Goal: Transaction & Acquisition: Purchase product/service

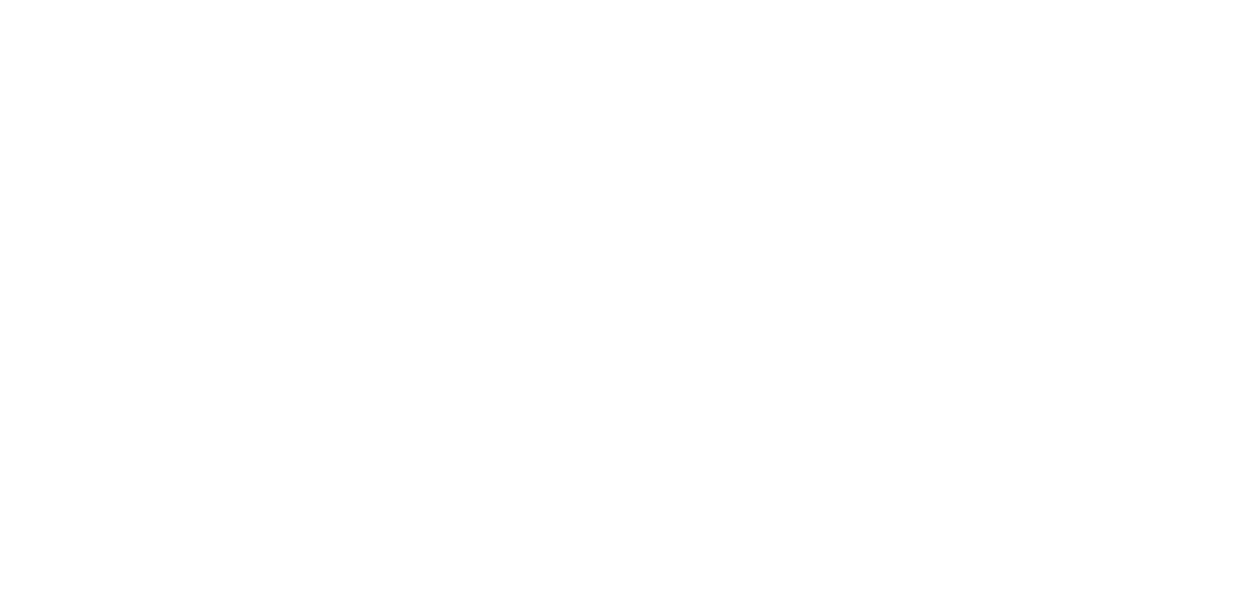
select select "FR"
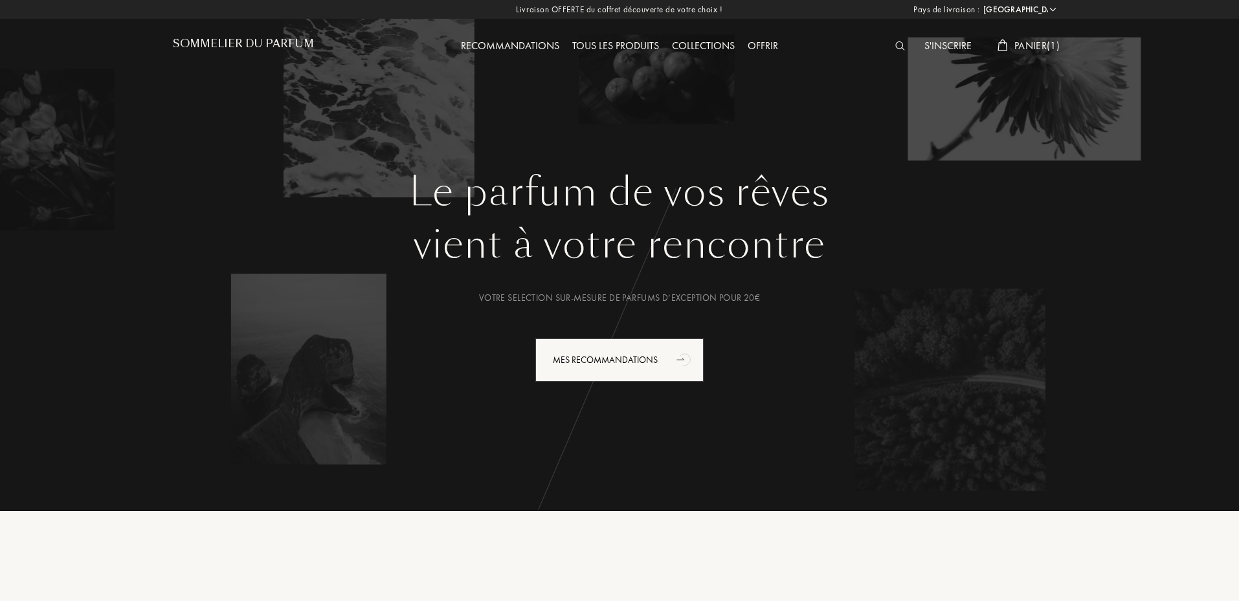
click at [1029, 30] on div "S'inscrire Panier ( 1 )" at bounding box center [954, 35] width 223 height 71
click at [1032, 47] on span "Panier ( 1 )" at bounding box center [1037, 46] width 45 height 14
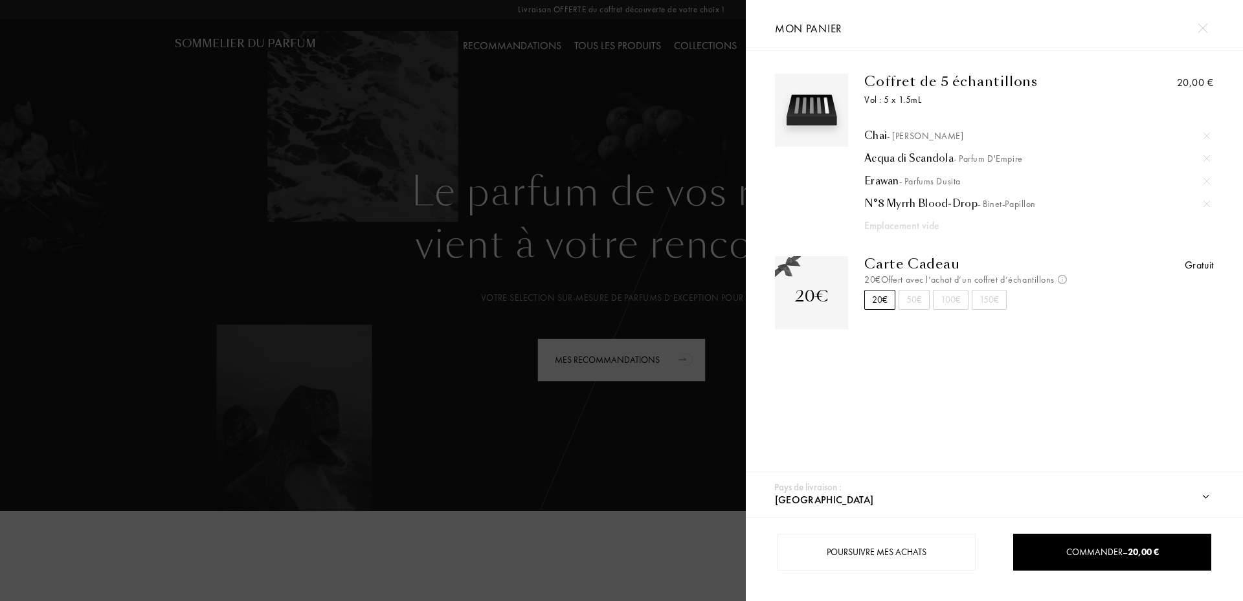
drag, startPoint x: 600, startPoint y: 581, endPoint x: 602, endPoint y: 571, distance: 10.5
click at [601, 579] on div at bounding box center [373, 300] width 746 height 601
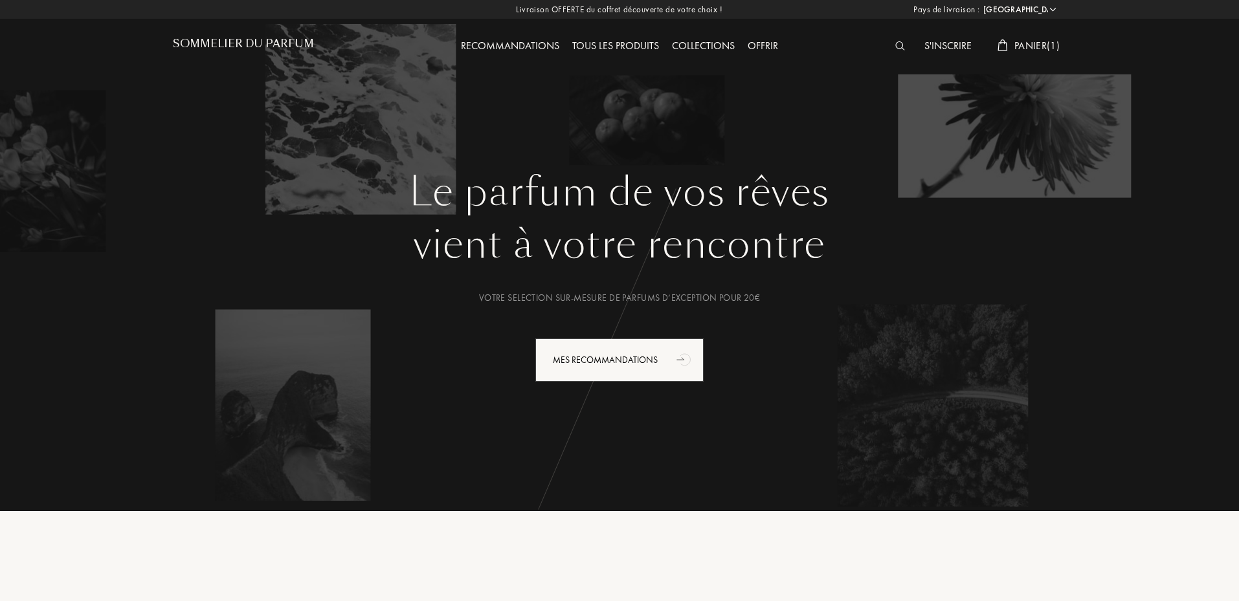
click at [632, 359] on div "Pays de livraison : Afghanistan Afrique du Sud Albanie Algérie Allemagne Andorr…" at bounding box center [617, 300] width 1243 height 601
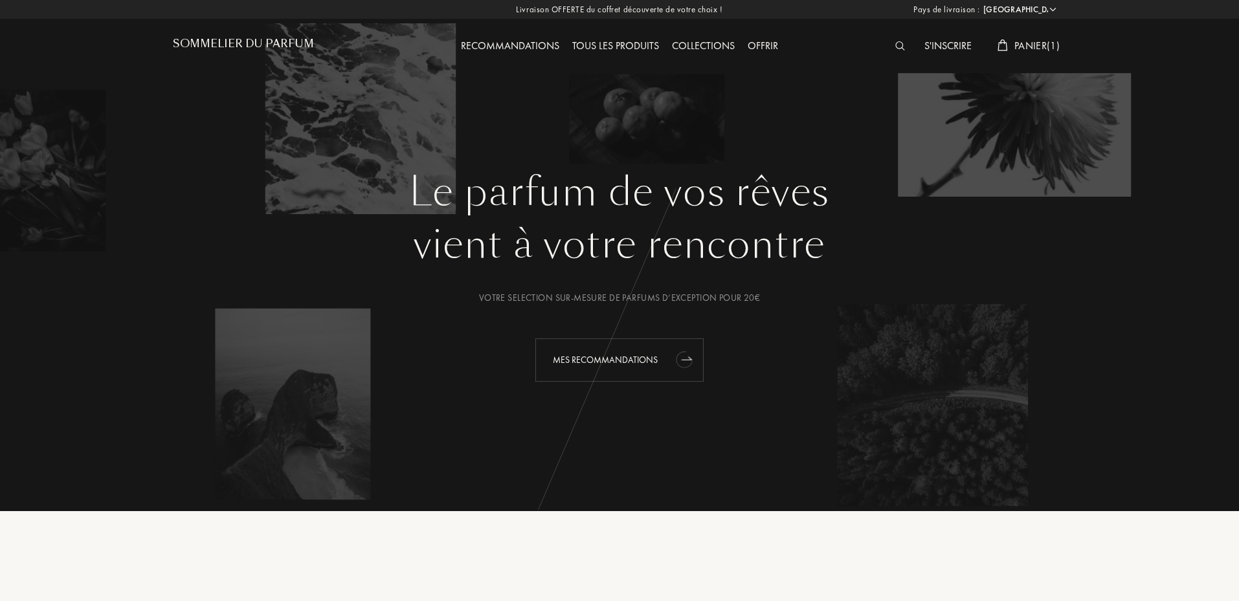
click at [612, 363] on div "Mes Recommandations" at bounding box center [619, 360] width 168 height 43
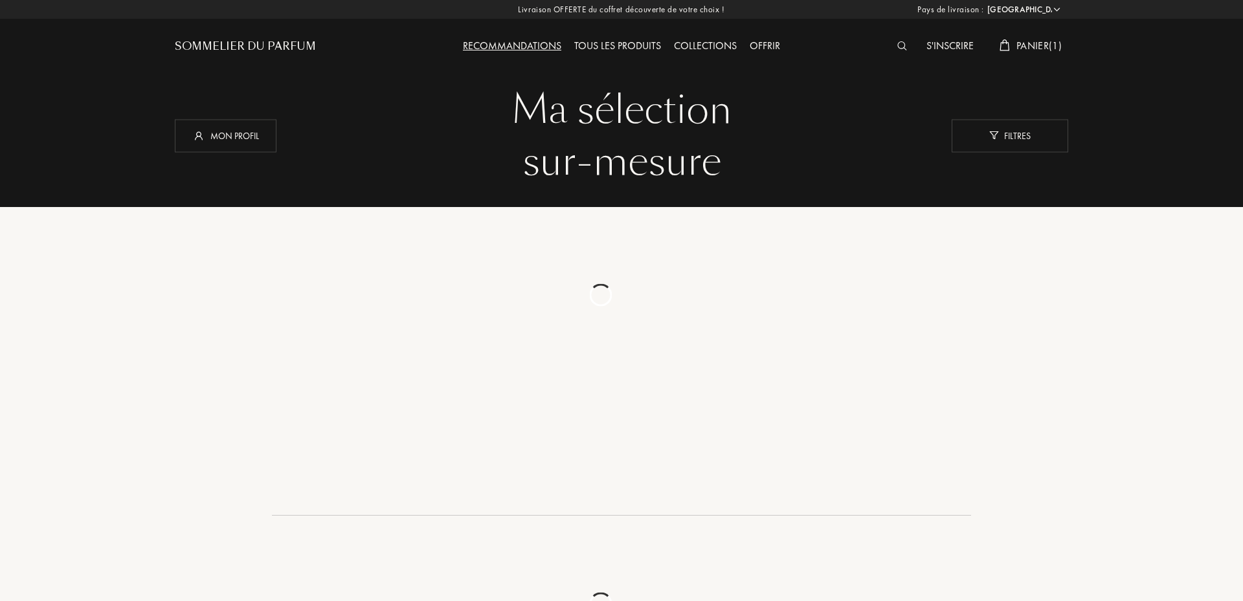
select select "FR"
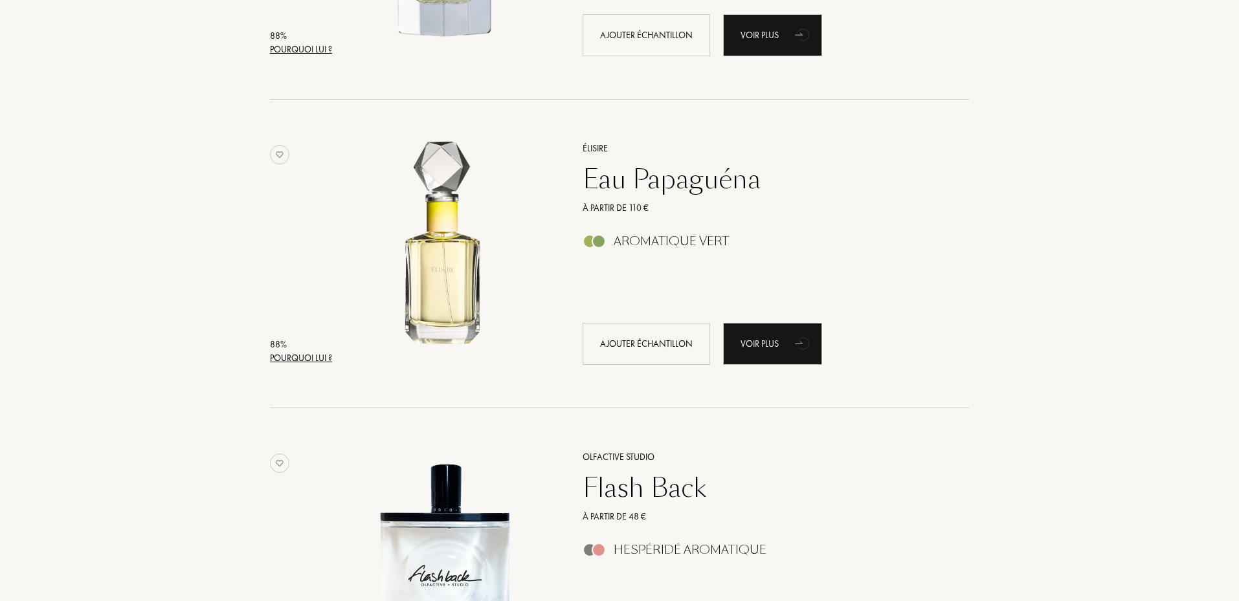
scroll to position [2870, 0]
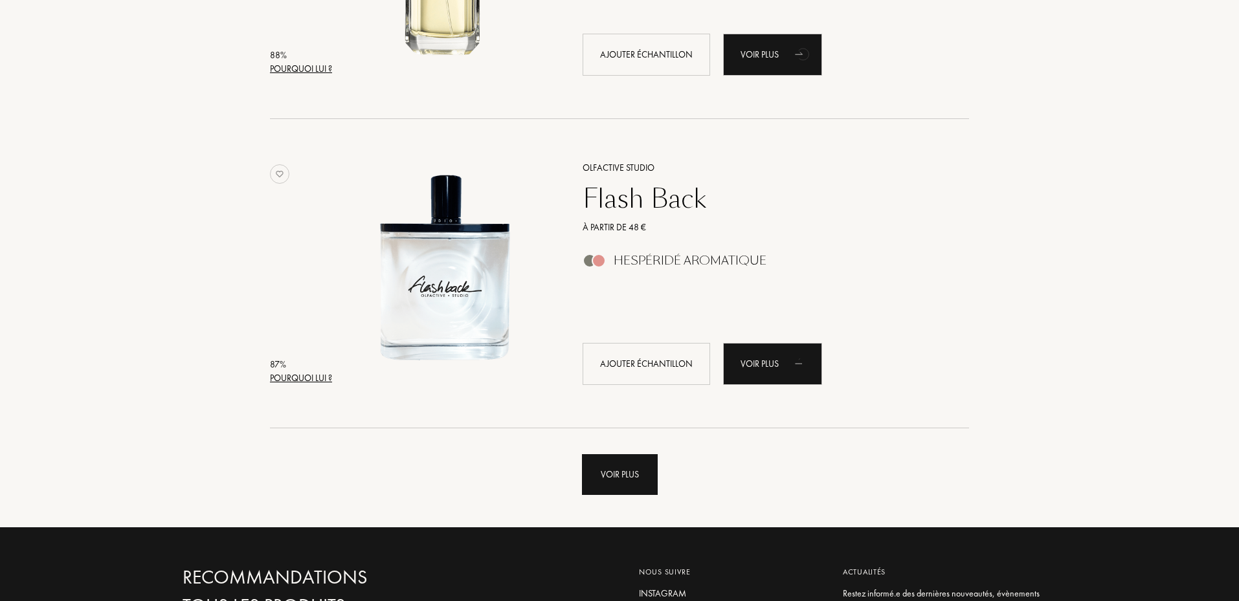
click at [603, 494] on div "Voir plus" at bounding box center [620, 475] width 76 height 41
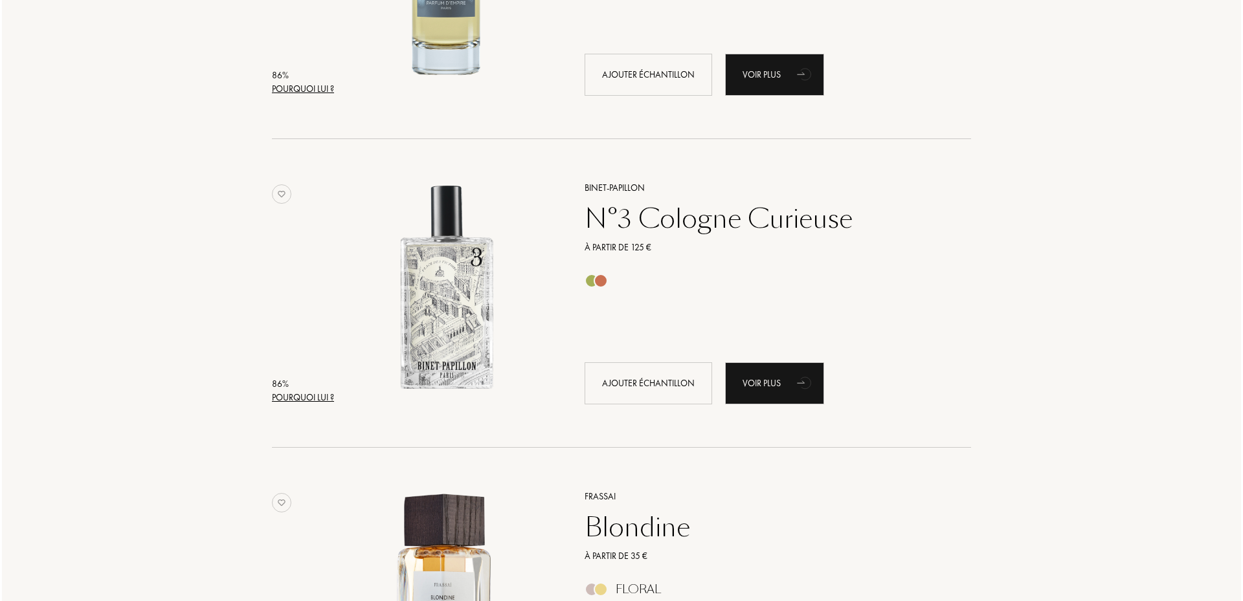
scroll to position [4079, 0]
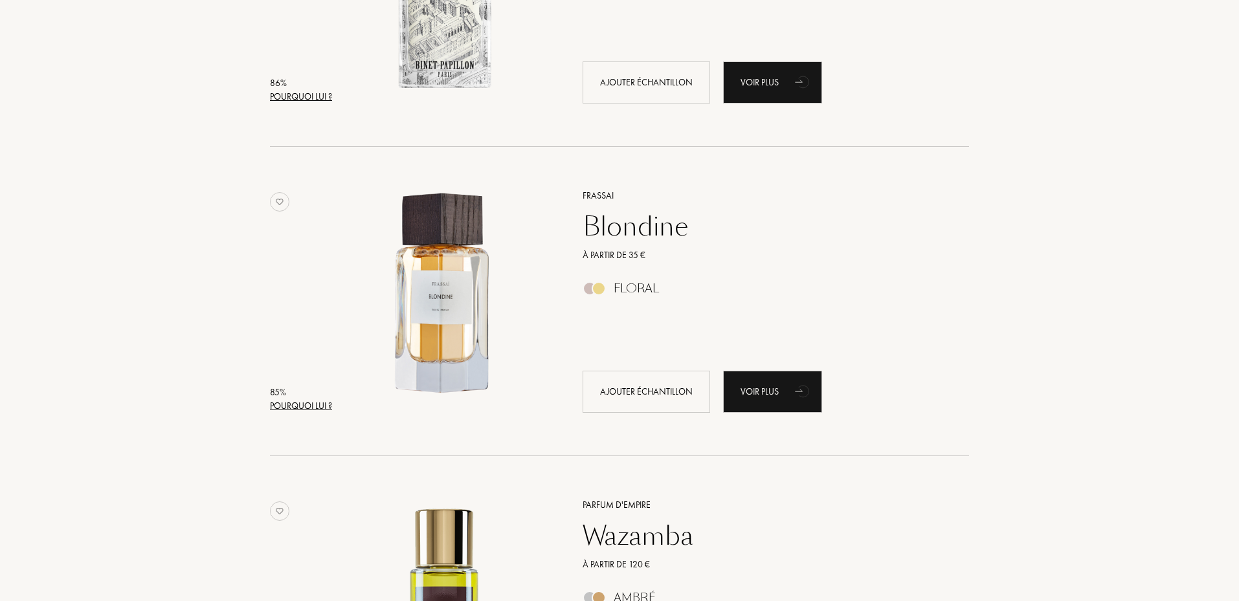
click at [282, 403] on div "Pourquoi lui ?" at bounding box center [301, 406] width 62 height 14
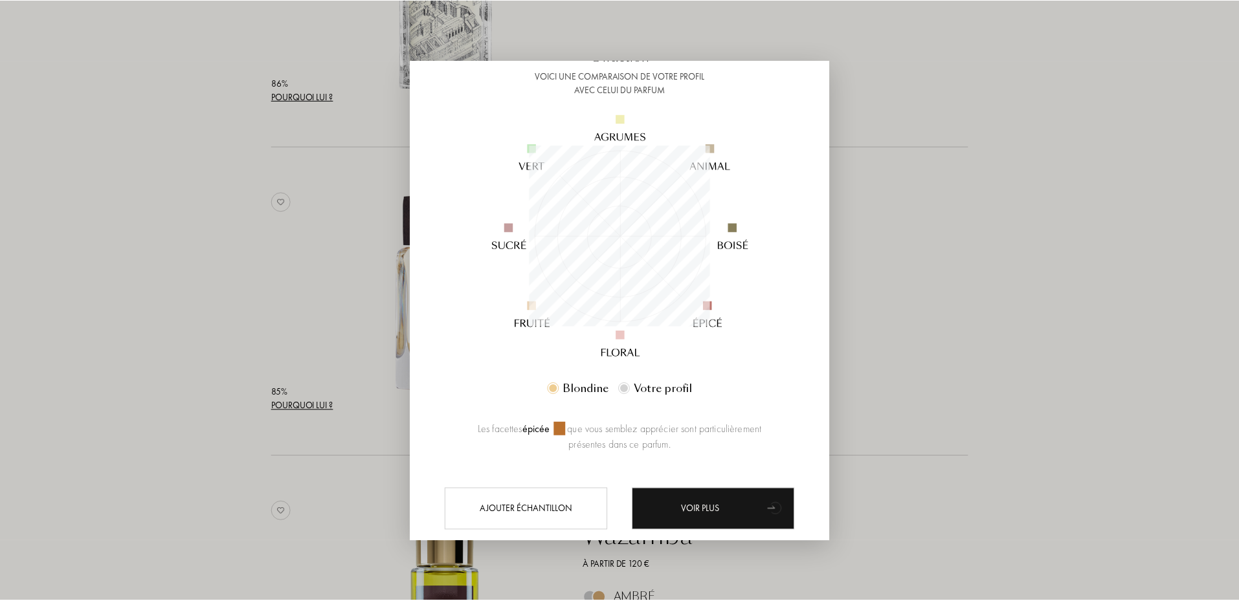
scroll to position [128, 0]
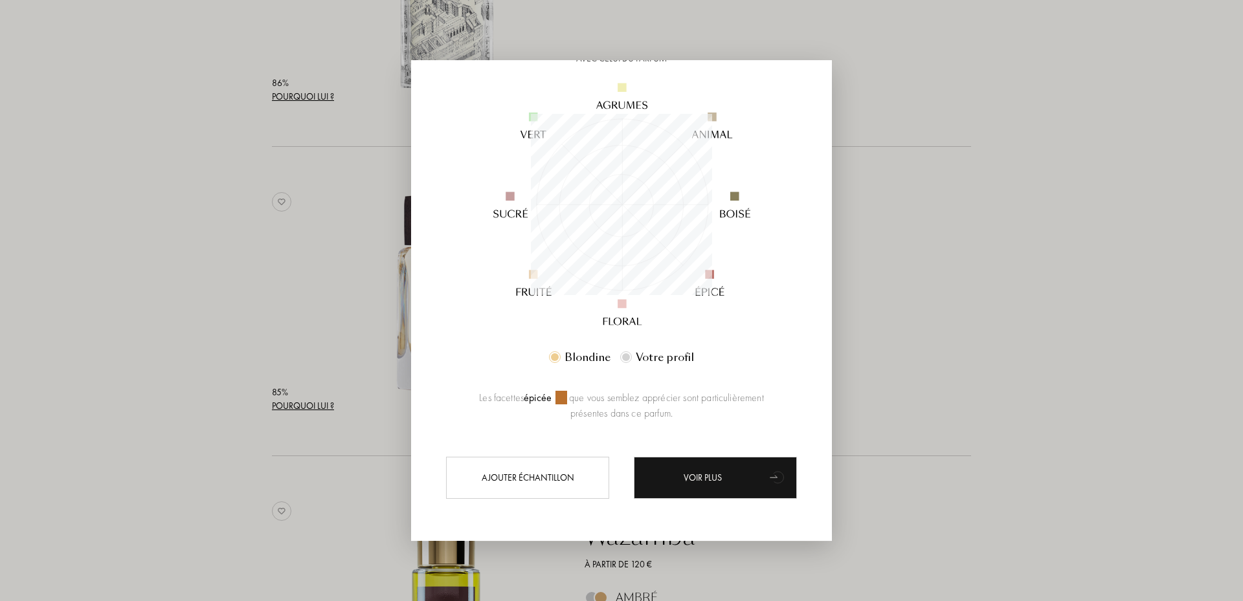
click at [1137, 306] on div at bounding box center [621, 300] width 1243 height 601
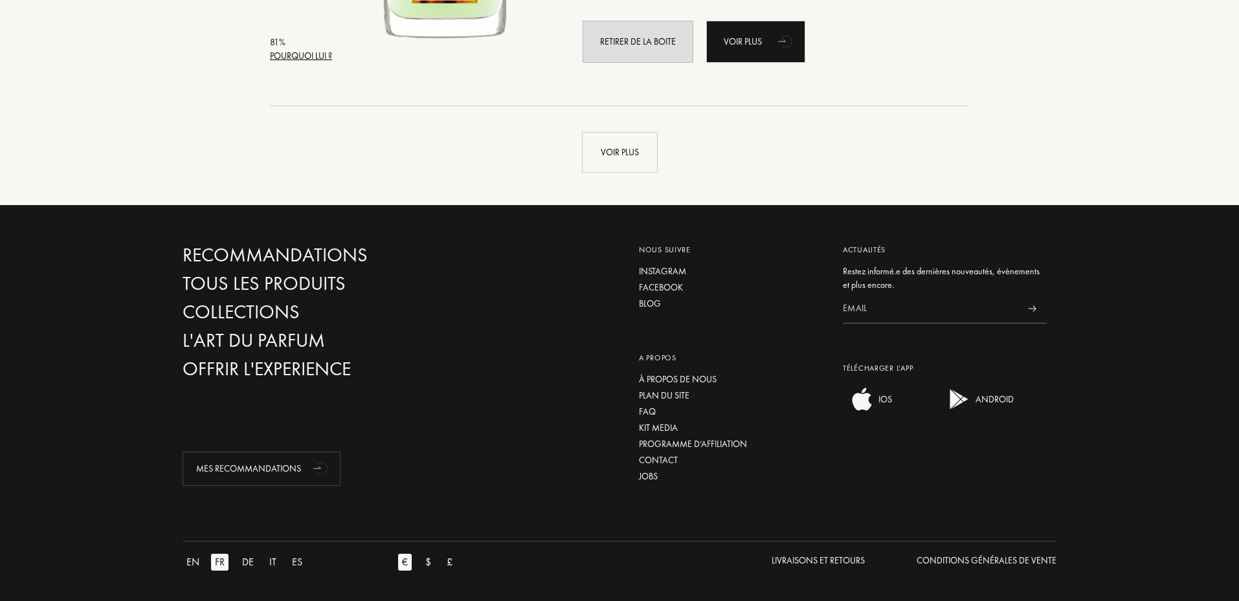
scroll to position [6286, 0]
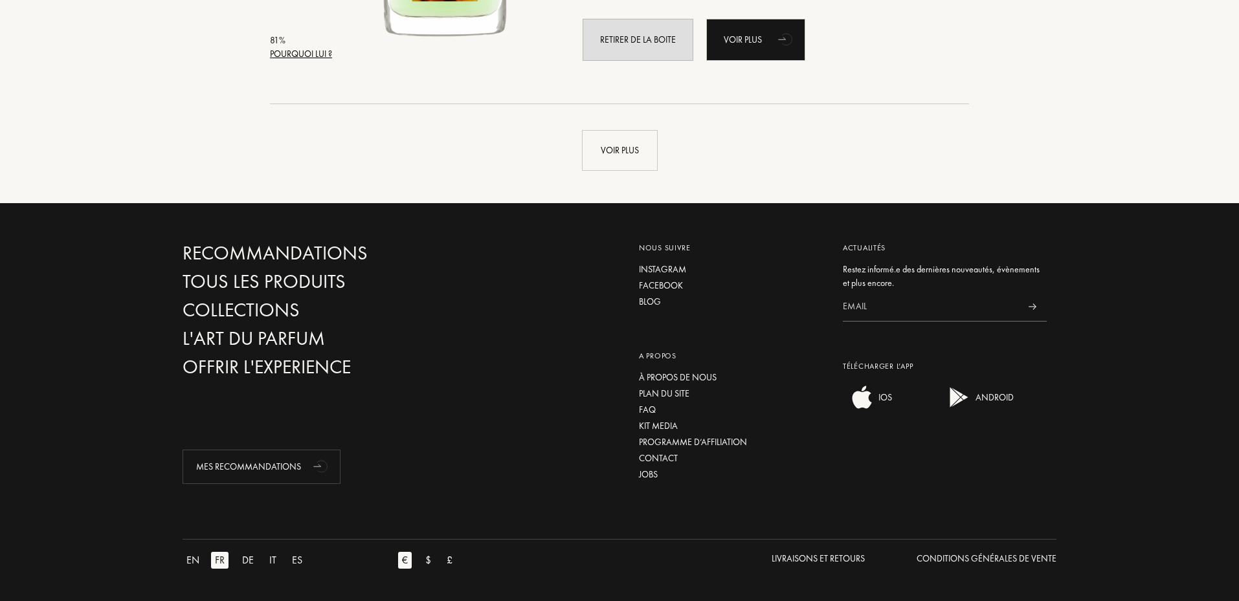
click at [660, 163] on div "Voir plus" at bounding box center [619, 137] width 893 height 67
click at [633, 150] on div "Voir plus" at bounding box center [620, 150] width 76 height 41
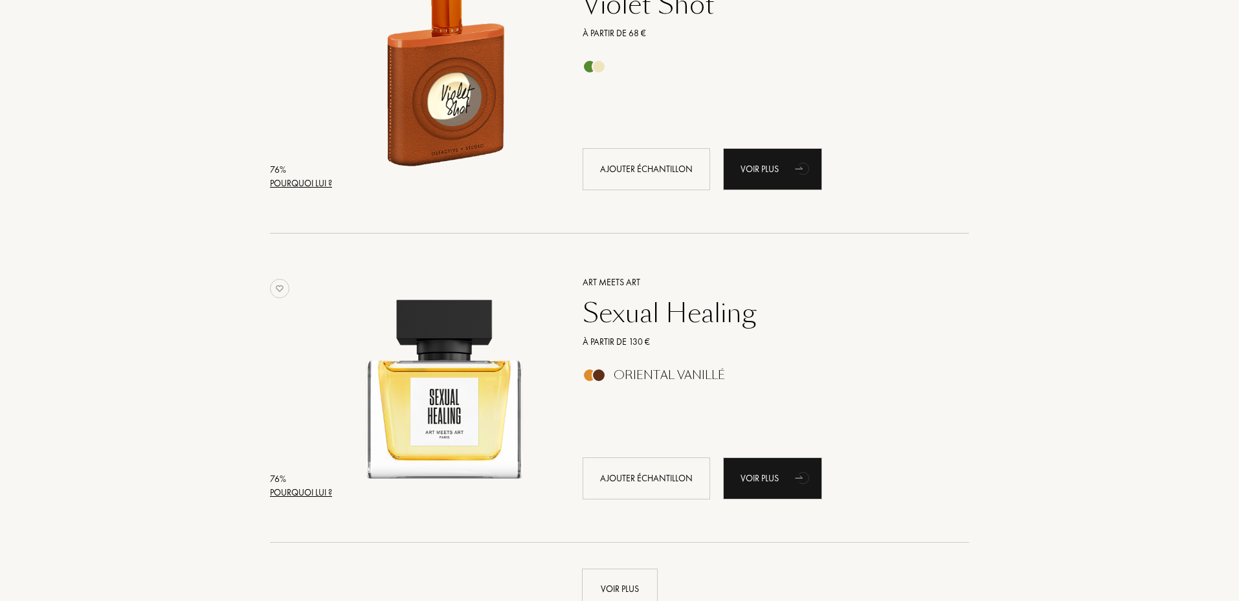
scroll to position [9156, 0]
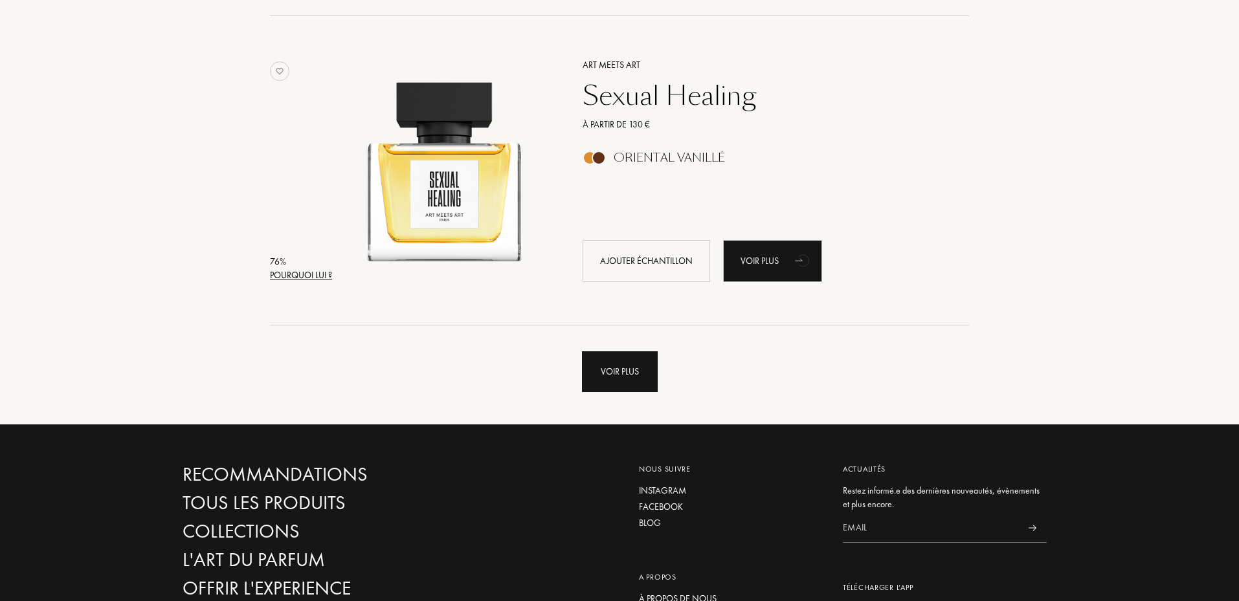
click at [598, 376] on div "Voir plus" at bounding box center [620, 372] width 76 height 41
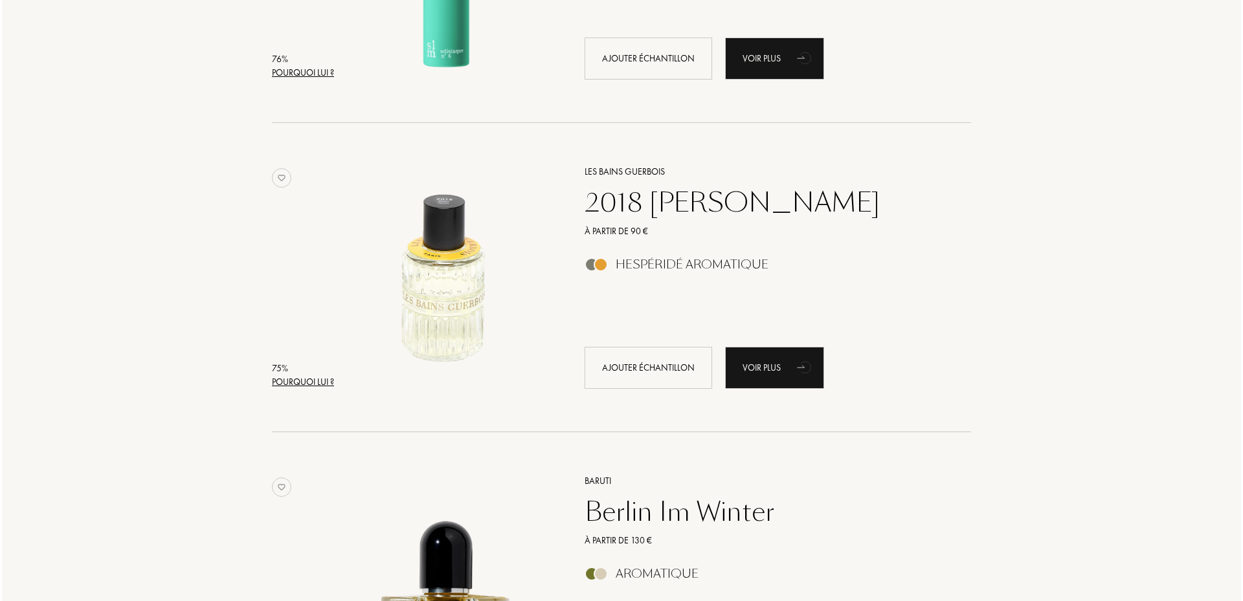
scroll to position [10214, 0]
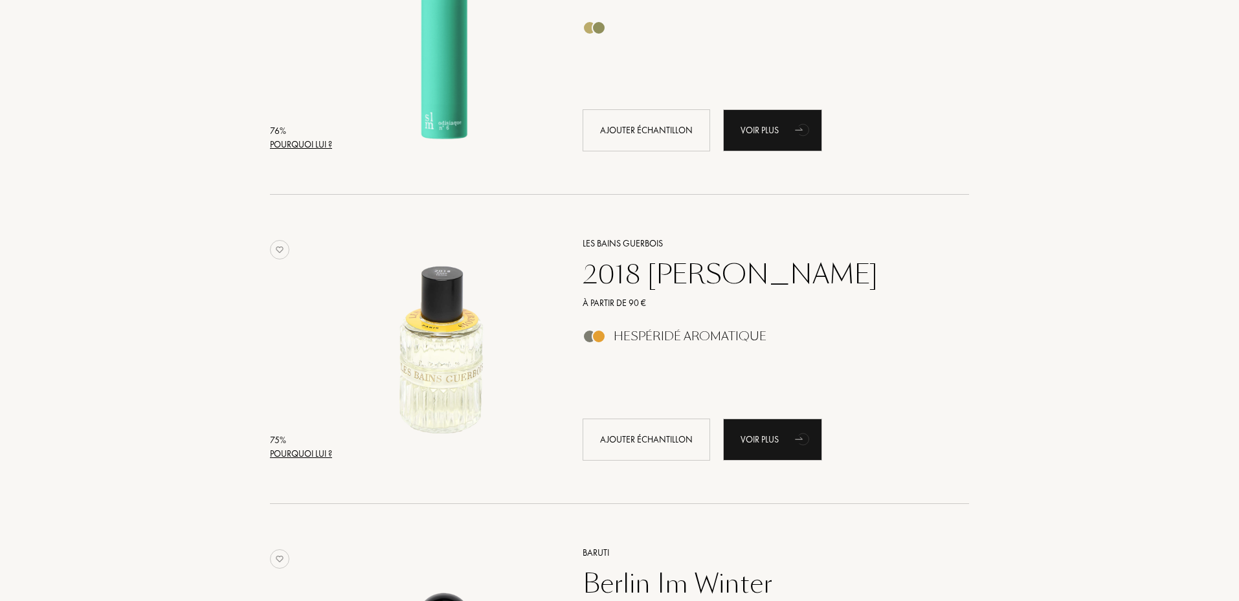
click at [322, 447] on div "Pourquoi lui ?" at bounding box center [301, 454] width 62 height 14
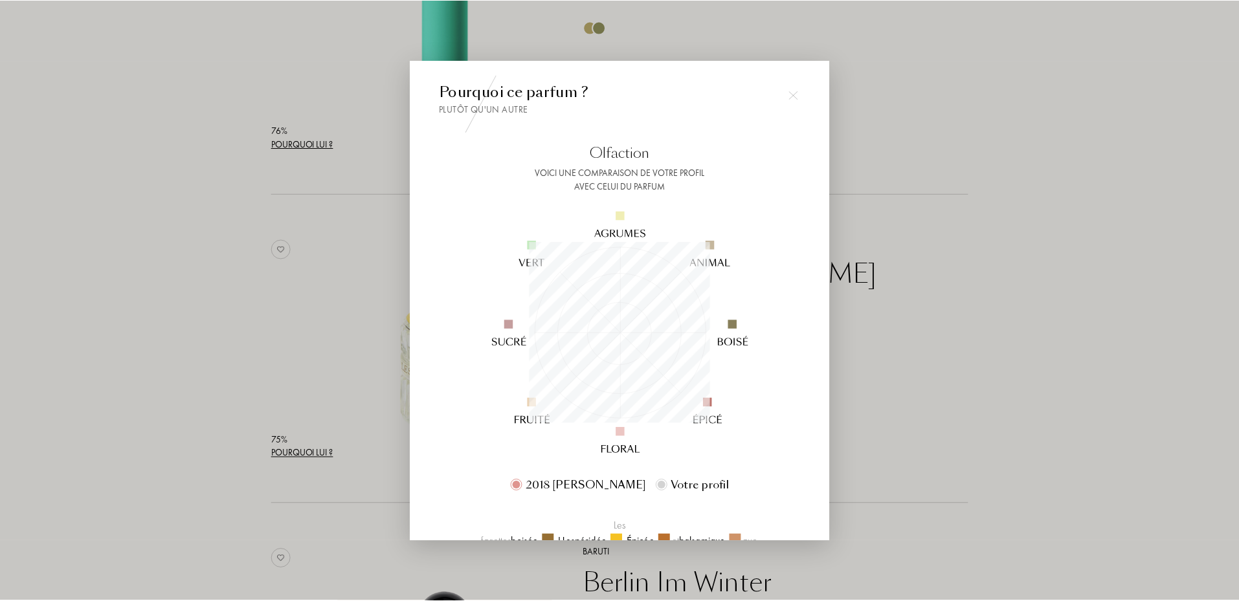
scroll to position [181, 181]
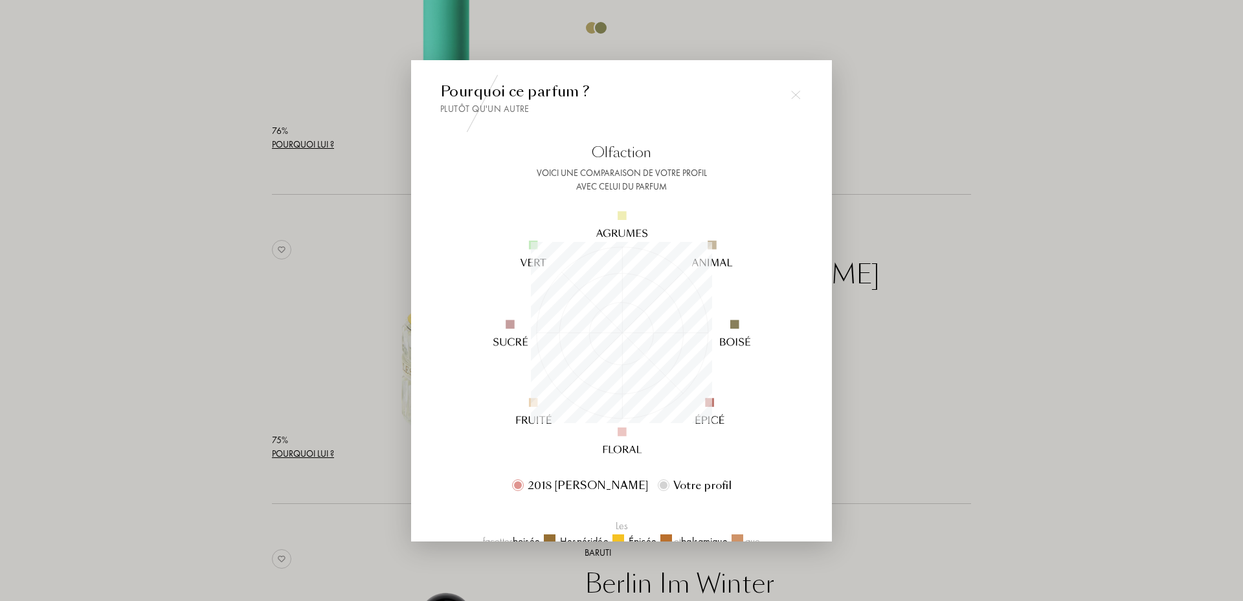
click at [1027, 344] on div at bounding box center [621, 300] width 1243 height 601
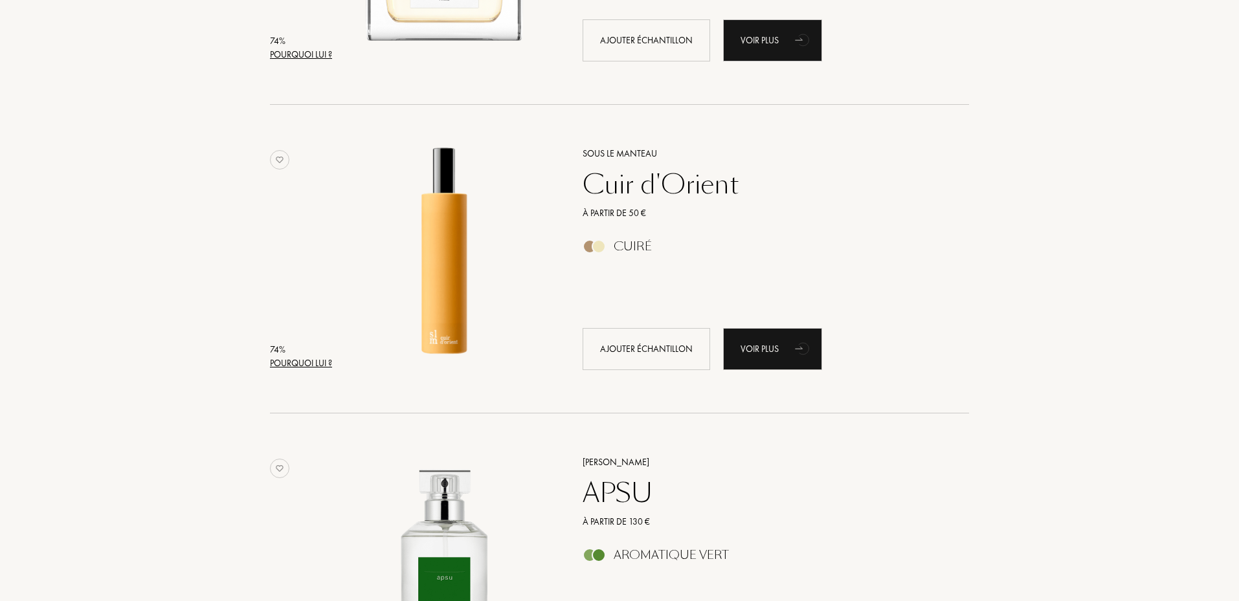
scroll to position [12178, 0]
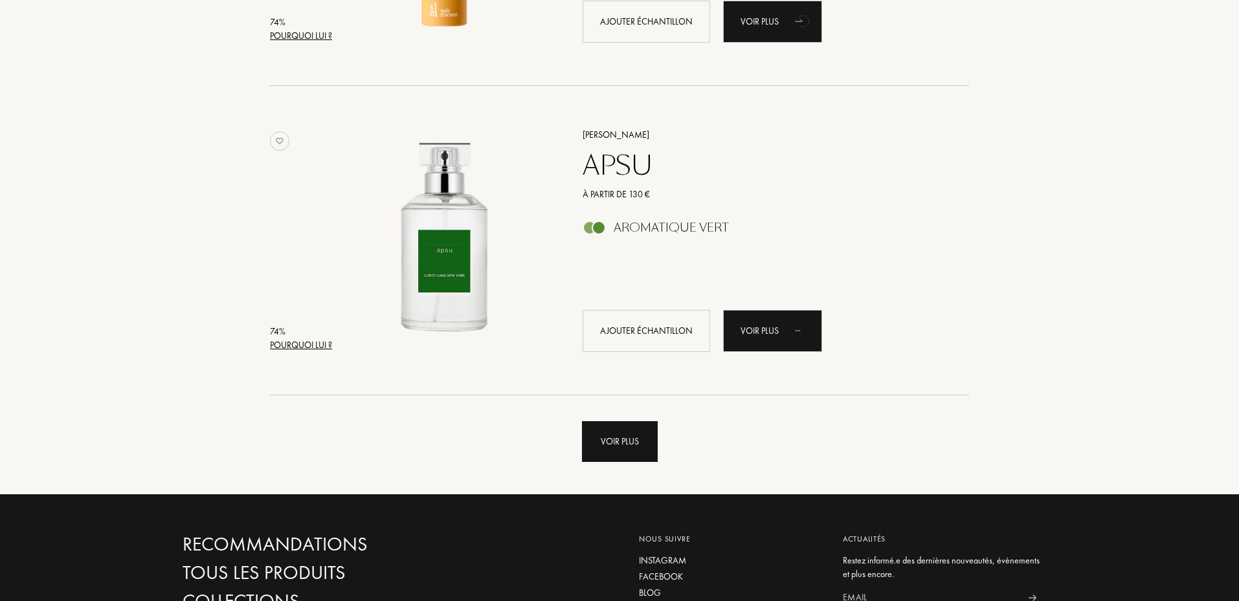
click at [631, 445] on div "Voir plus" at bounding box center [620, 441] width 76 height 41
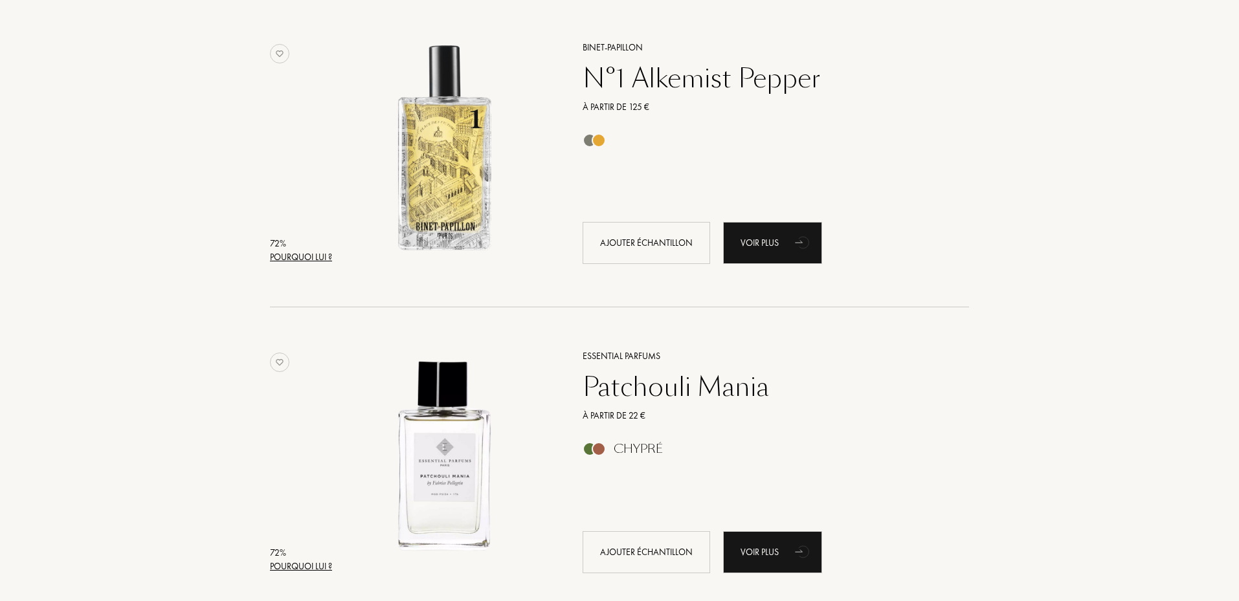
scroll to position [15561, 0]
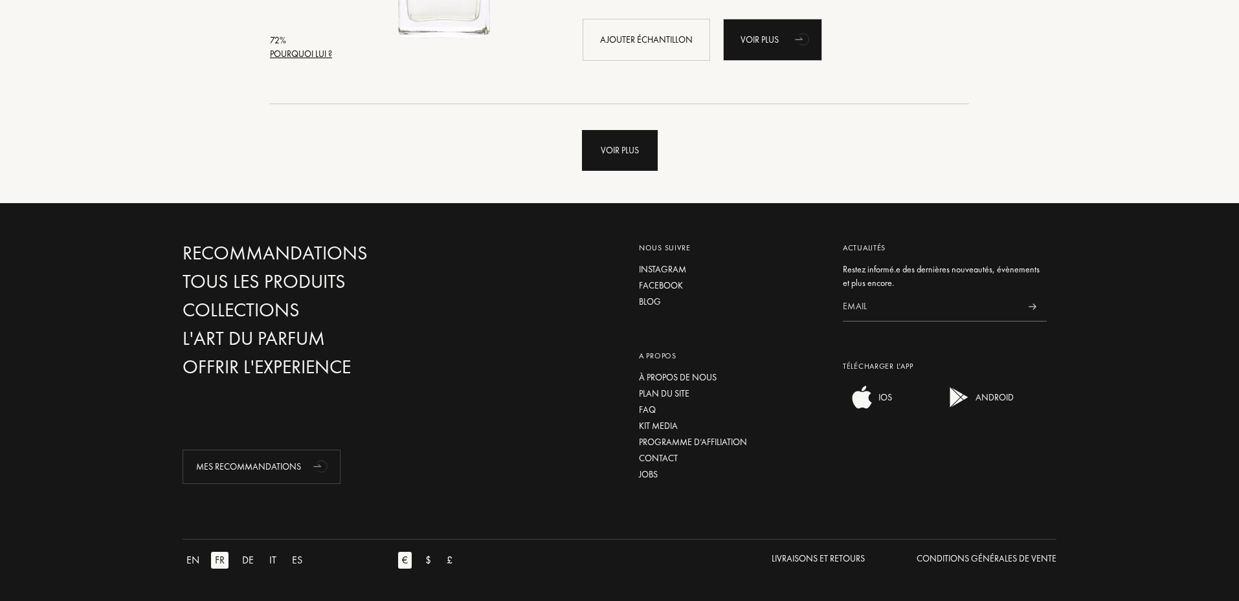
click at [630, 148] on div "Voir plus" at bounding box center [620, 150] width 76 height 41
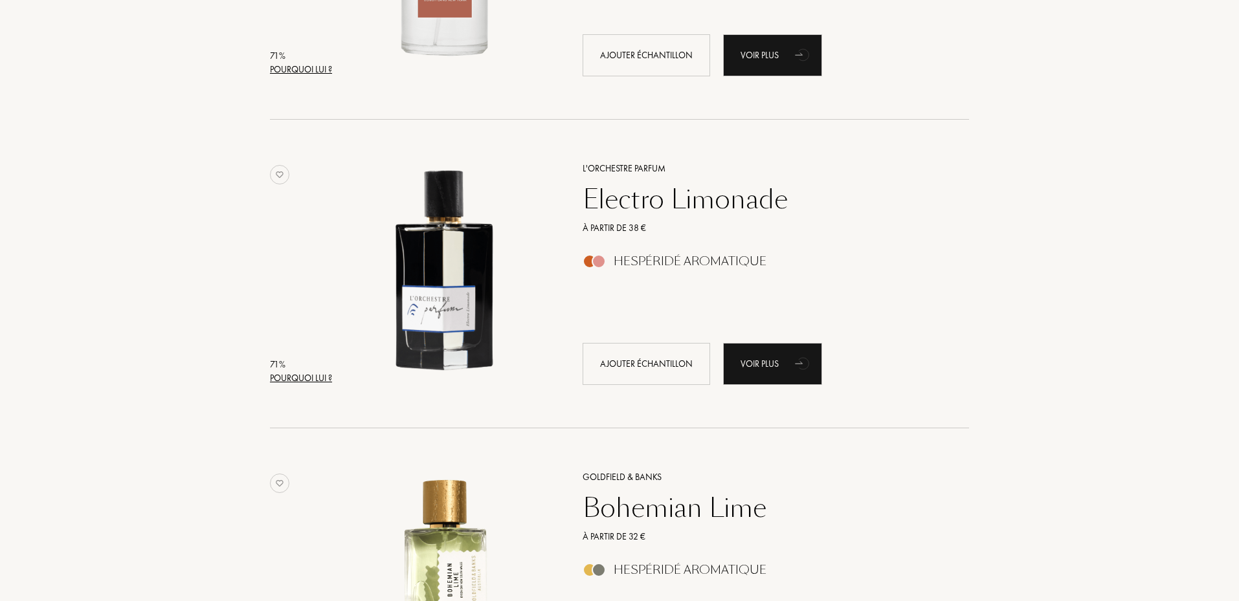
scroll to position [18582, 0]
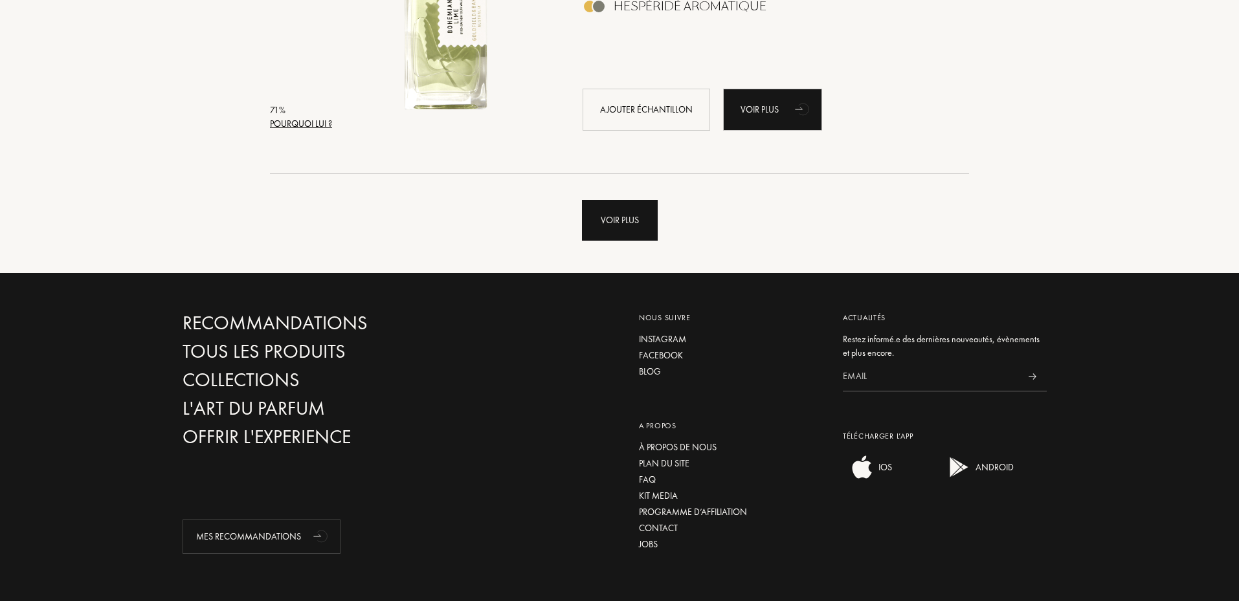
click at [638, 206] on div "Voir plus" at bounding box center [620, 220] width 76 height 41
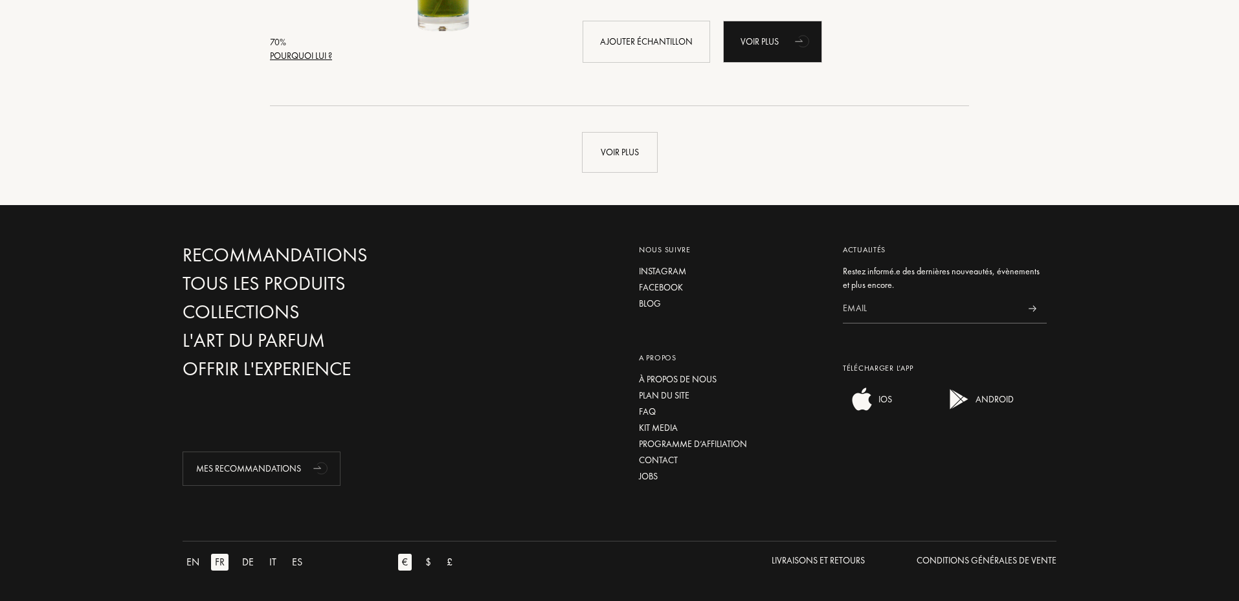
scroll to position [21744, 0]
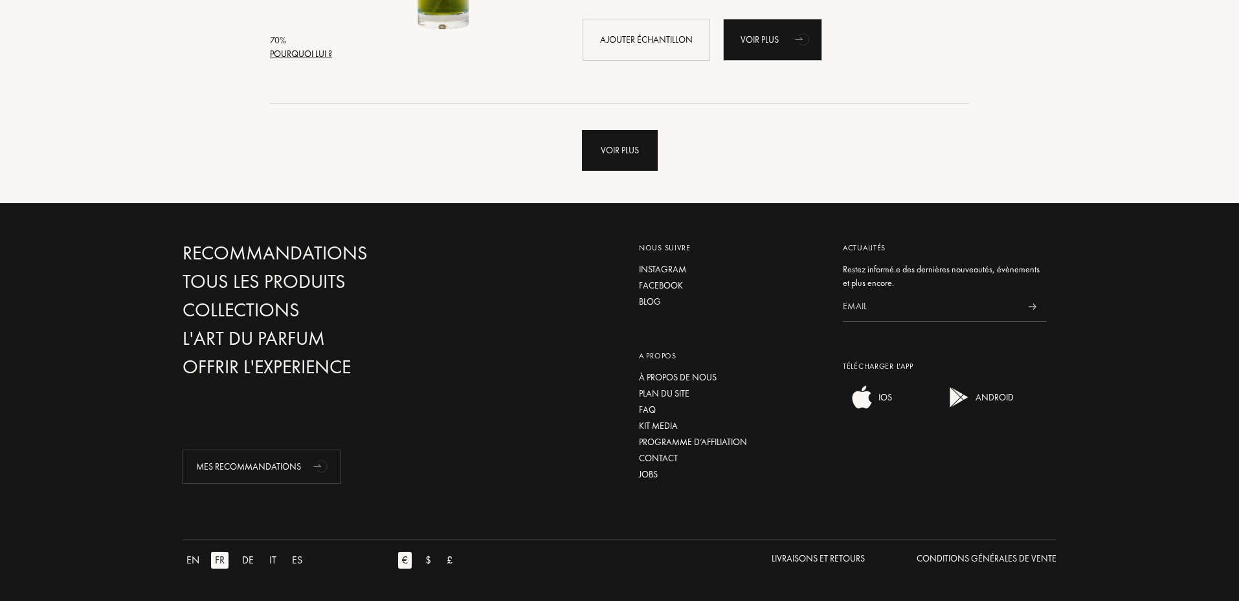
click at [638, 161] on div "Voir plus" at bounding box center [620, 150] width 76 height 41
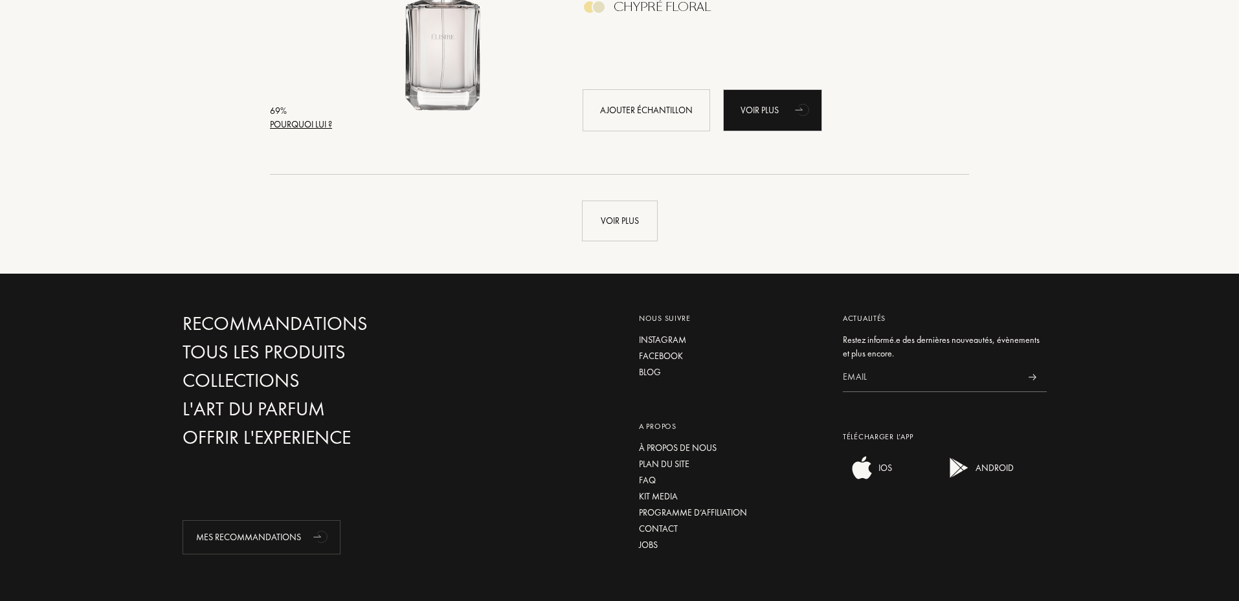
scroll to position [24766, 0]
click at [600, 239] on div "Voir plus" at bounding box center [620, 220] width 76 height 41
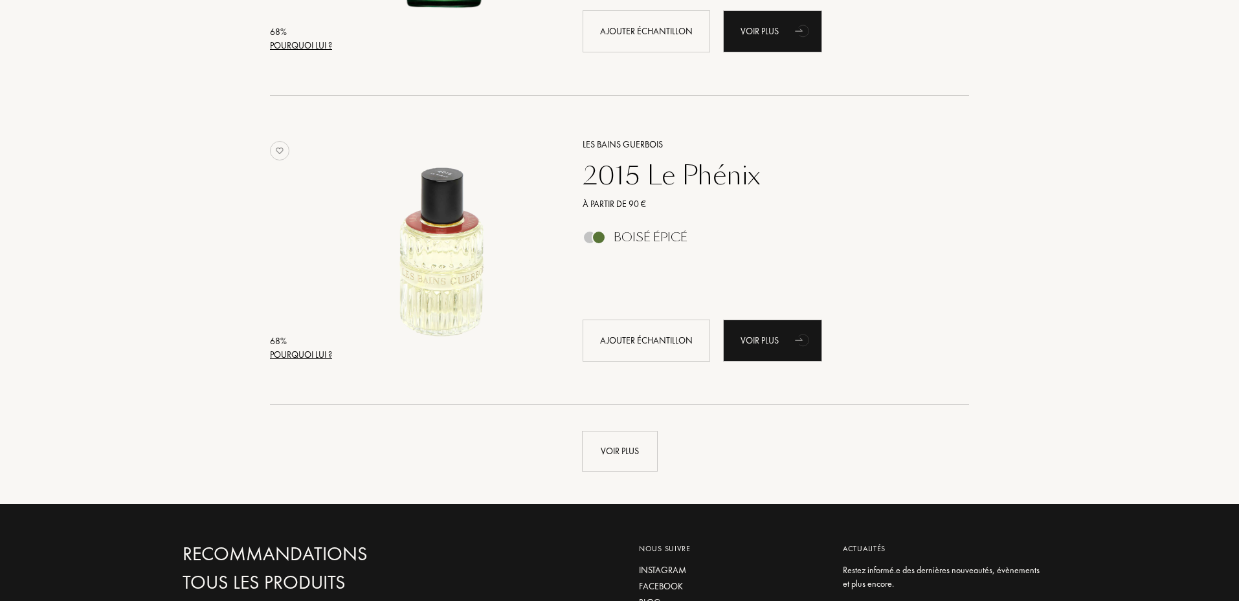
scroll to position [27636, 0]
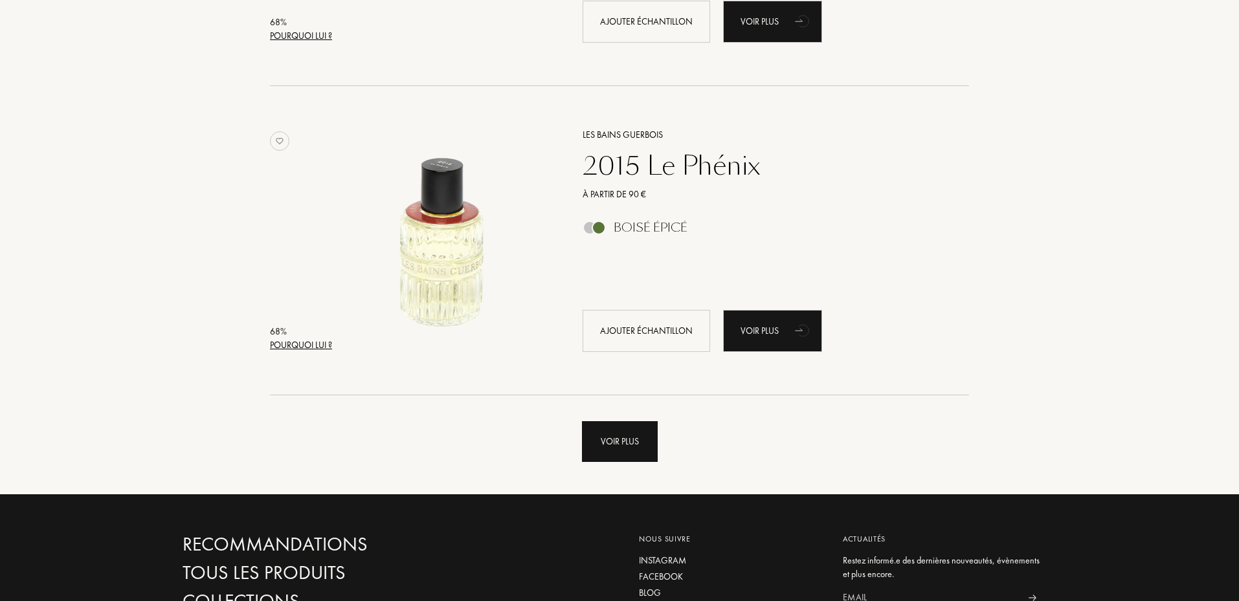
click at [614, 426] on div "Voir plus" at bounding box center [620, 441] width 76 height 41
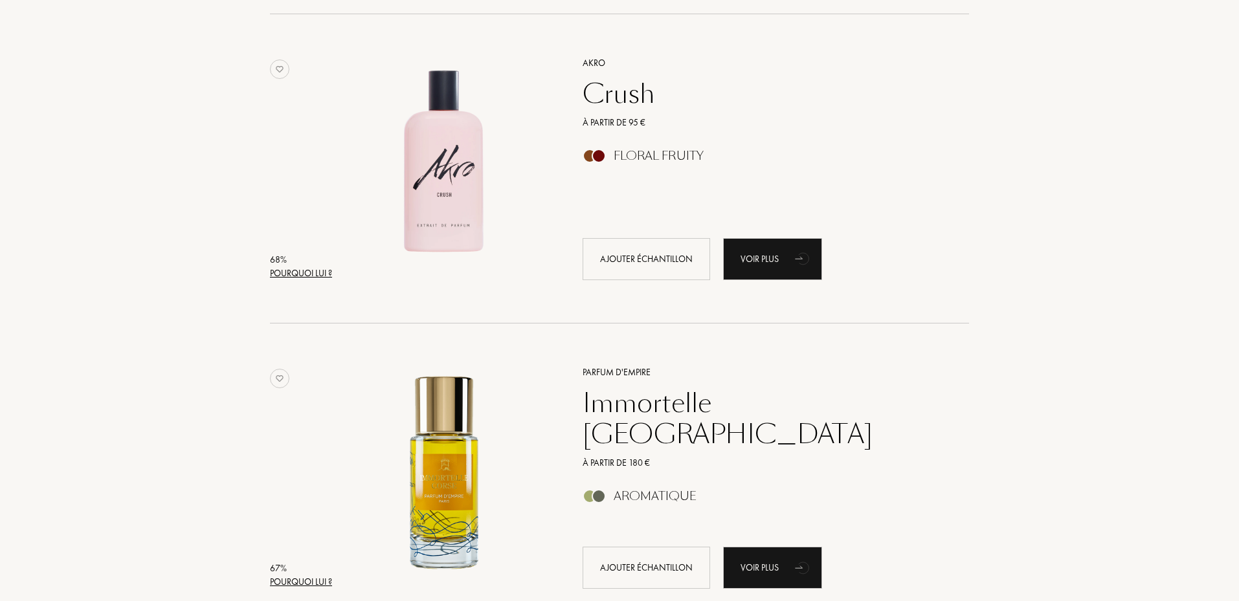
scroll to position [30808, 0]
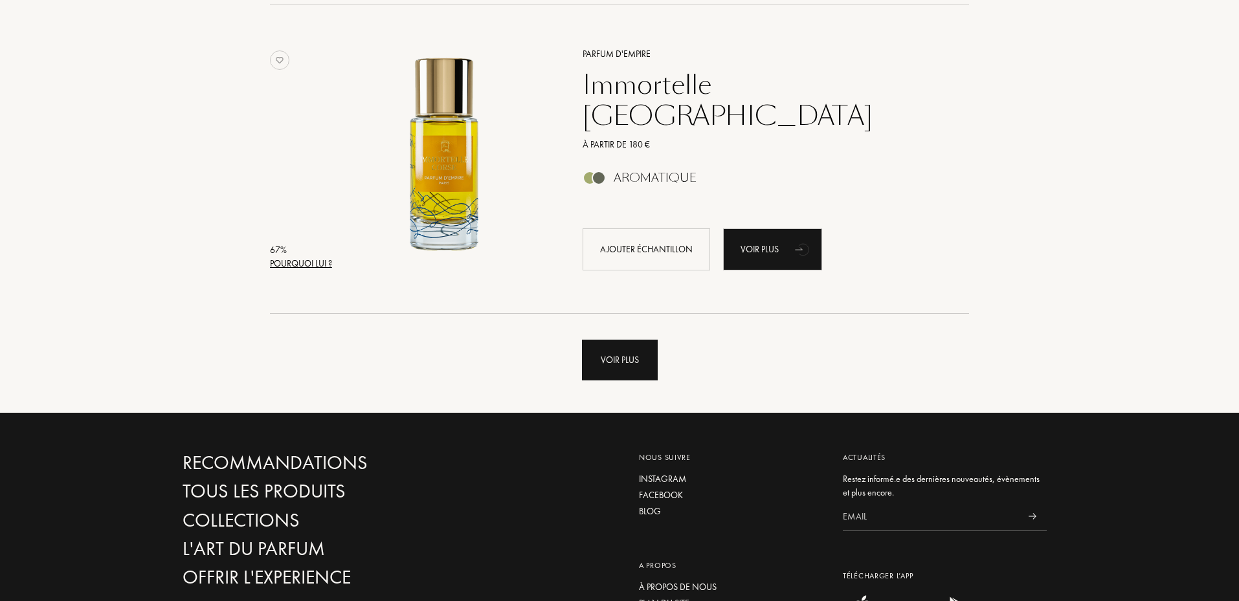
click at [642, 372] on div "Voir plus" at bounding box center [620, 360] width 76 height 41
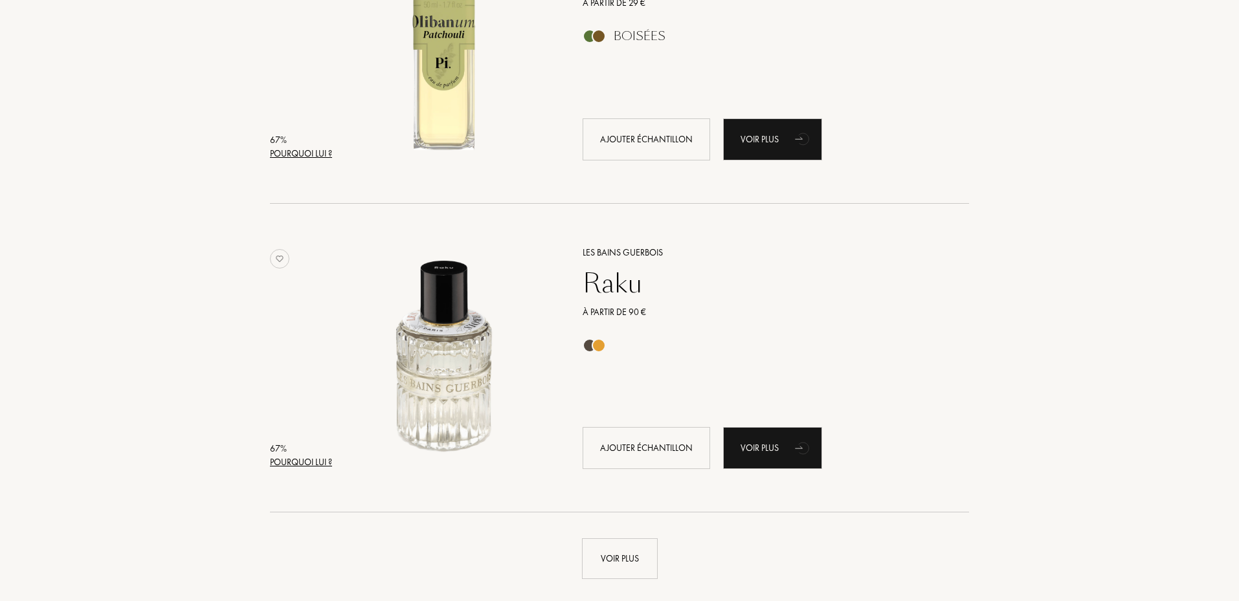
scroll to position [33830, 0]
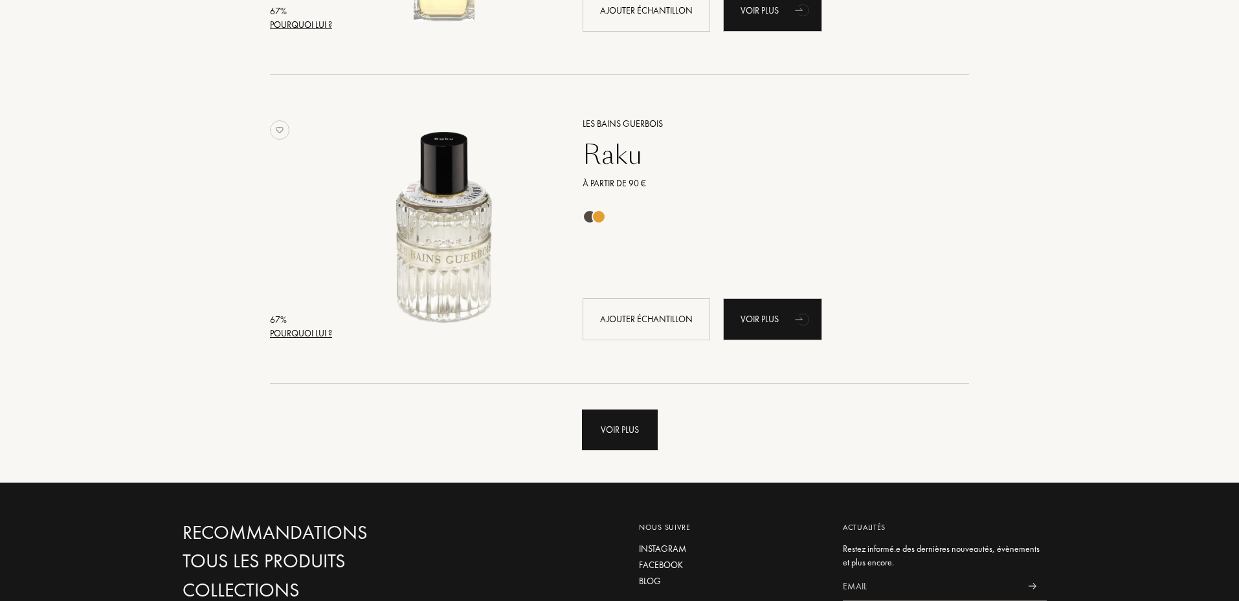
click at [635, 429] on div "Voir plus" at bounding box center [620, 430] width 76 height 41
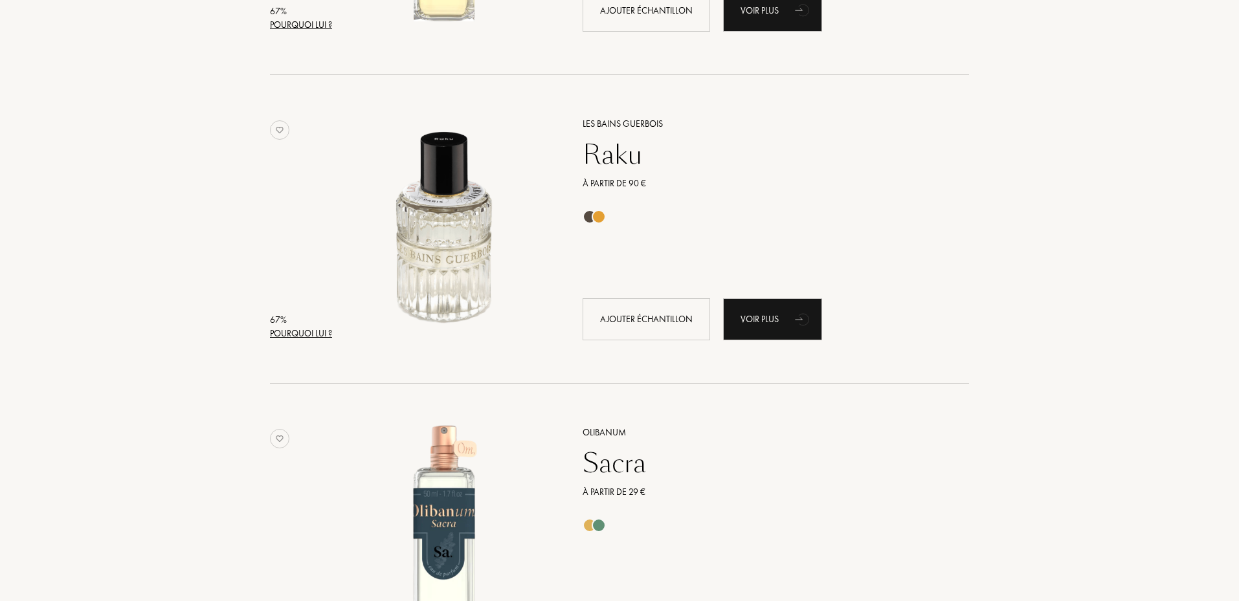
click at [605, 157] on div "Raku" at bounding box center [761, 154] width 377 height 31
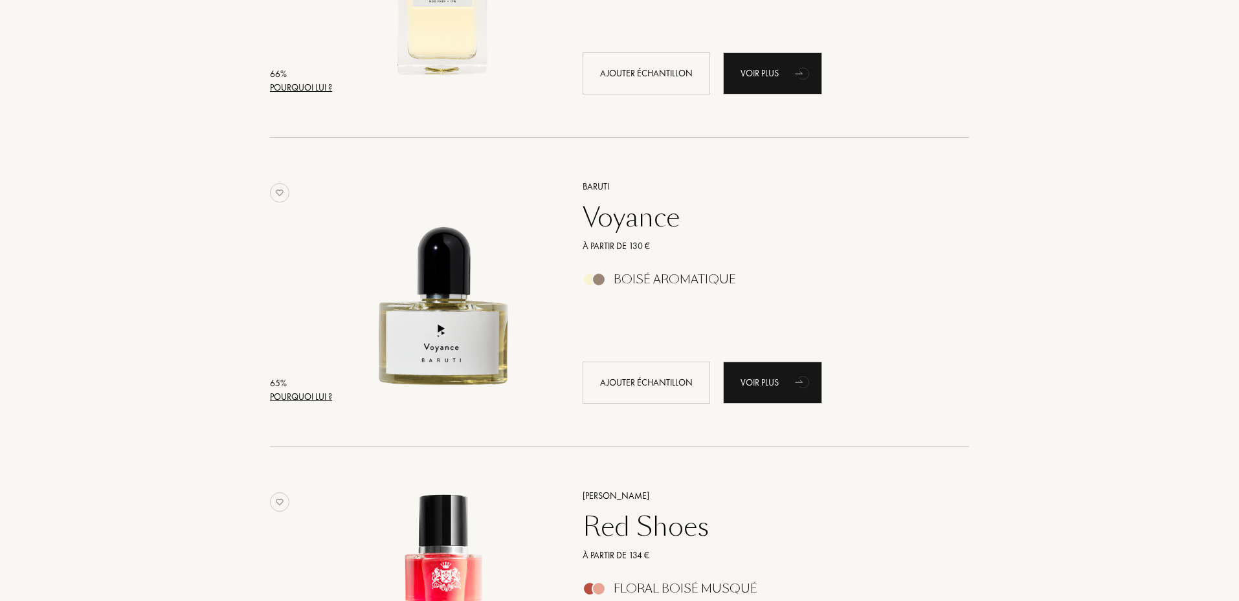
scroll to position [36851, 0]
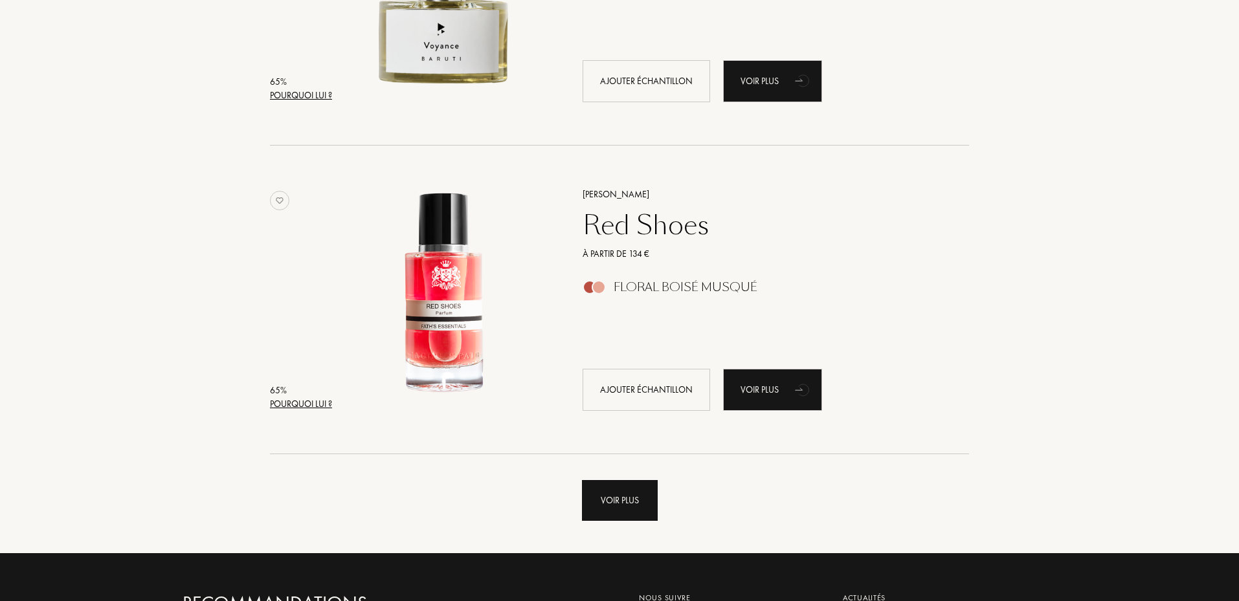
click at [618, 502] on div "Voir plus" at bounding box center [620, 500] width 76 height 41
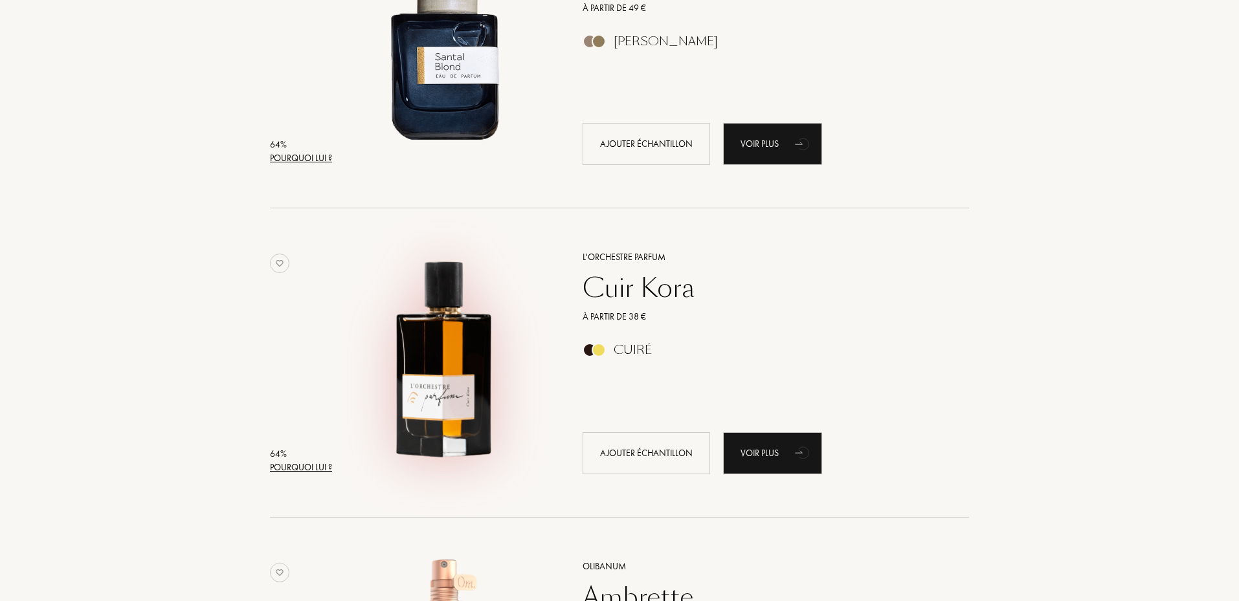
scroll to position [39268, 0]
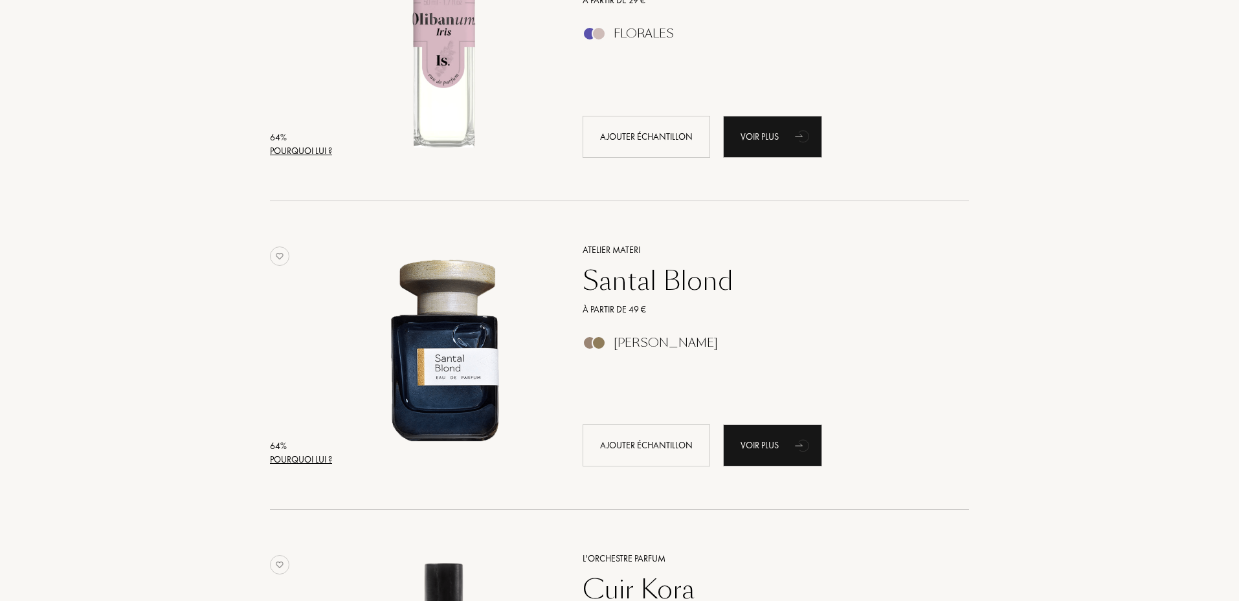
click at [680, 286] on div "Santal Blond" at bounding box center [761, 280] width 377 height 31
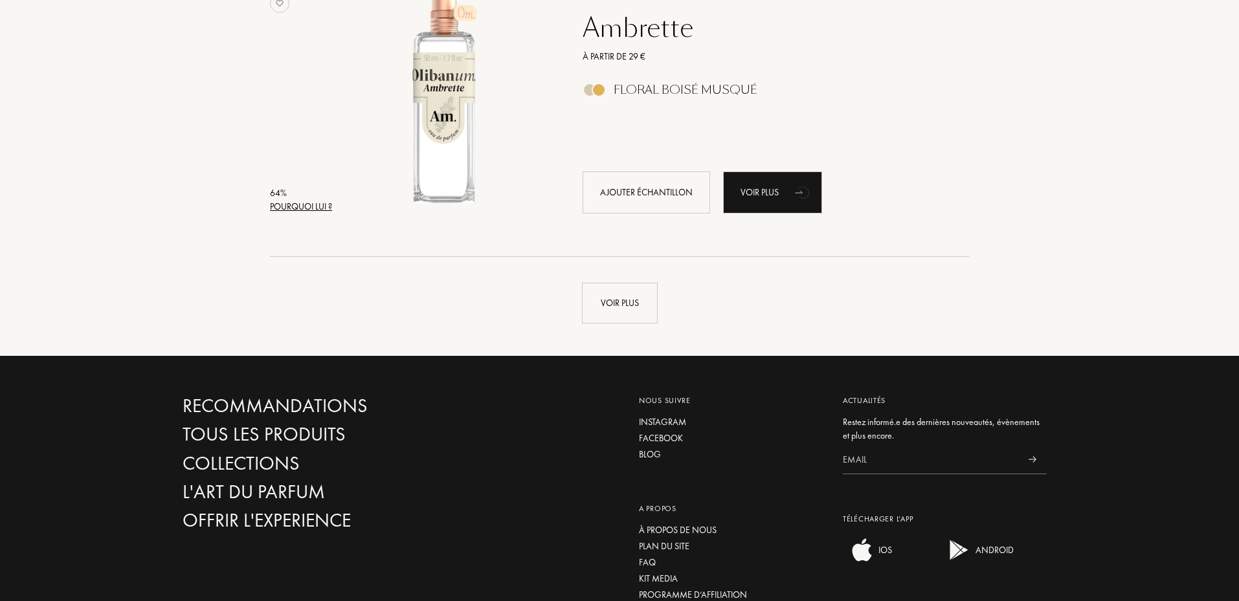
scroll to position [40175, 0]
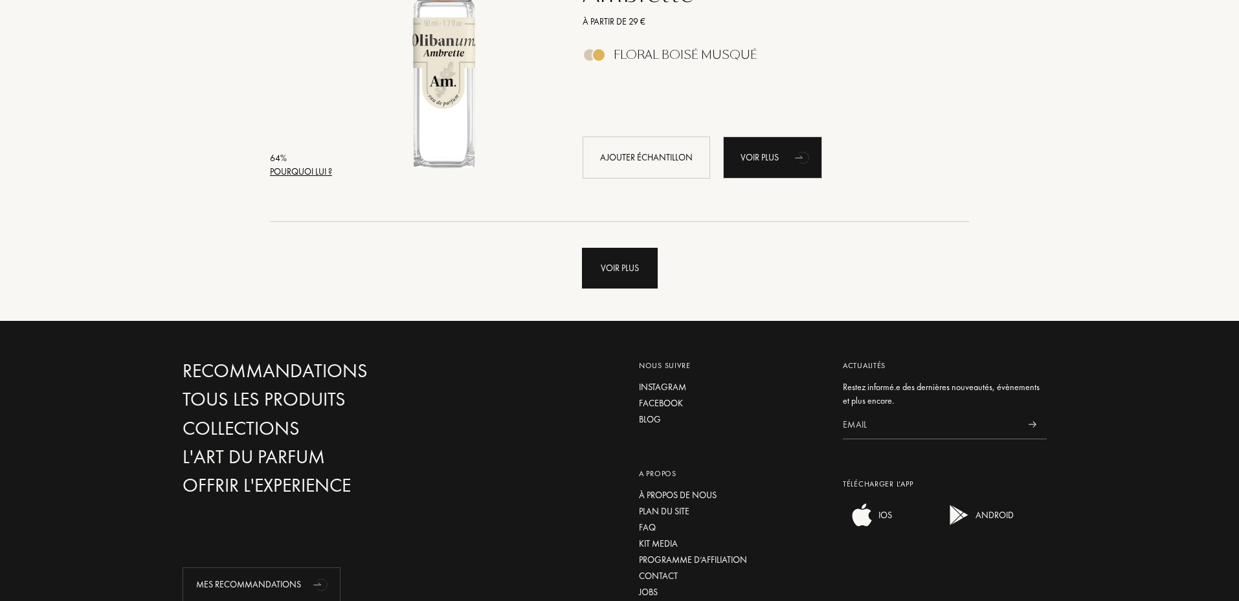
click at [620, 285] on div "Voir plus" at bounding box center [620, 268] width 76 height 41
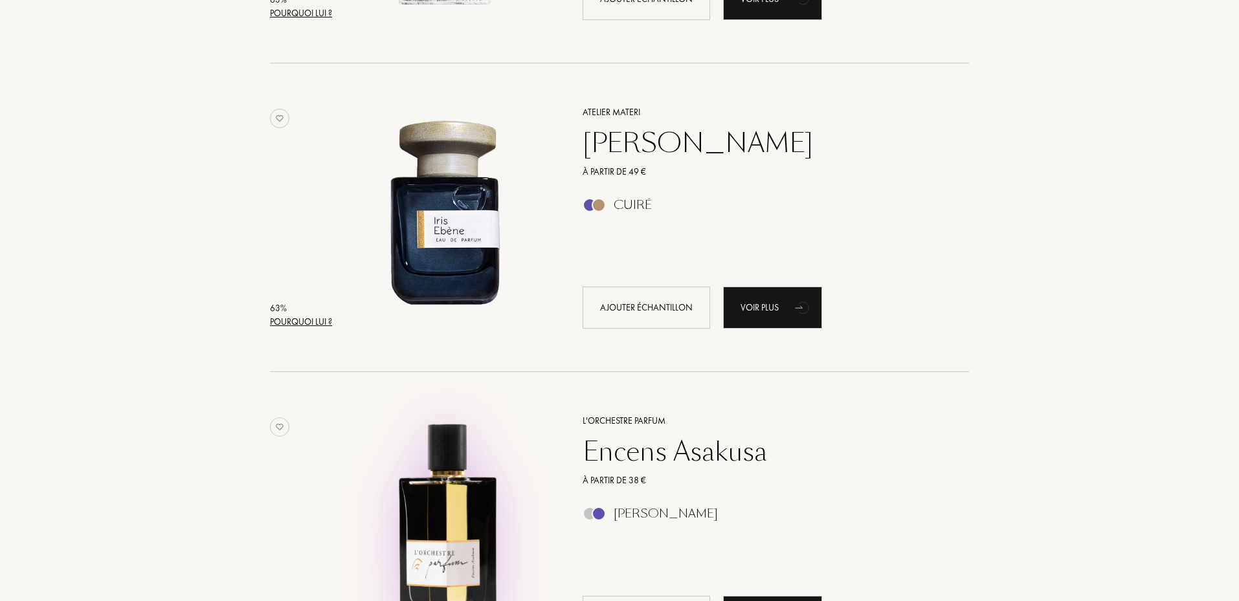
scroll to position [41232, 0]
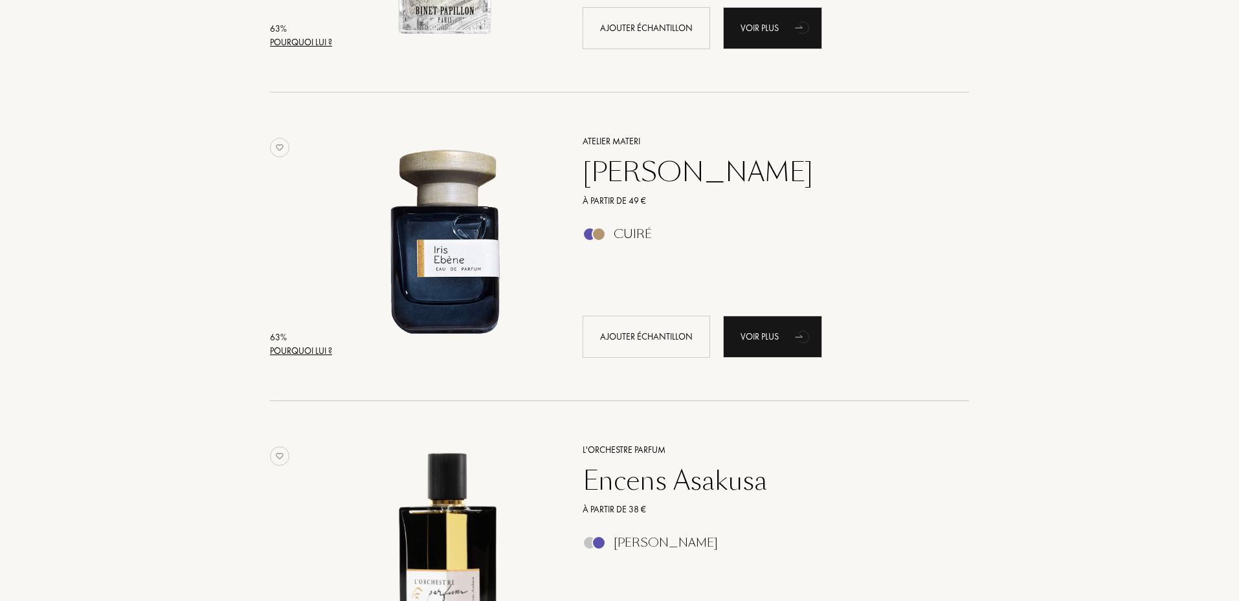
click at [644, 177] on div "Iris Ebène" at bounding box center [761, 172] width 377 height 31
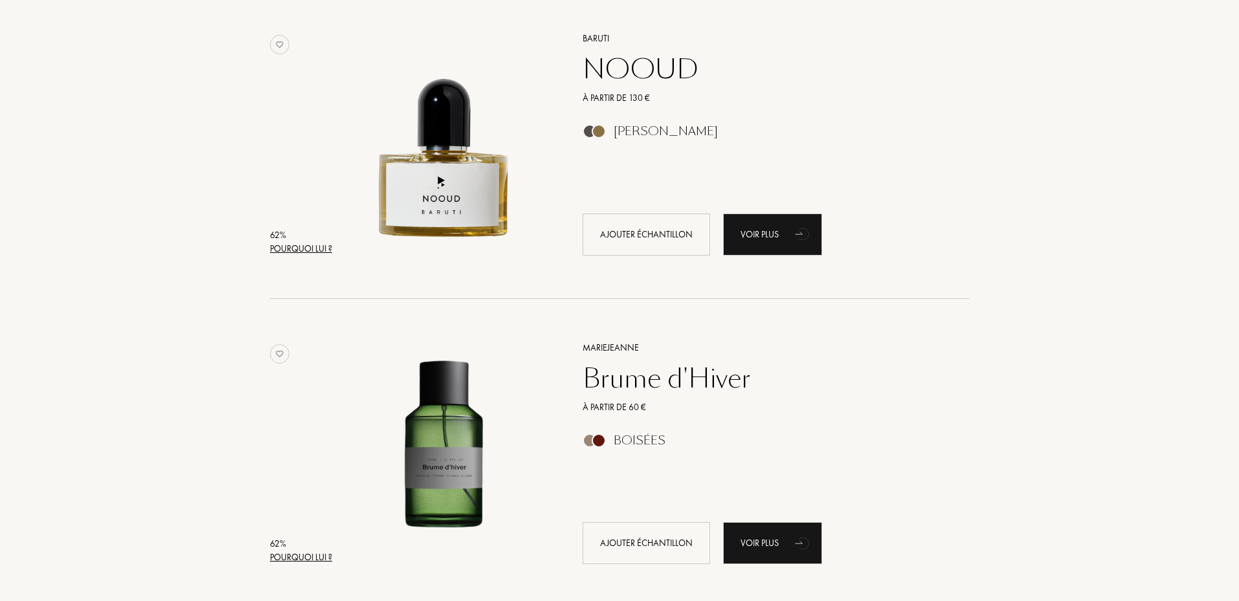
scroll to position [42894, 0]
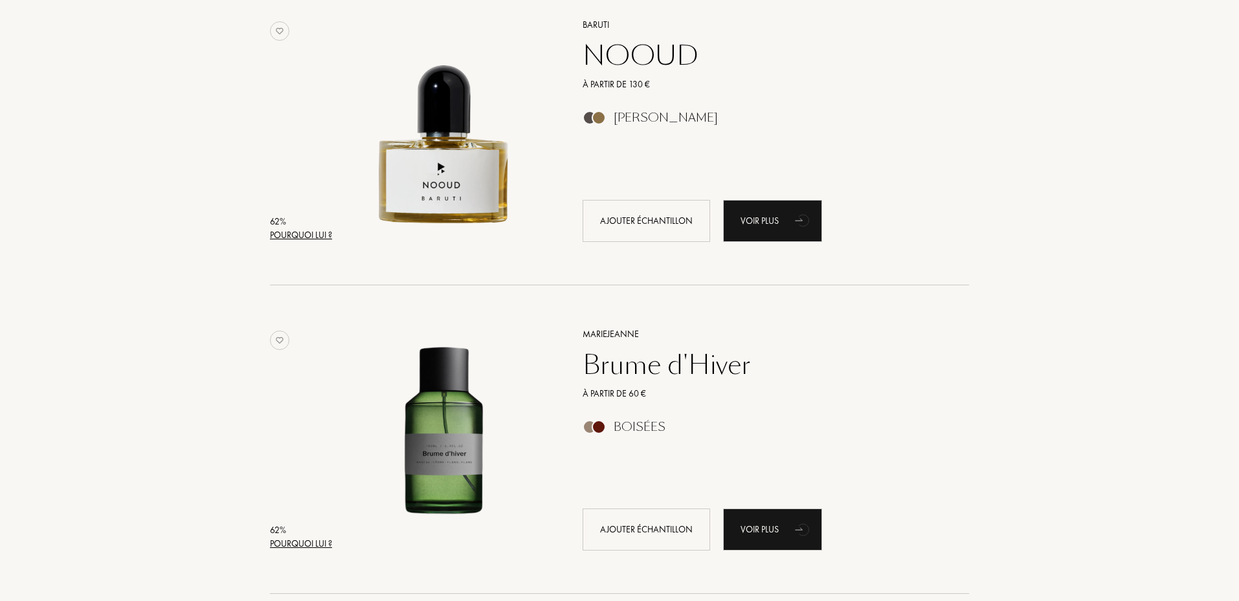
click at [609, 54] on div "NOOUD" at bounding box center [761, 55] width 377 height 31
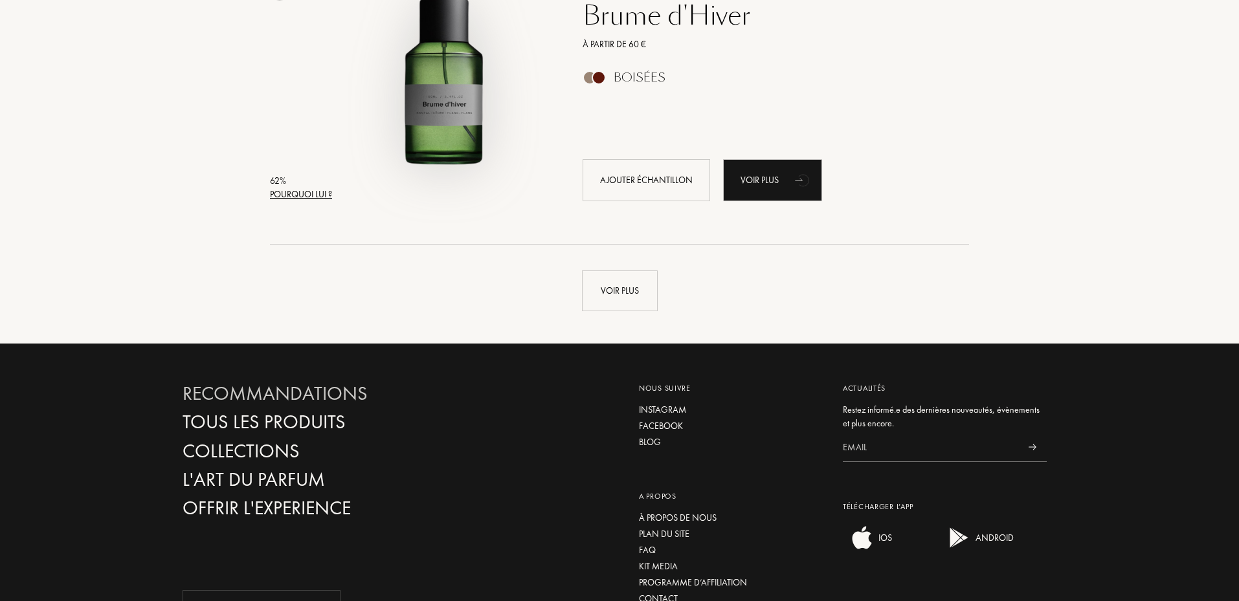
scroll to position [43347, 0]
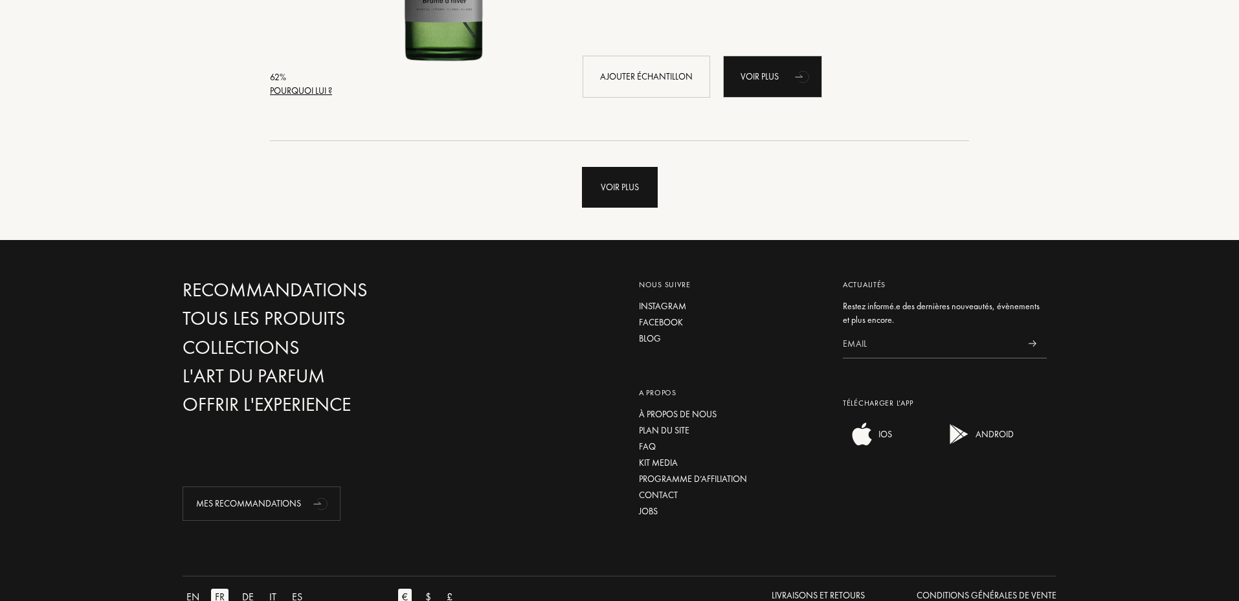
click at [641, 181] on div "Voir plus" at bounding box center [620, 187] width 76 height 41
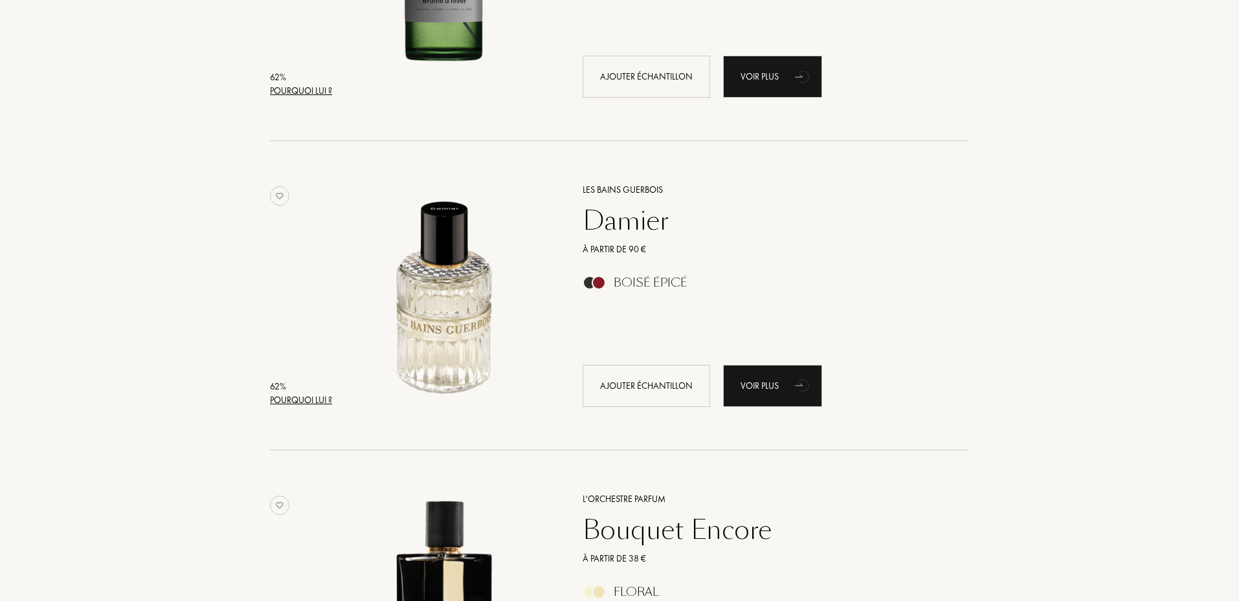
click at [649, 225] on div "Damier" at bounding box center [761, 220] width 377 height 31
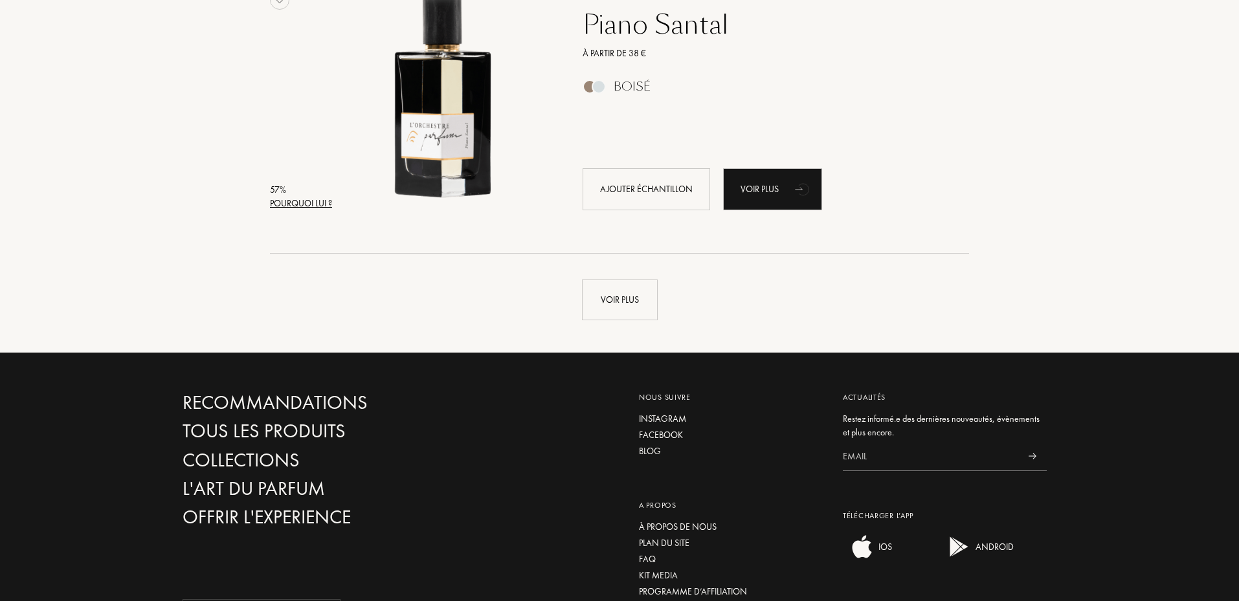
scroll to position [46368, 0]
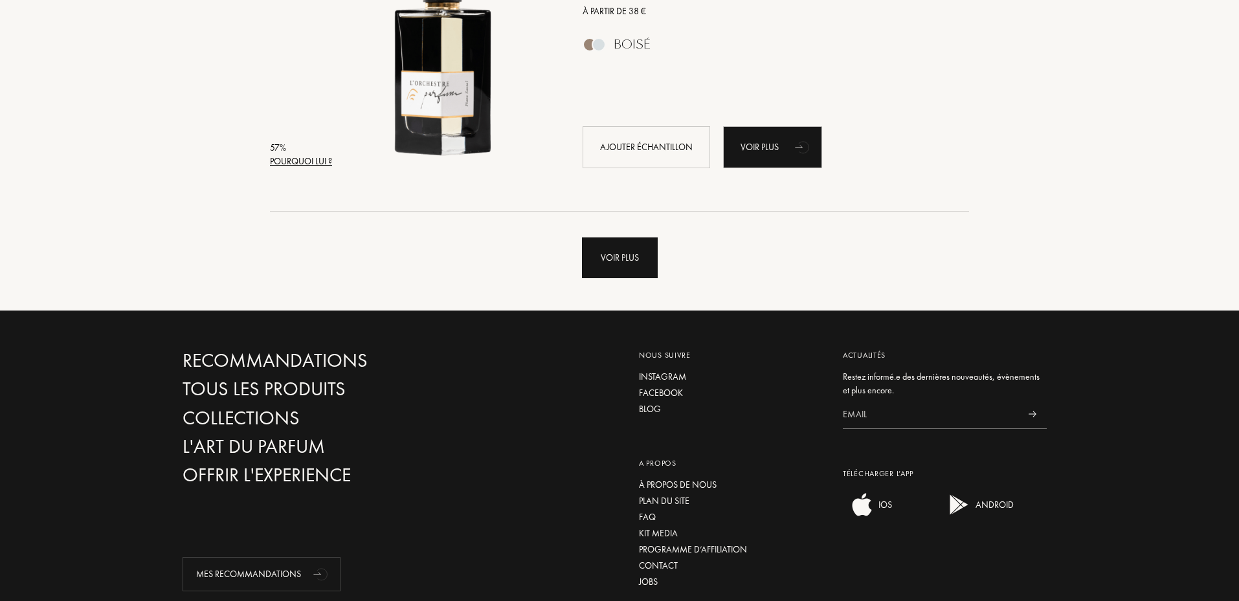
click at [633, 258] on div "Voir plus" at bounding box center [620, 258] width 76 height 41
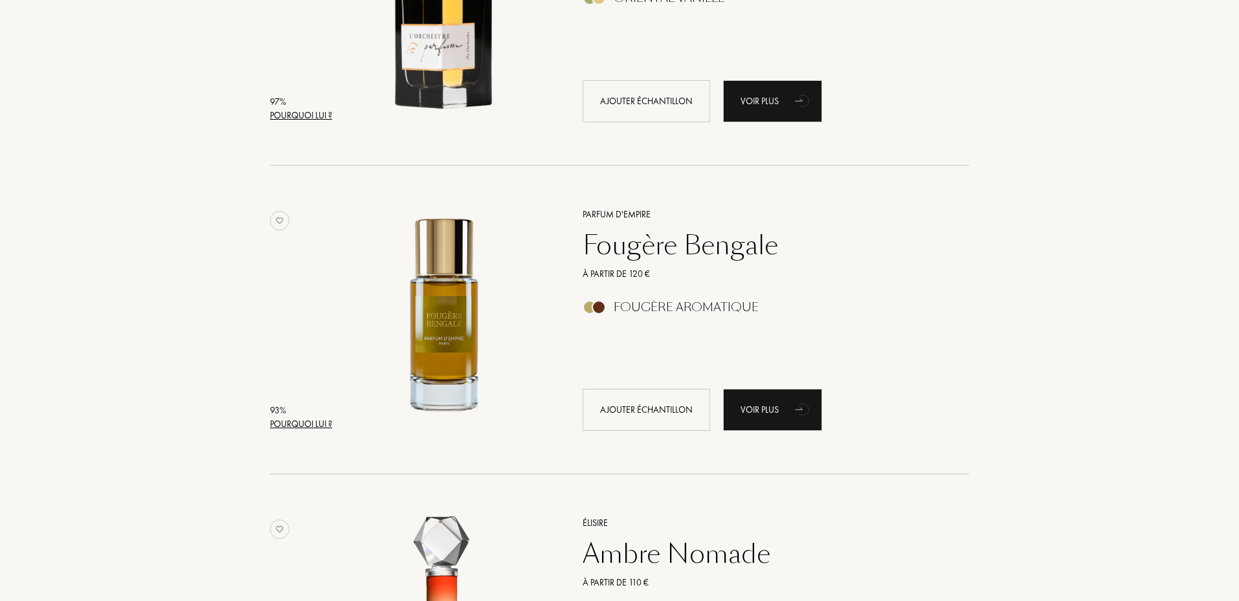
scroll to position [0, 0]
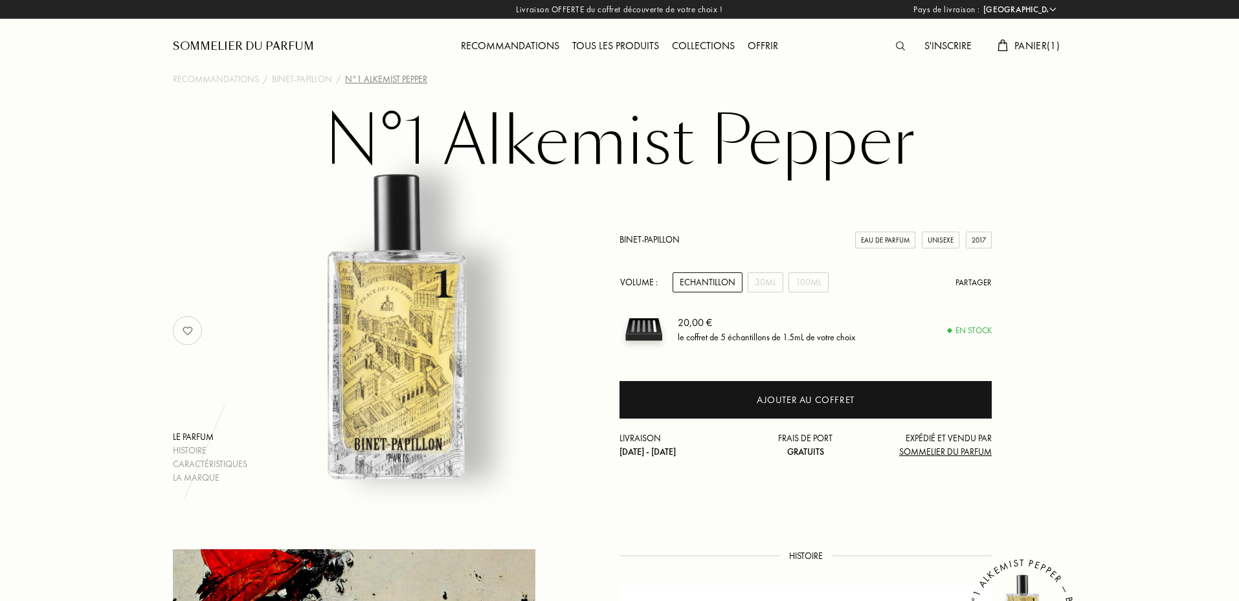
select select "FR"
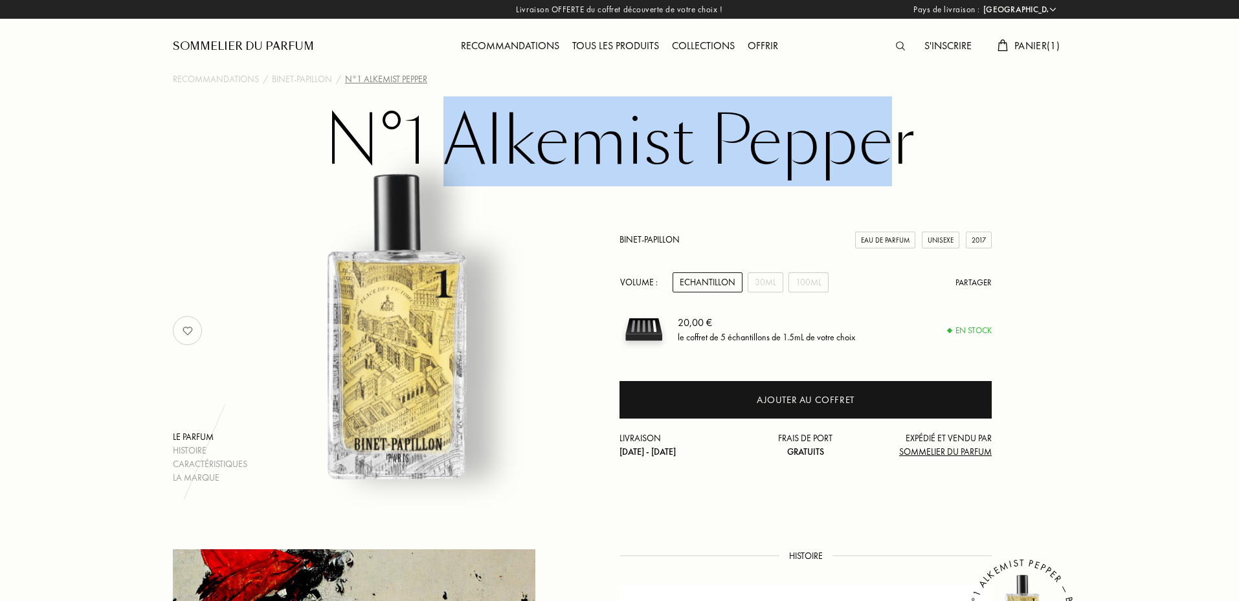
drag, startPoint x: 445, startPoint y: 142, endPoint x: 902, endPoint y: 109, distance: 457.6
click at [902, 109] on h1 "N°1 Alkemist Pepper" at bounding box center [619, 141] width 647 height 71
copy h1 "Alkemist Peppe"
click at [309, 79] on div "Binet-Papillon" at bounding box center [302, 80] width 60 height 14
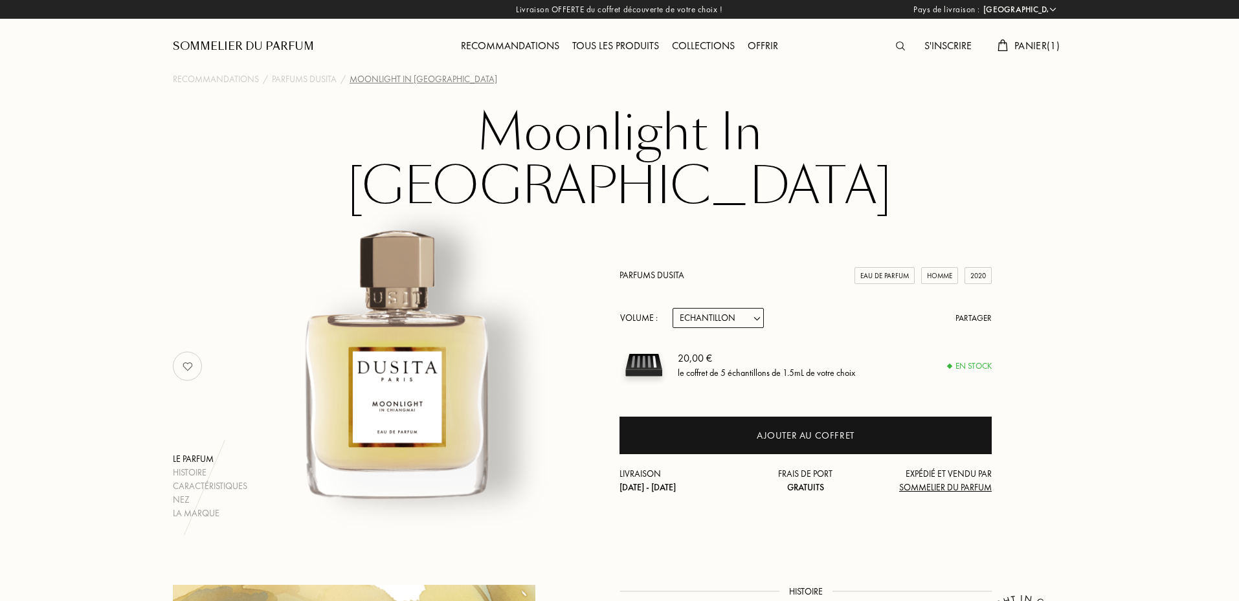
select select "FR"
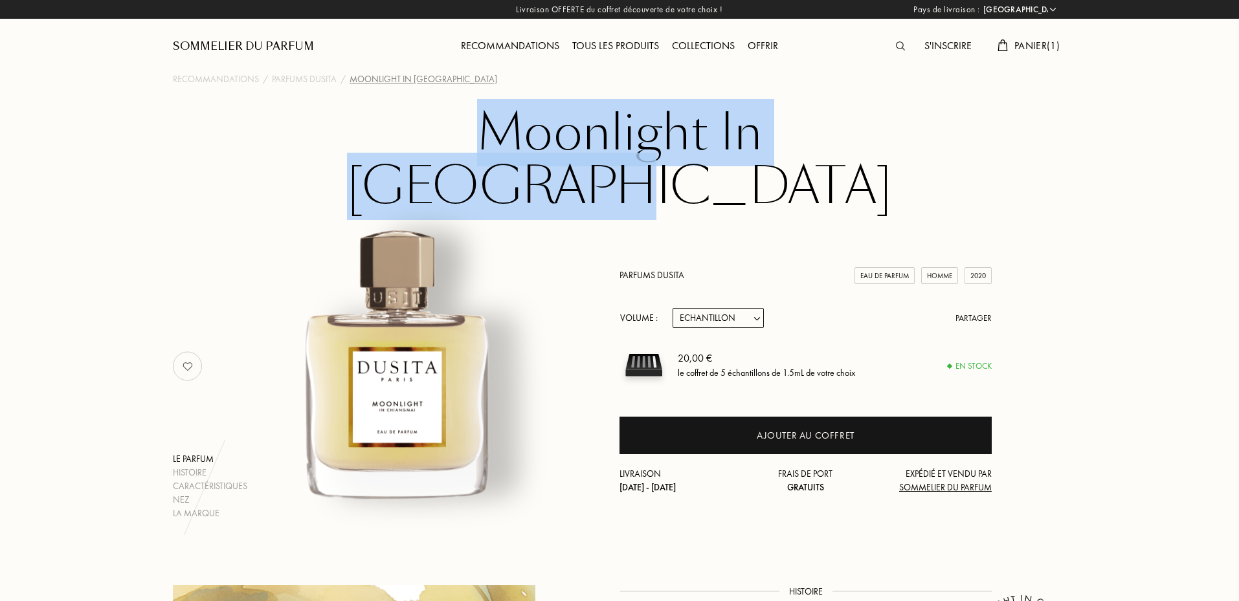
drag, startPoint x: 360, startPoint y: 131, endPoint x: 895, endPoint y: 126, distance: 535.5
click at [895, 126] on h1 "Moonlight In Chiangmai" at bounding box center [619, 159] width 647 height 107
copy h1 "Moonlight In Chiangmai"
click at [311, 81] on div "Parfums Dusita" at bounding box center [304, 80] width 65 height 14
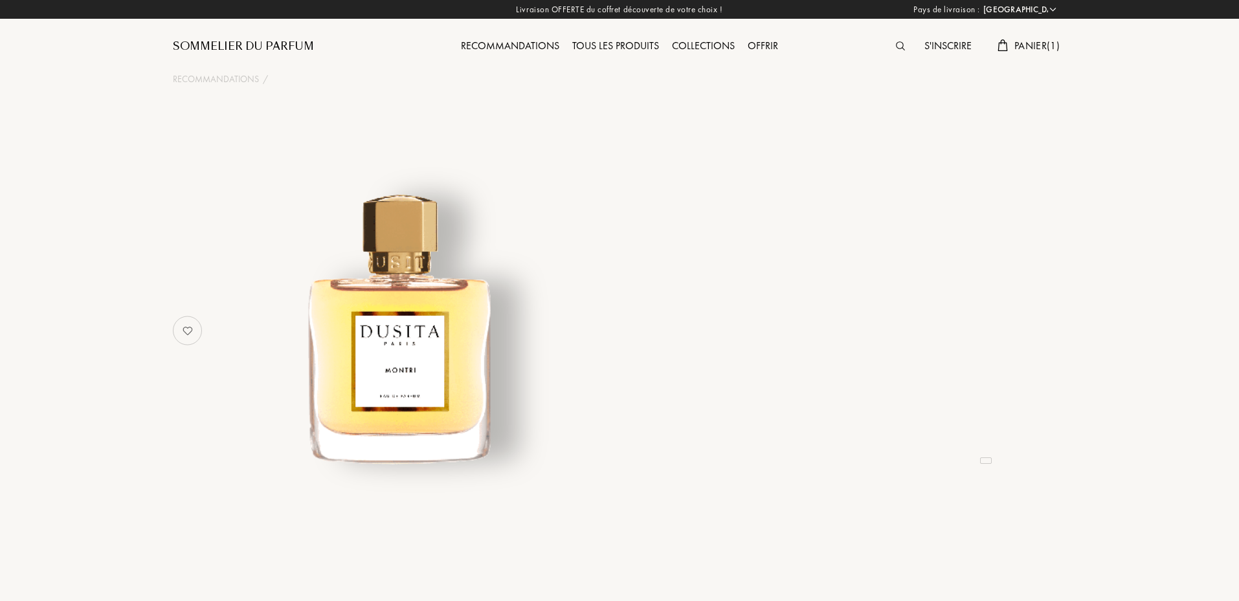
select select "FR"
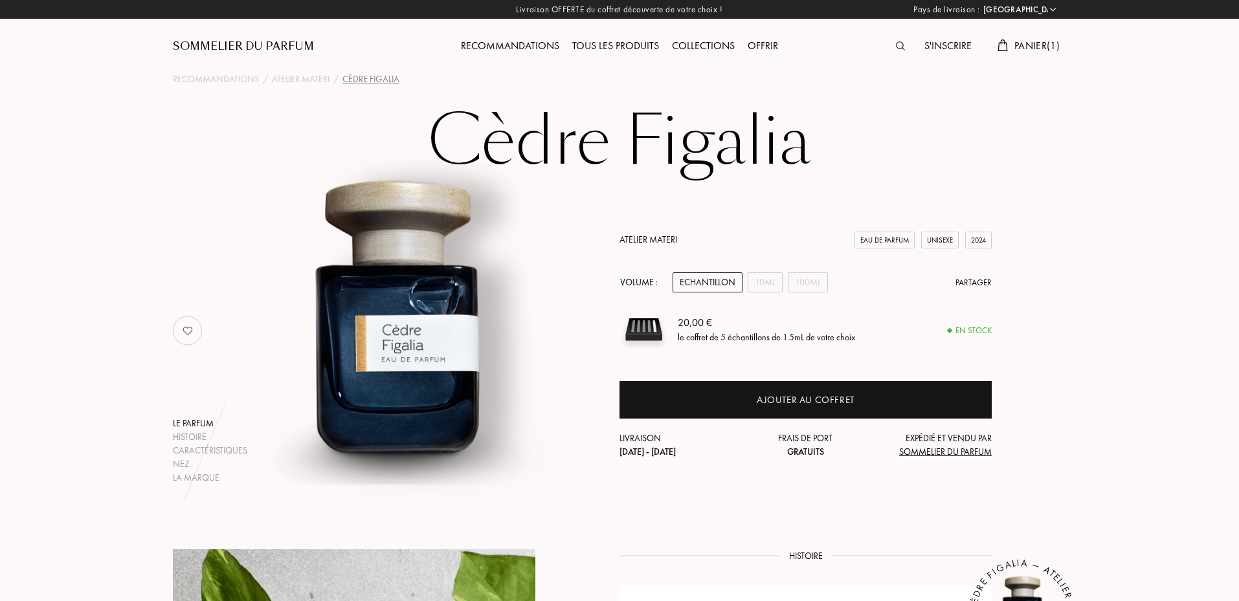
select select "FR"
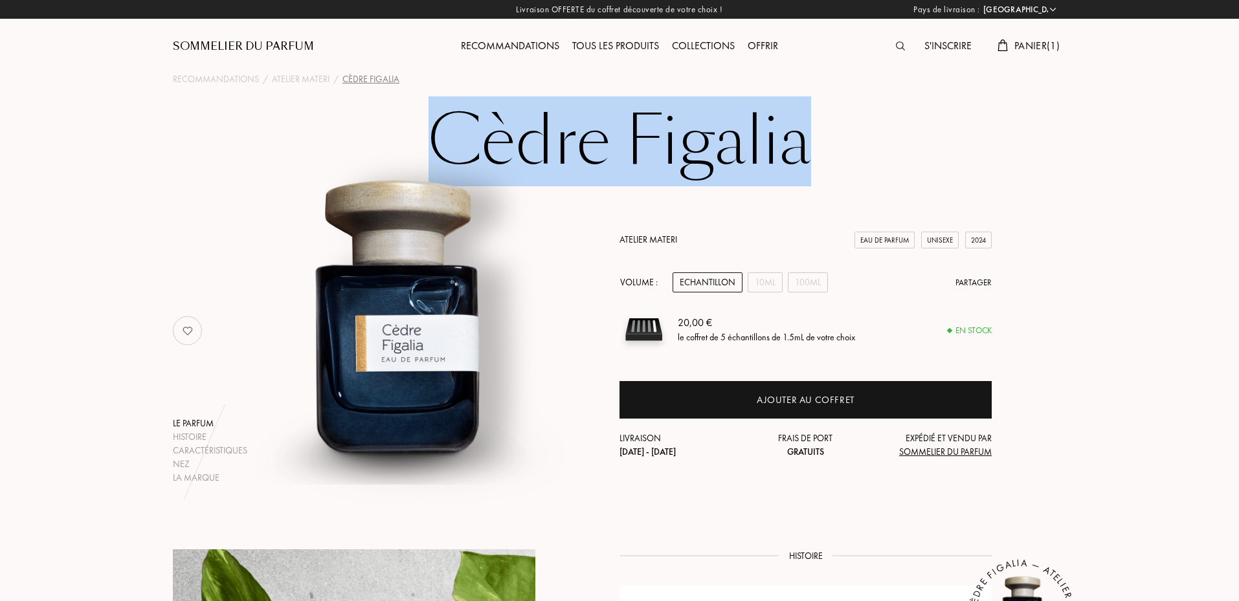
drag, startPoint x: 434, startPoint y: 137, endPoint x: 850, endPoint y: 132, distance: 415.7
click at [850, 132] on h1 "Cèdre Figalia" at bounding box center [619, 141] width 647 height 71
copy h1 "Cèdre Figalia"
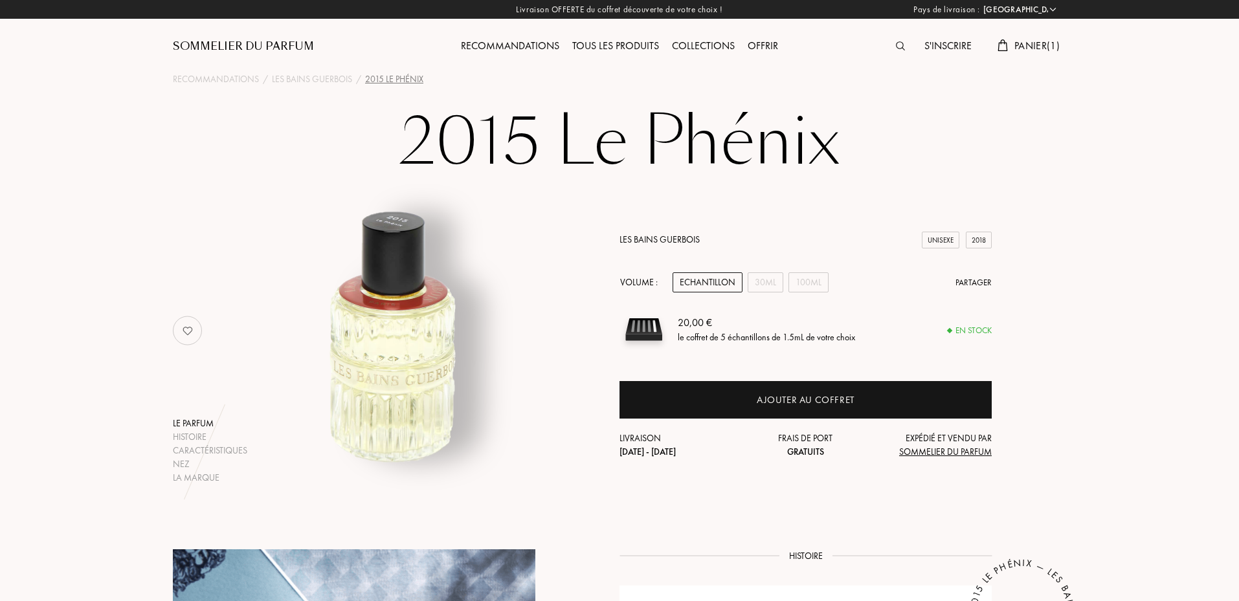
select select "FR"
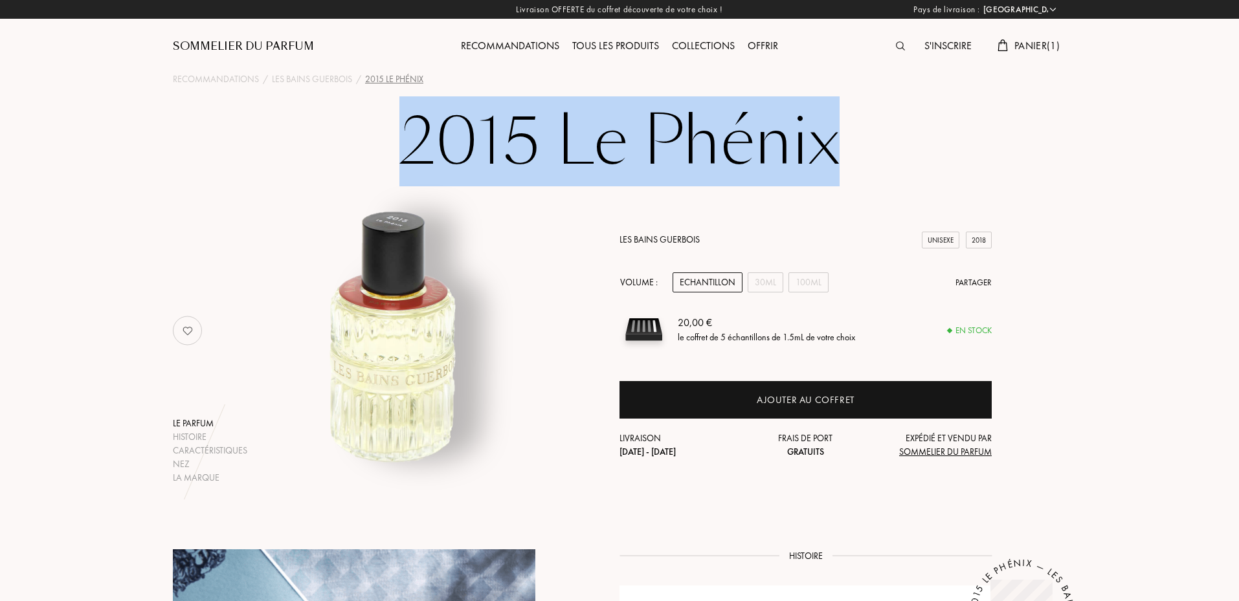
drag, startPoint x: 405, startPoint y: 127, endPoint x: 838, endPoint y: 114, distance: 432.7
click at [838, 114] on h1 "2015 Le Phénix" at bounding box center [619, 141] width 647 height 71
copy h1 "2015 Le Phénix"
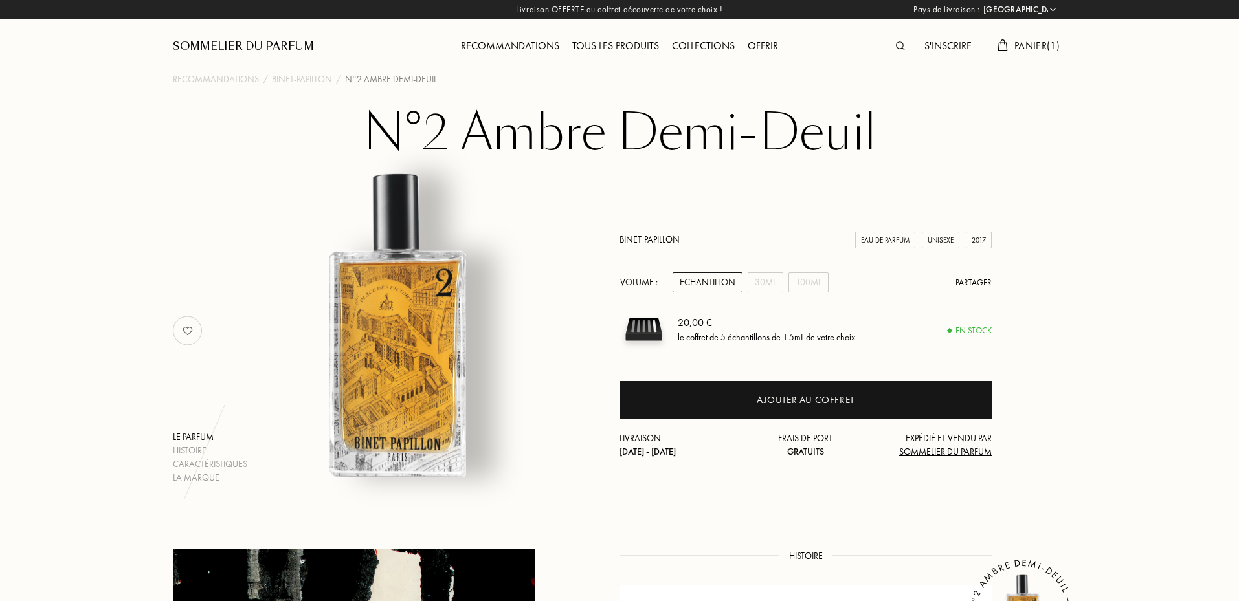
select select "FR"
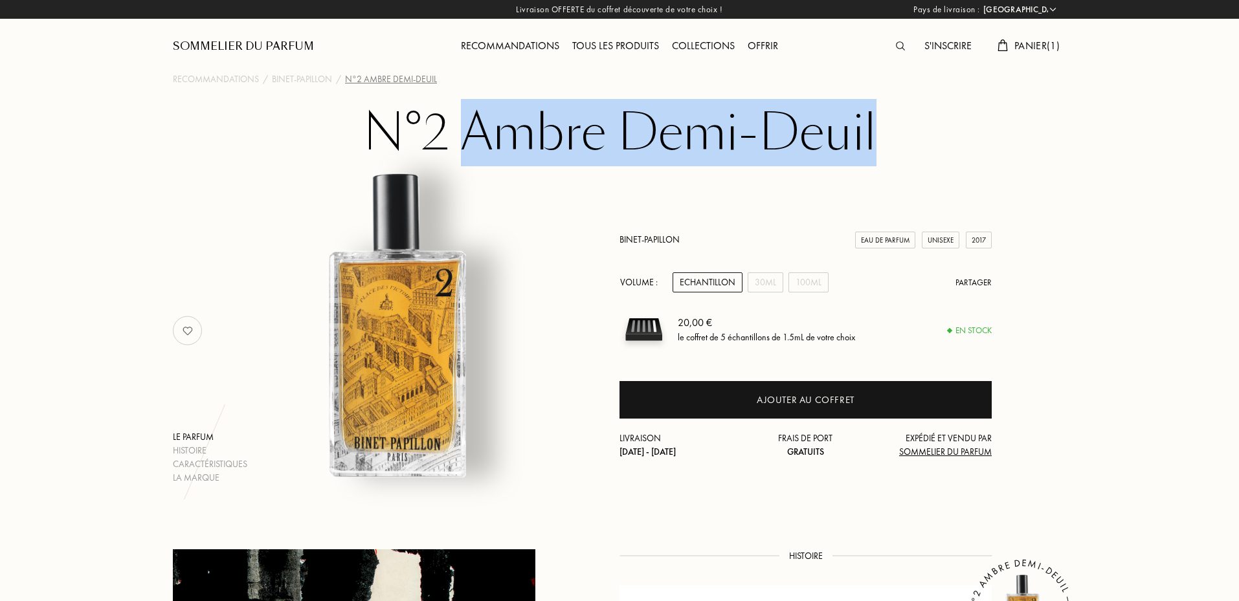
drag, startPoint x: 469, startPoint y: 117, endPoint x: 879, endPoint y: 103, distance: 410.7
copy h1 "Ambre Demi-Deuil"
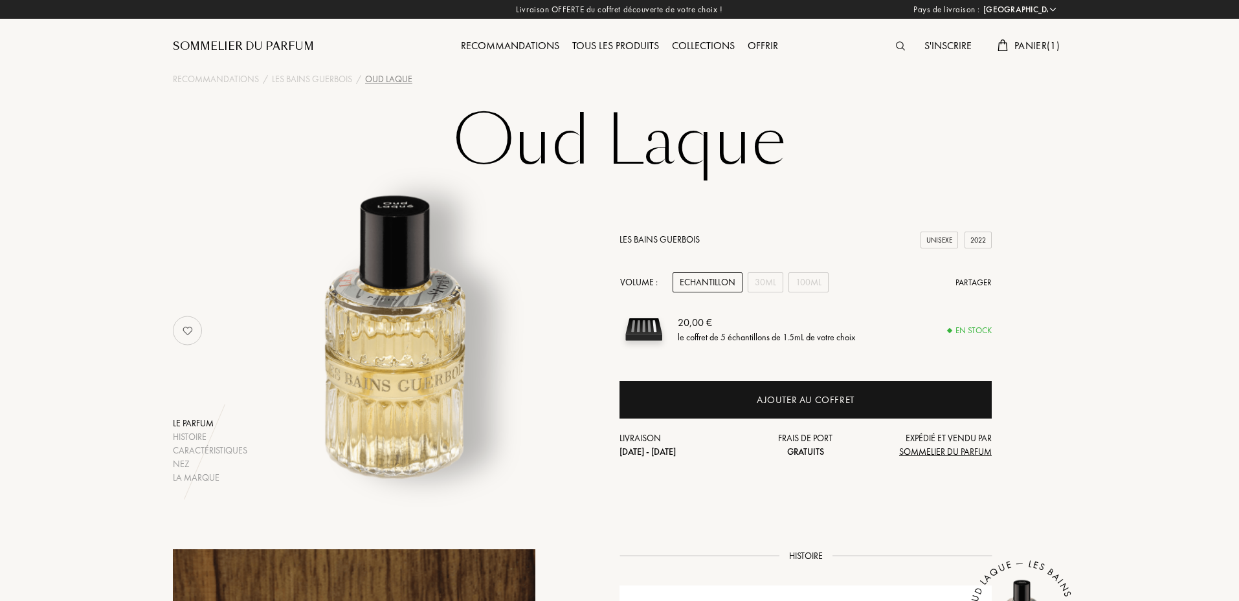
select select "FR"
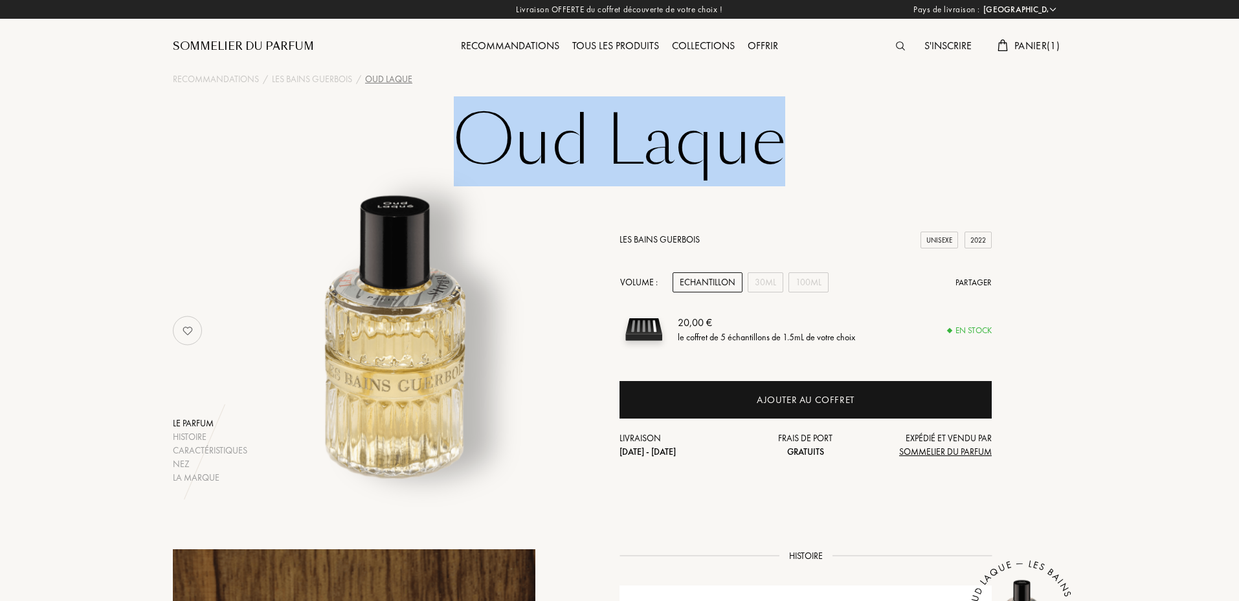
drag, startPoint x: 447, startPoint y: 137, endPoint x: 817, endPoint y: 125, distance: 369.9
click at [817, 125] on h1 "Oud Laque" at bounding box center [619, 141] width 647 height 71
copy h1 "Oud Laque"
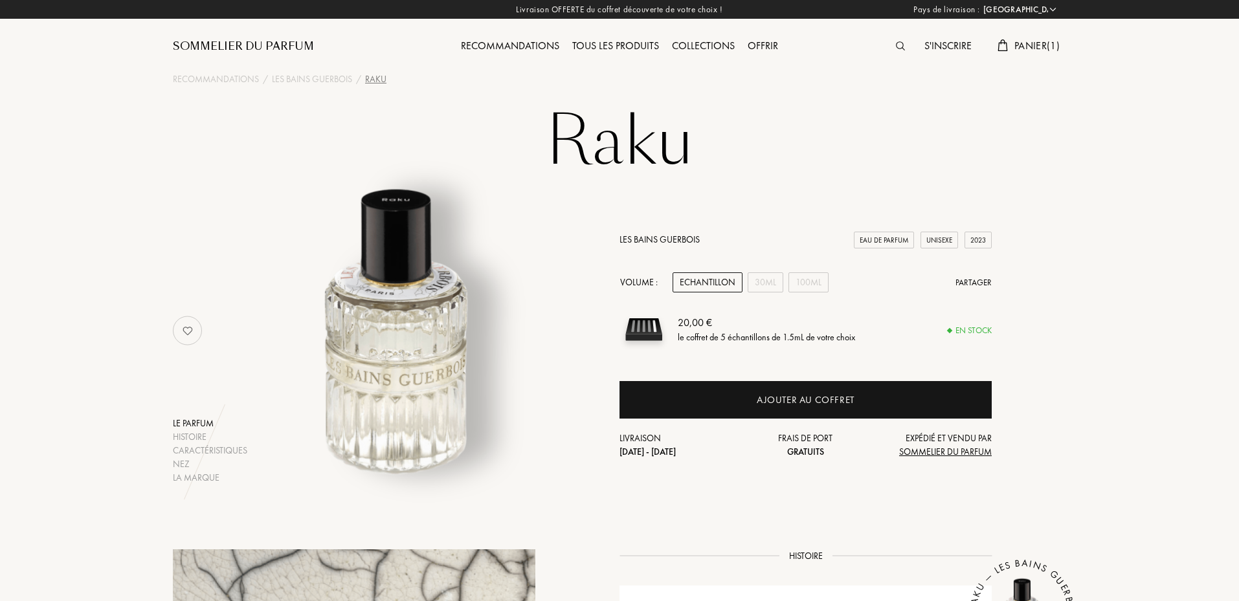
select select "FR"
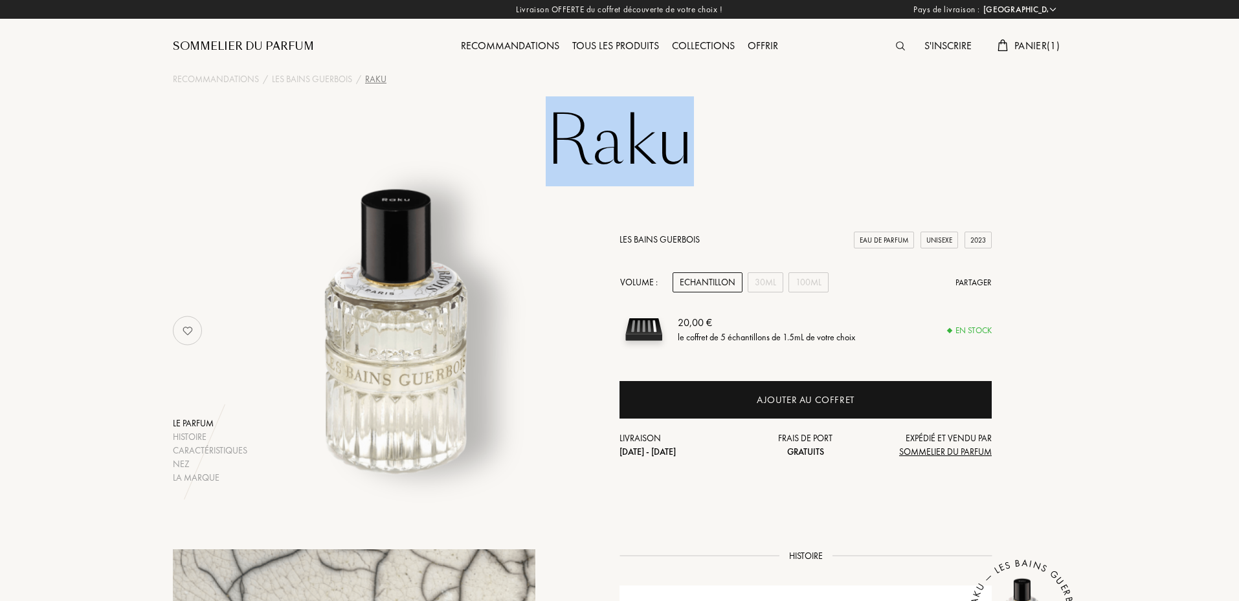
drag, startPoint x: 575, startPoint y: 134, endPoint x: 691, endPoint y: 140, distance: 116.7
click at [691, 140] on h1 "Raku" at bounding box center [619, 141] width 647 height 71
copy h1 "Raku"
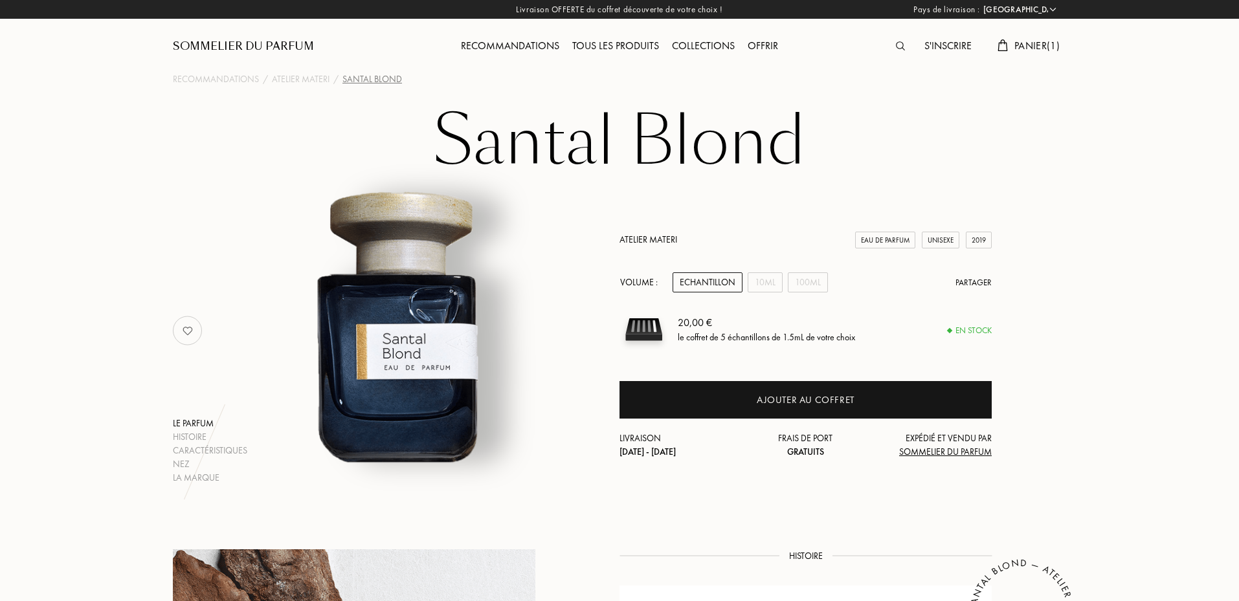
select select "FR"
click at [502, 71] on div "Recommandations / Atelier Materi / Santal Blond" at bounding box center [619, 79] width 913 height 16
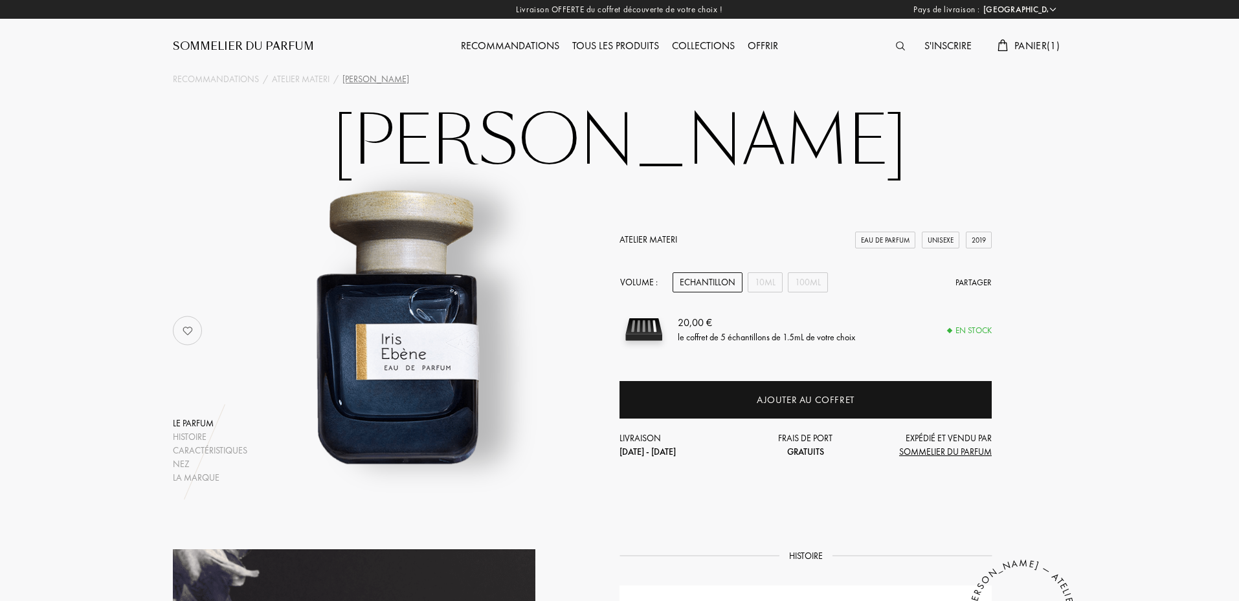
select select "FR"
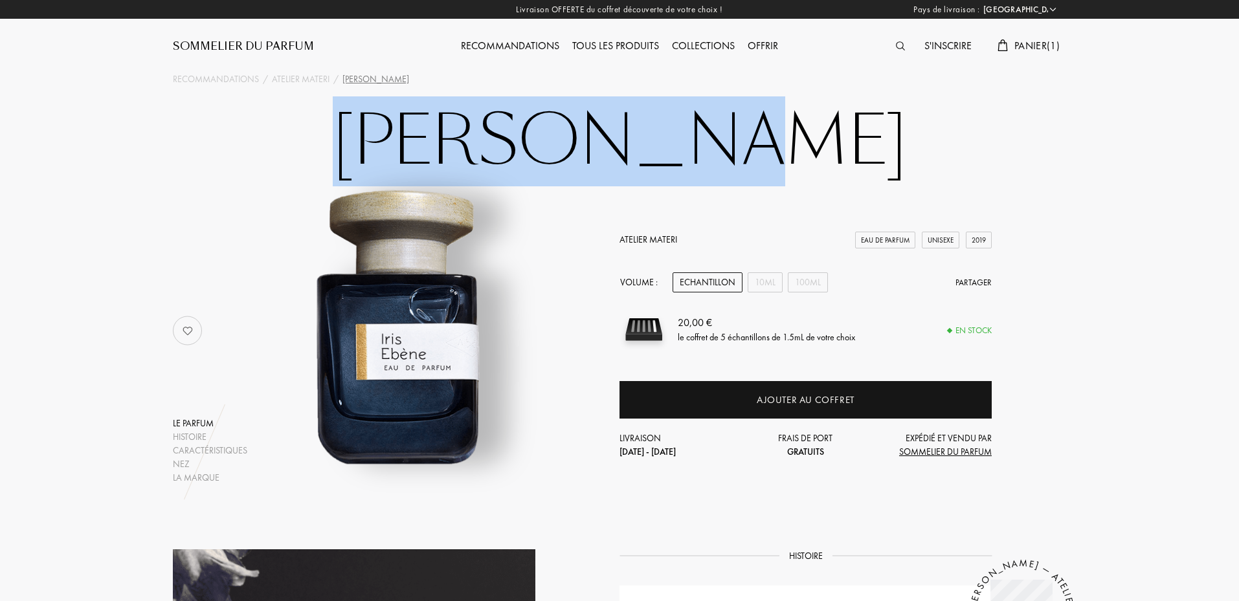
drag, startPoint x: 482, startPoint y: 140, endPoint x: 760, endPoint y: 140, distance: 278.4
click at [760, 140] on h1 "Iris Ebène" at bounding box center [619, 141] width 647 height 71
copy h1 "Iris Ebène"
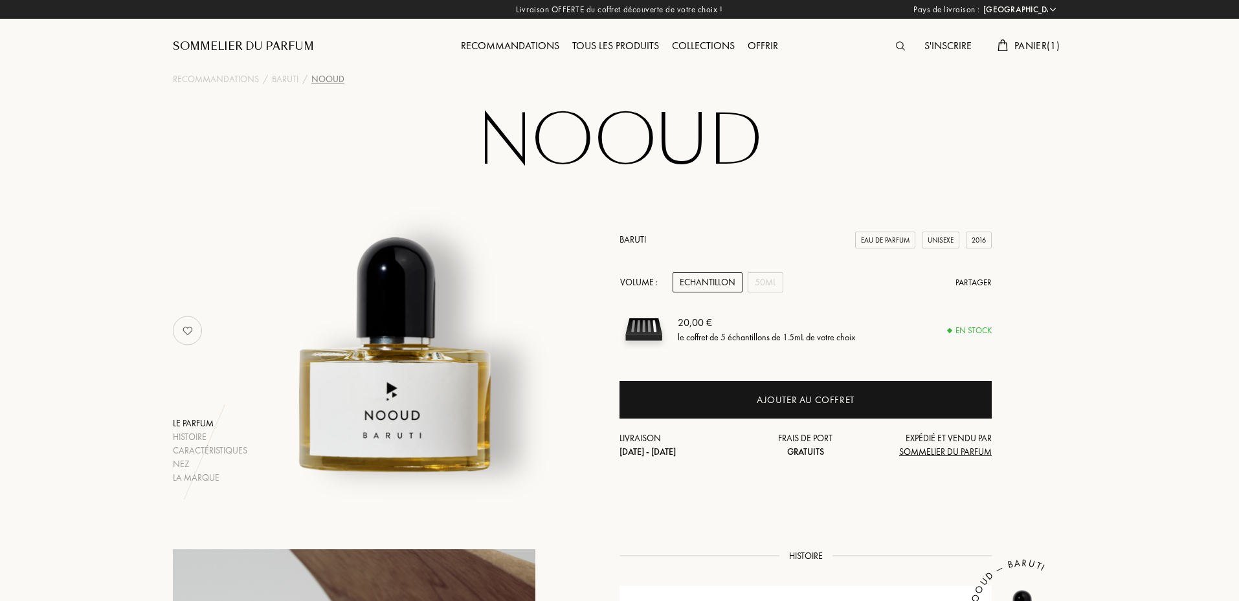
select select "FR"
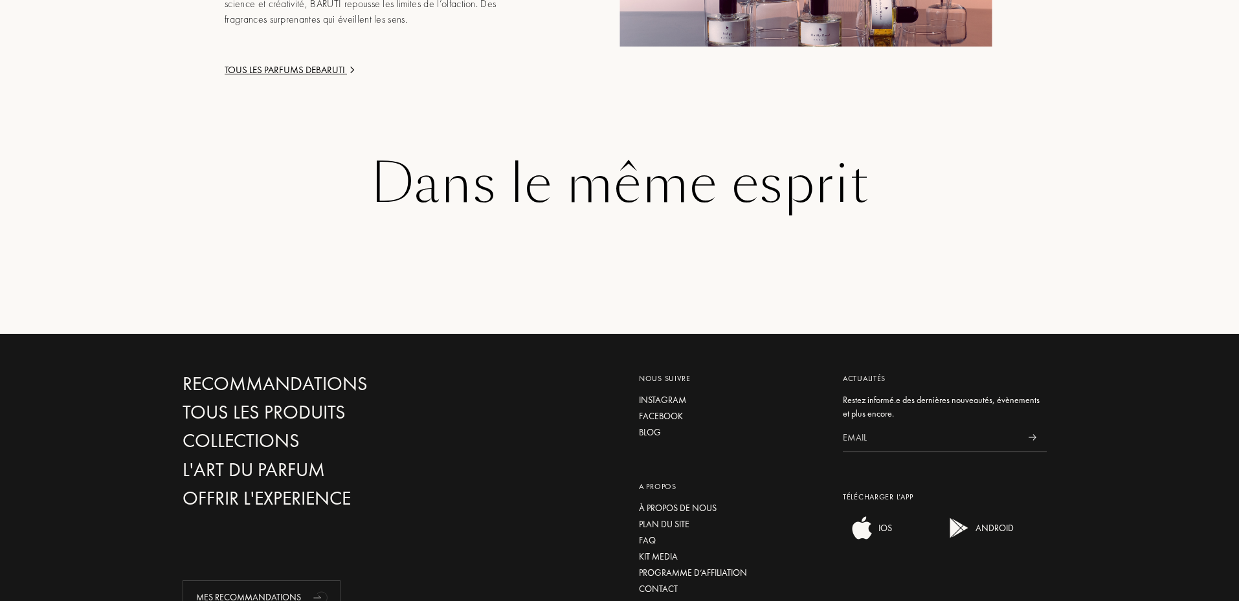
scroll to position [1360, 0]
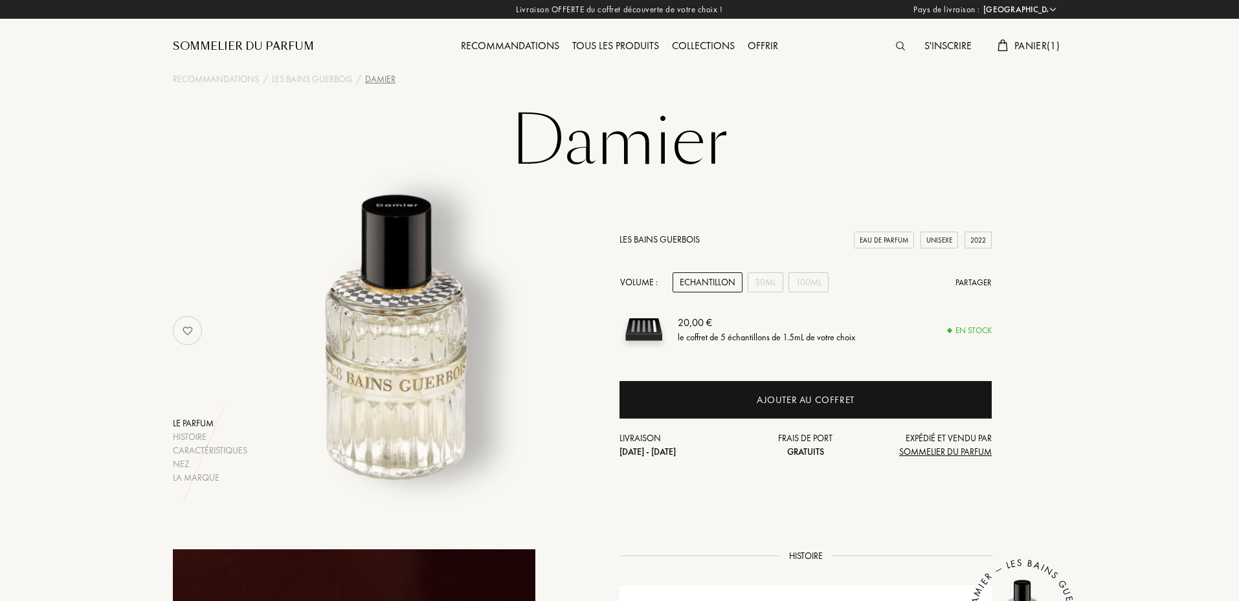
select select "FR"
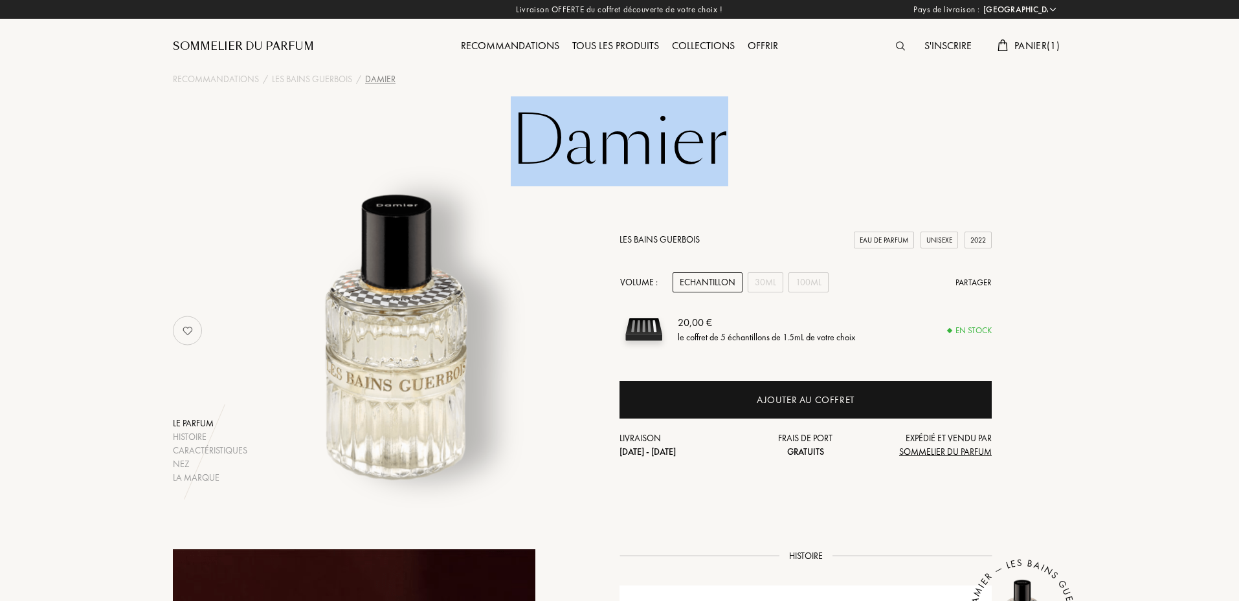
drag, startPoint x: 522, startPoint y: 123, endPoint x: 726, endPoint y: 129, distance: 203.4
click at [726, 129] on h1 "Damier" at bounding box center [619, 141] width 647 height 71
copy h1 "Damier"
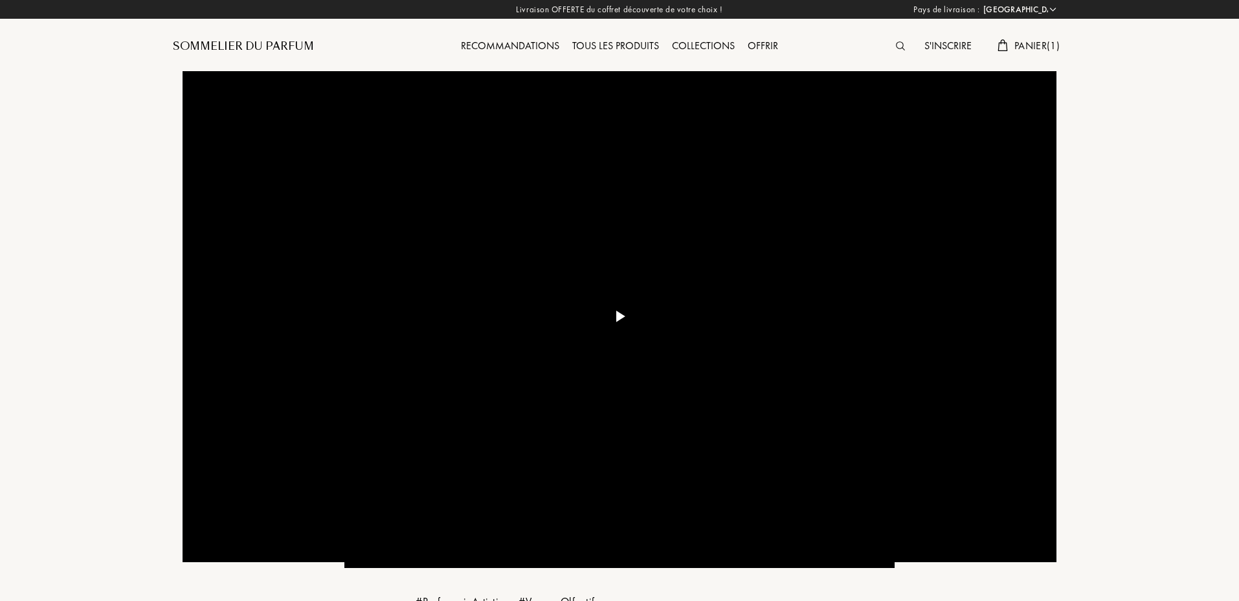
select select "FR"
click at [585, 51] on div "Tous les produits" at bounding box center [616, 46] width 100 height 17
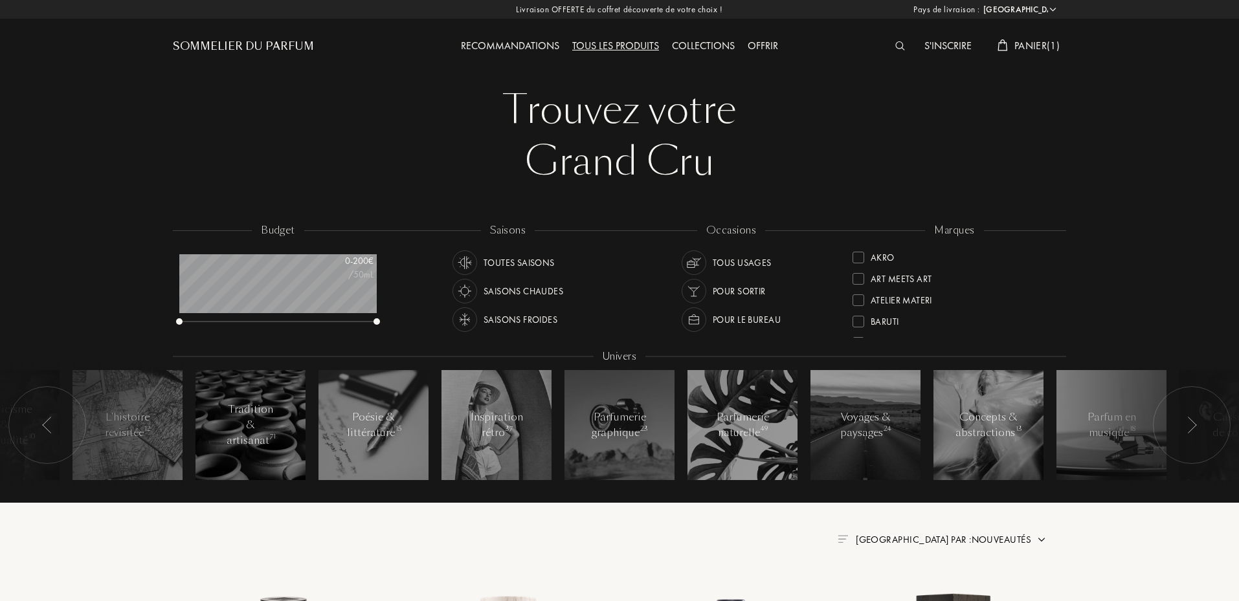
select select "FR"
click at [706, 41] on div "Collections" at bounding box center [704, 46] width 76 height 17
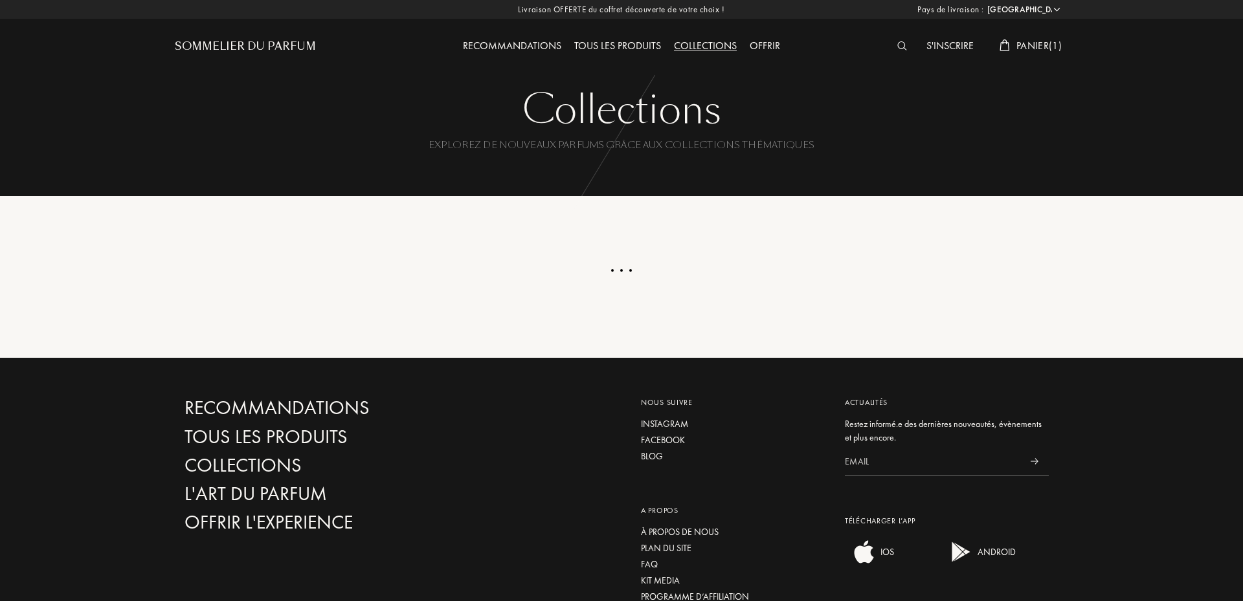
select select "FR"
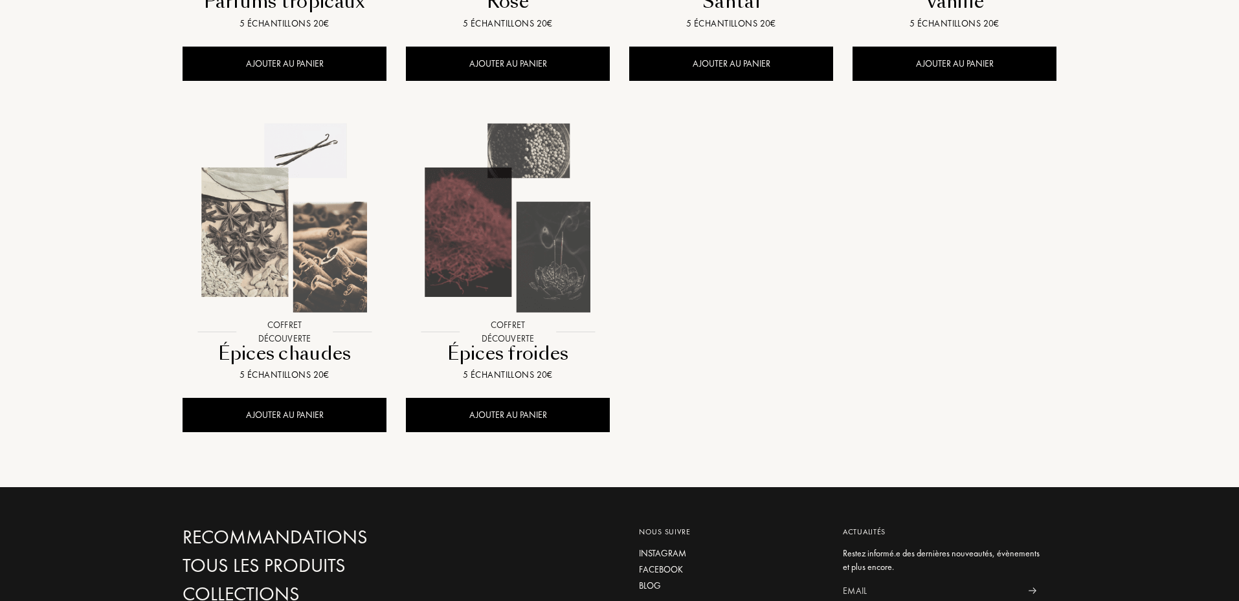
scroll to position [1209, 0]
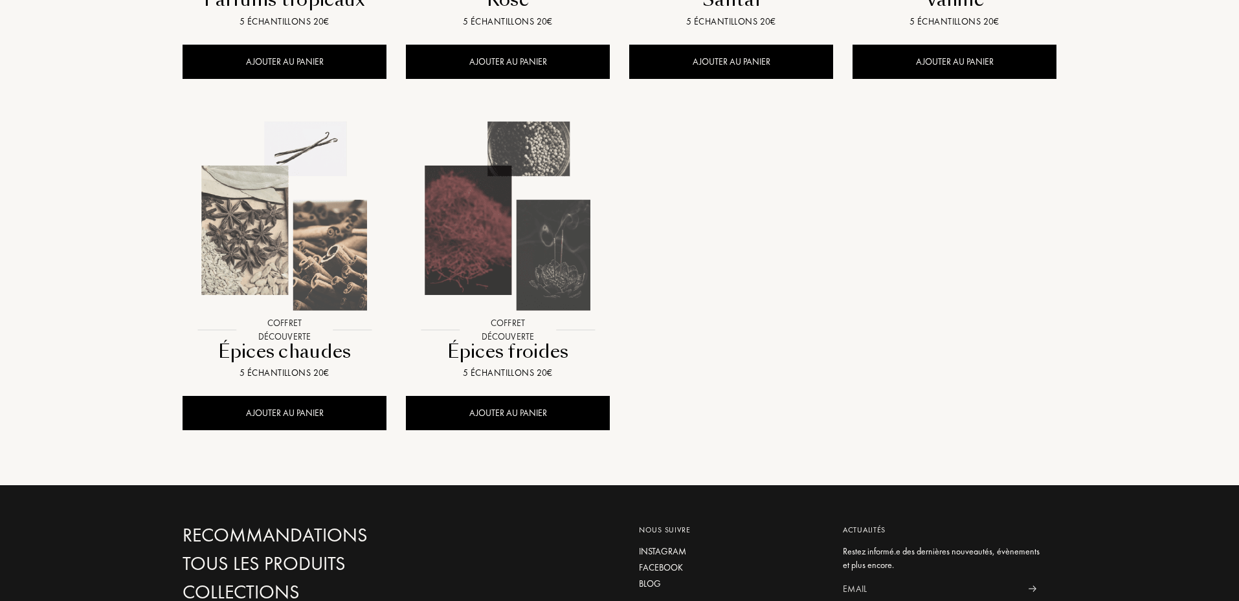
click at [267, 268] on img at bounding box center [284, 216] width 201 height 201
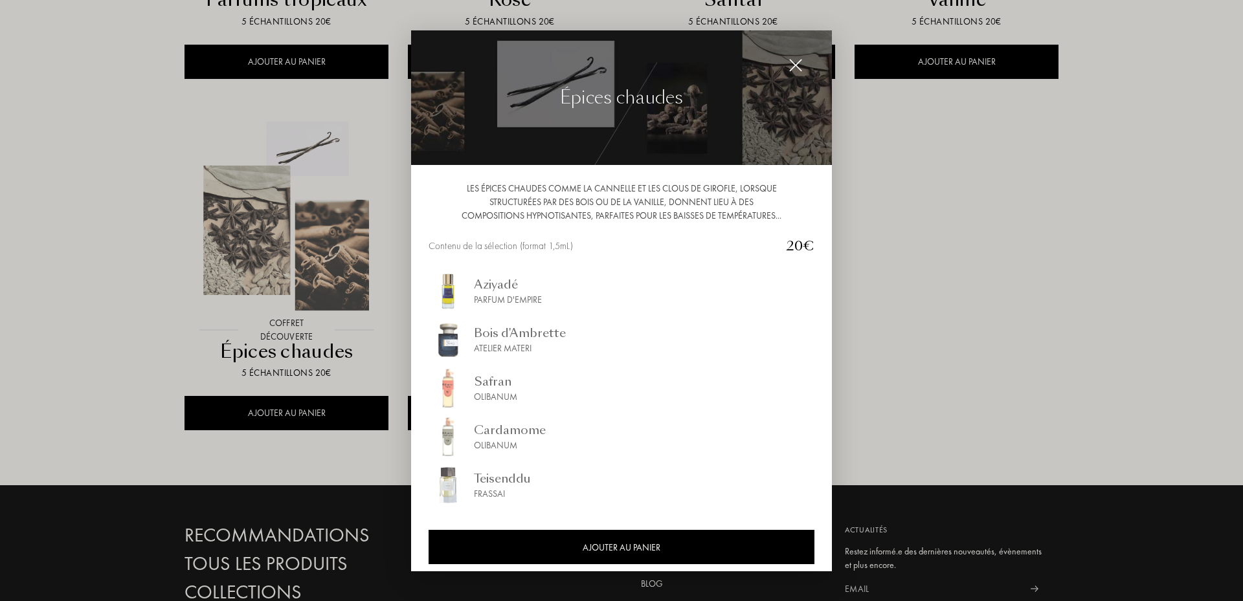
click at [796, 63] on img at bounding box center [796, 65] width 14 height 14
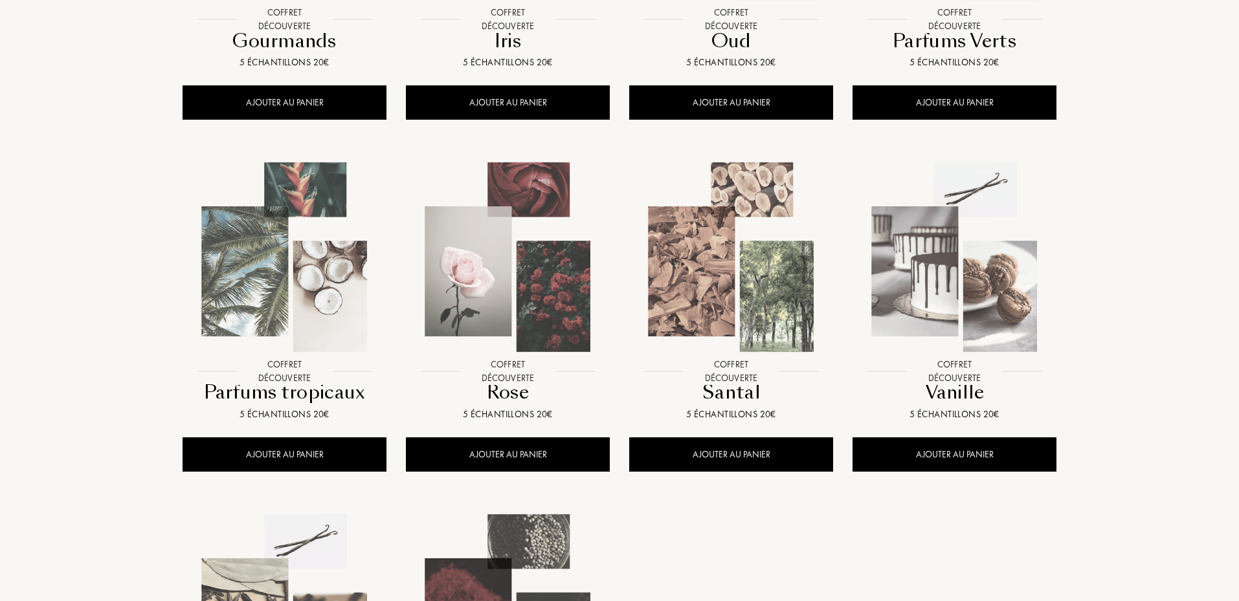
scroll to position [756, 0]
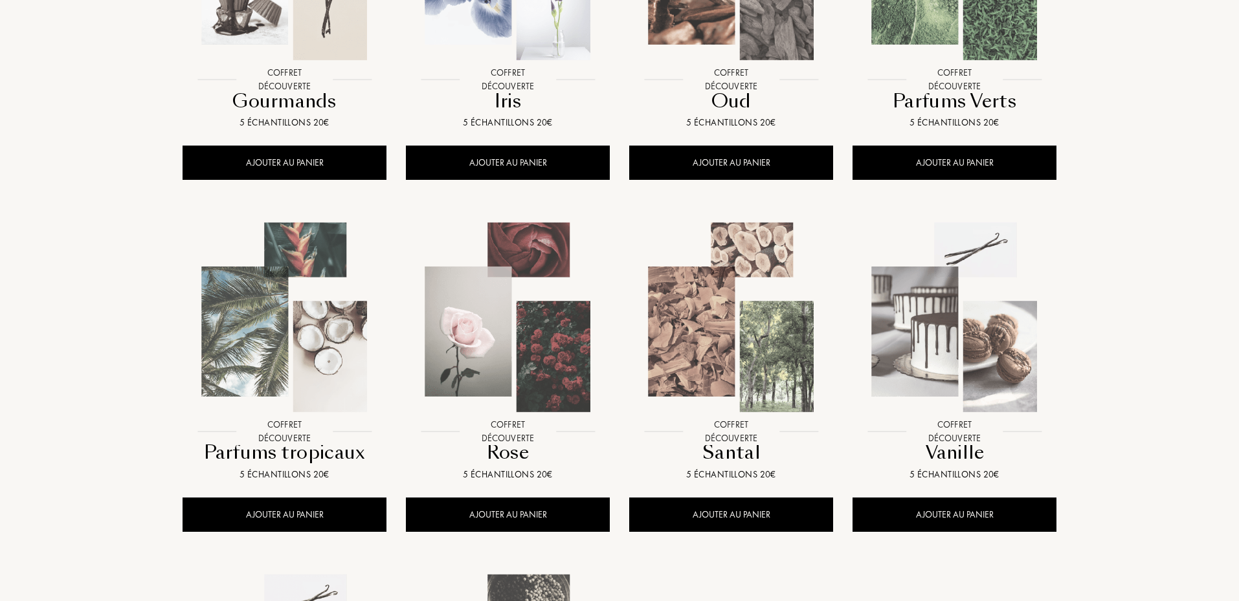
click at [692, 319] on img at bounding box center [731, 317] width 201 height 201
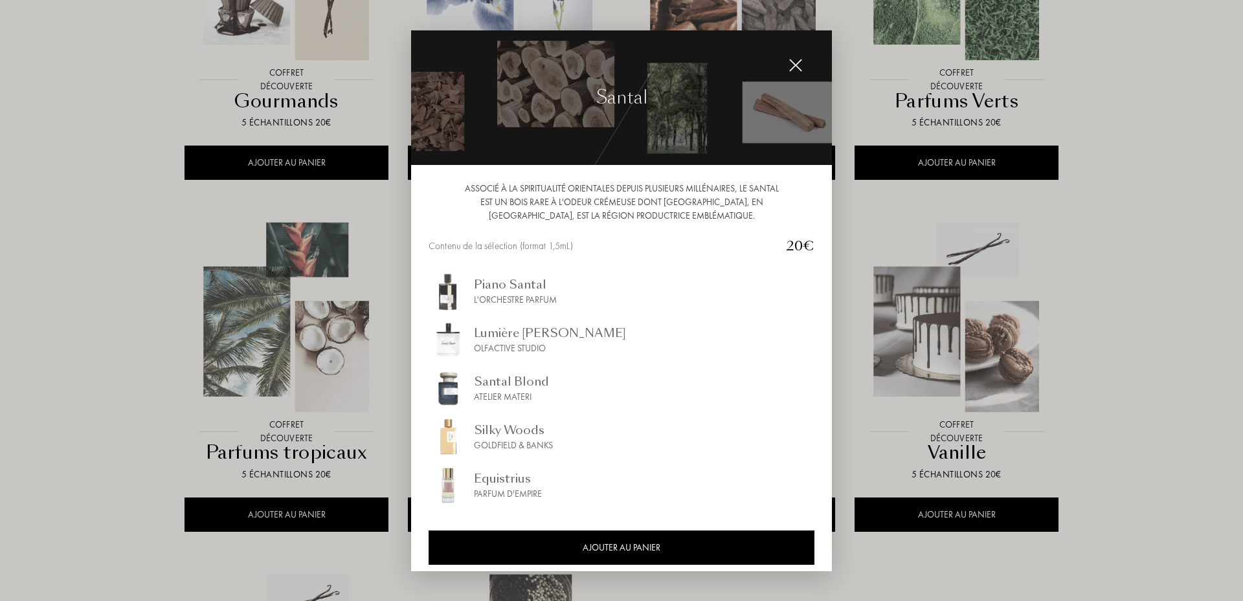
click at [801, 60] on img at bounding box center [796, 65] width 14 height 14
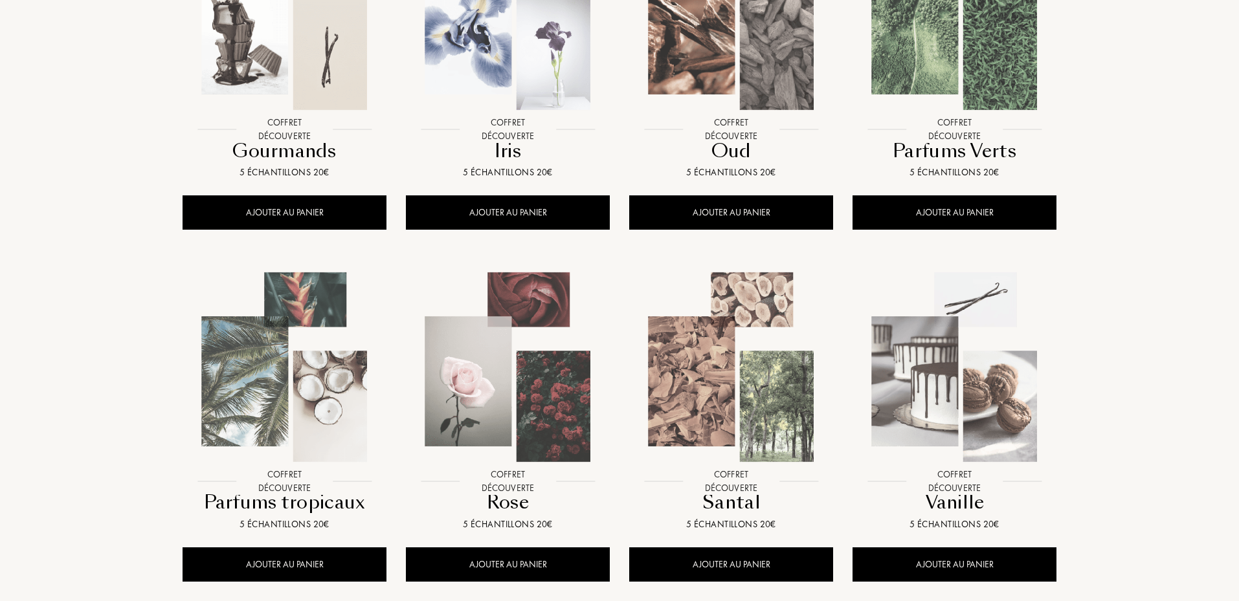
scroll to position [604, 0]
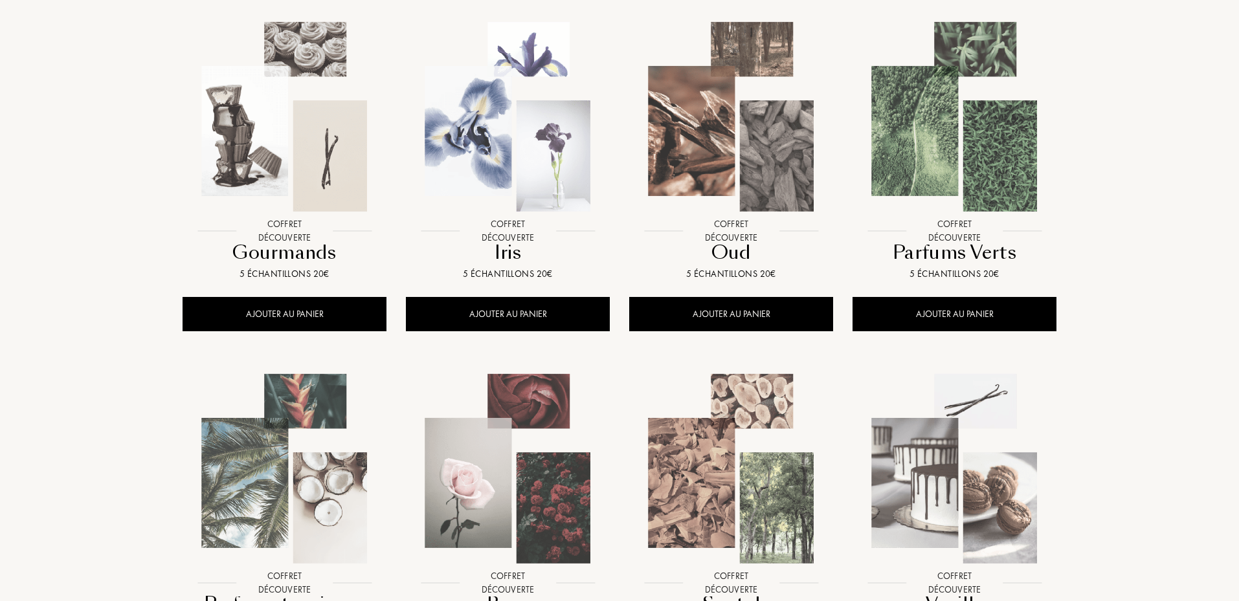
click at [739, 194] on img at bounding box center [731, 116] width 201 height 201
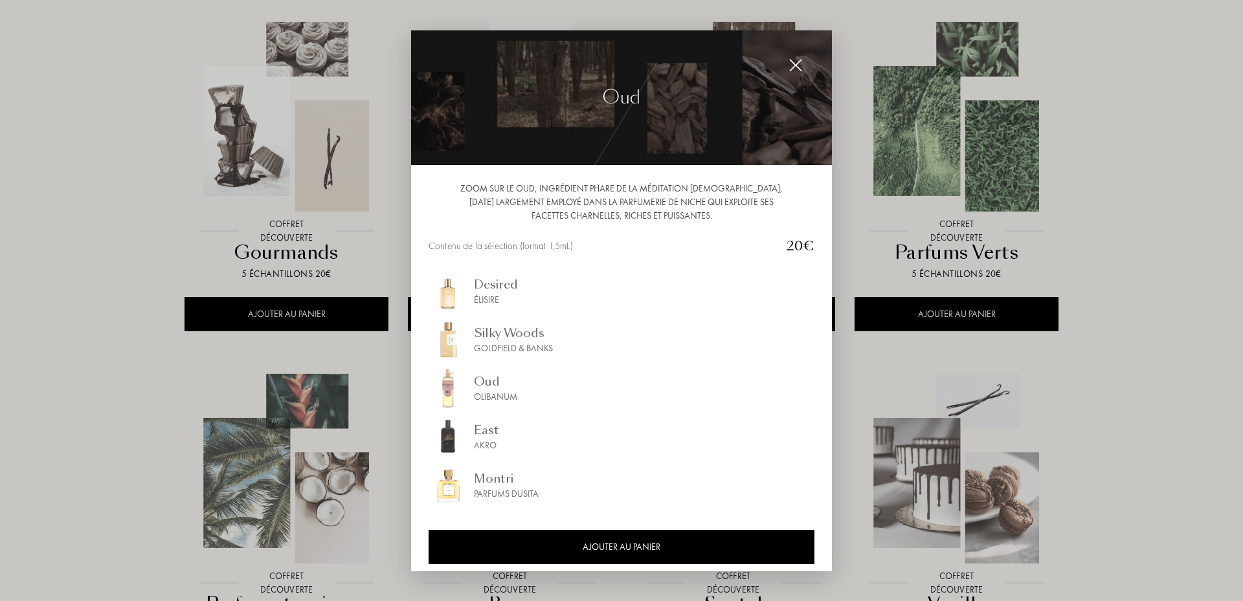
click at [800, 71] on img at bounding box center [796, 65] width 14 height 14
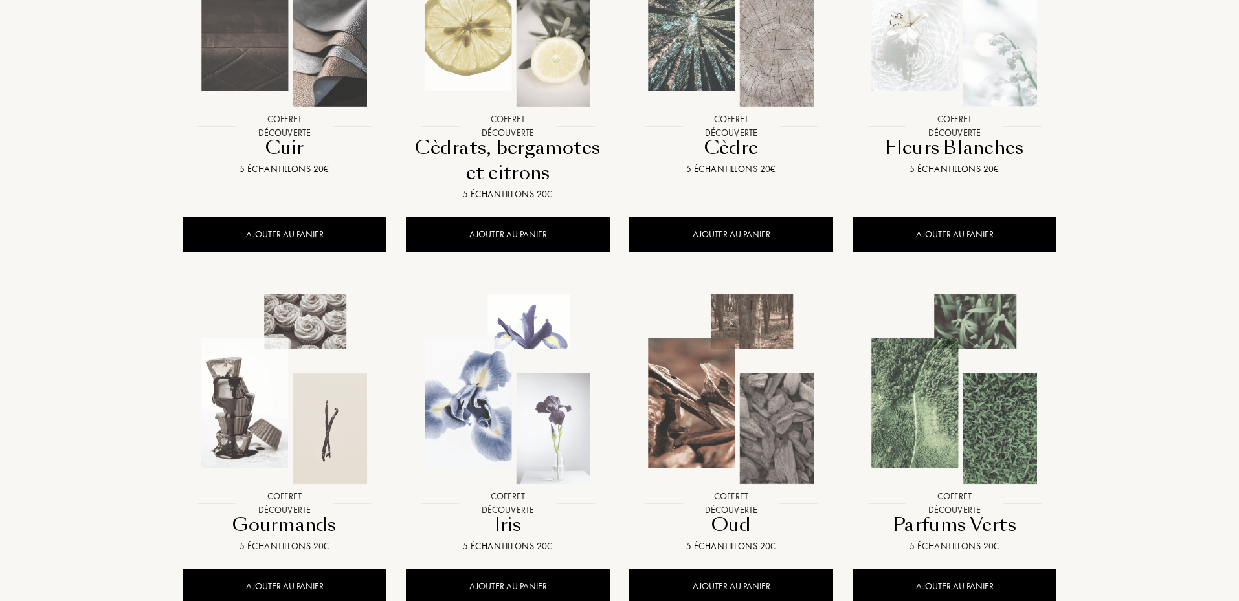
scroll to position [302, 0]
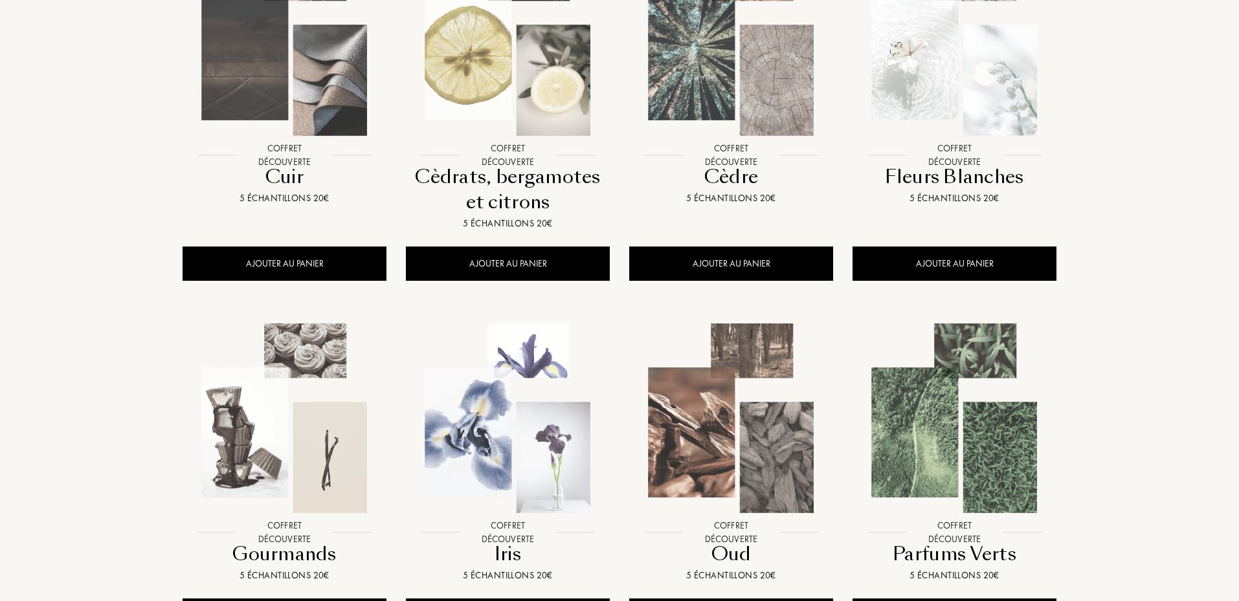
click at [781, 46] on img at bounding box center [731, 40] width 201 height 201
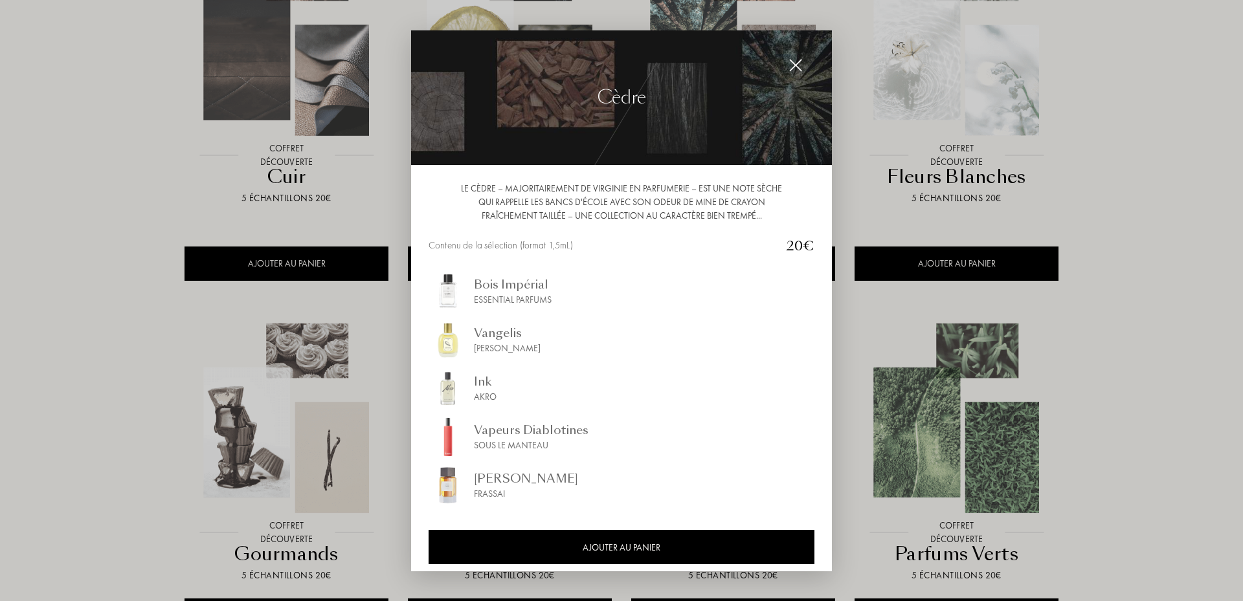
click at [798, 63] on img at bounding box center [796, 65] width 14 height 14
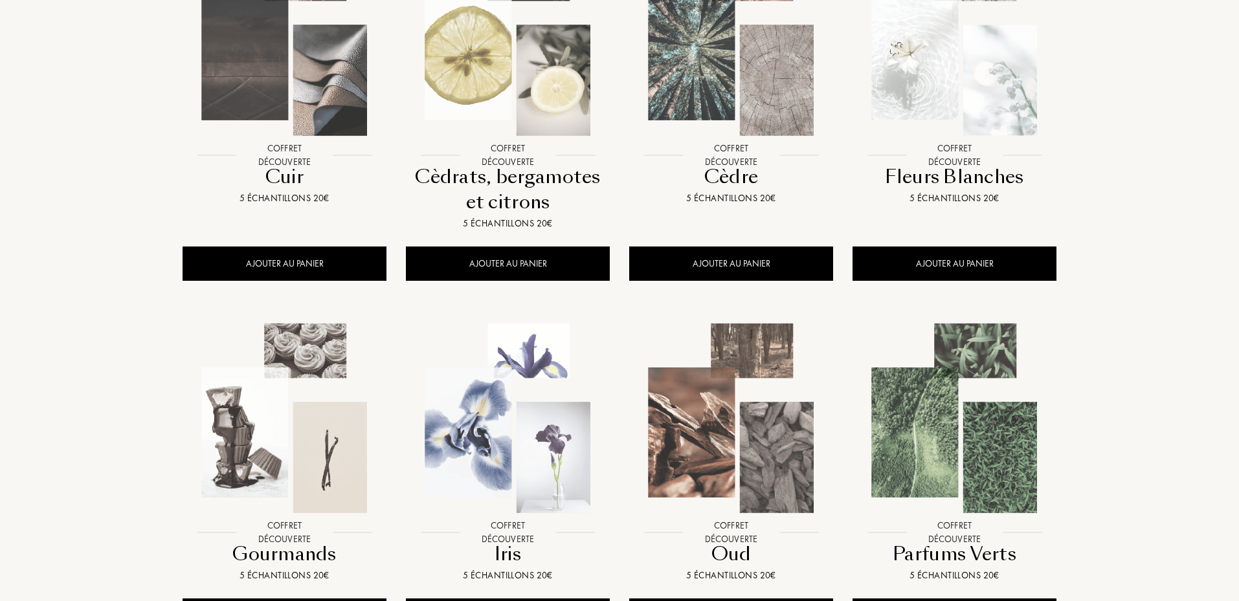
scroll to position [453, 0]
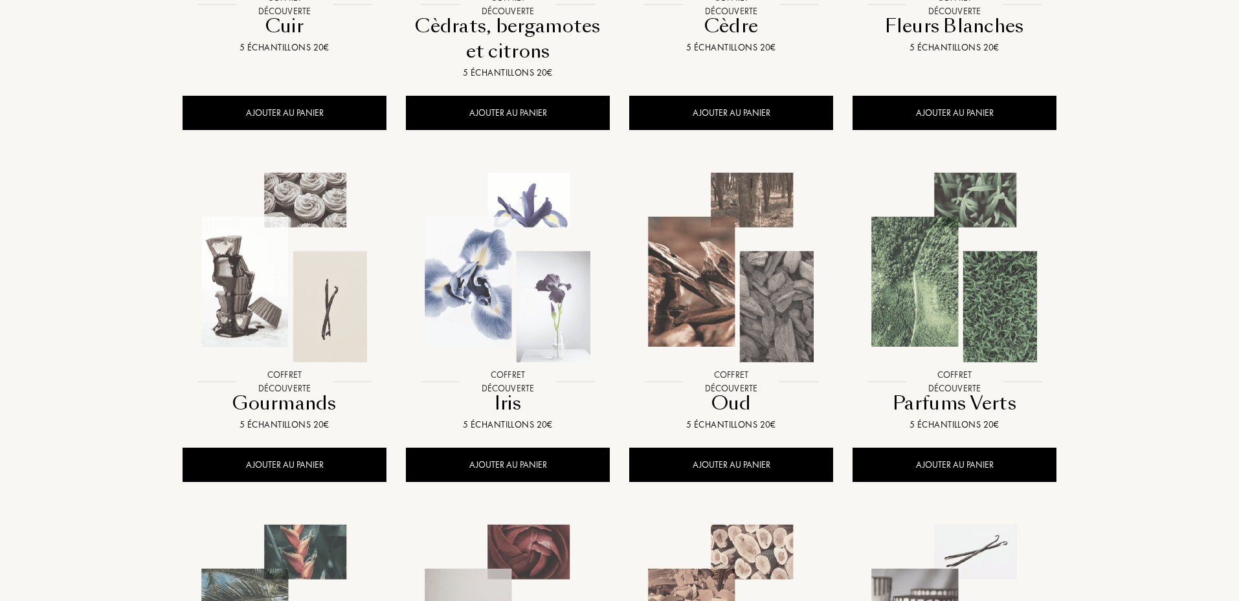
click at [949, 291] on img at bounding box center [954, 267] width 201 height 201
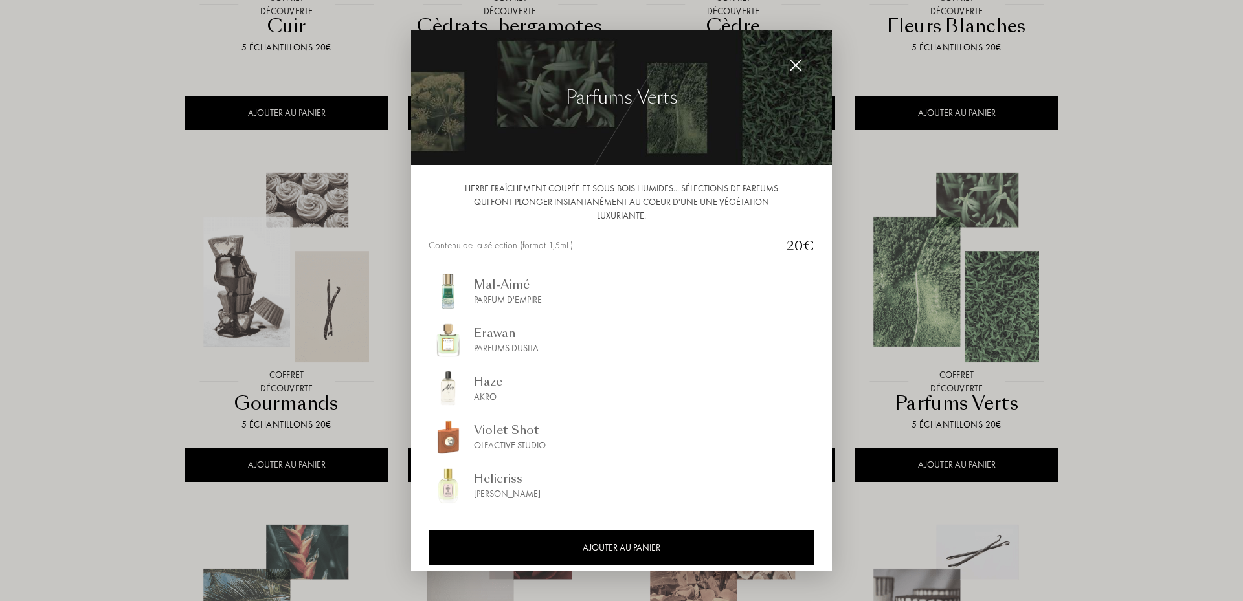
click at [797, 69] on img at bounding box center [796, 65] width 14 height 14
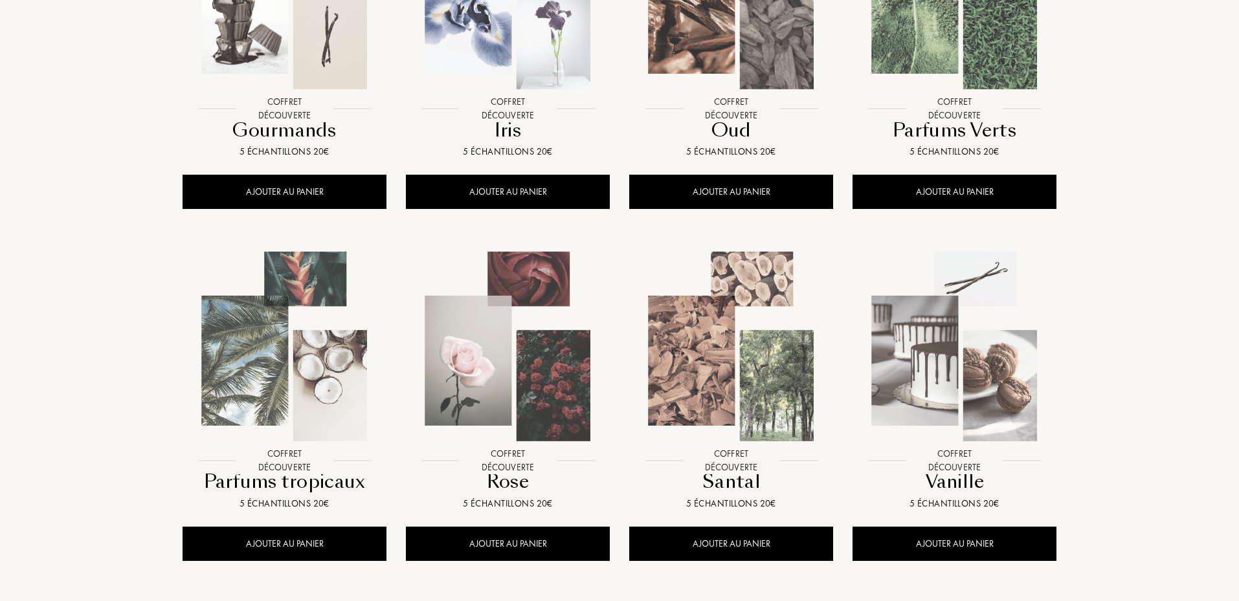
scroll to position [756, 0]
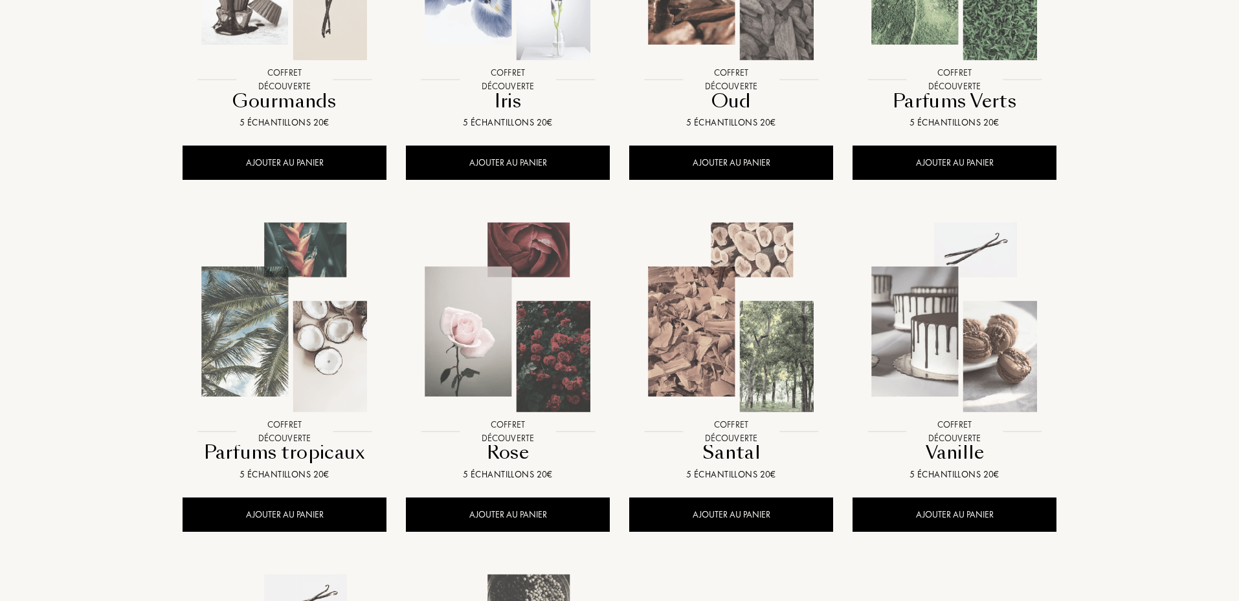
click at [949, 336] on img at bounding box center [954, 317] width 201 height 201
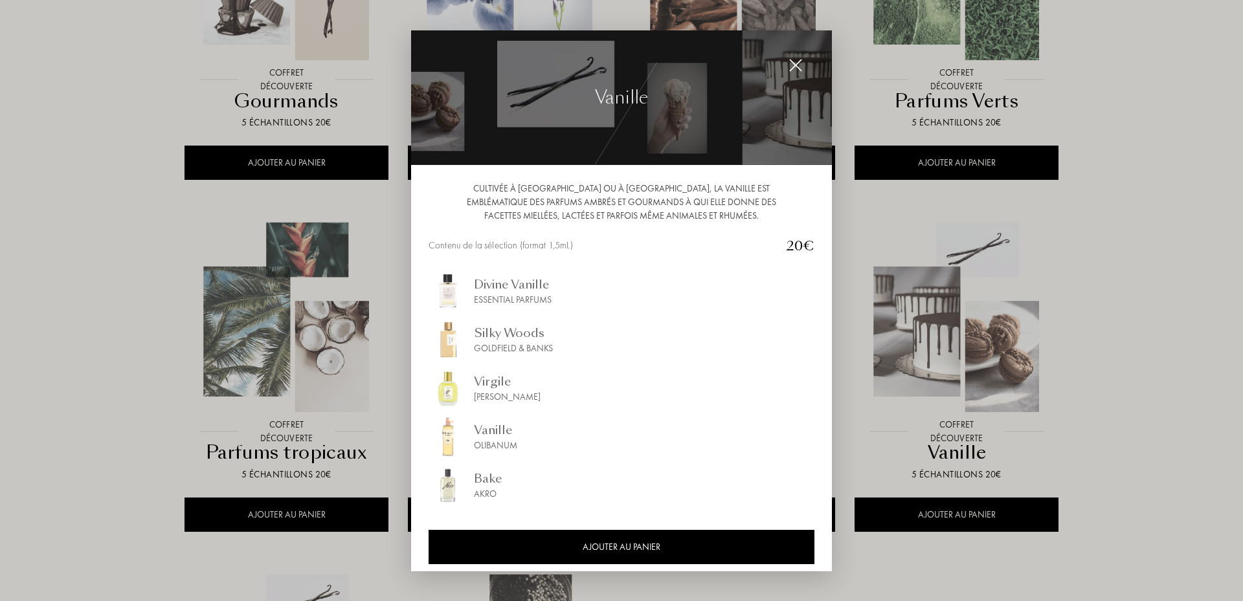
click at [785, 67] on div at bounding box center [796, 65] width 26 height 26
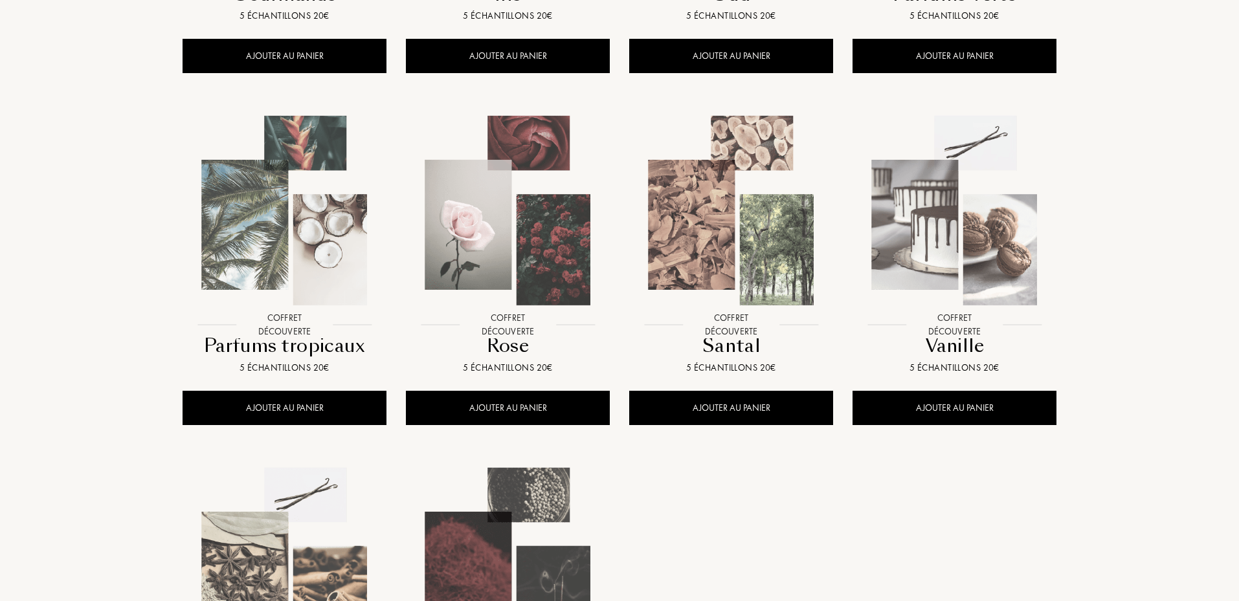
scroll to position [1057, 0]
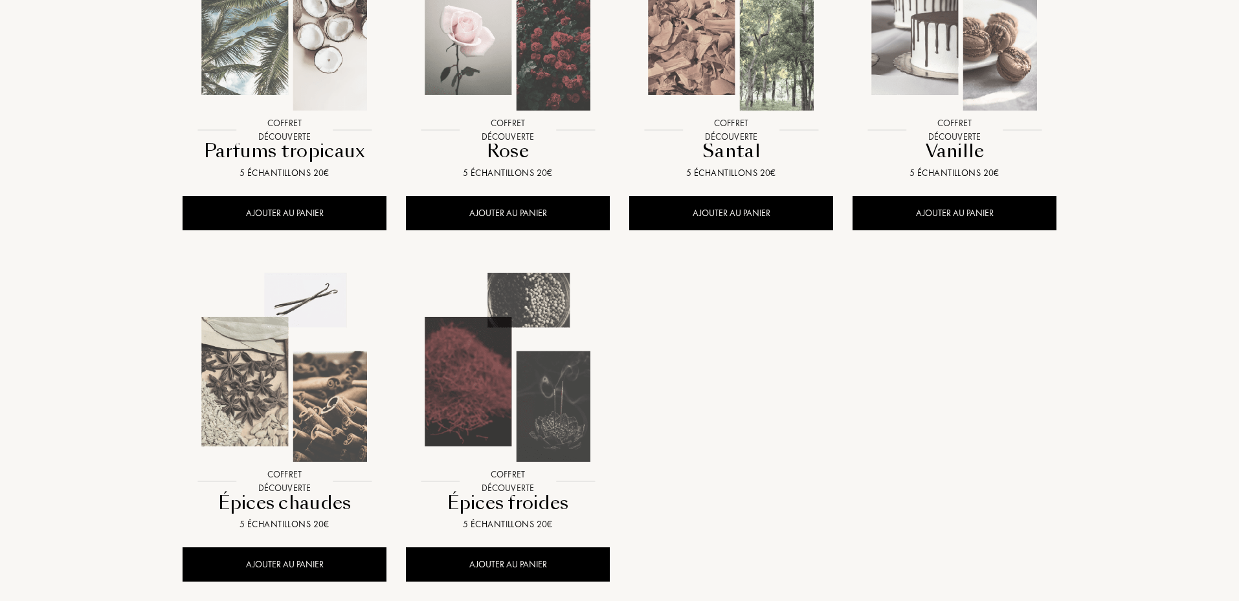
click at [533, 410] on img at bounding box center [507, 367] width 201 height 201
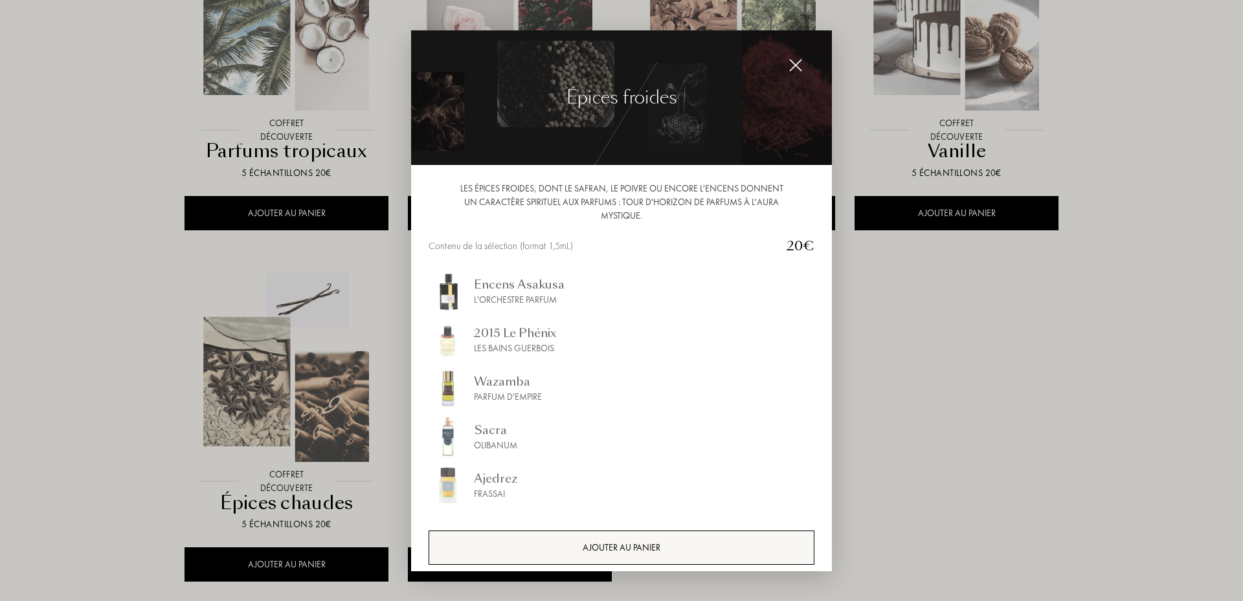
click at [682, 539] on div "AJOUTER AU PANIER" at bounding box center [622, 547] width 386 height 34
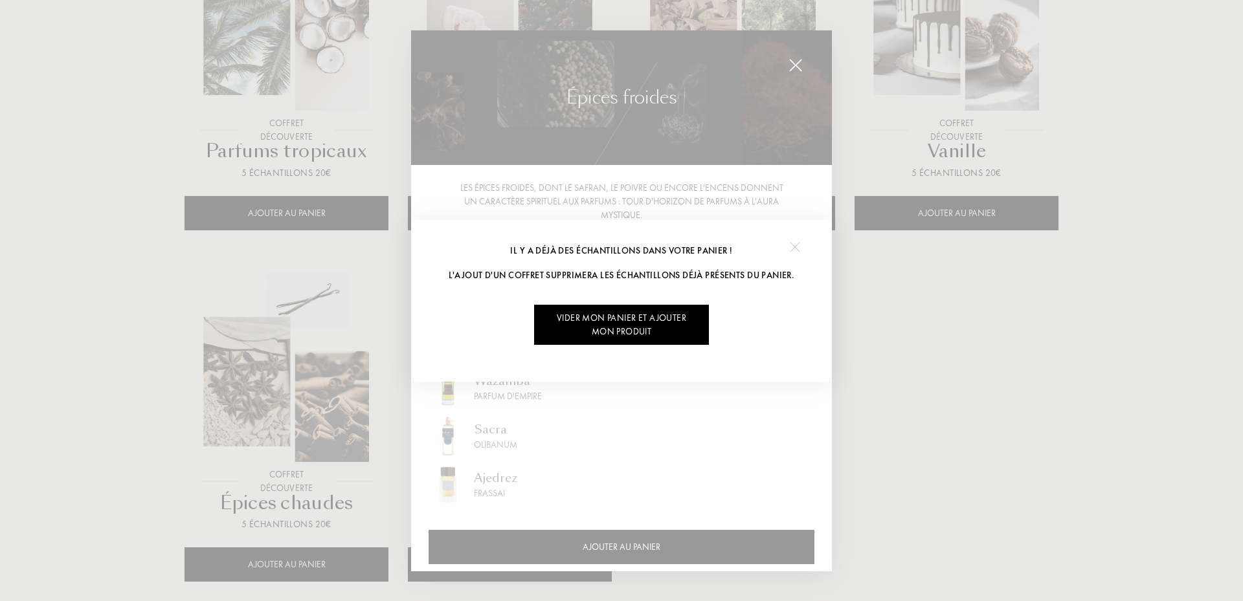
click at [799, 241] on div at bounding box center [794, 247] width 29 height 29
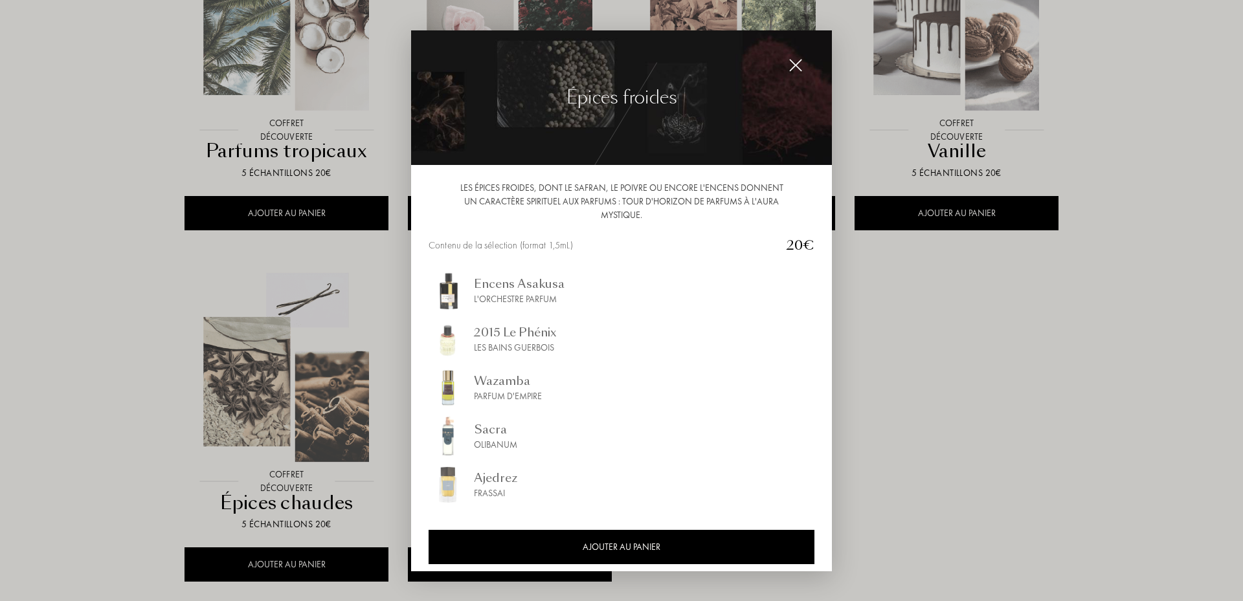
click at [946, 438] on div at bounding box center [621, 300] width 1243 height 601
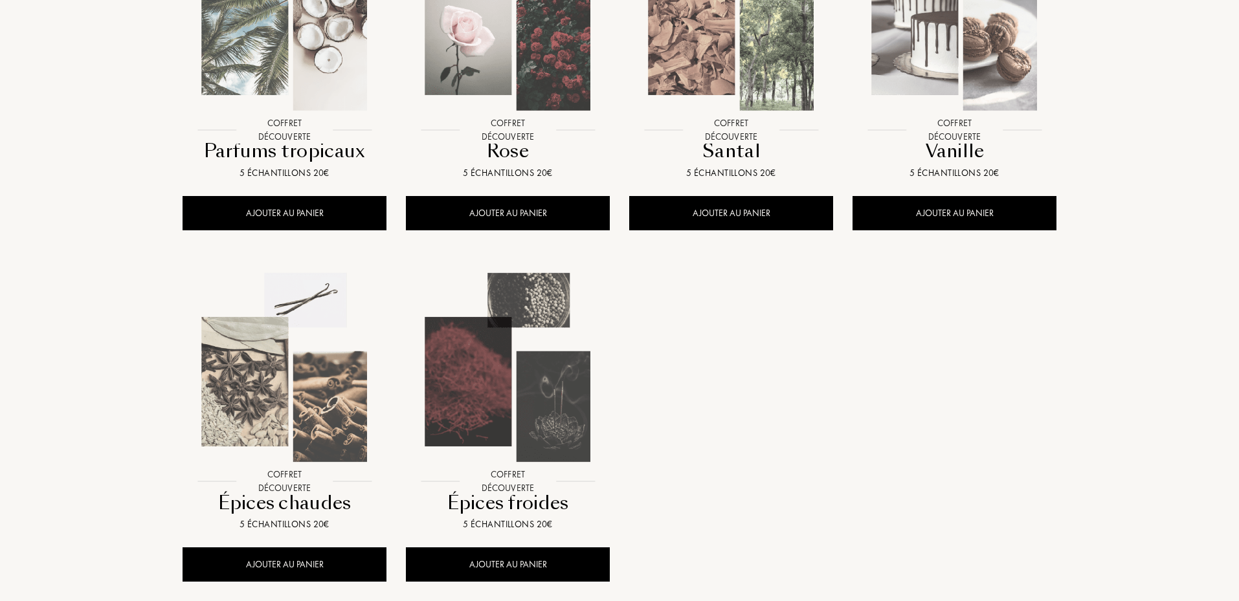
click at [524, 411] on img at bounding box center [507, 367] width 201 height 201
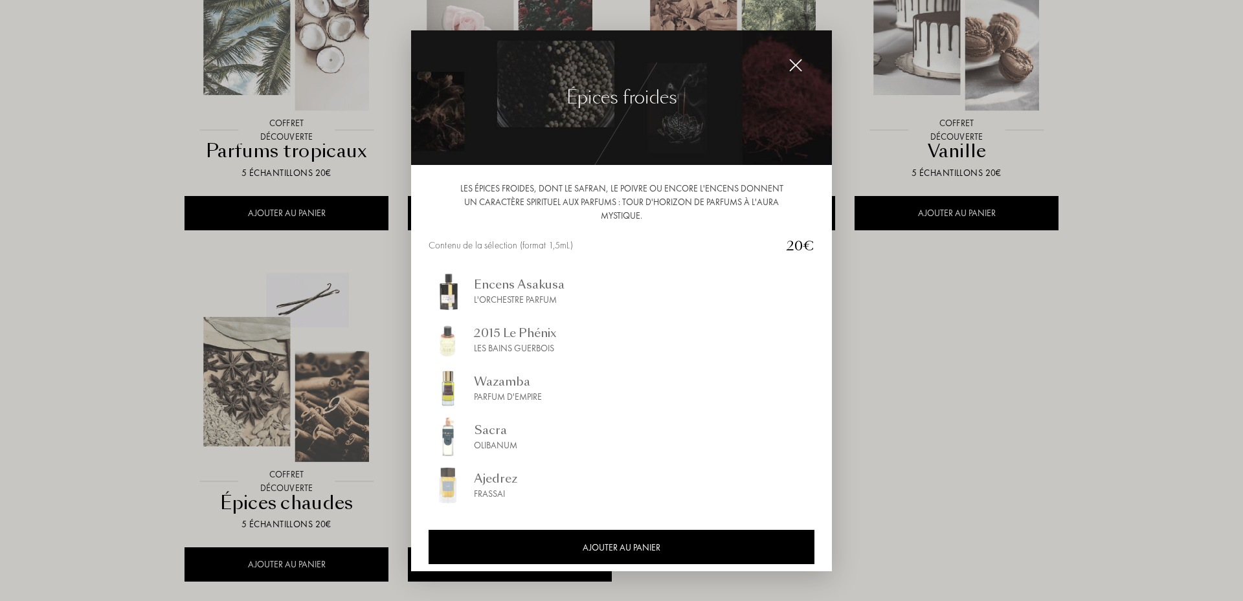
click at [537, 333] on div "2015 Le Phénix" at bounding box center [515, 332] width 83 height 17
click at [511, 478] on div "Ajedrez" at bounding box center [495, 477] width 43 height 17
click at [798, 67] on img at bounding box center [796, 65] width 14 height 14
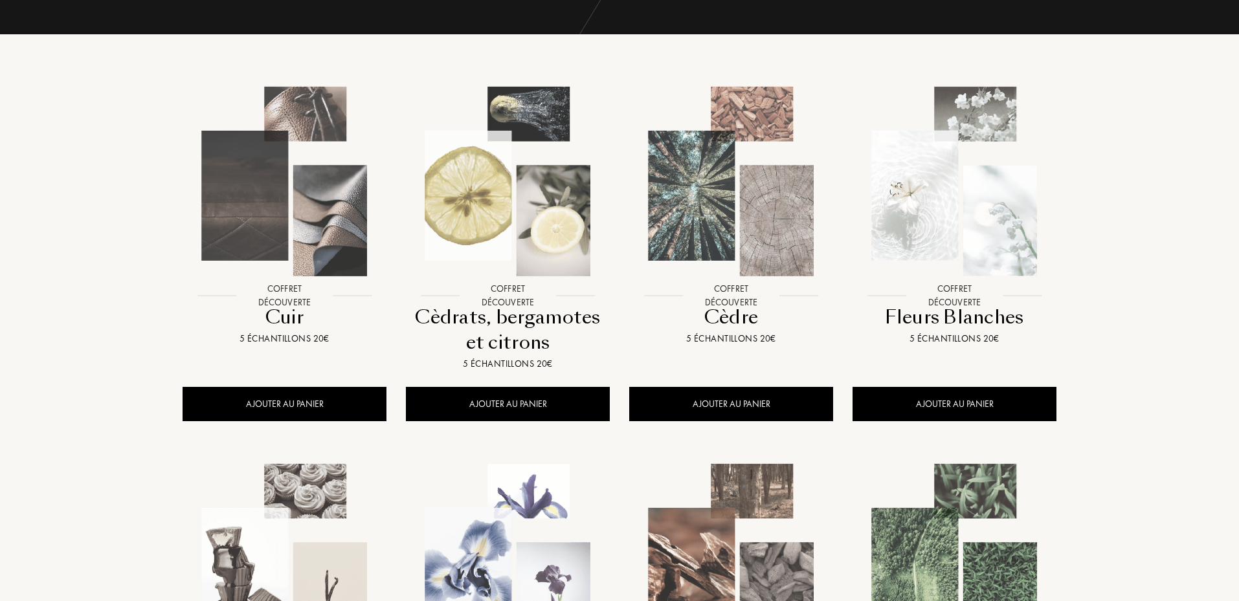
scroll to position [151, 0]
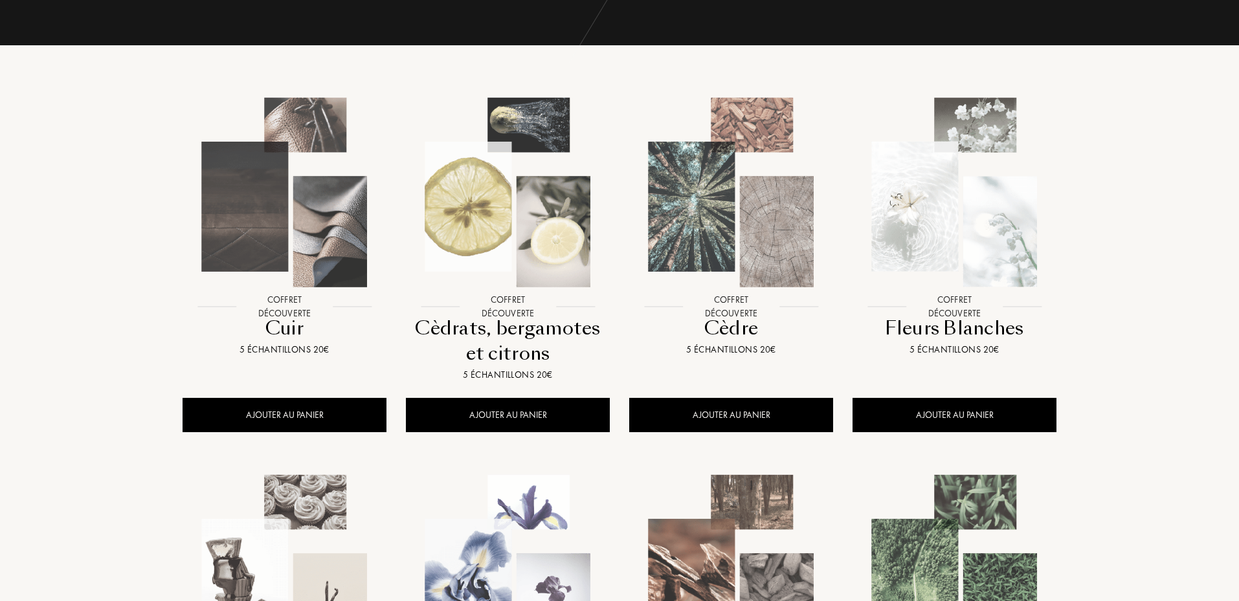
click at [980, 238] on img at bounding box center [954, 192] width 201 height 201
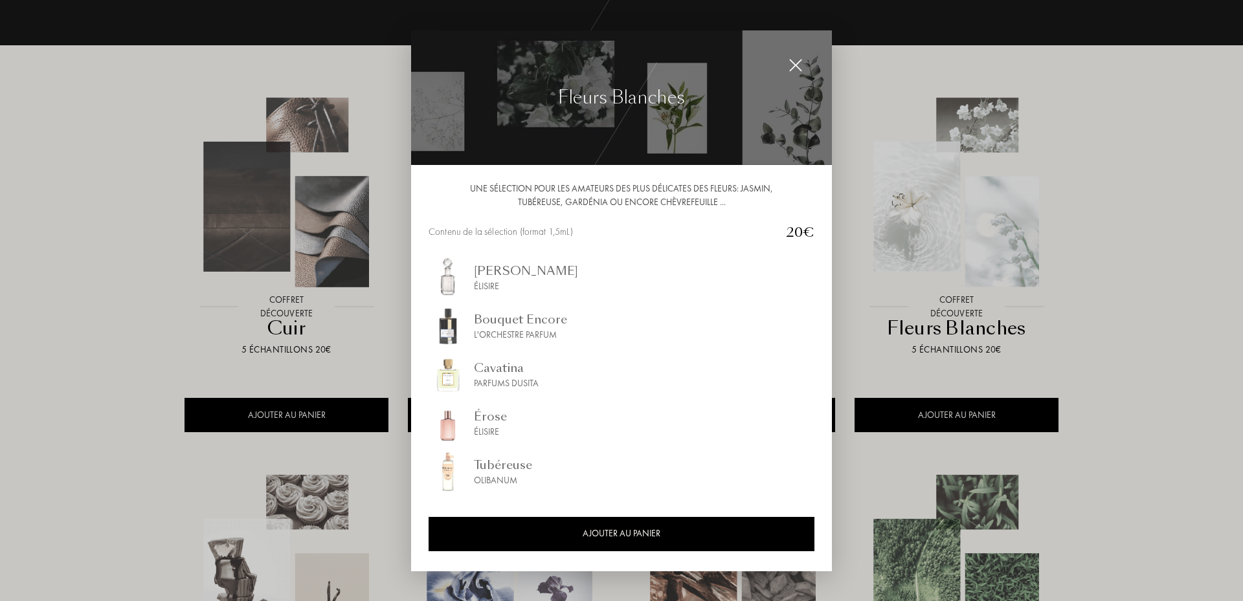
click at [796, 62] on img at bounding box center [796, 65] width 14 height 14
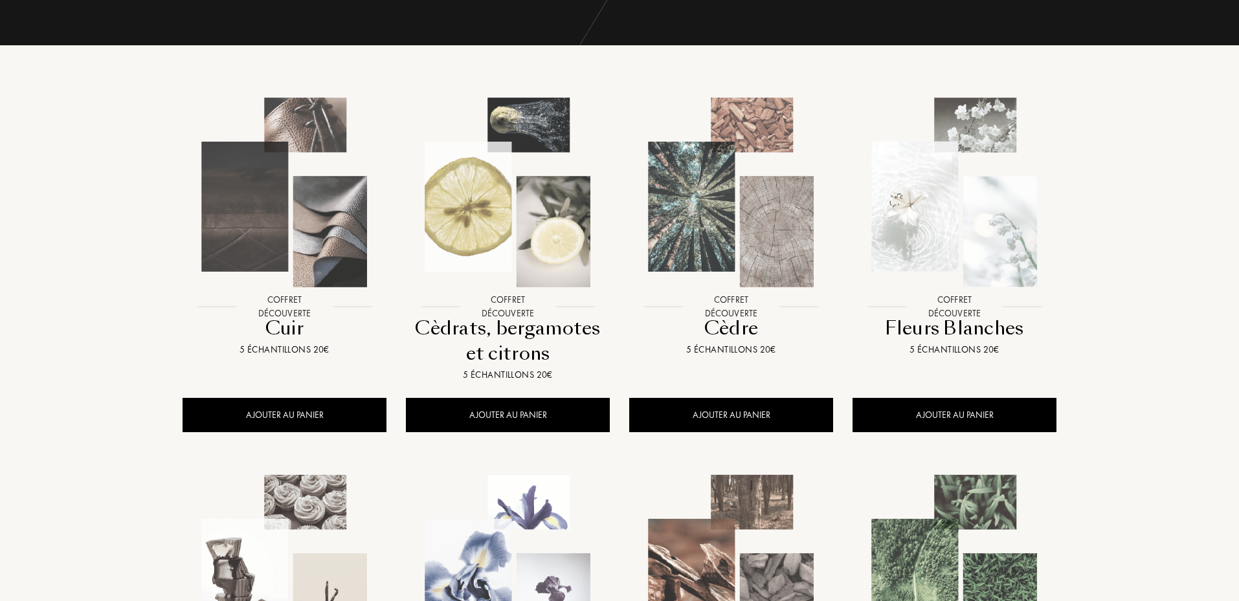
click at [750, 236] on img at bounding box center [731, 192] width 201 height 201
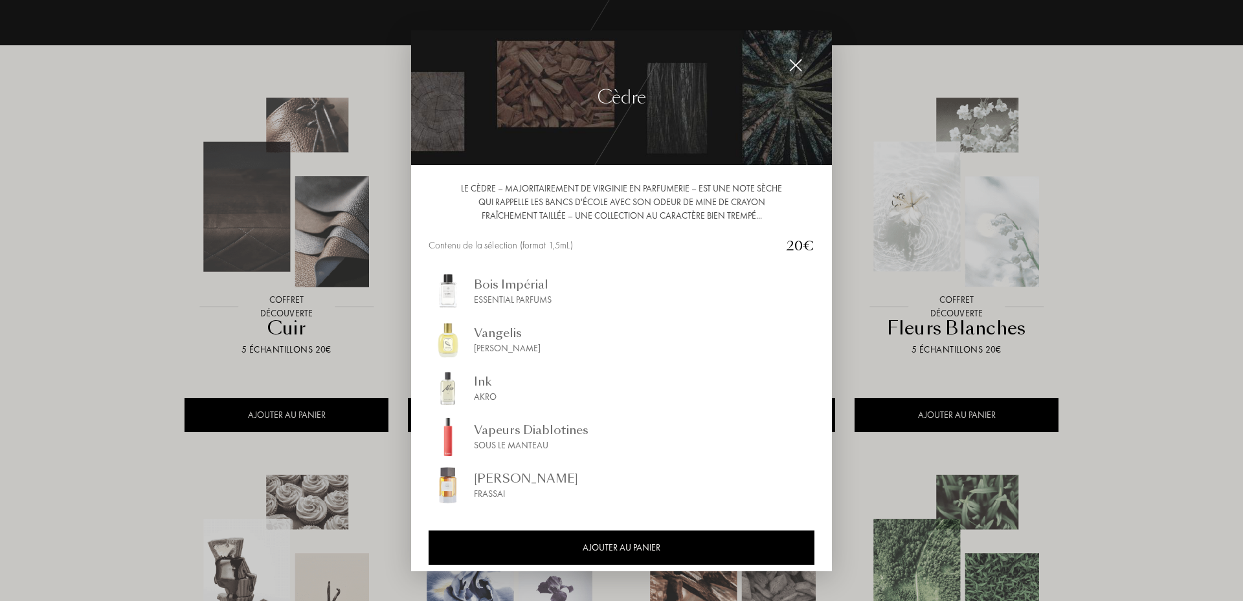
click at [803, 62] on div at bounding box center [796, 65] width 26 height 26
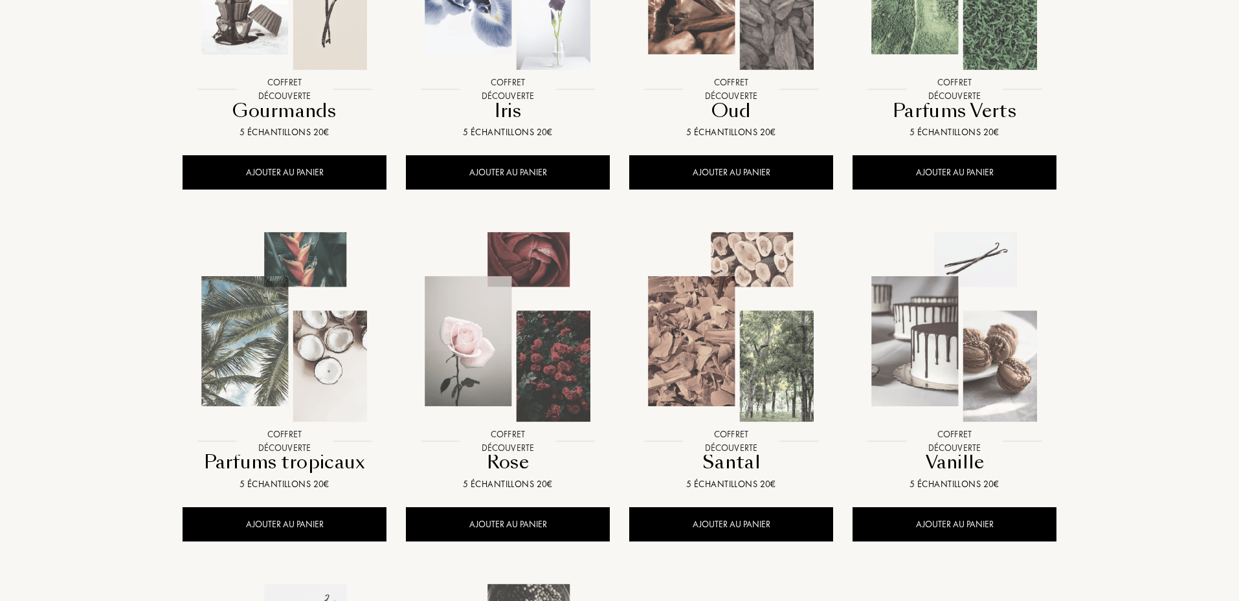
scroll to position [756, 0]
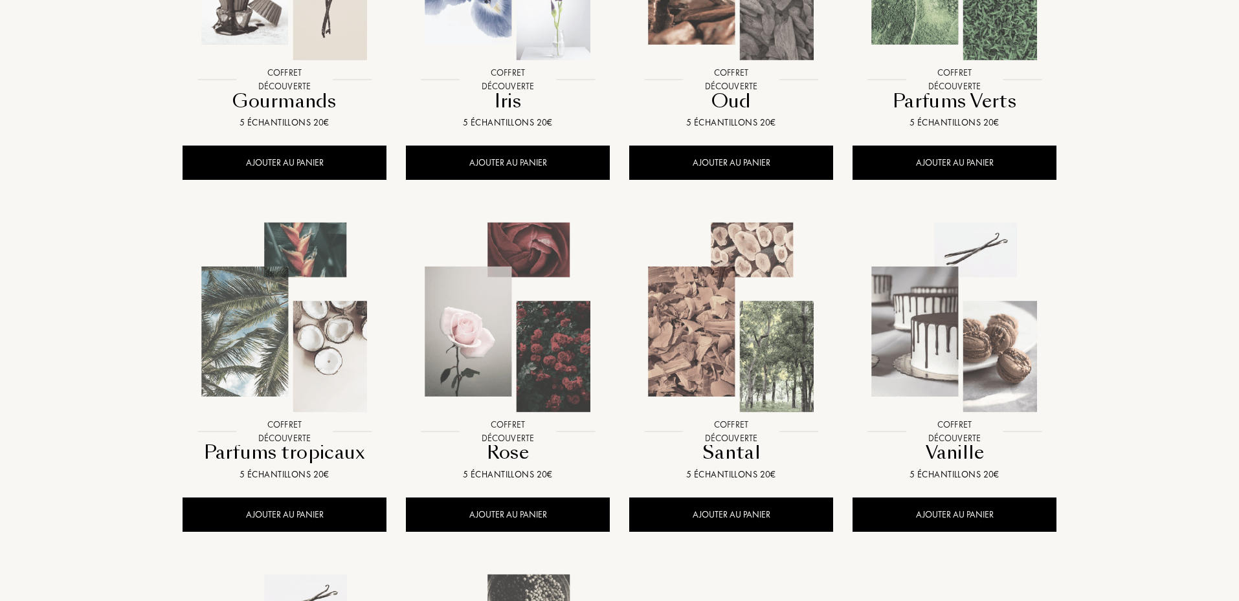
click at [490, 346] on img at bounding box center [507, 317] width 201 height 201
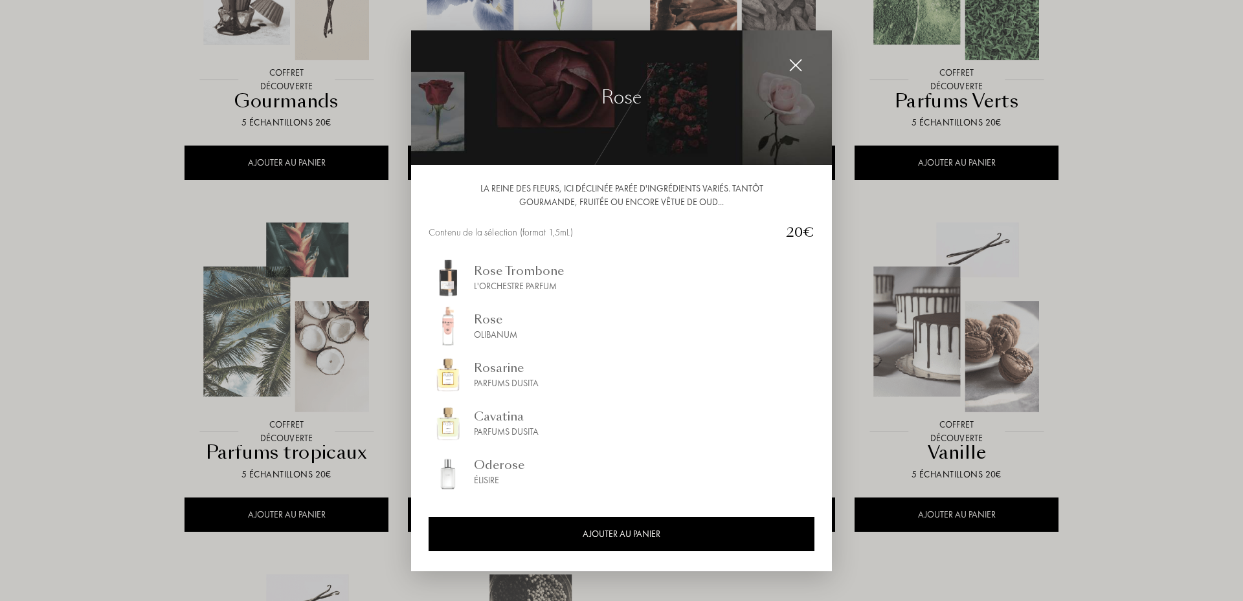
click at [800, 60] on img at bounding box center [796, 65] width 14 height 14
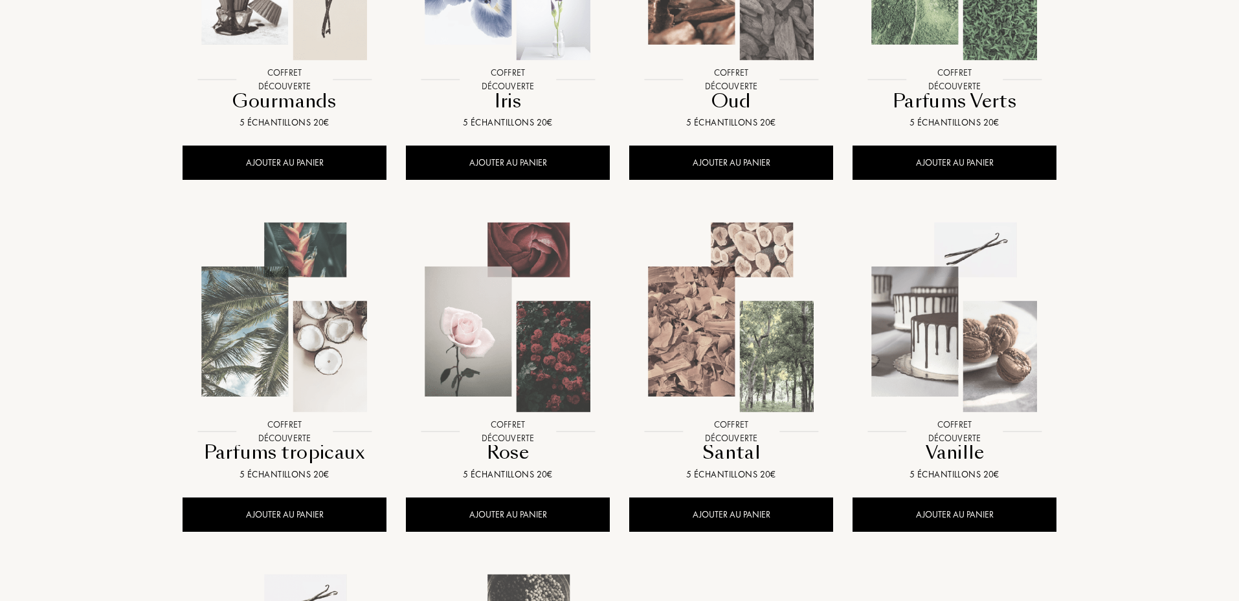
click at [506, 455] on div "Rose" at bounding box center [508, 452] width 194 height 25
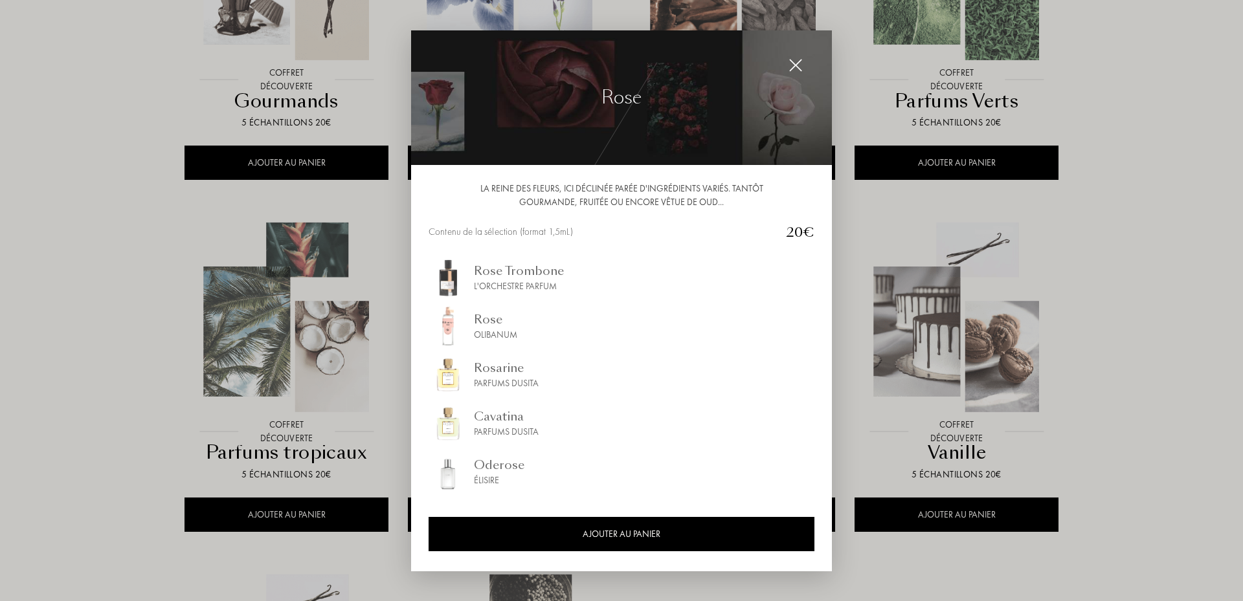
click at [793, 63] on img at bounding box center [796, 65] width 14 height 14
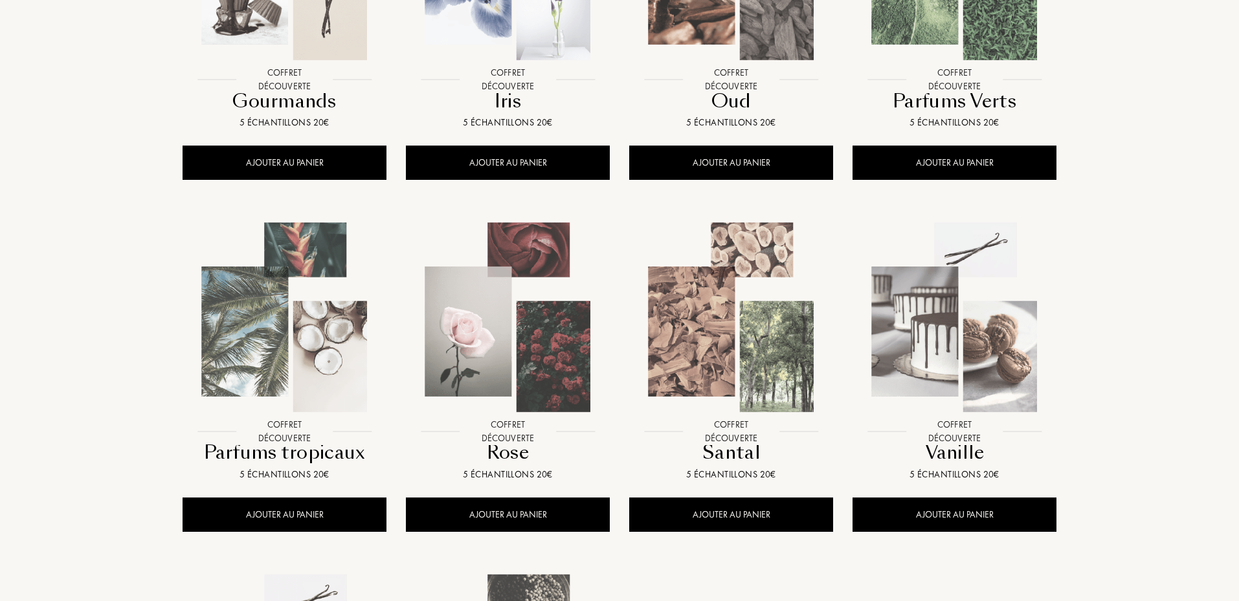
click at [912, 363] on img at bounding box center [954, 317] width 201 height 201
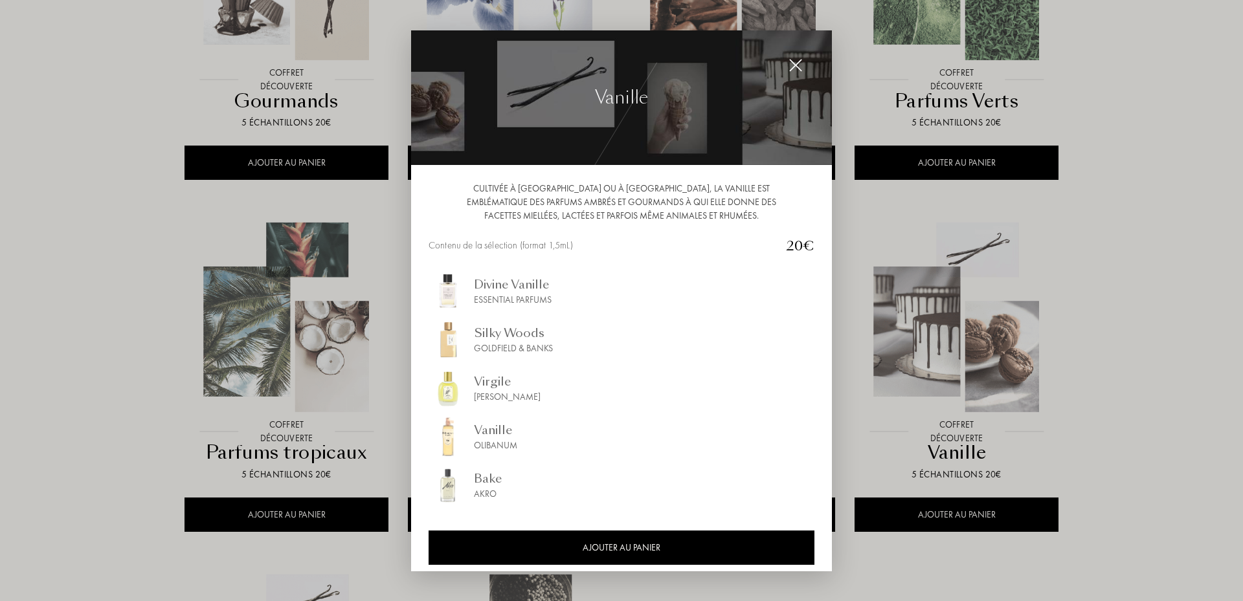
click at [807, 62] on div at bounding box center [796, 65] width 26 height 26
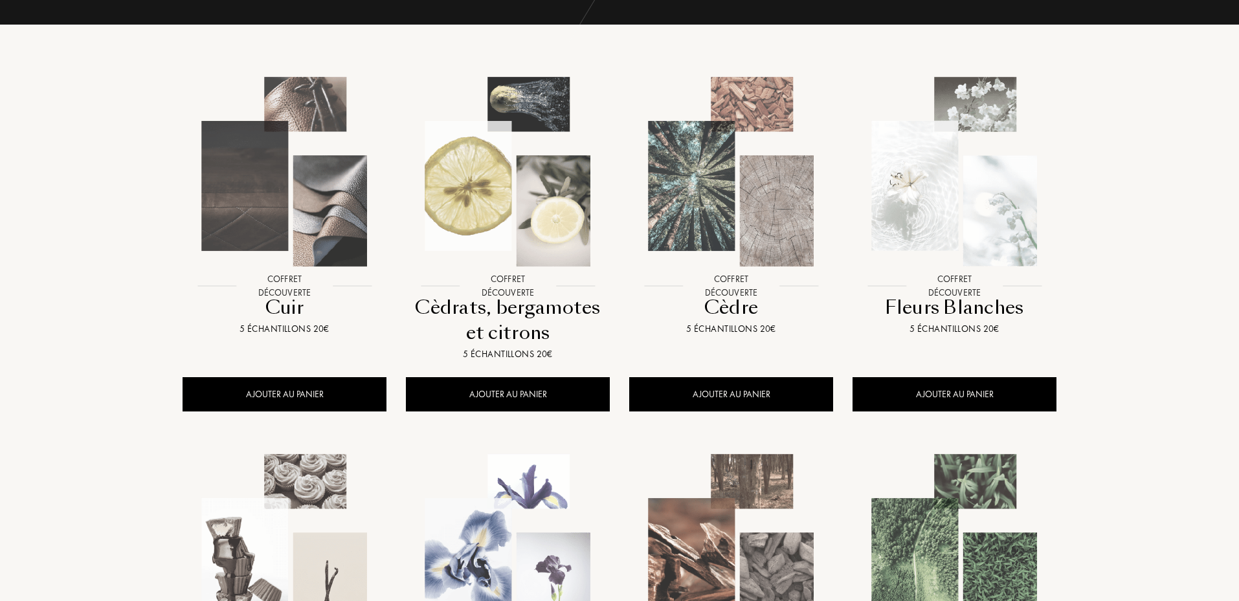
scroll to position [151, 0]
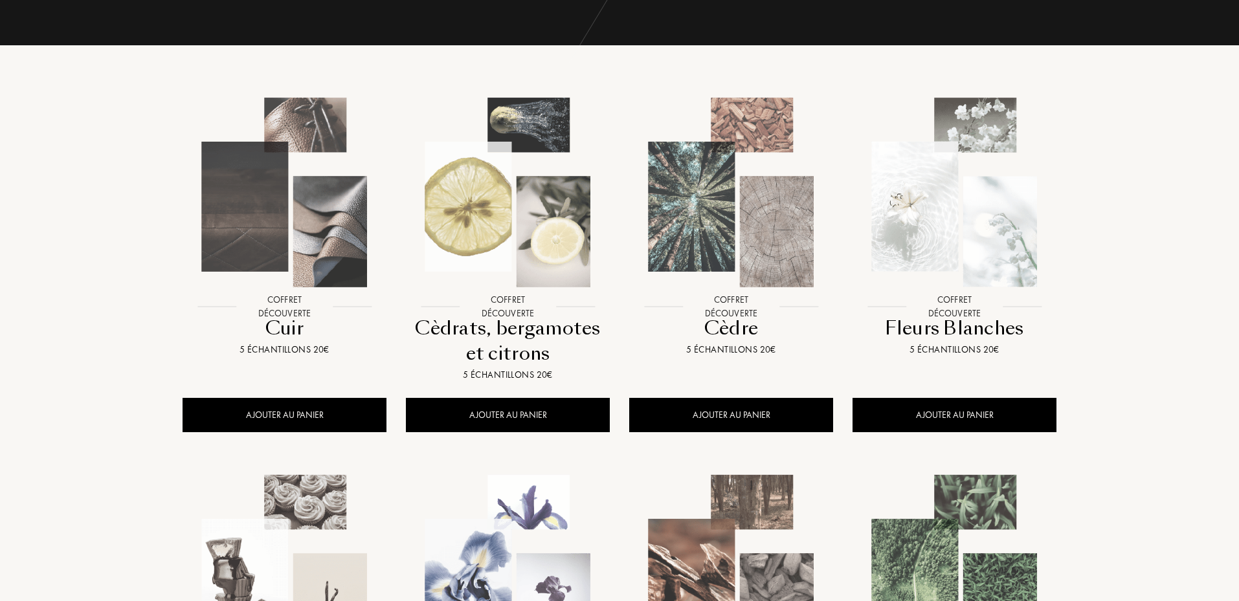
click at [303, 232] on img at bounding box center [284, 192] width 201 height 201
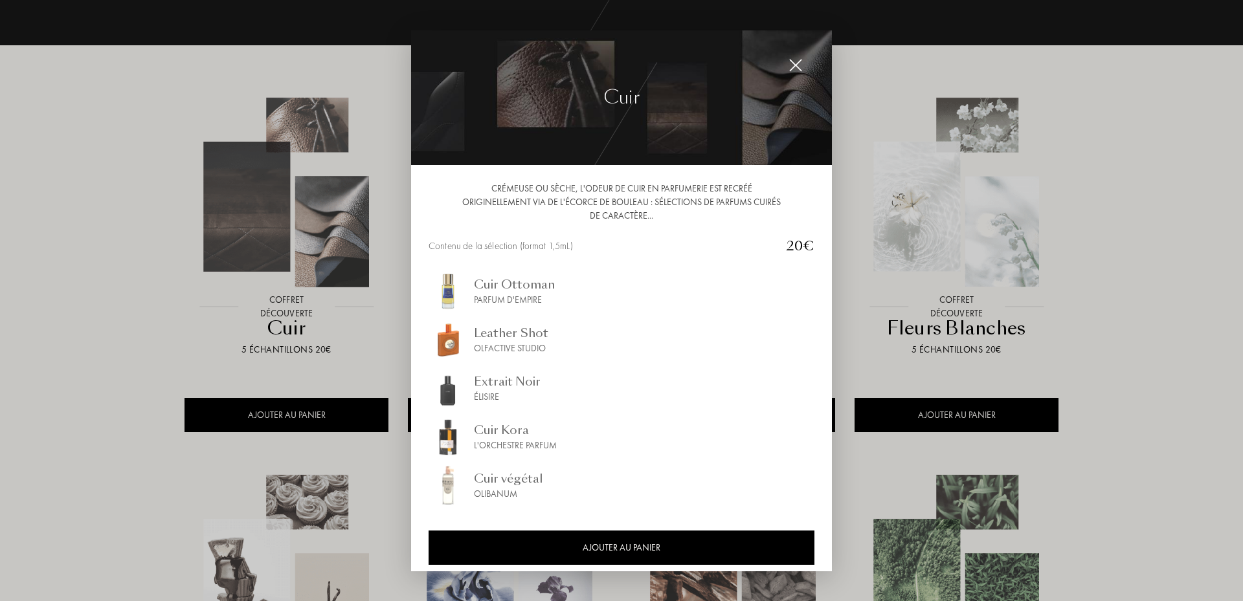
click at [791, 68] on img at bounding box center [796, 65] width 14 height 14
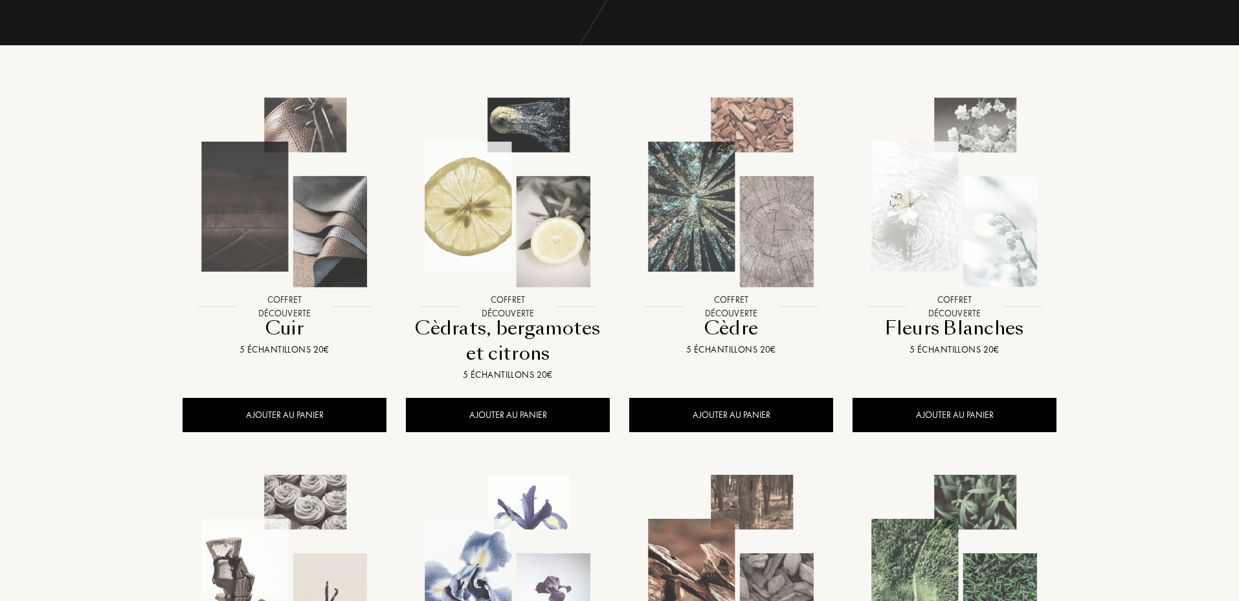
click at [513, 248] on img at bounding box center [507, 192] width 201 height 201
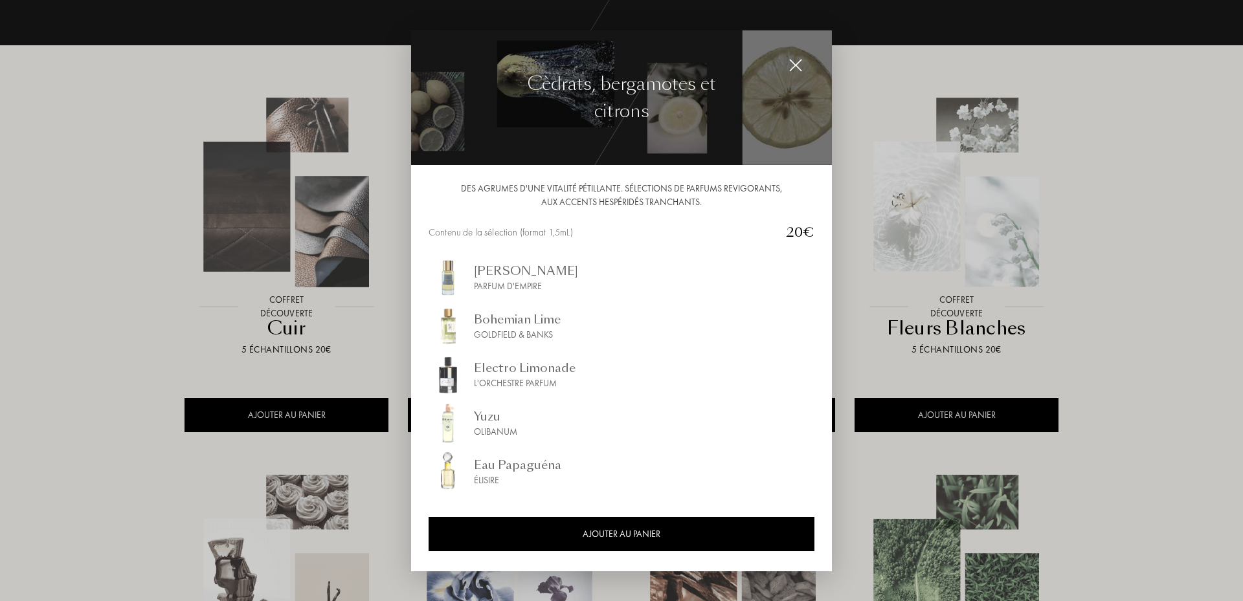
click at [794, 63] on img at bounding box center [796, 65] width 14 height 14
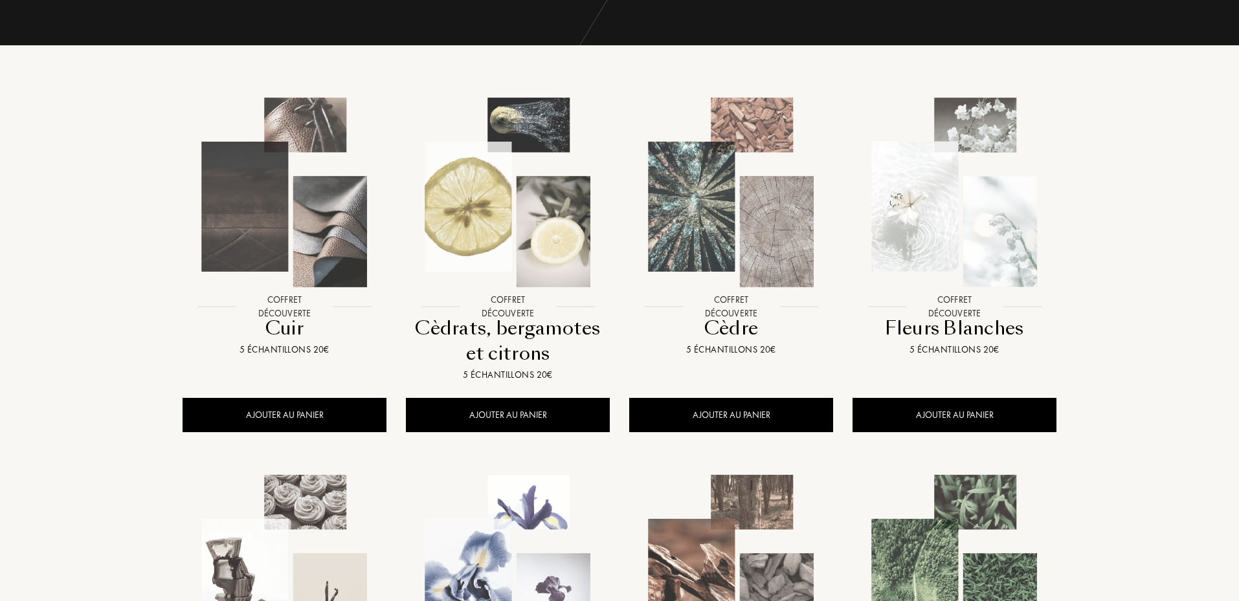
click at [742, 223] on img at bounding box center [731, 192] width 201 height 201
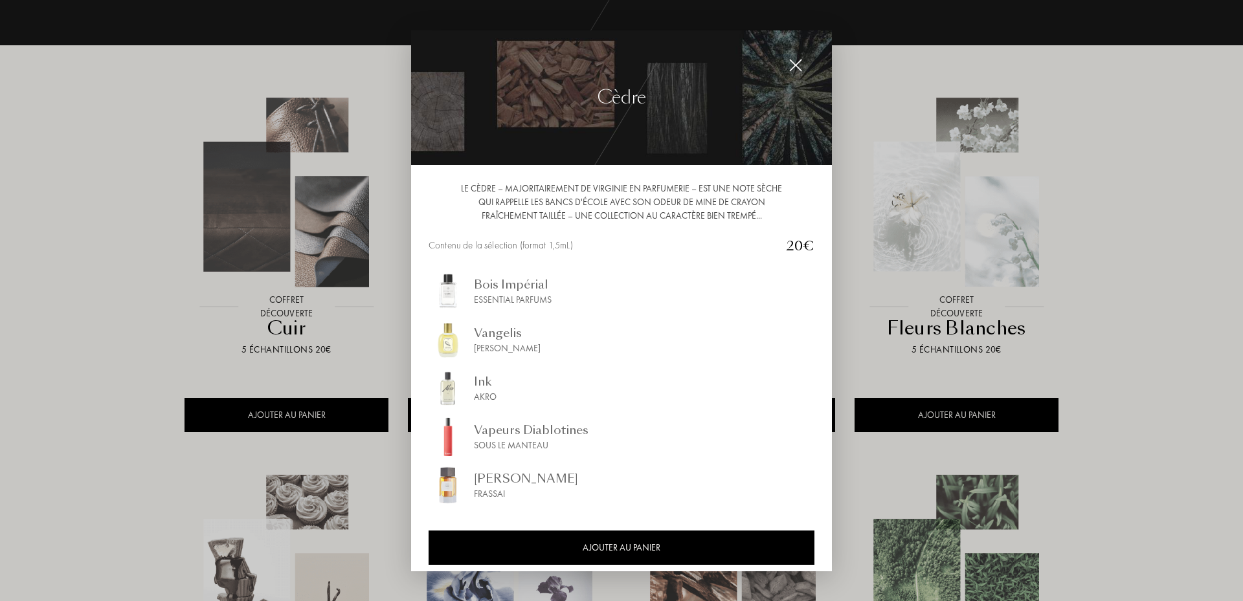
click at [789, 63] on img at bounding box center [796, 65] width 14 height 14
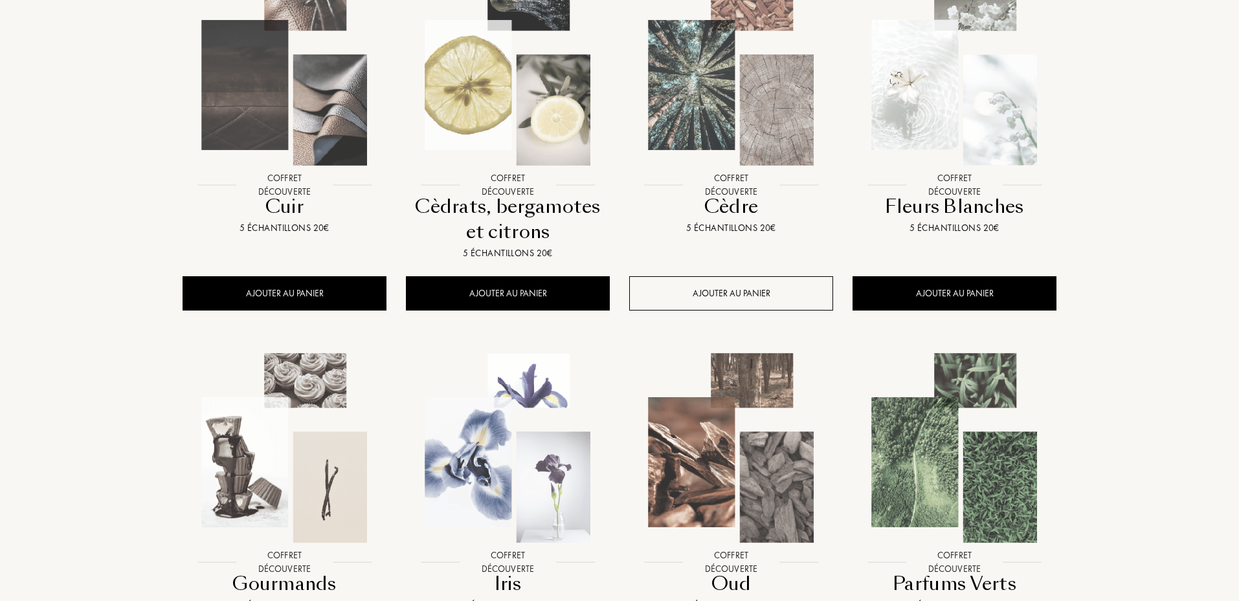
scroll to position [302, 0]
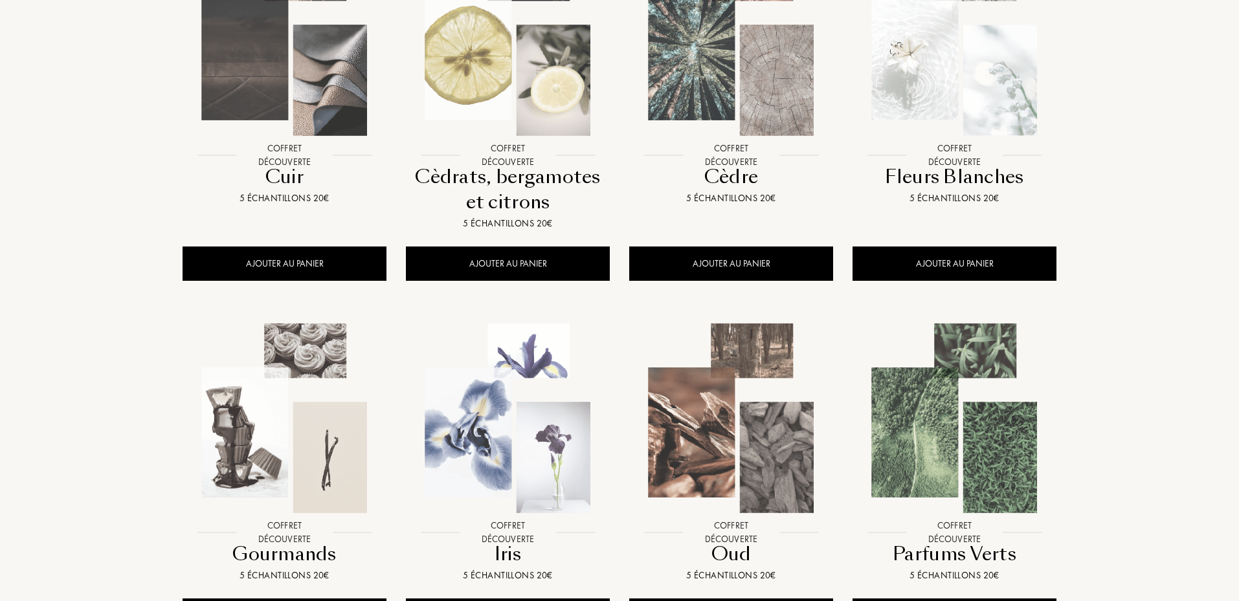
click at [759, 453] on img at bounding box center [731, 418] width 201 height 201
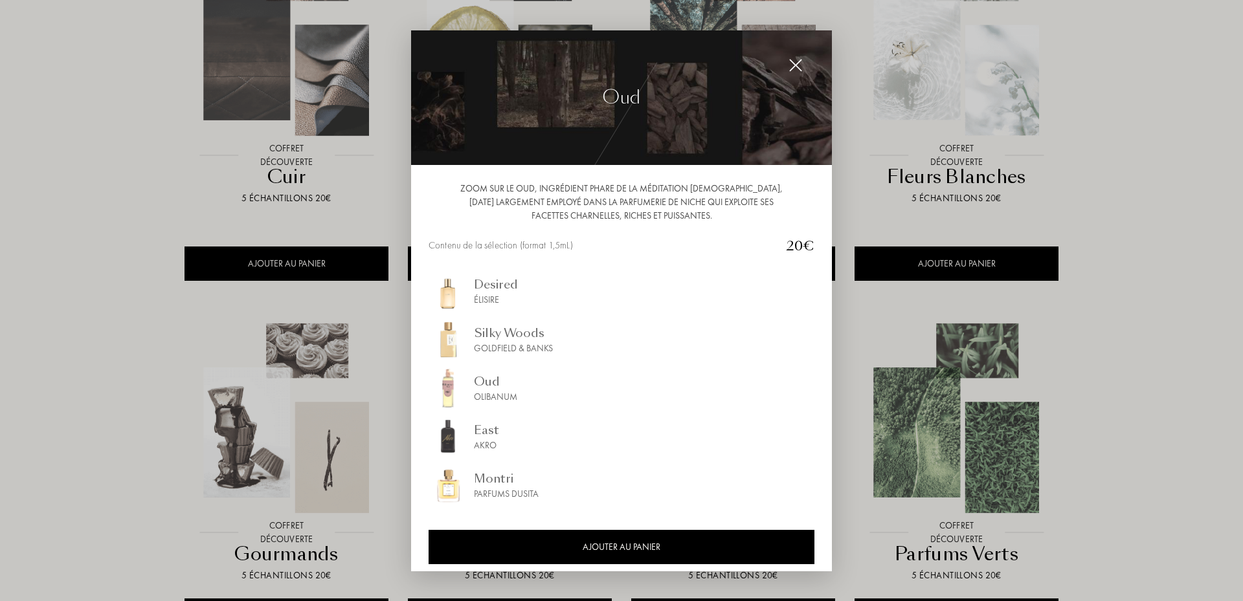
click at [798, 71] on img at bounding box center [796, 65] width 14 height 14
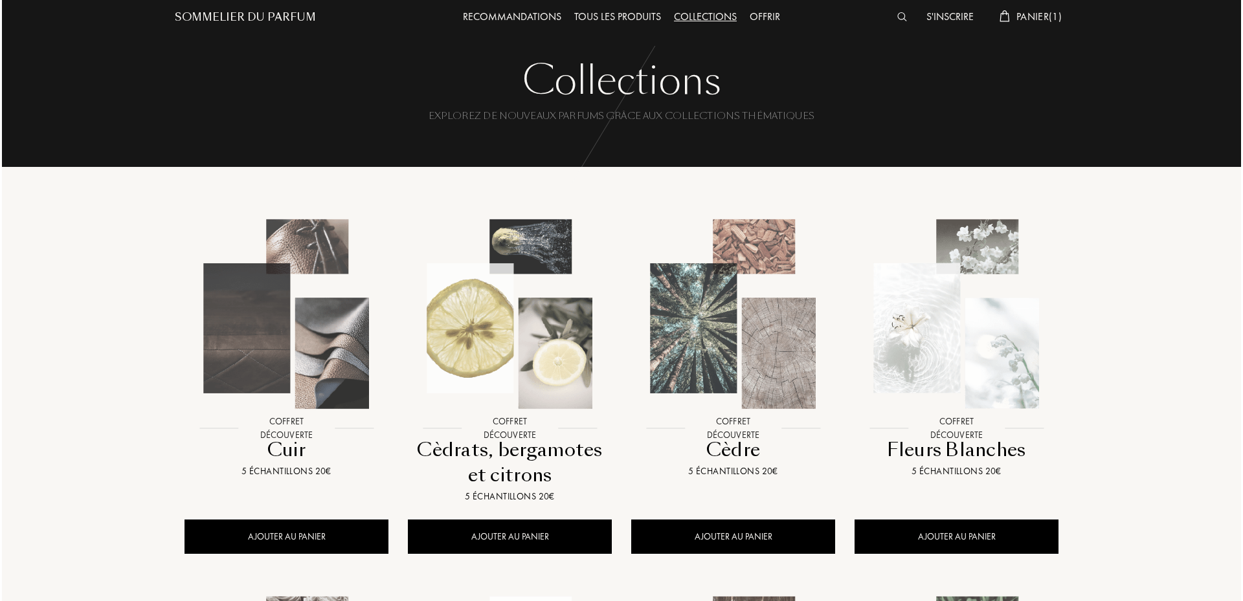
scroll to position [0, 0]
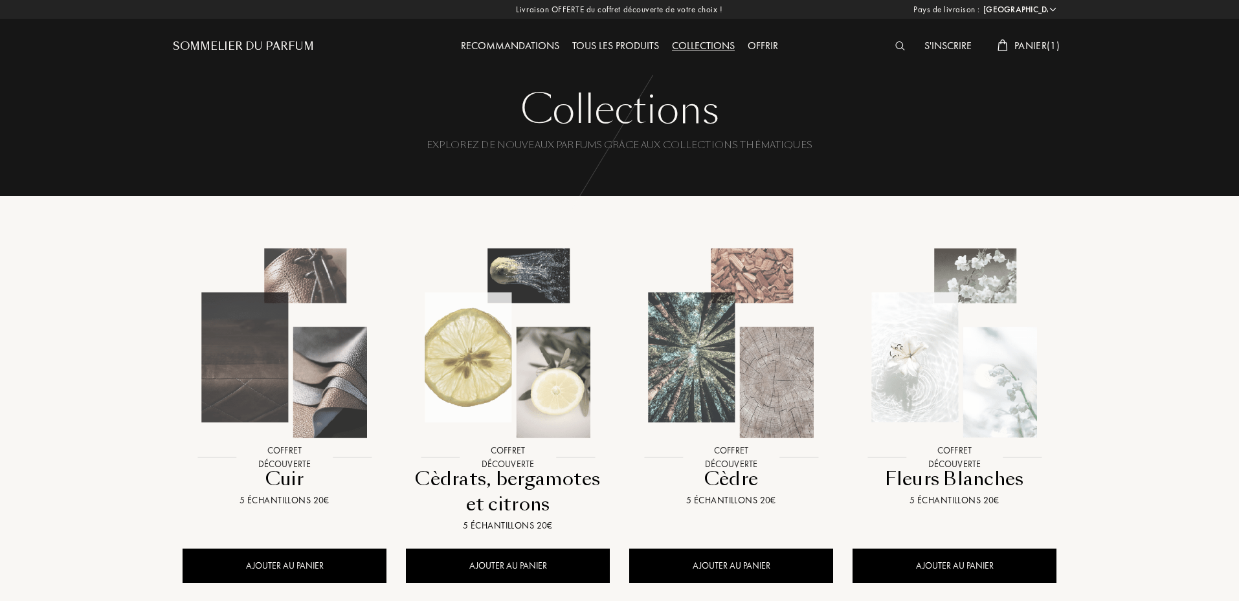
click at [1024, 48] on span "Panier ( 1 )" at bounding box center [1037, 46] width 45 height 14
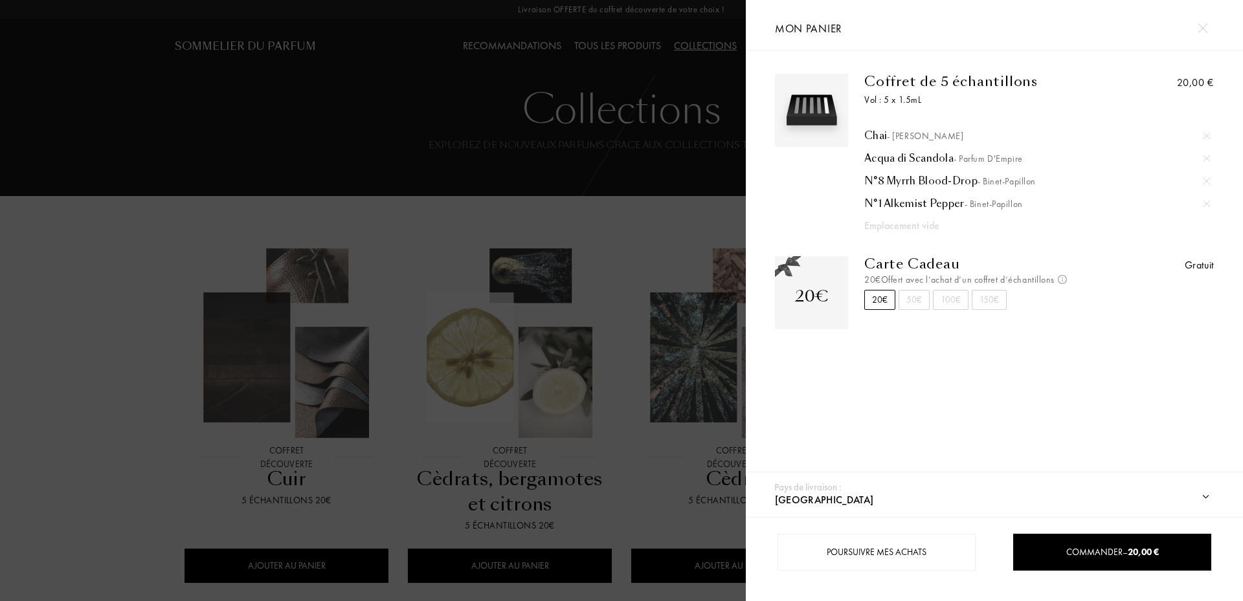
click at [434, 225] on div at bounding box center [373, 300] width 746 height 601
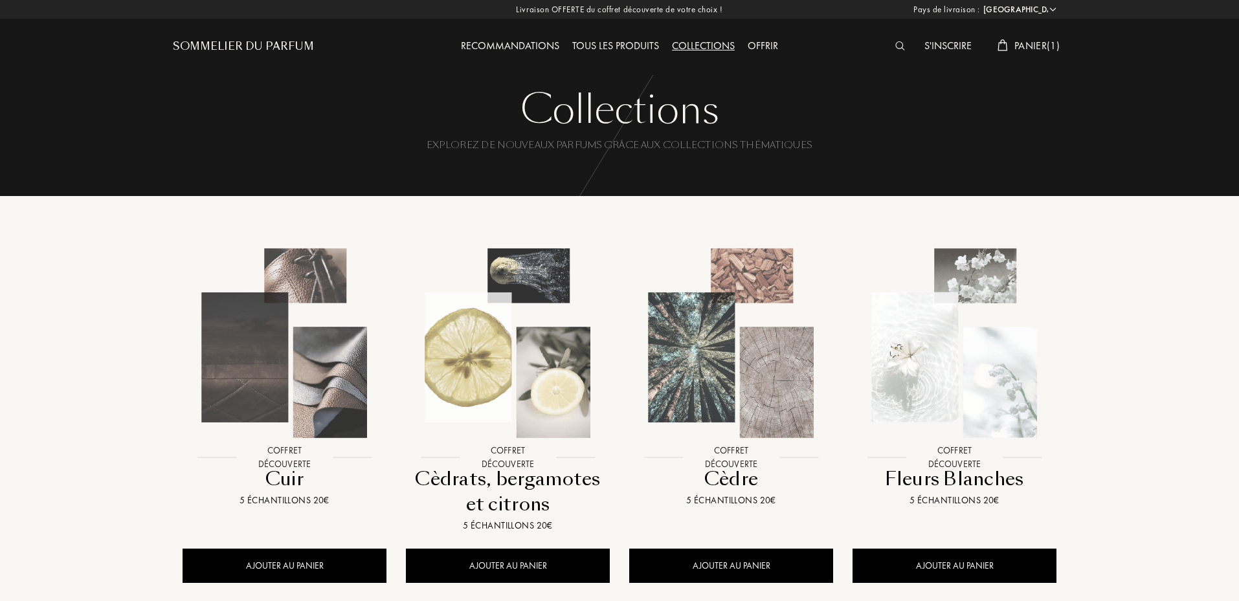
click at [319, 409] on img at bounding box center [284, 343] width 201 height 201
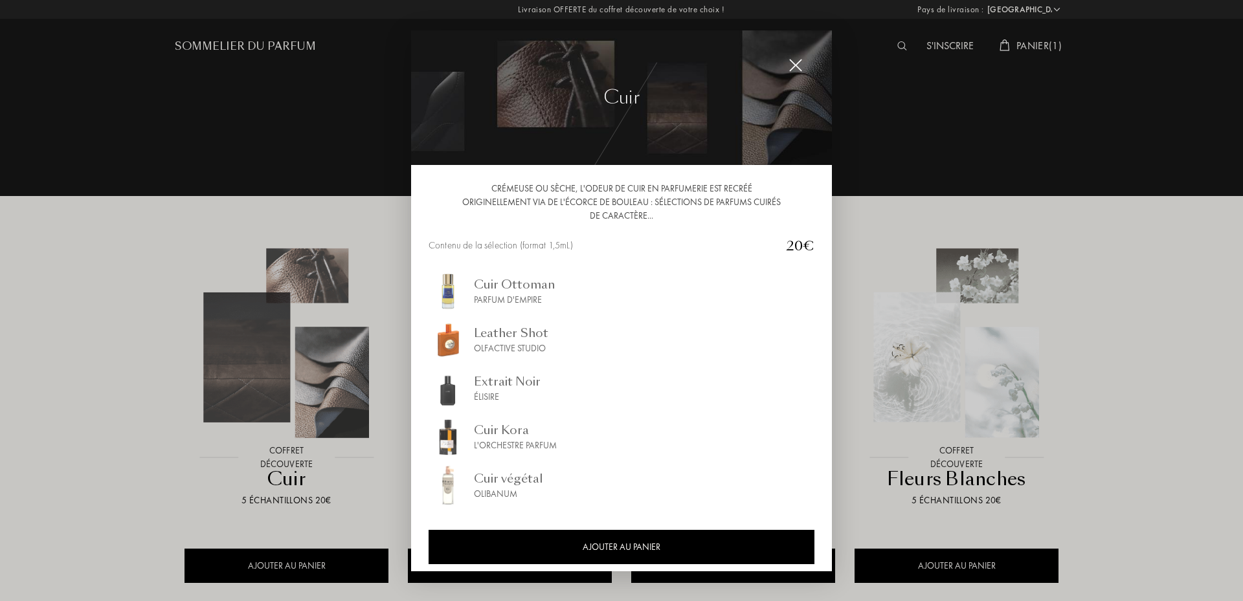
click at [492, 283] on div "Cuir Ottoman" at bounding box center [514, 283] width 81 height 17
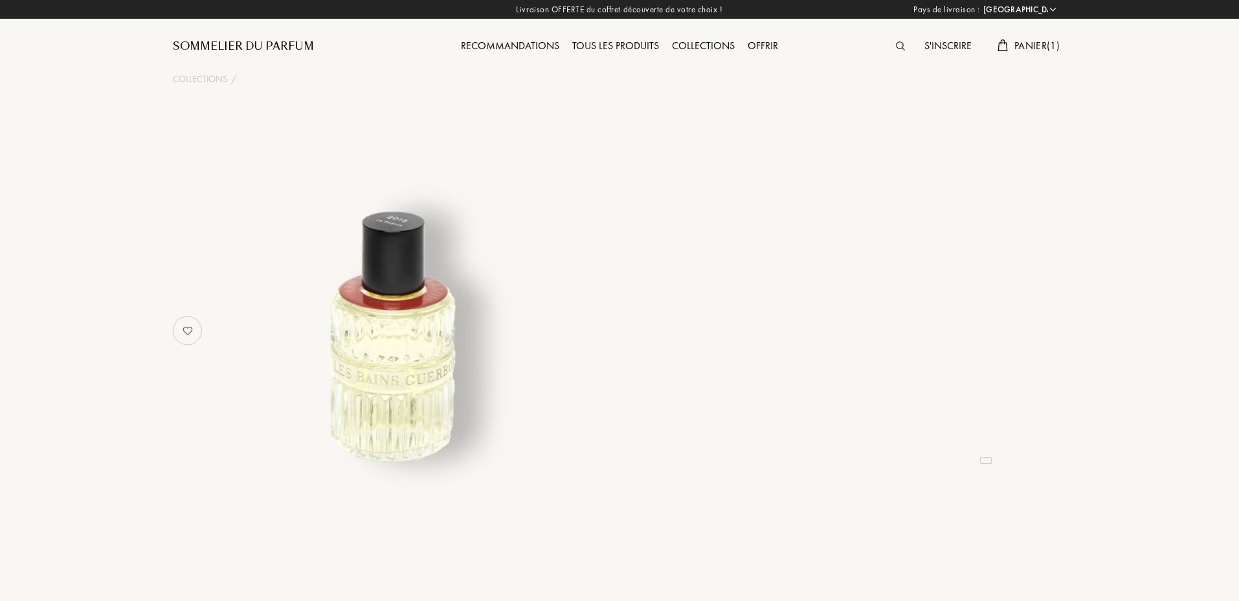
select select "FR"
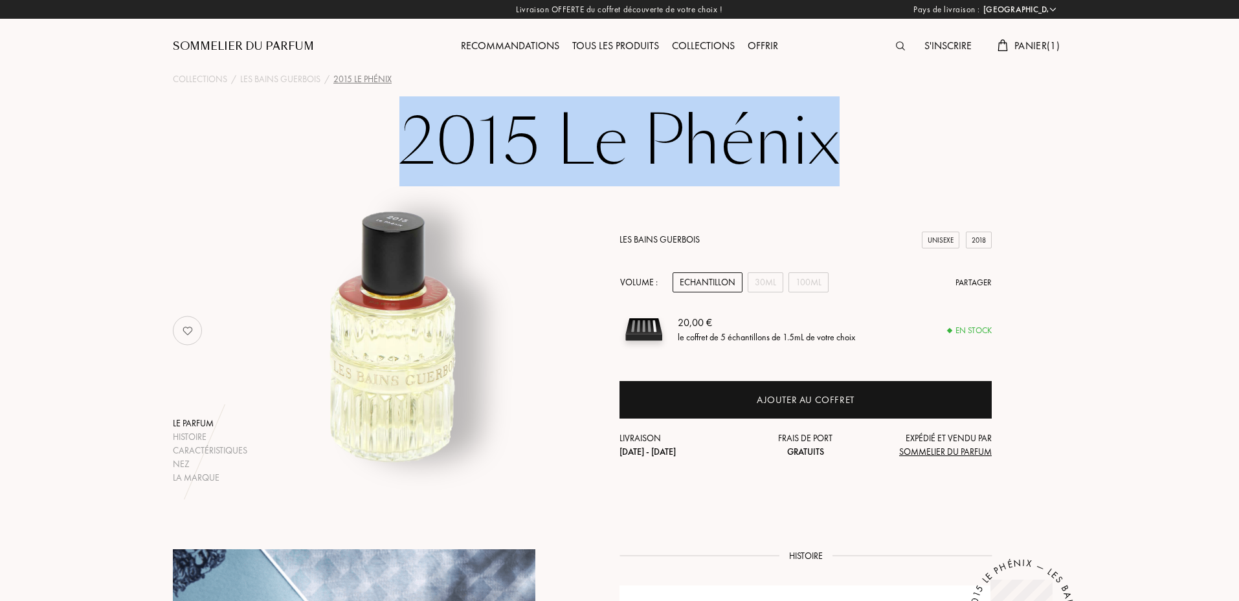
drag, startPoint x: 392, startPoint y: 121, endPoint x: 853, endPoint y: 102, distance: 460.7
copy h1 "2015 Le Phénix"
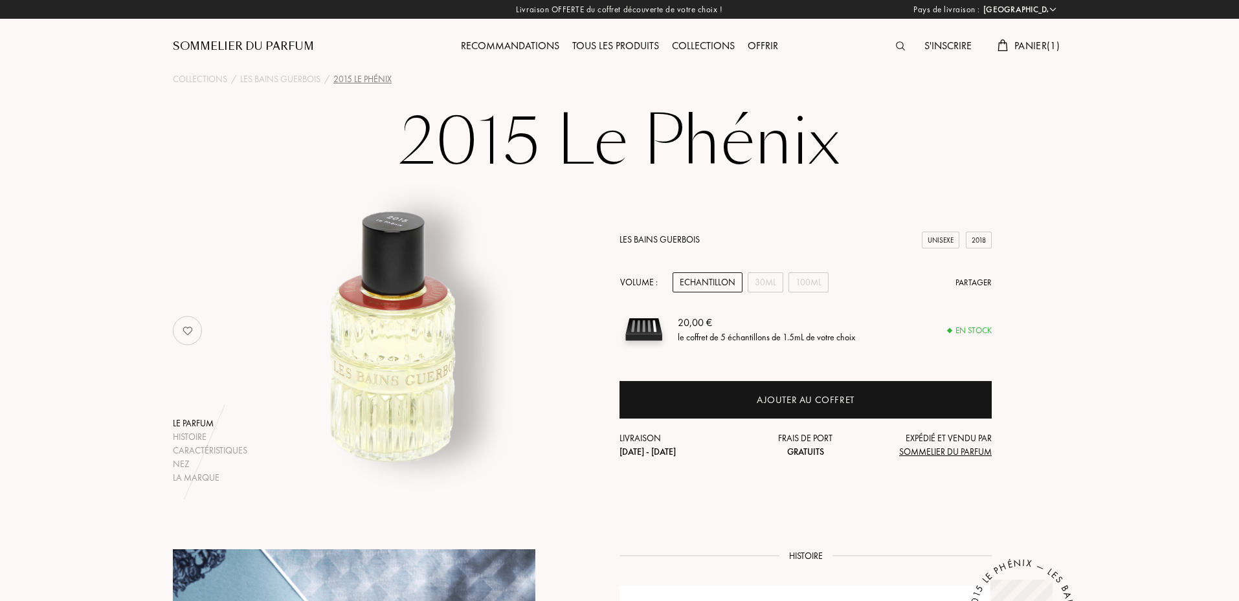
drag, startPoint x: 852, startPoint y: 251, endPoint x: 804, endPoint y: 216, distance: 59.7
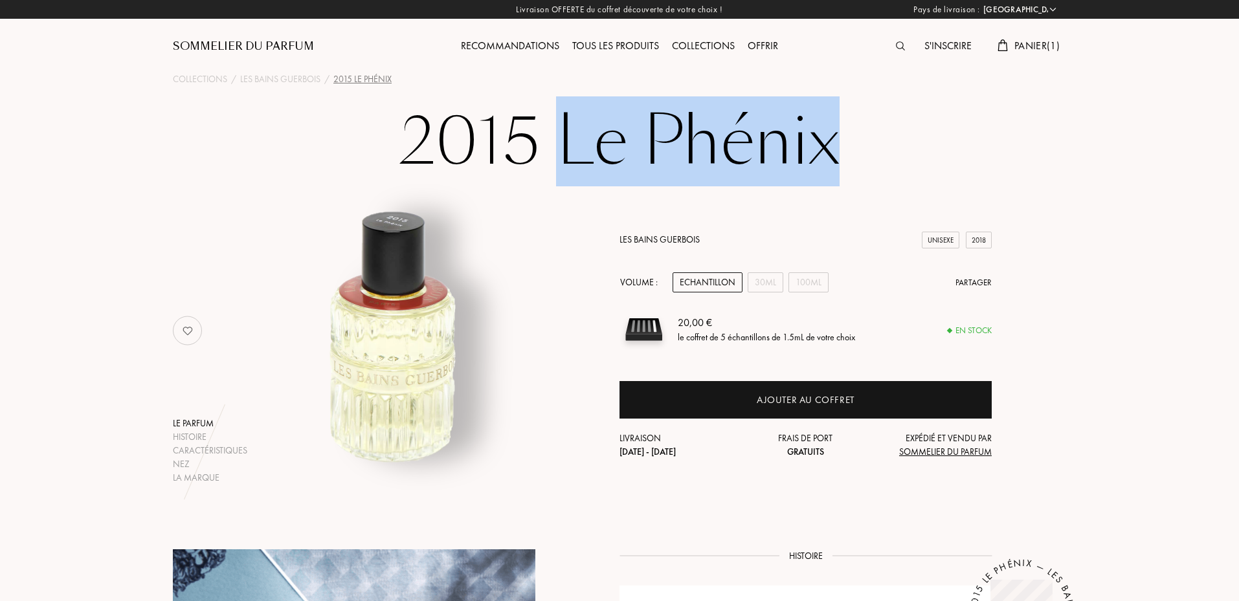
drag, startPoint x: 554, startPoint y: 138, endPoint x: 892, endPoint y: 132, distance: 338.0
click at [892, 132] on h1 "2015 Le Phénix" at bounding box center [619, 141] width 647 height 71
copy h1 "Le Phénix"
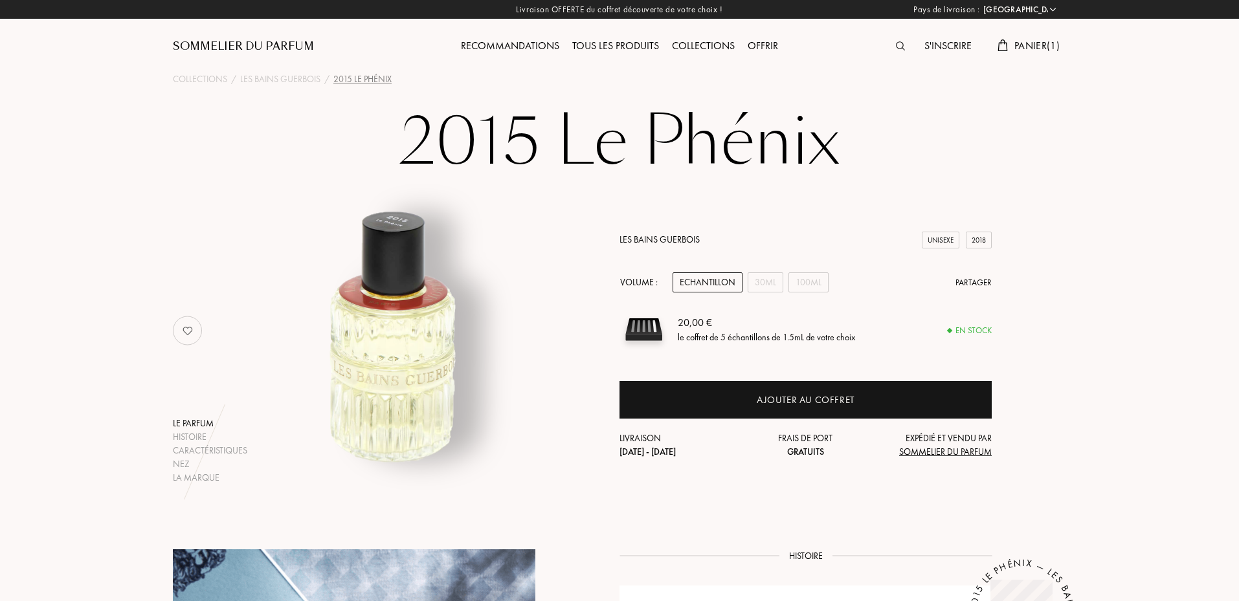
click at [660, 249] on div "Les Bains Guerbois Unisexe 2018 Volume : Echantillon 30mL 100mL Partager 20,00 …" at bounding box center [806, 346] width 372 height 226
click at [661, 236] on link "Les Bains Guerbois" at bounding box center [660, 240] width 80 height 12
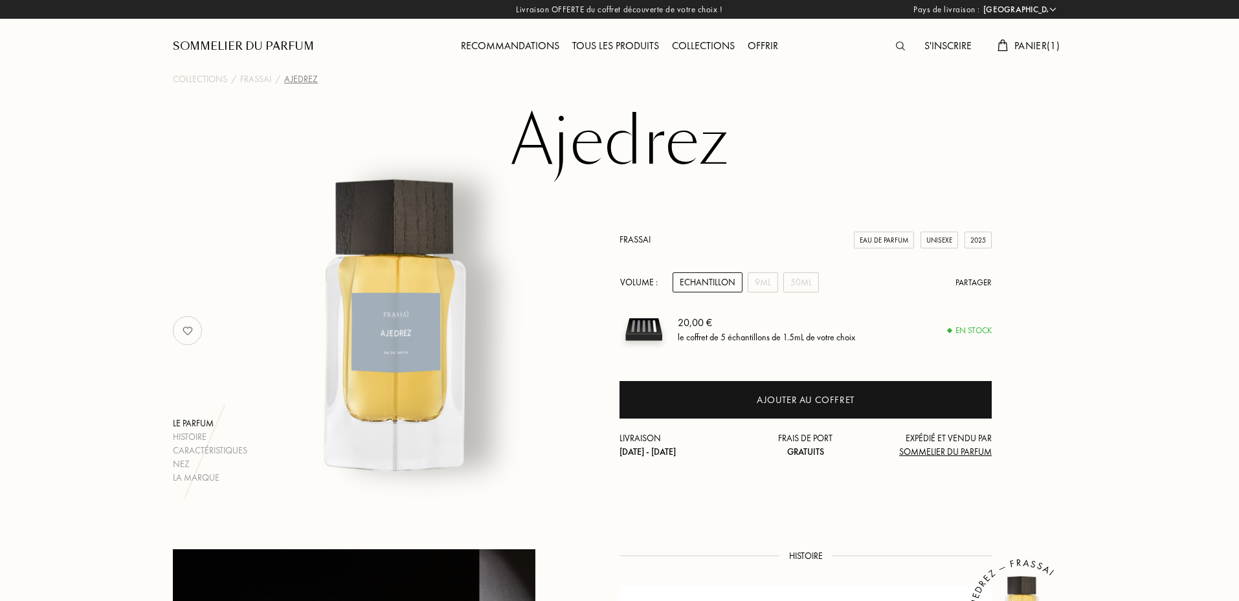
select select "FR"
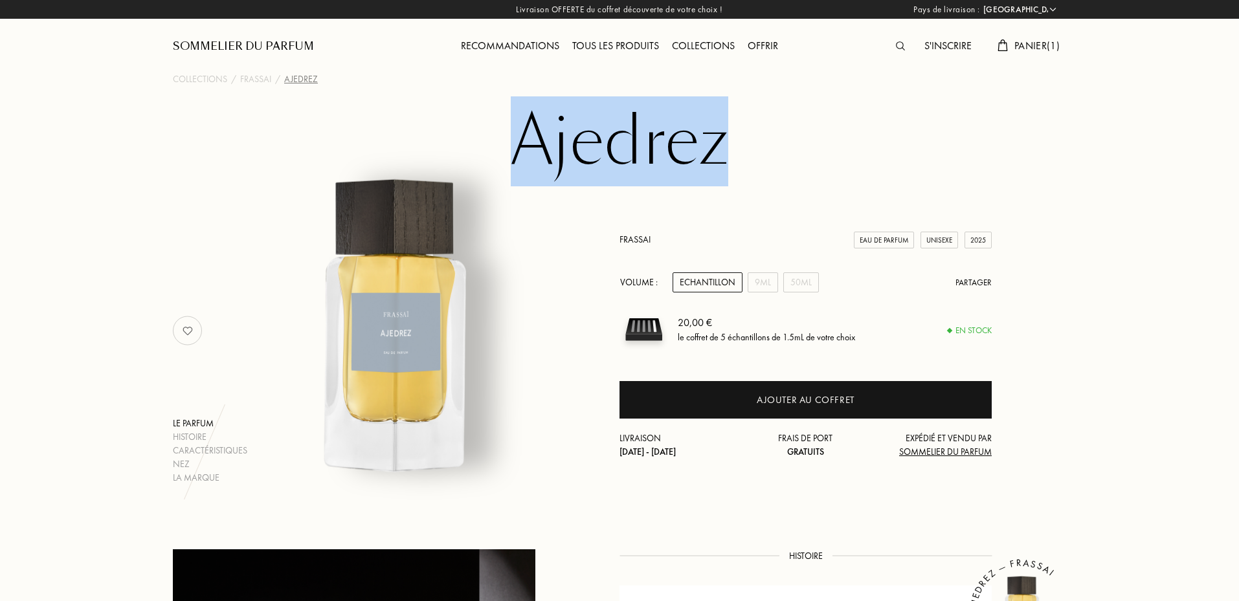
drag, startPoint x: 510, startPoint y: 150, endPoint x: 769, endPoint y: 148, distance: 259.0
click at [769, 148] on h1 "Ajedrez" at bounding box center [619, 141] width 647 height 71
copy h1 "Ajedrez"
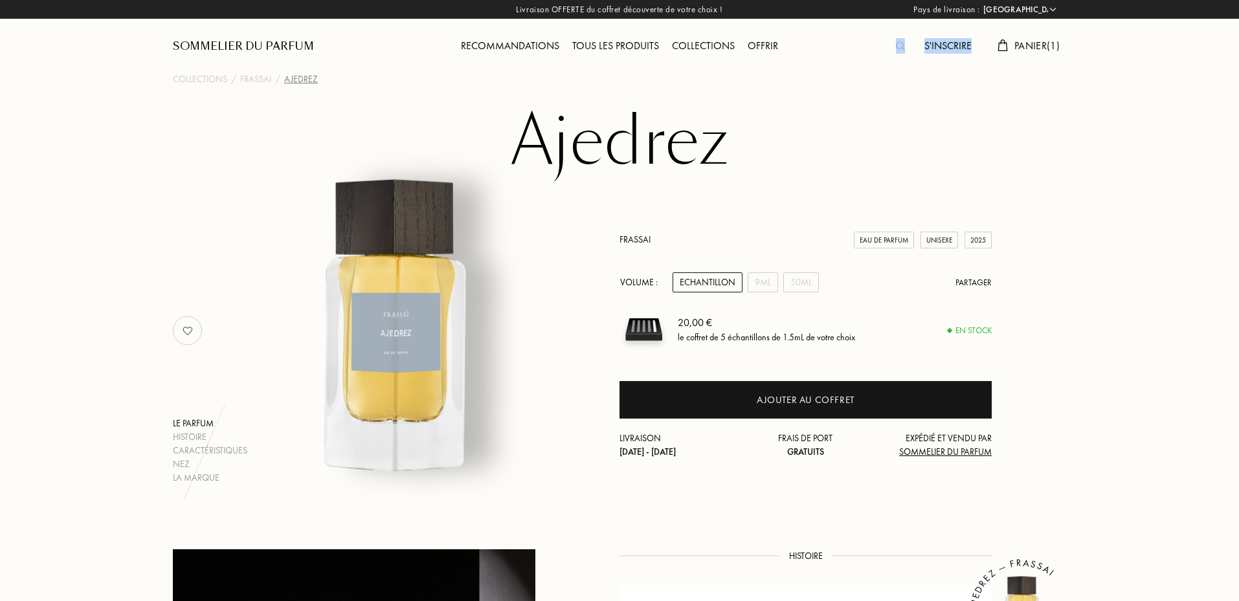
click at [1022, 37] on div "S'inscrire Panier ( 1 )" at bounding box center [954, 35] width 223 height 71
click at [1026, 46] on span "Panier ( 1 )" at bounding box center [1037, 46] width 45 height 14
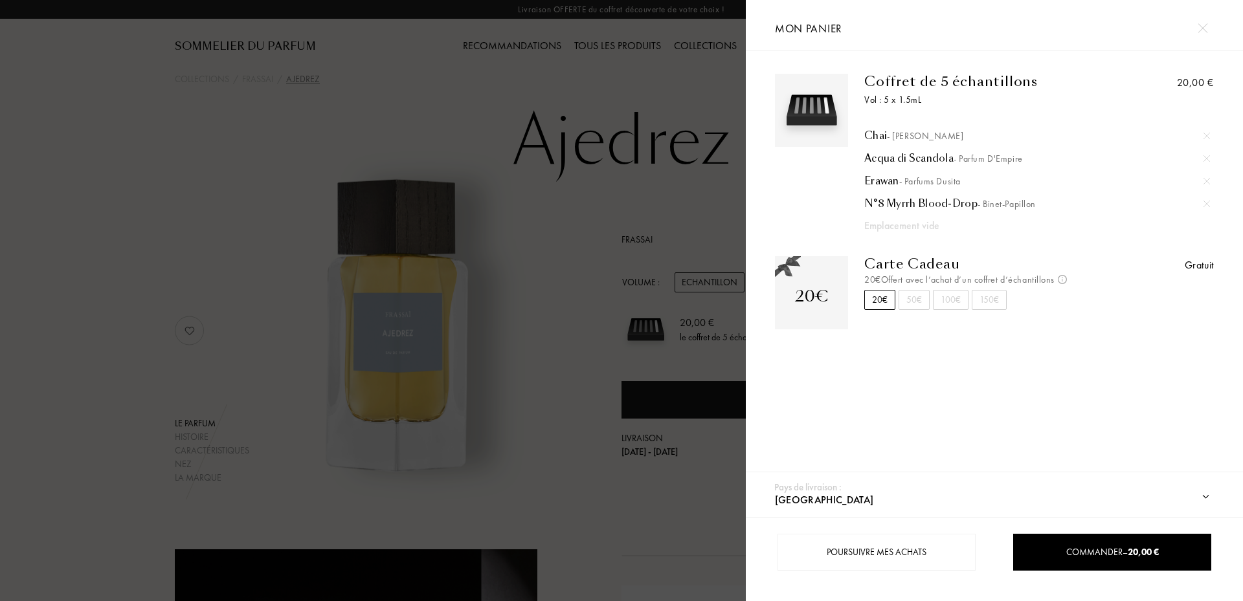
click at [879, 181] on div "Erawan - Parfums Dusita" at bounding box center [1037, 181] width 346 height 13
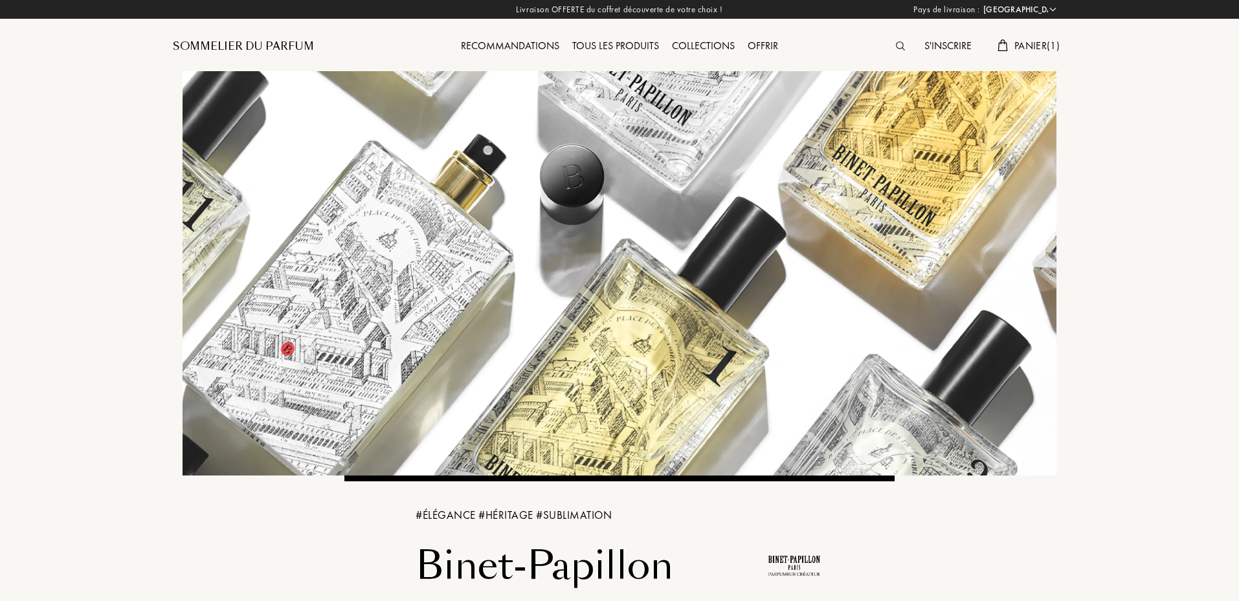
select select "FR"
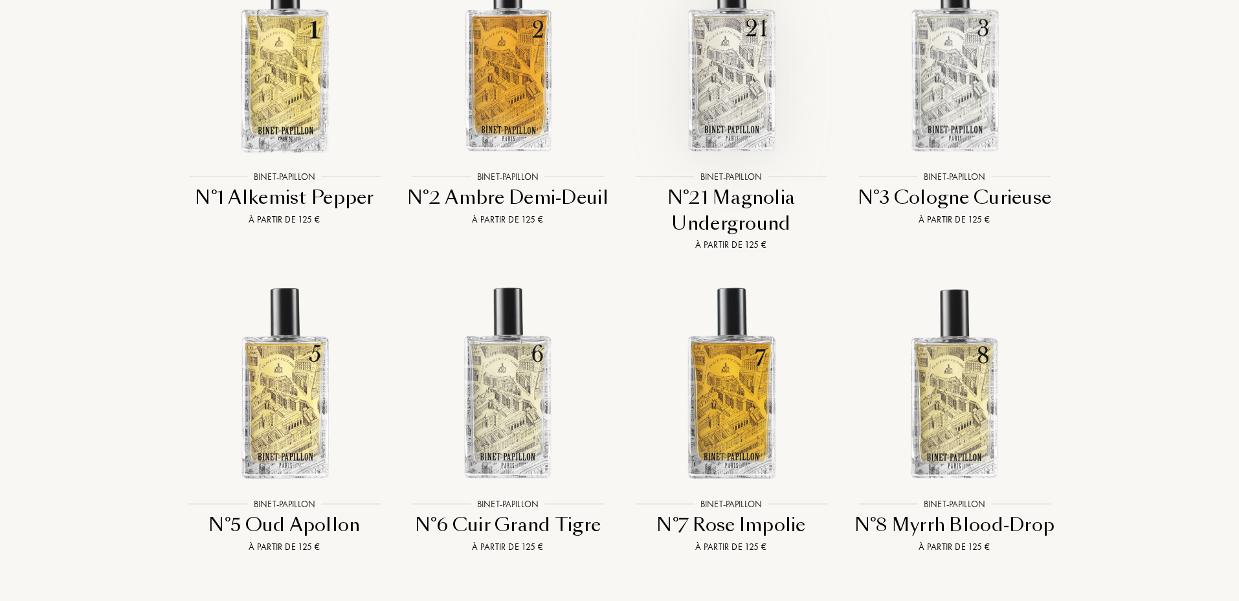
scroll to position [2266, 0]
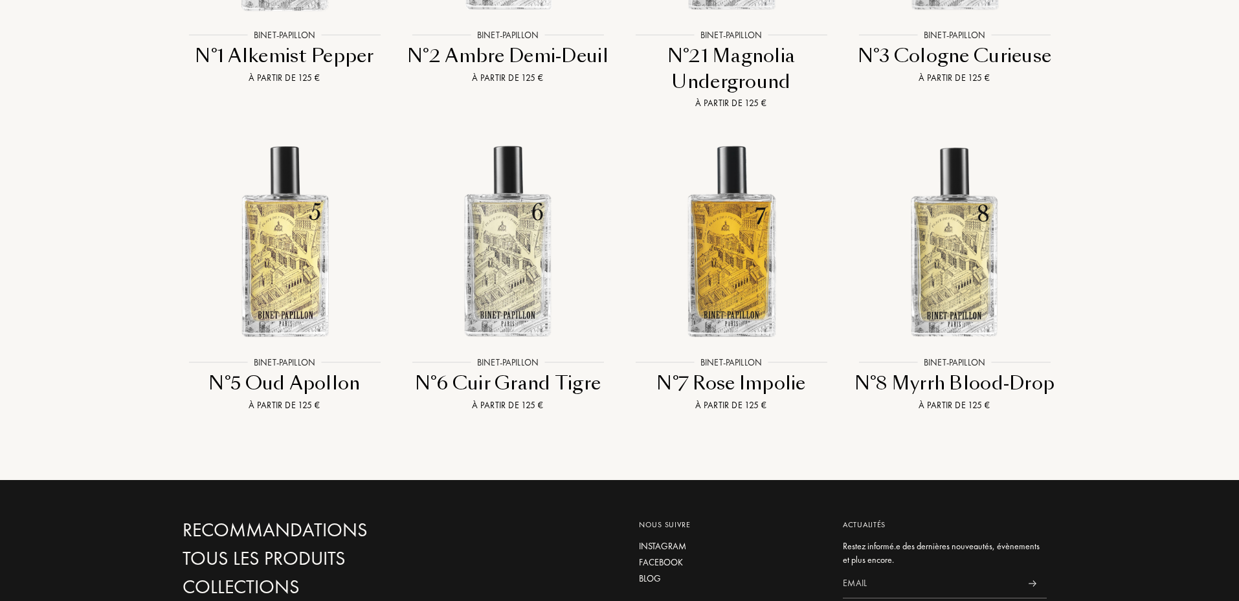
click at [928, 371] on div "N°8 Myrrh Blood-Drop" at bounding box center [954, 383] width 213 height 25
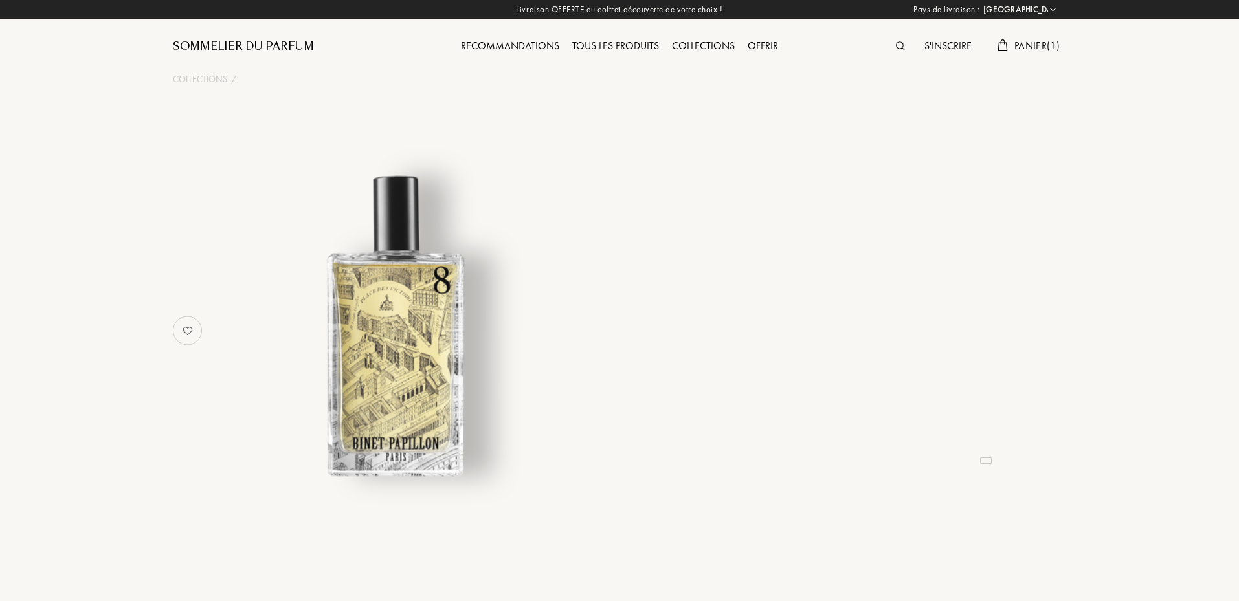
select select "FR"
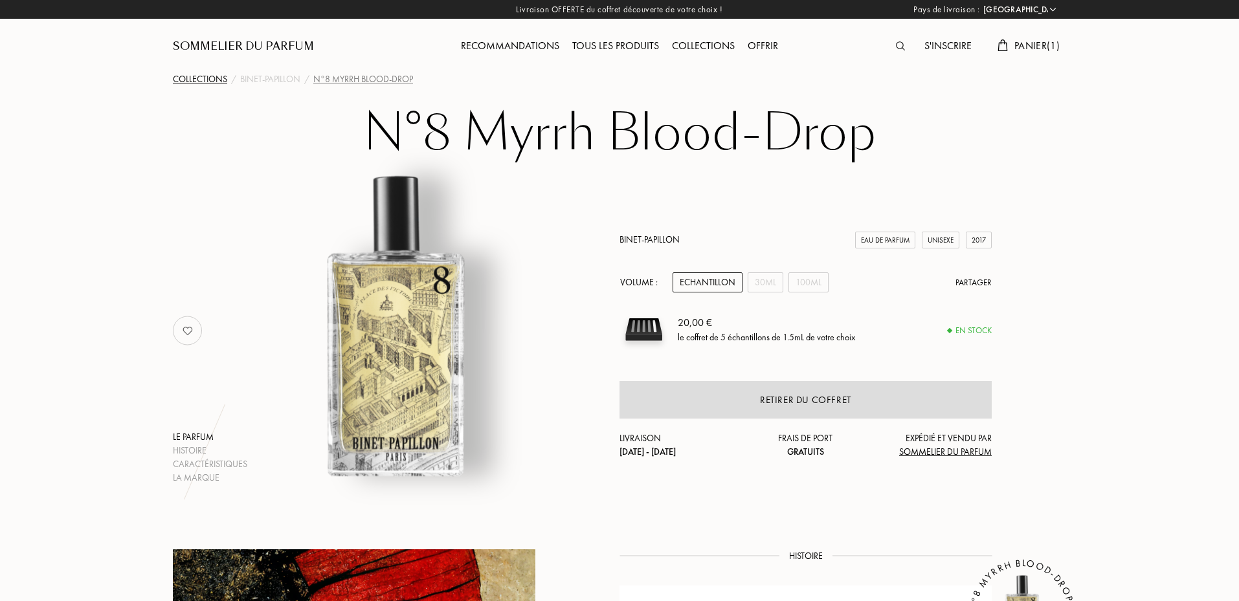
click at [212, 82] on div "Collections" at bounding box center [200, 80] width 54 height 14
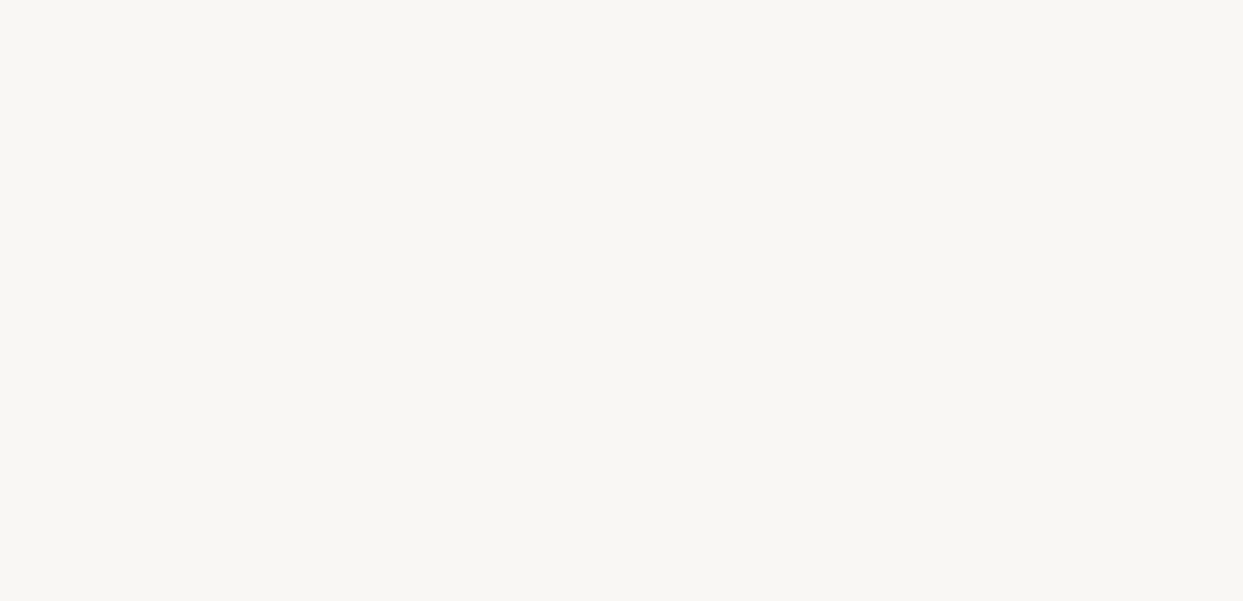
select select "FR"
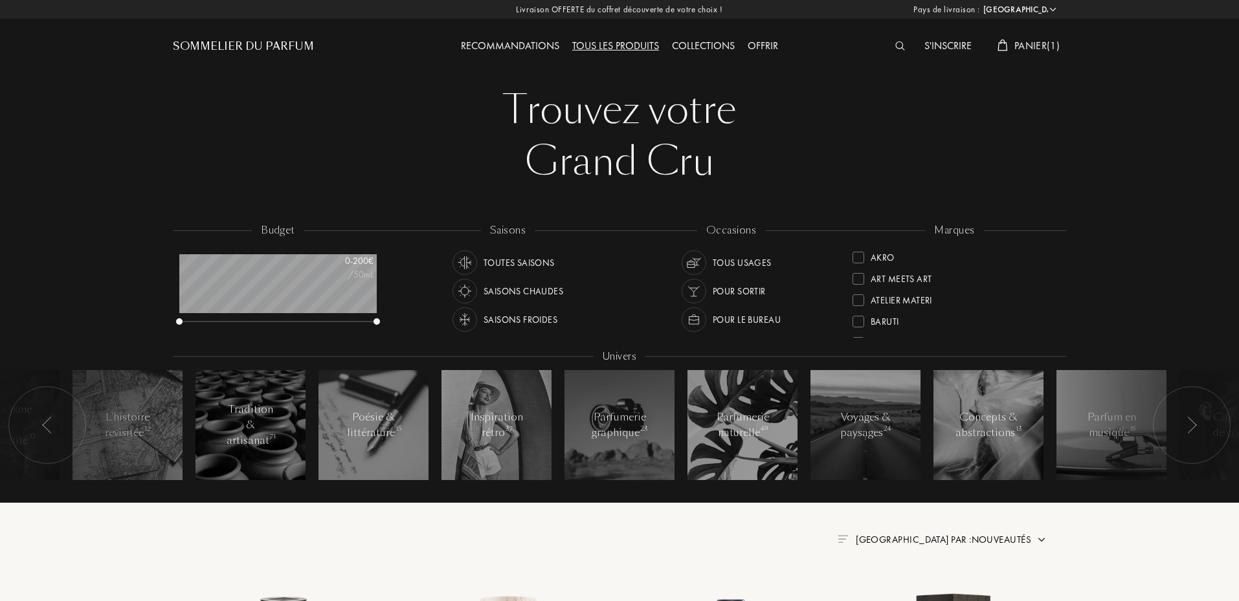
scroll to position [151, 0]
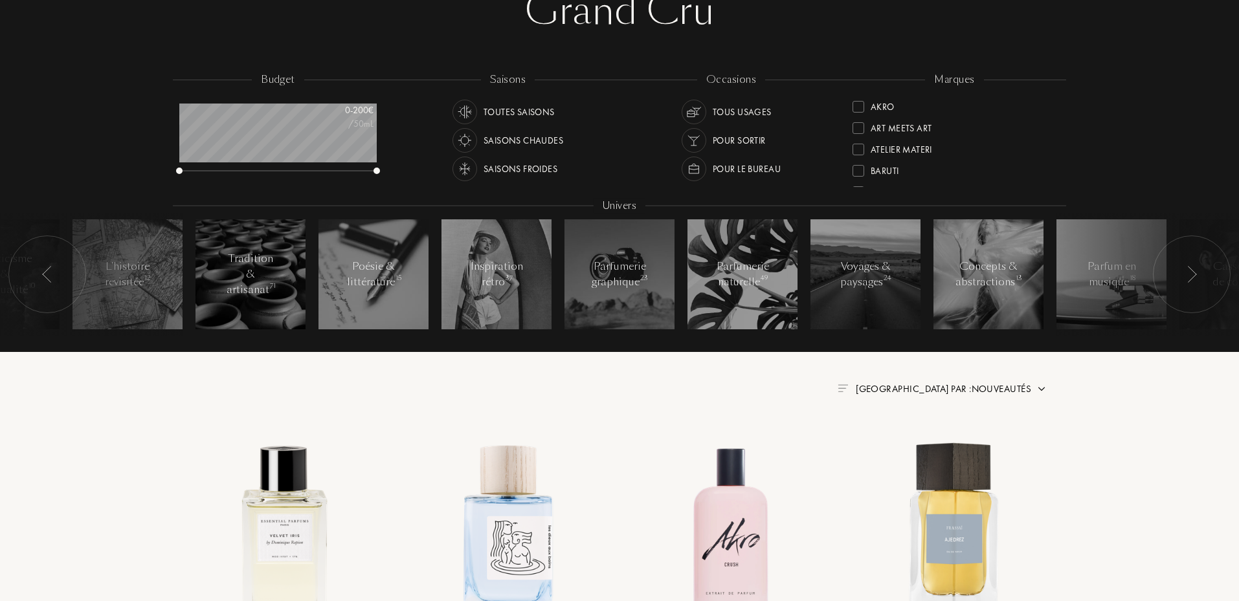
click at [518, 170] on div "Saisons froides" at bounding box center [521, 169] width 74 height 25
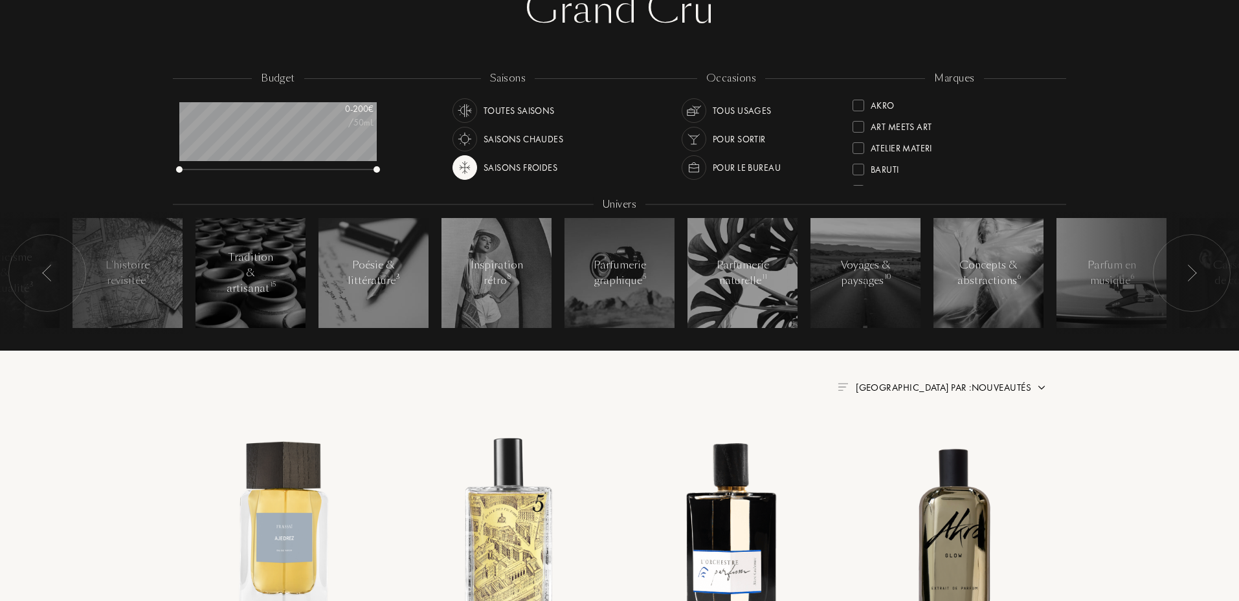
scroll to position [151, 0]
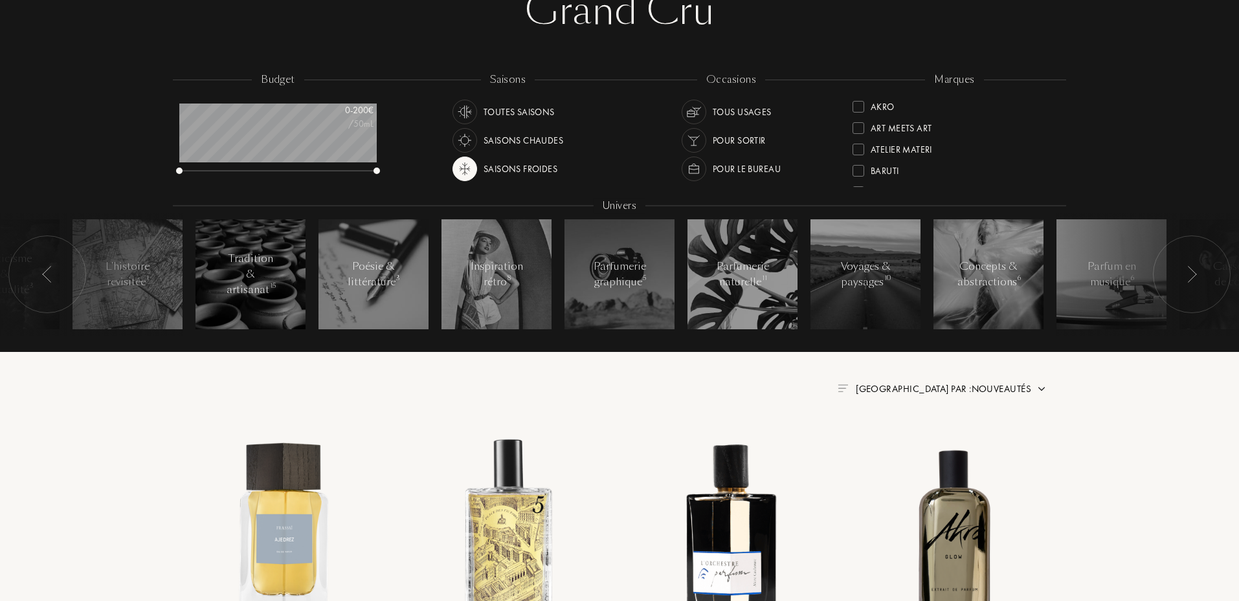
click at [738, 144] on div "Pour sortir" at bounding box center [739, 140] width 53 height 25
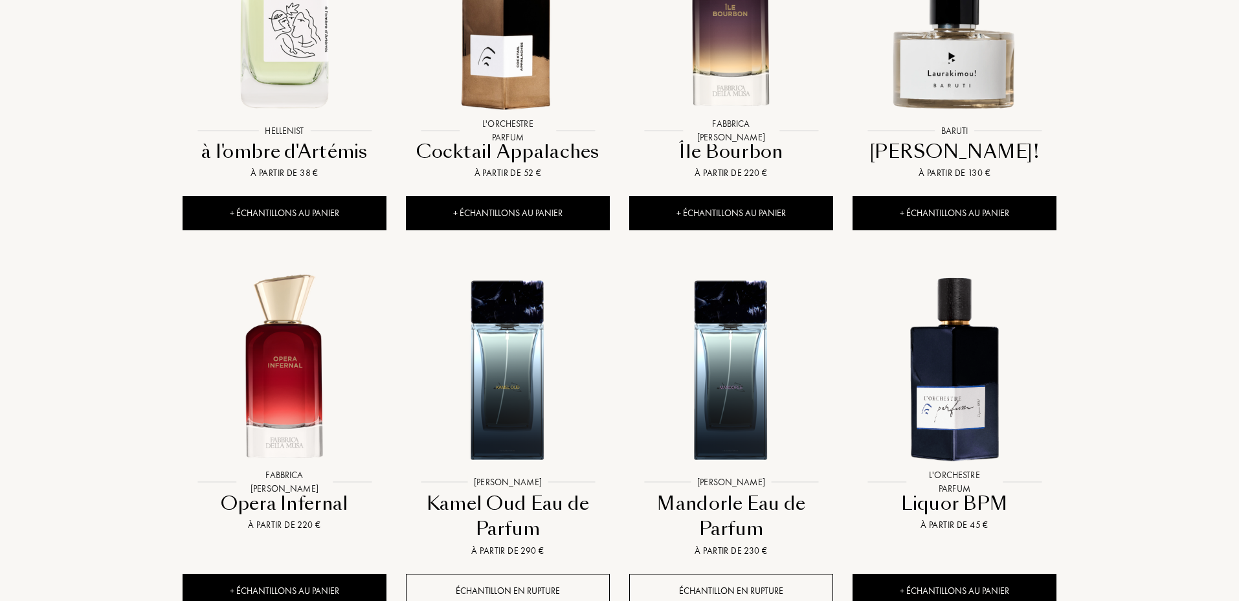
scroll to position [1209, 0]
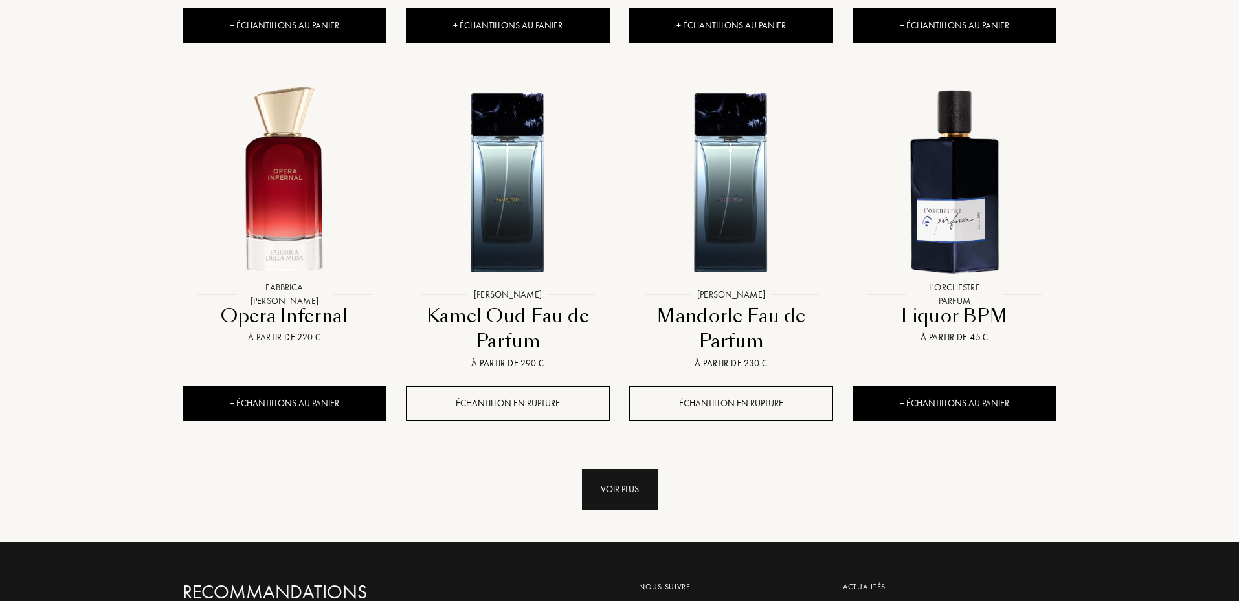
click at [611, 493] on div "Voir plus" at bounding box center [620, 489] width 76 height 41
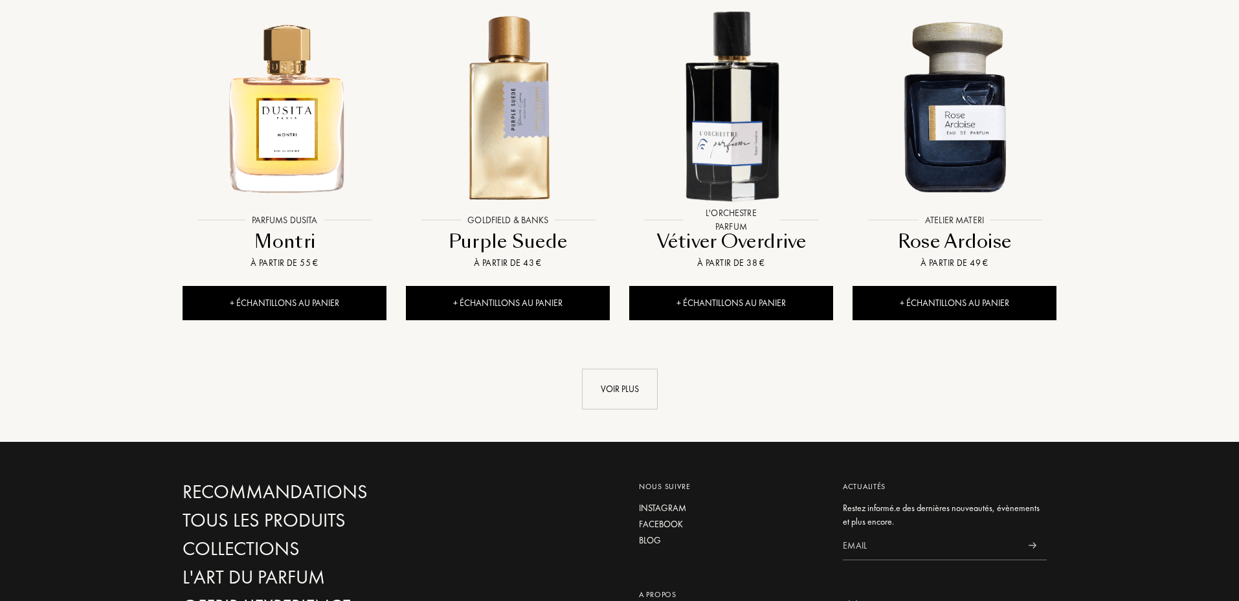
scroll to position [2417, 0]
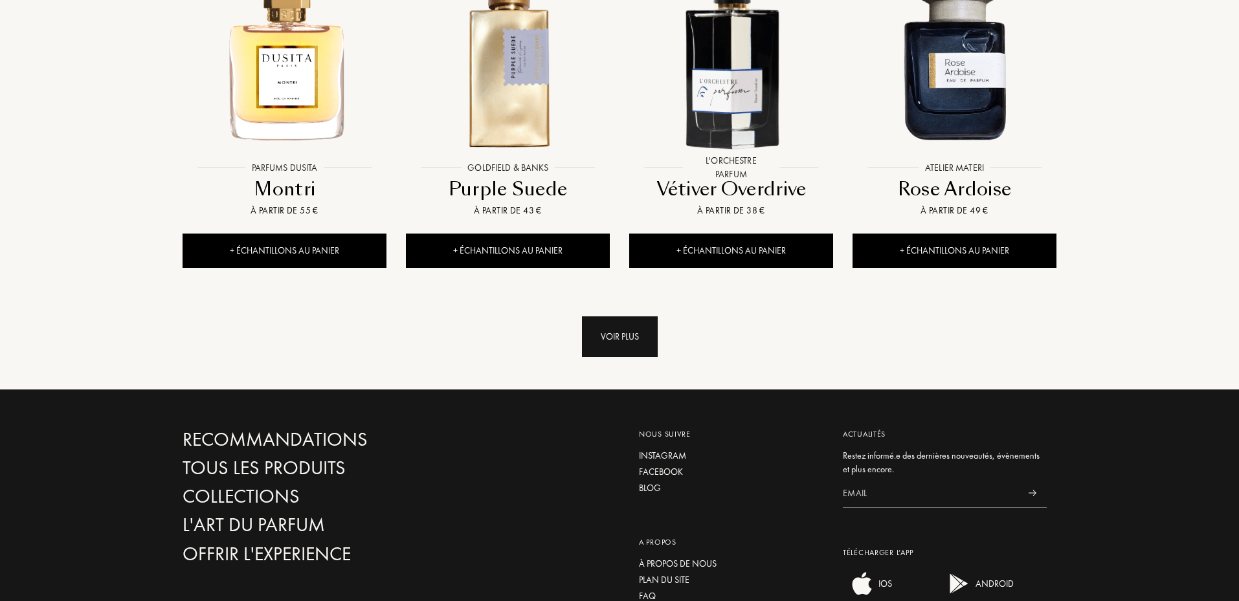
click at [616, 351] on div "Voir plus" at bounding box center [620, 337] width 76 height 41
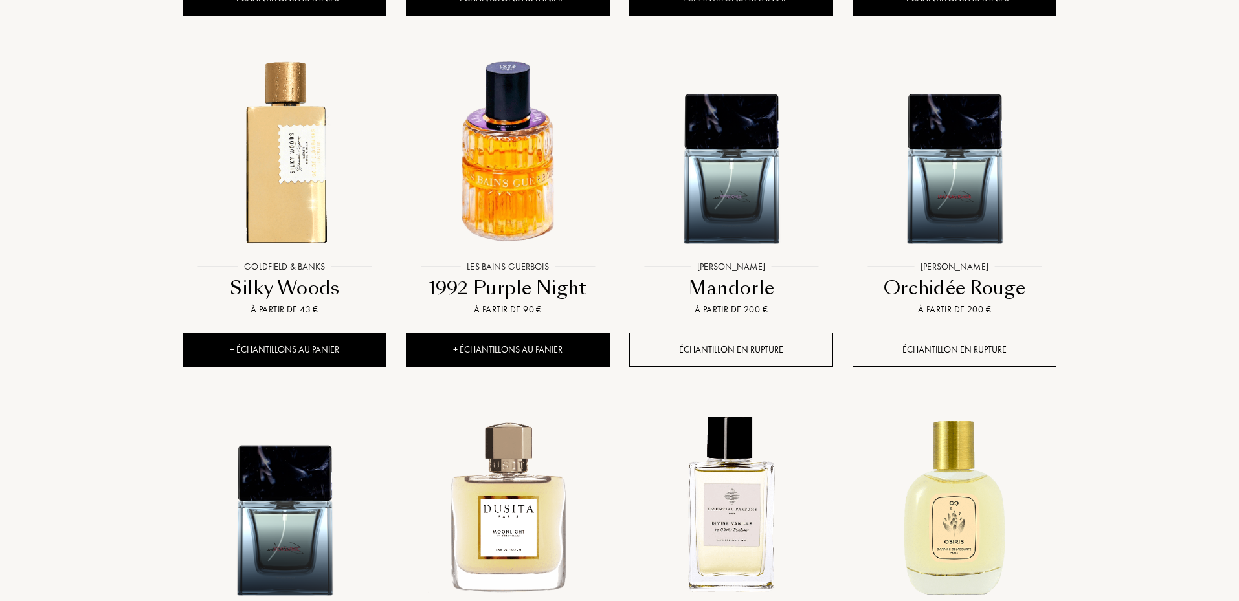
scroll to position [3323, 0]
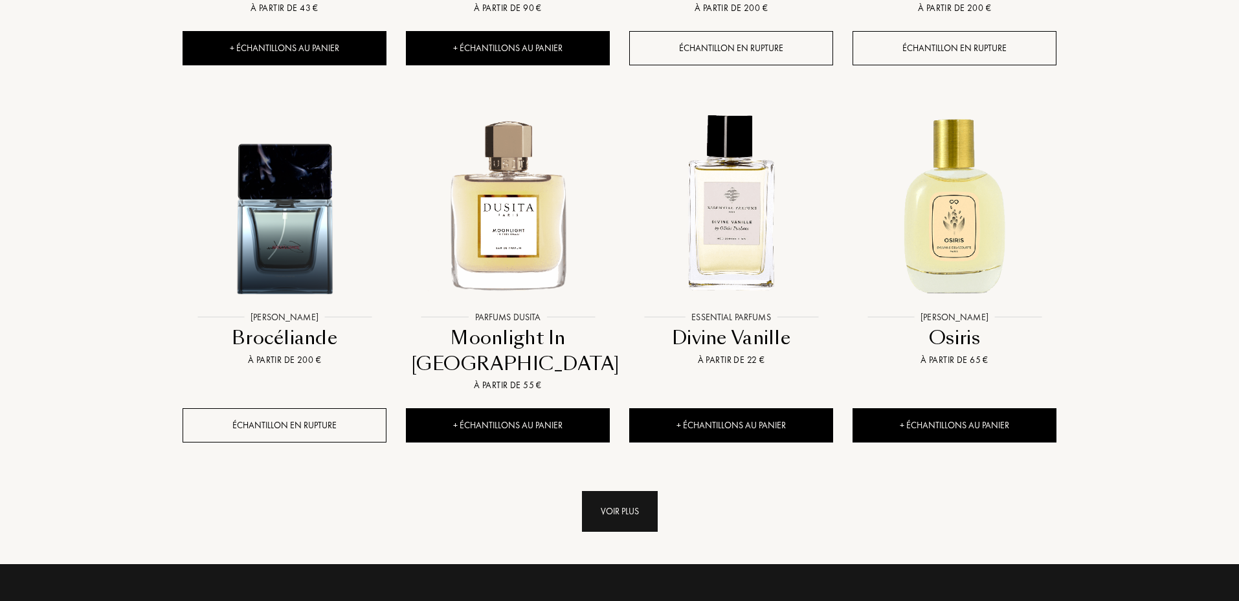
click at [606, 519] on div "Voir plus" at bounding box center [620, 511] width 76 height 41
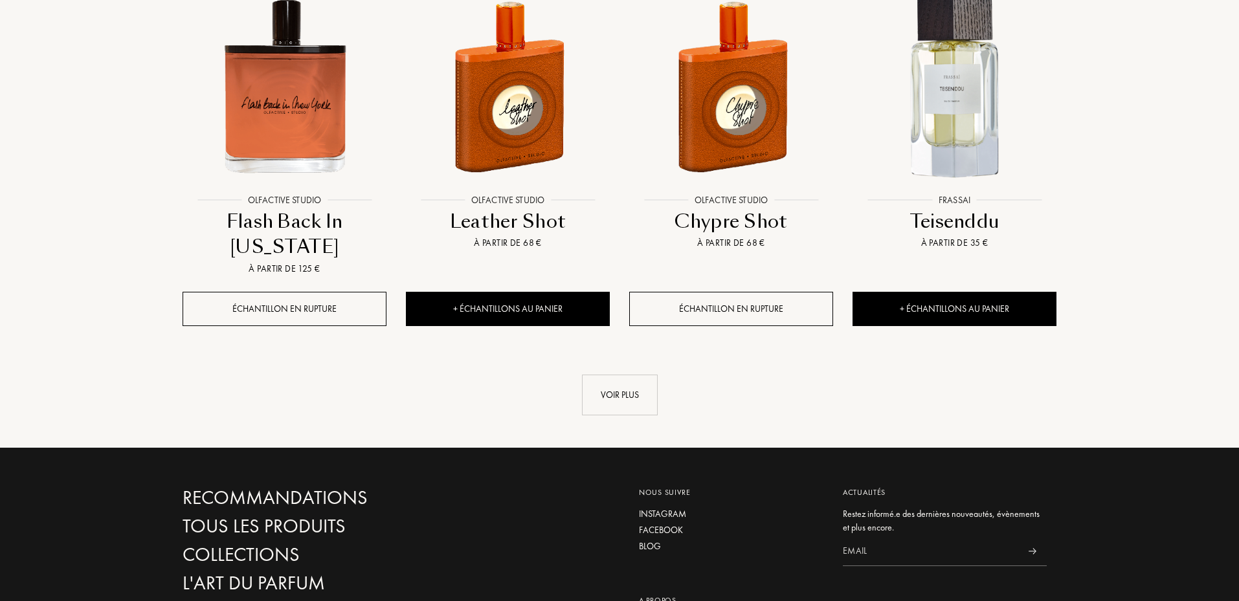
scroll to position [4532, 0]
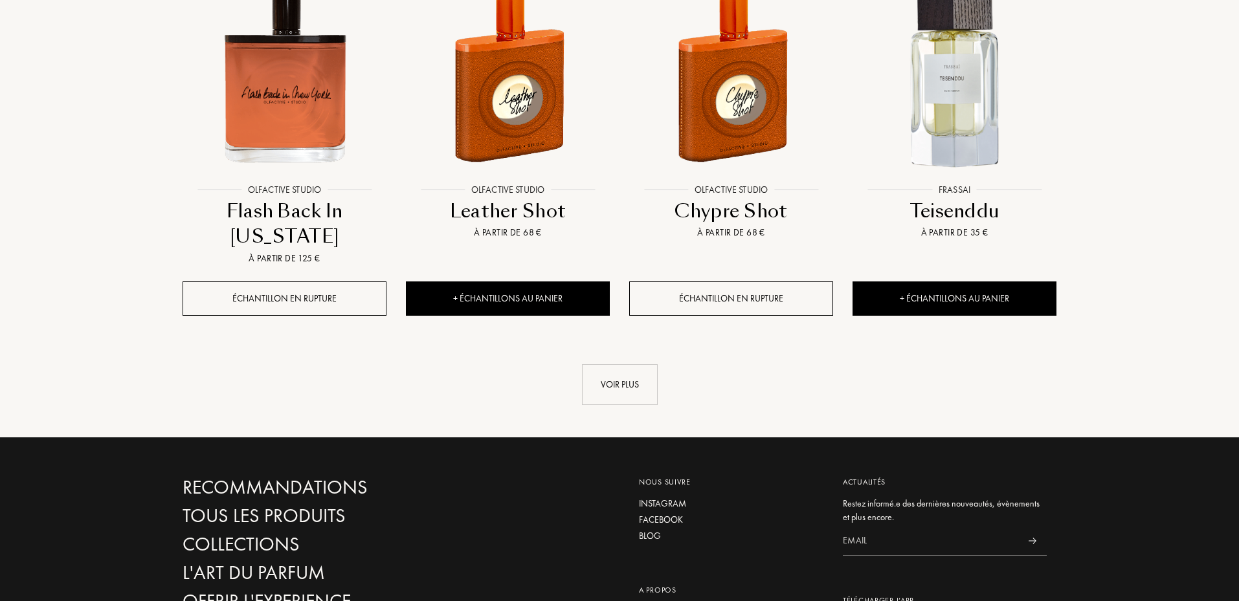
click at [625, 392] on div "Voir plus" at bounding box center [620, 385] width 76 height 41
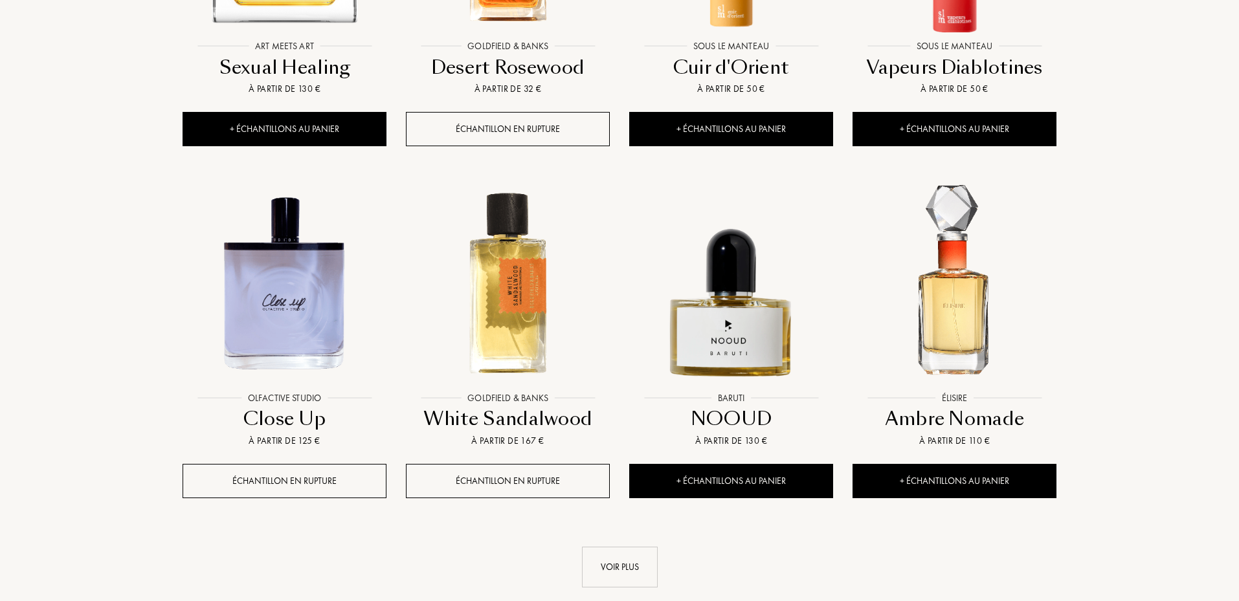
scroll to position [5439, 0]
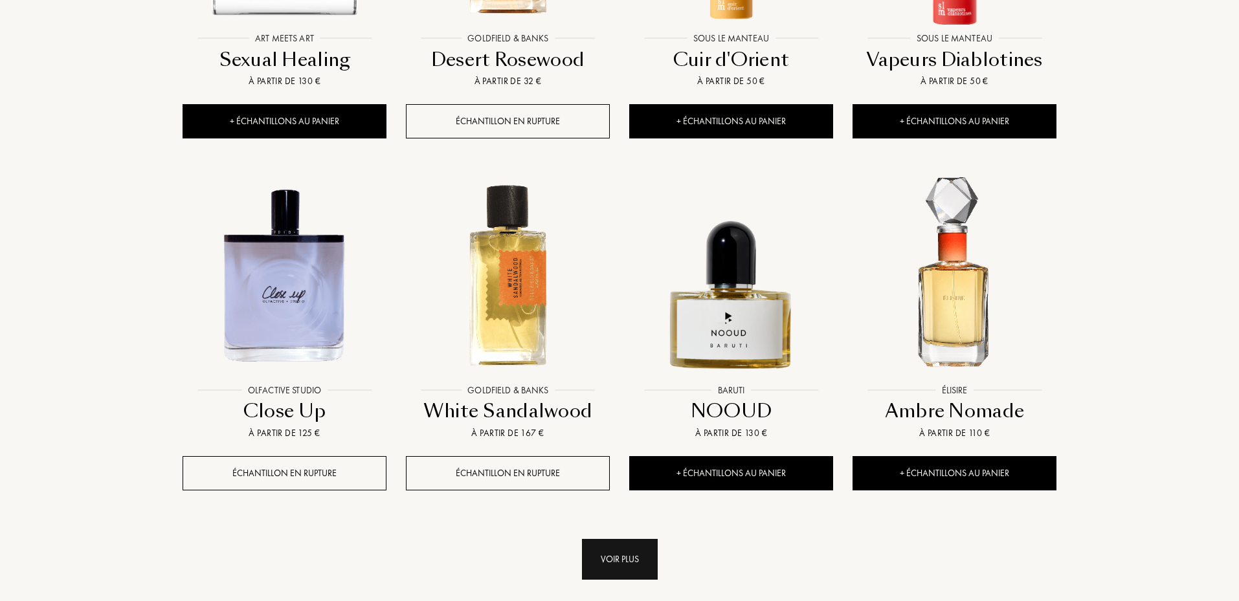
click at [628, 561] on div "Voir plus" at bounding box center [620, 559] width 76 height 41
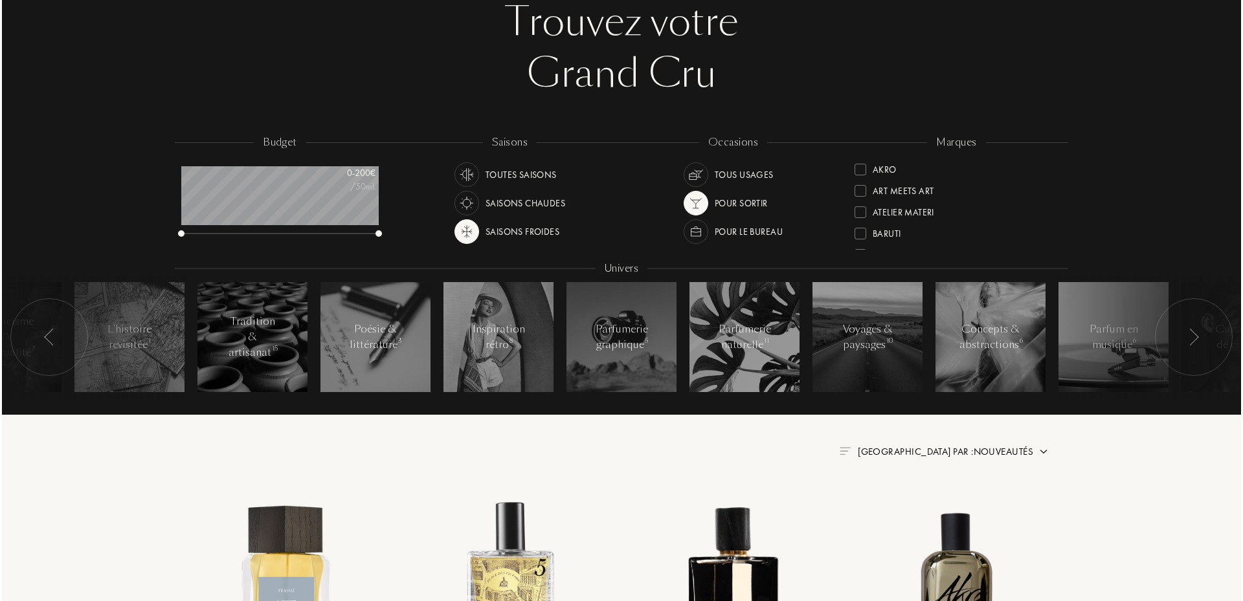
scroll to position [0, 0]
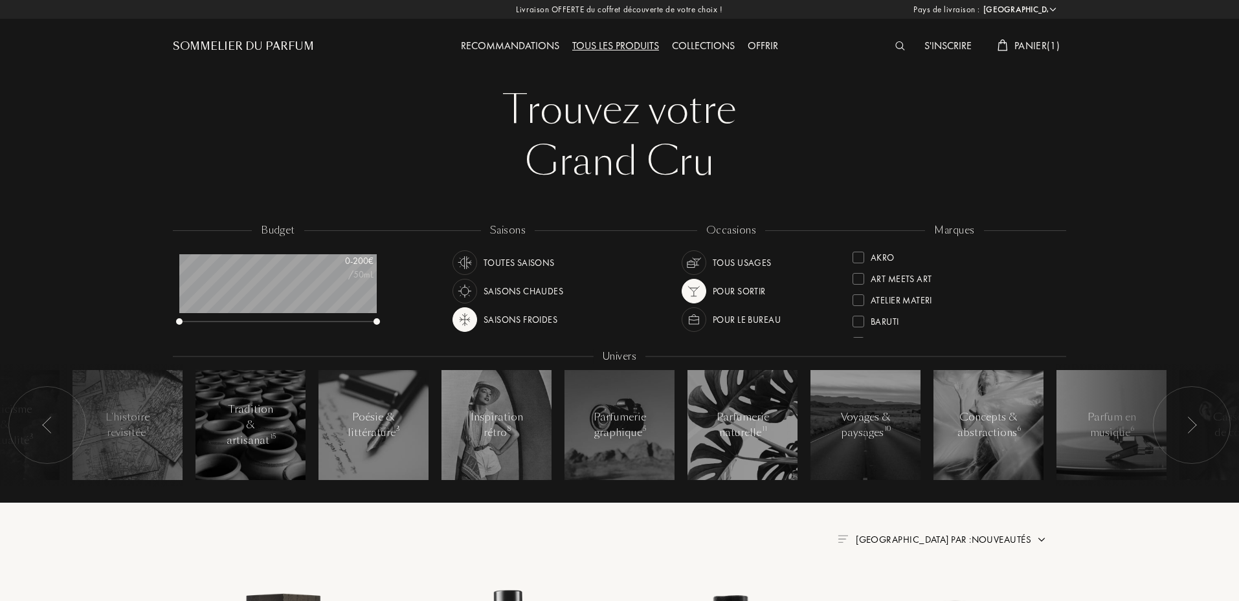
click at [1017, 30] on div "S'inscrire Panier ( 1 )" at bounding box center [954, 35] width 223 height 71
click at [1015, 40] on span "Panier ( 1 )" at bounding box center [1037, 46] width 45 height 14
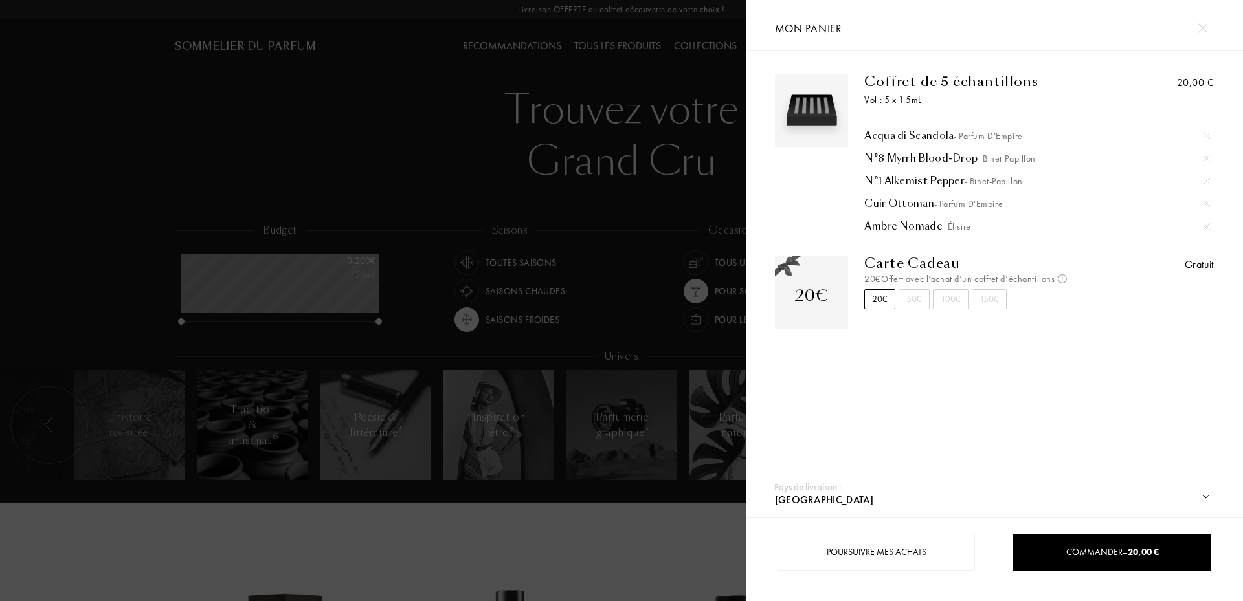
click at [947, 129] on div "Acqua di Scandola - Parfum d'Empire" at bounding box center [1037, 135] width 346 height 13
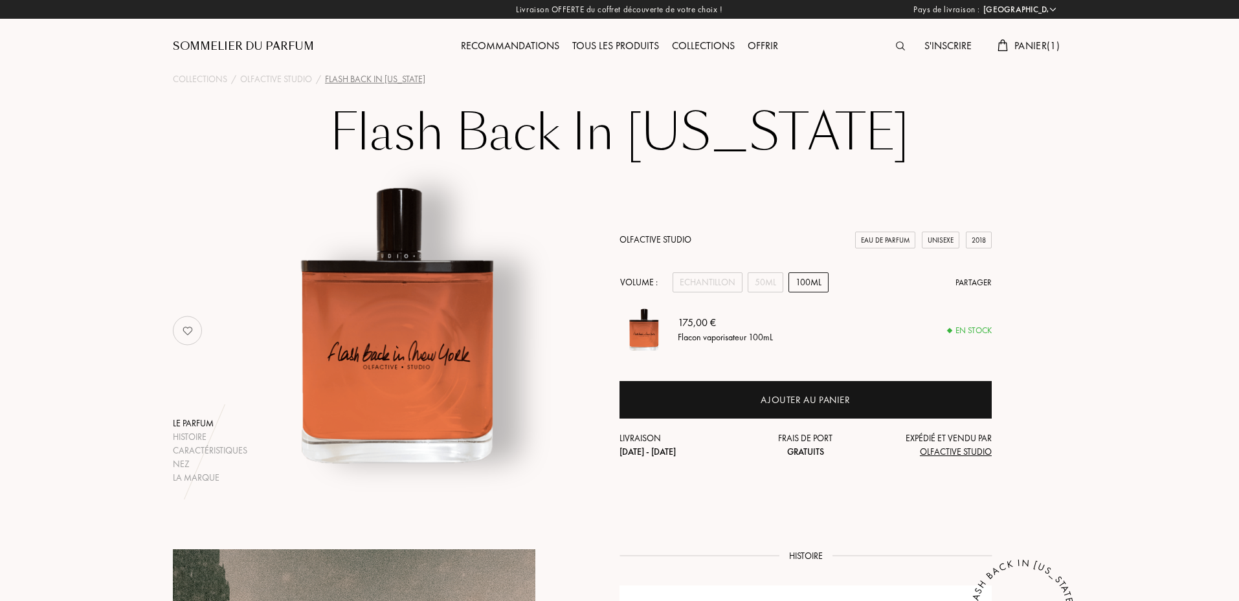
select select "FR"
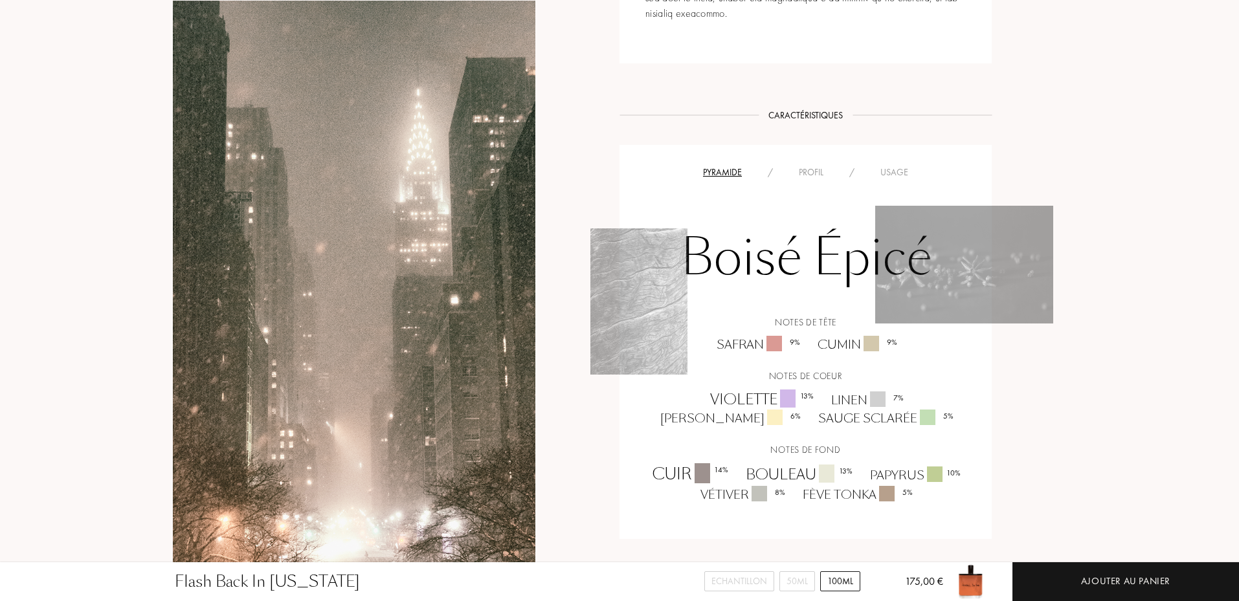
scroll to position [1057, 0]
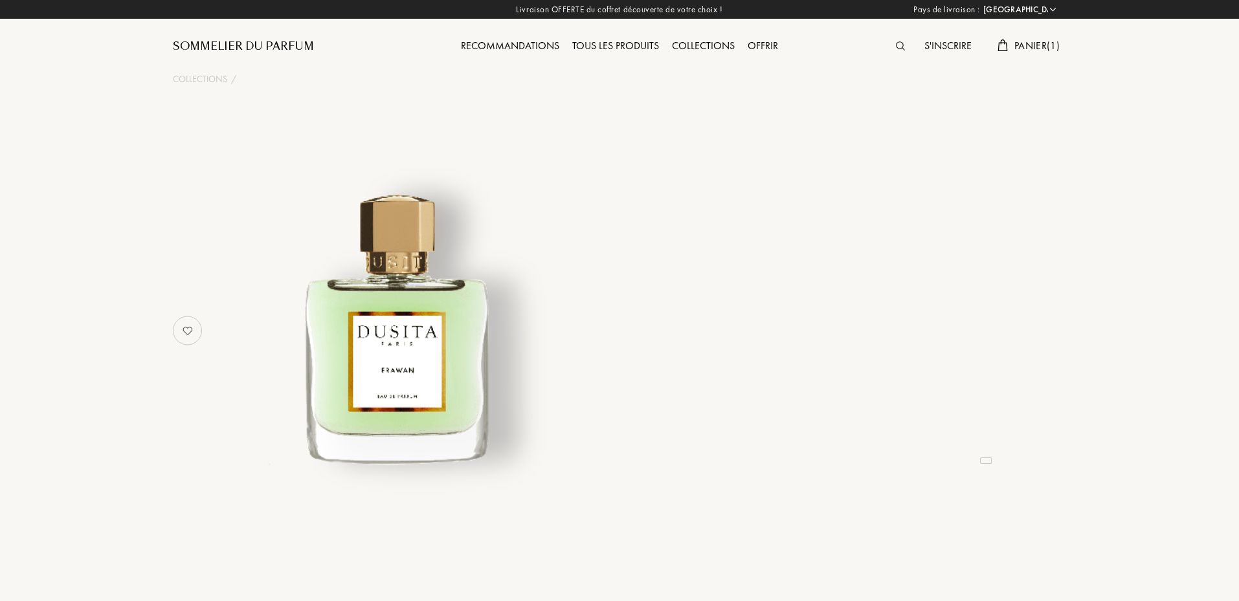
select select "FR"
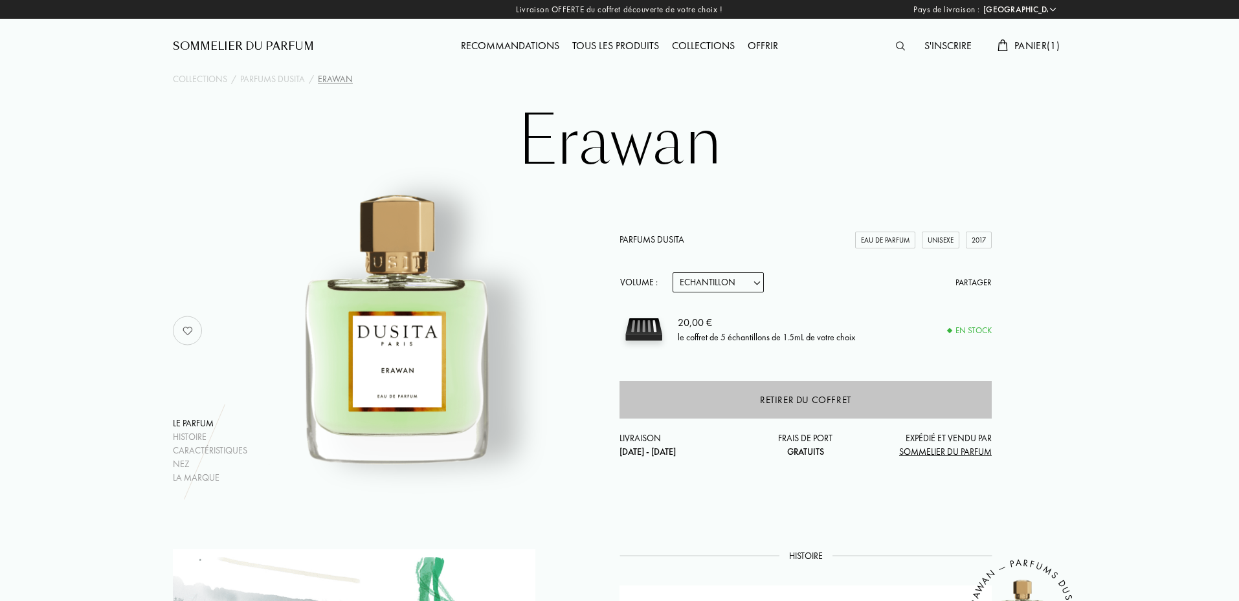
click at [820, 396] on div "Retirer du coffret" at bounding box center [805, 400] width 91 height 15
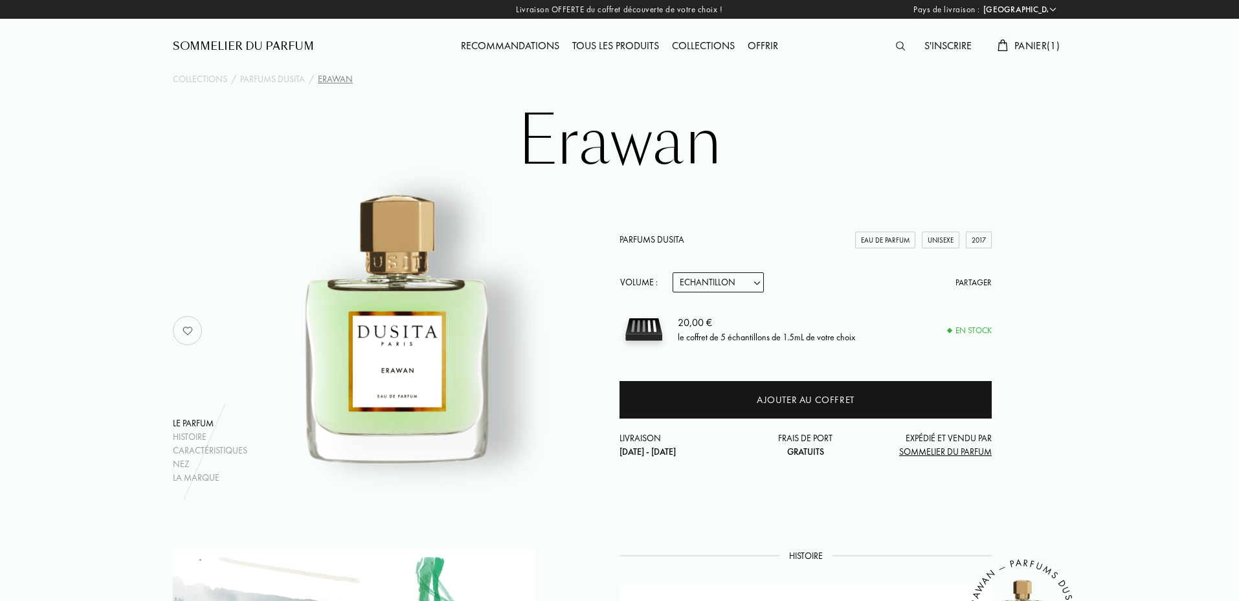
click at [631, 42] on div "Tous les produits" at bounding box center [616, 46] width 100 height 17
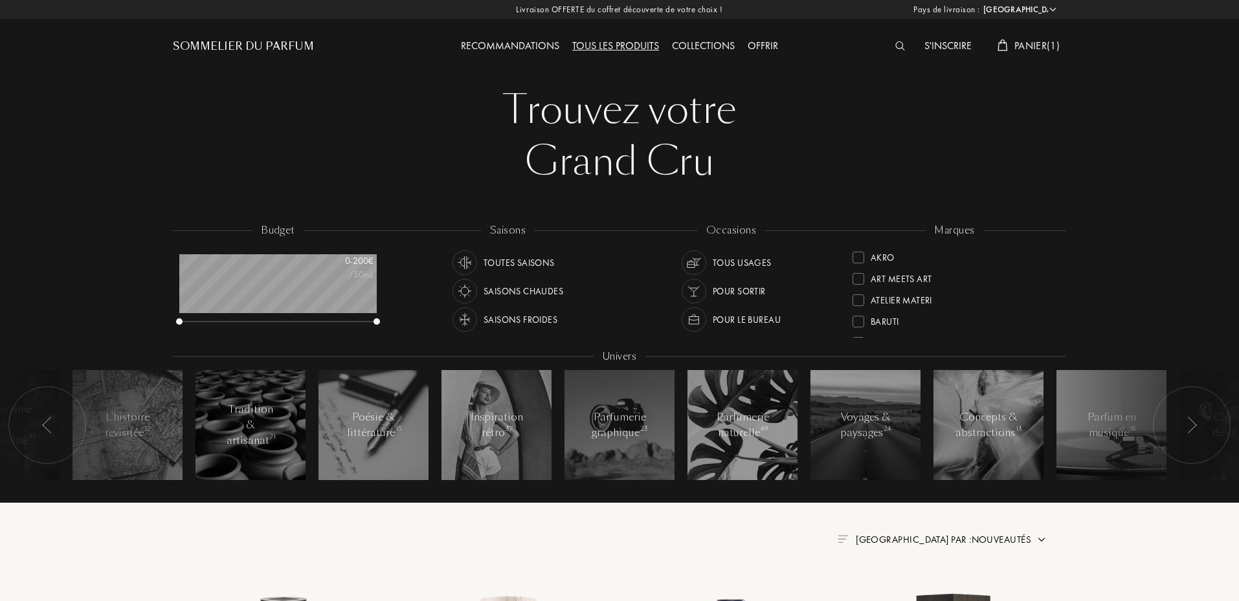
select select "FR"
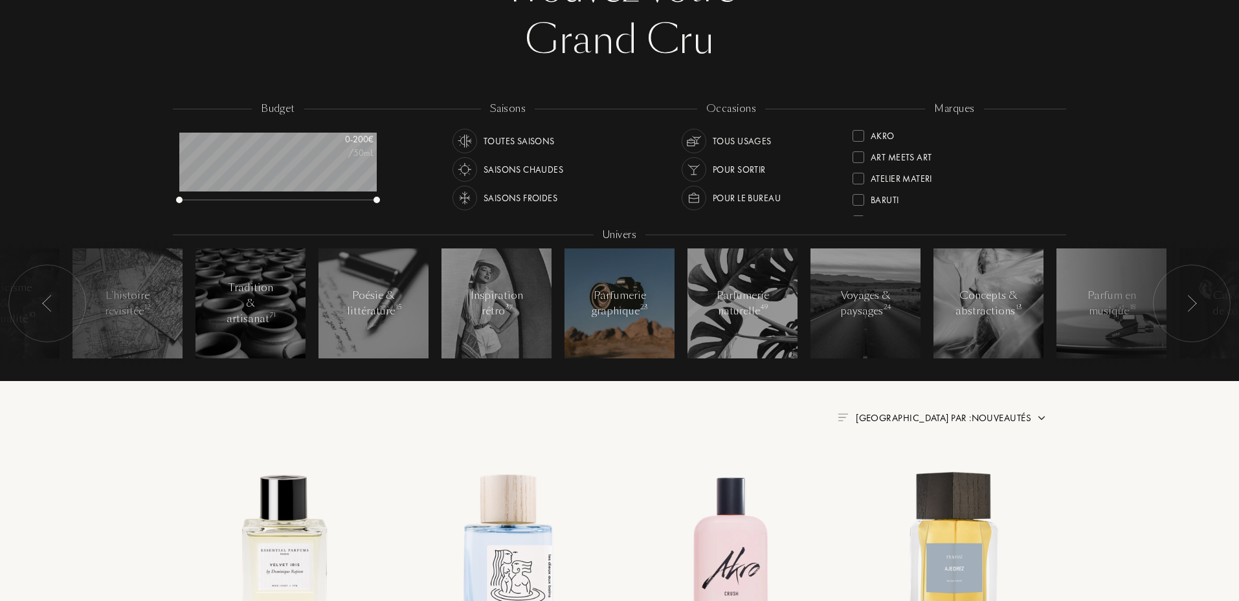
scroll to position [151, 0]
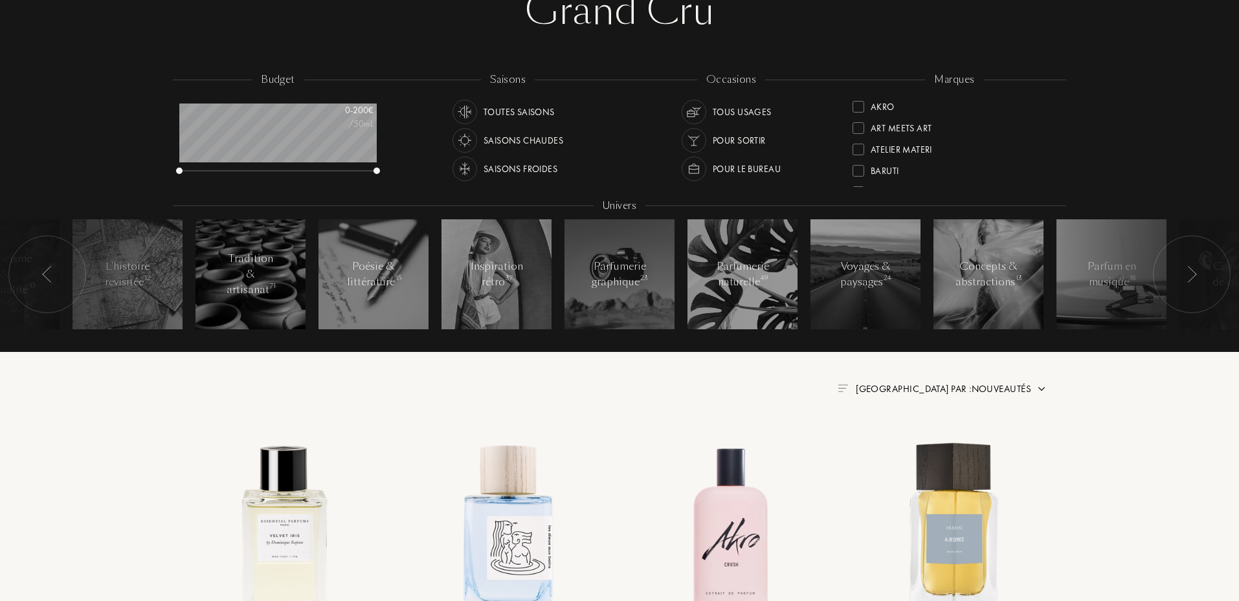
drag, startPoint x: 1057, startPoint y: 139, endPoint x: 1037, endPoint y: 115, distance: 31.3
click at [1053, 89] on div "marques Akro Art Meets Art Atelier Materi Baruti Binet-Papillon Bontemps Cépage…" at bounding box center [954, 131] width 223 height 117
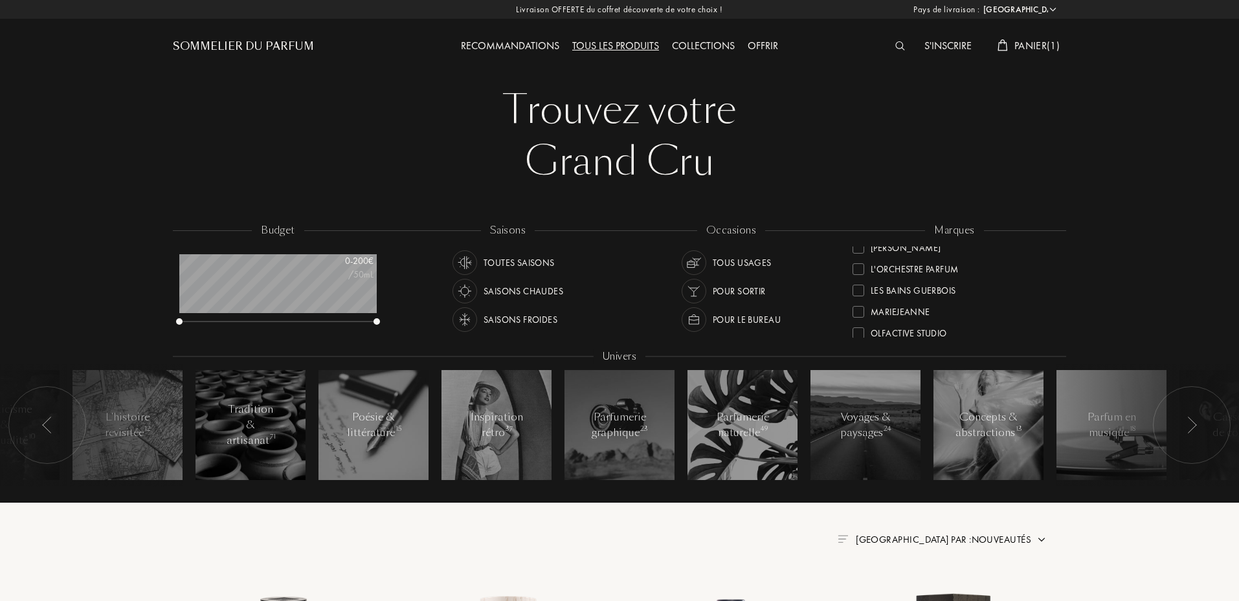
scroll to position [218, 0]
click at [857, 298] on div at bounding box center [859, 297] width 12 height 12
click at [860, 321] on div at bounding box center [859, 322] width 12 height 12
click at [862, 257] on div at bounding box center [859, 258] width 12 height 12
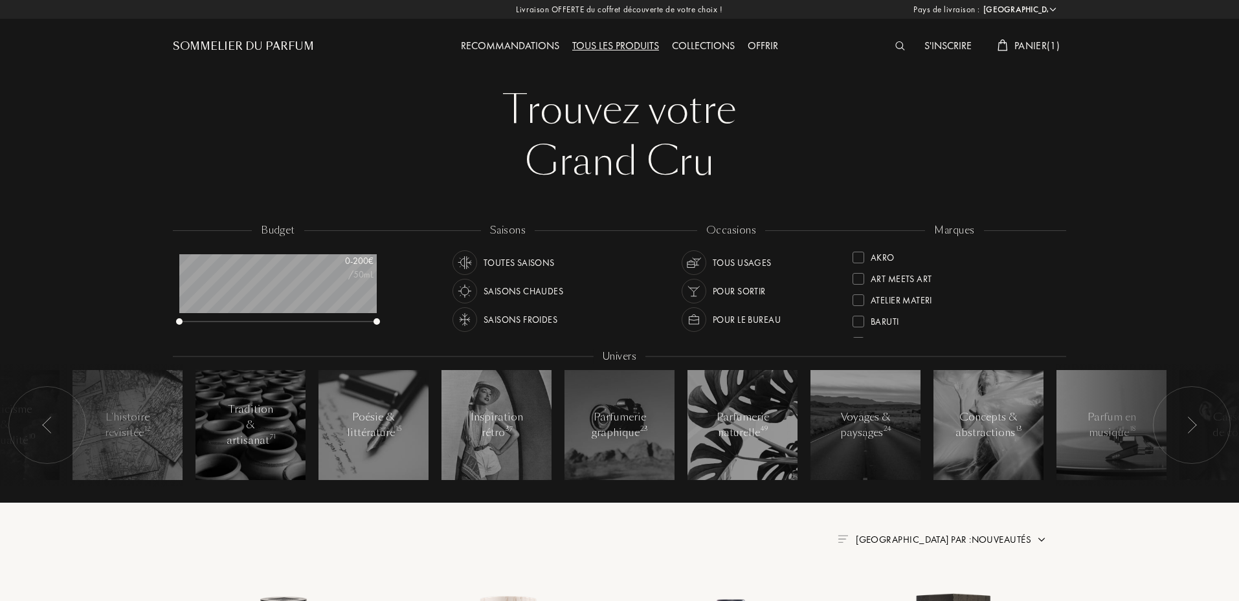
click at [857, 299] on div at bounding box center [859, 301] width 12 height 12
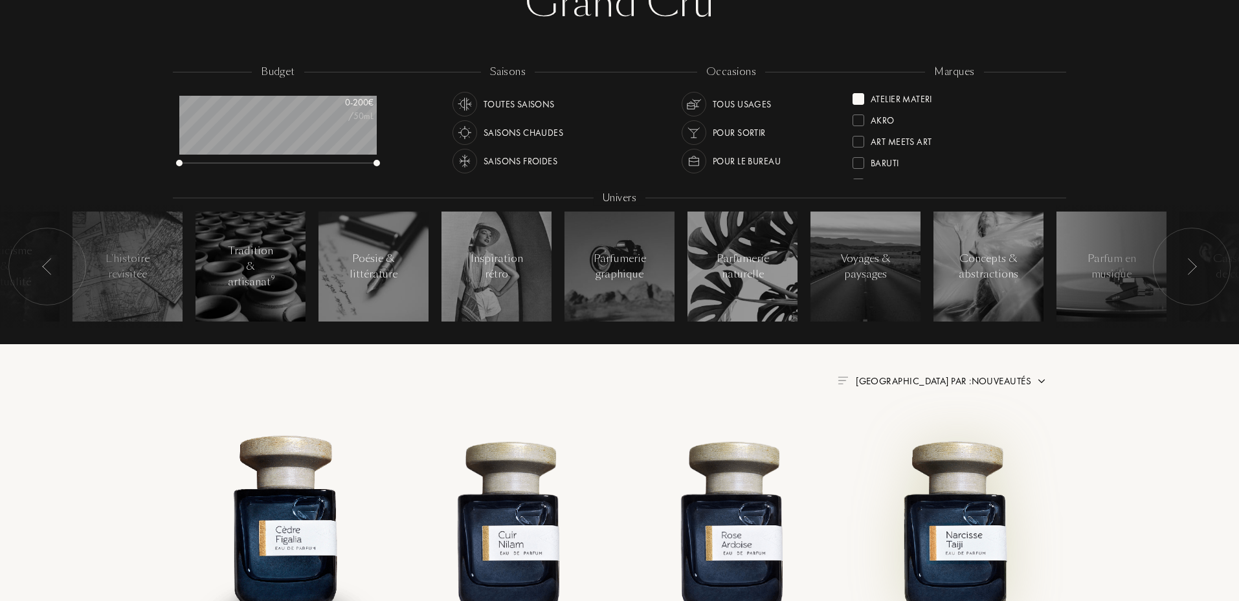
scroll to position [151, 0]
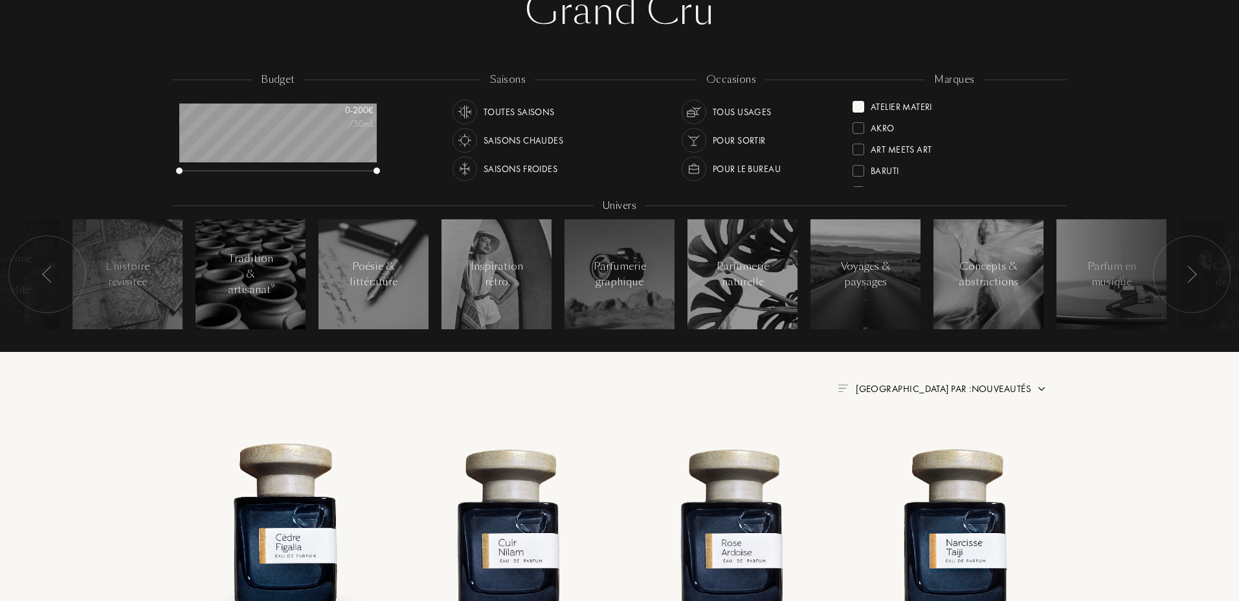
click at [532, 115] on div "Toutes saisons" at bounding box center [519, 112] width 71 height 25
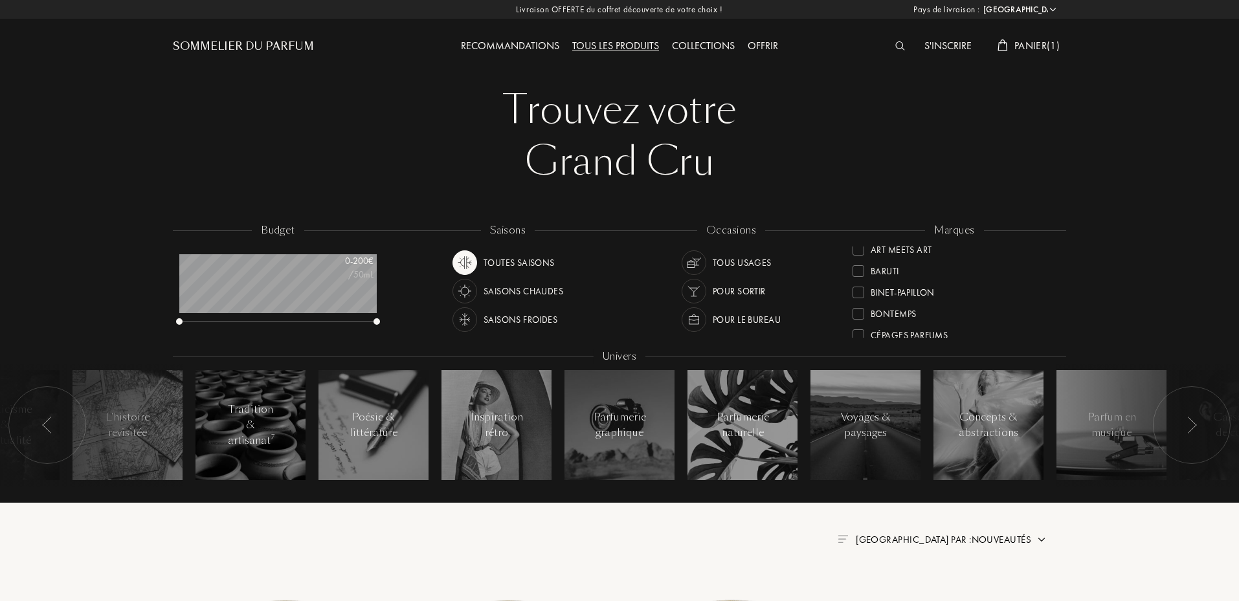
scroll to position [91, 0]
click at [866, 254] on div "Binet-Papillon" at bounding box center [894, 249] width 82 height 17
click at [861, 258] on div at bounding box center [859, 258] width 12 height 12
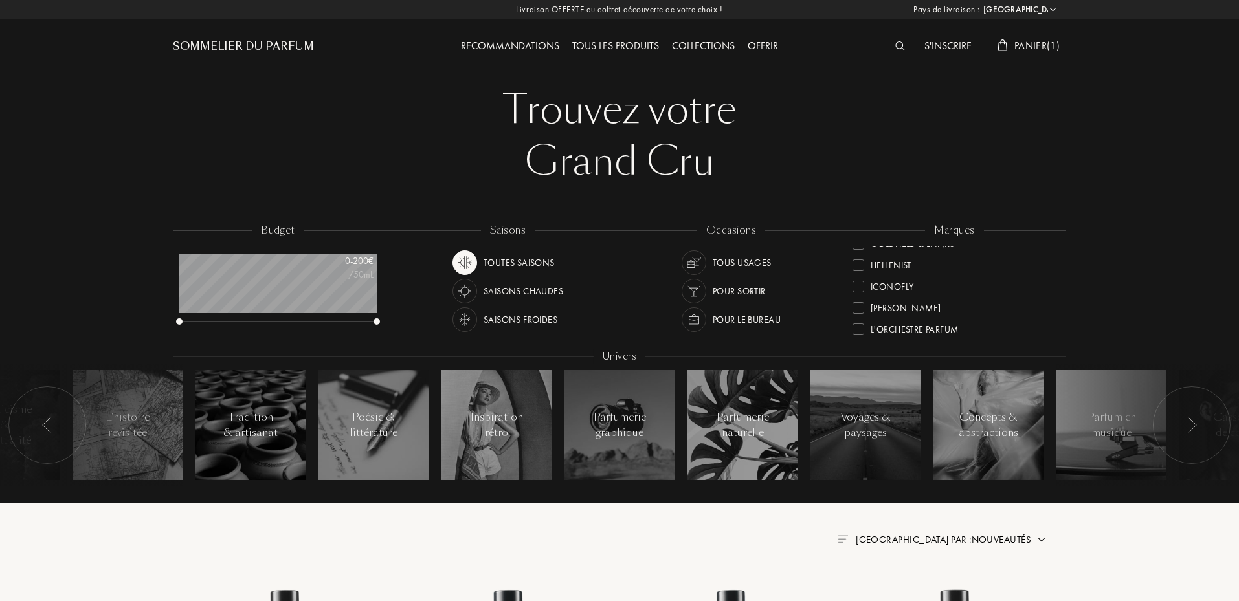
click at [857, 311] on div at bounding box center [859, 308] width 12 height 12
click at [855, 322] on div at bounding box center [859, 326] width 12 height 12
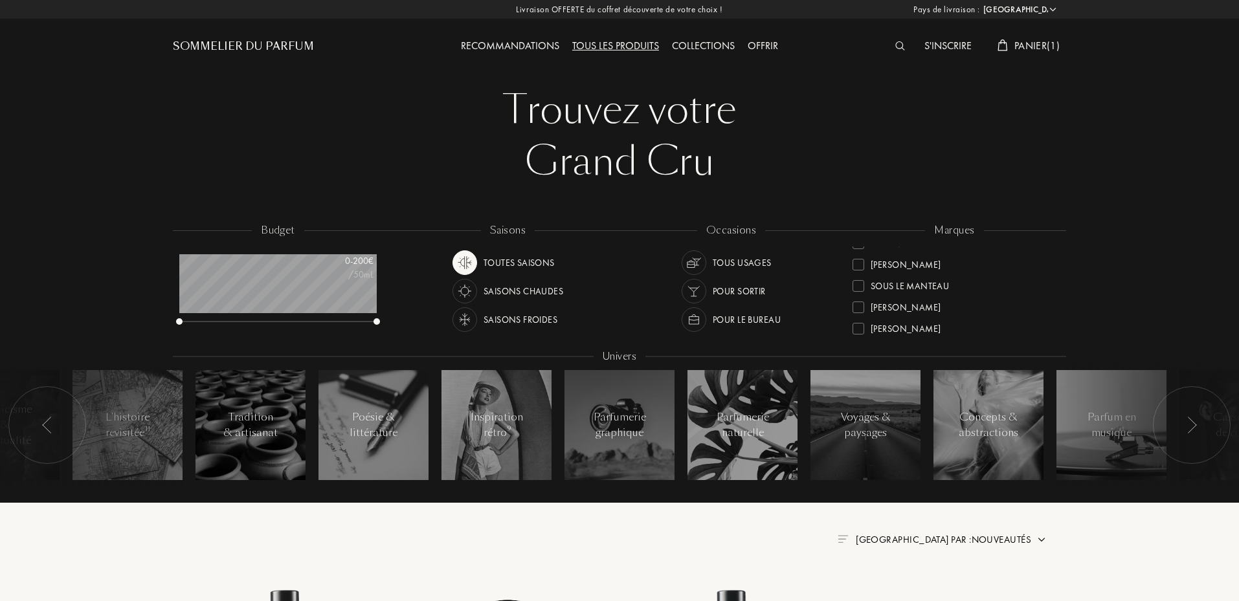
click at [859, 264] on div at bounding box center [859, 265] width 12 height 12
click at [858, 251] on div at bounding box center [859, 250] width 12 height 12
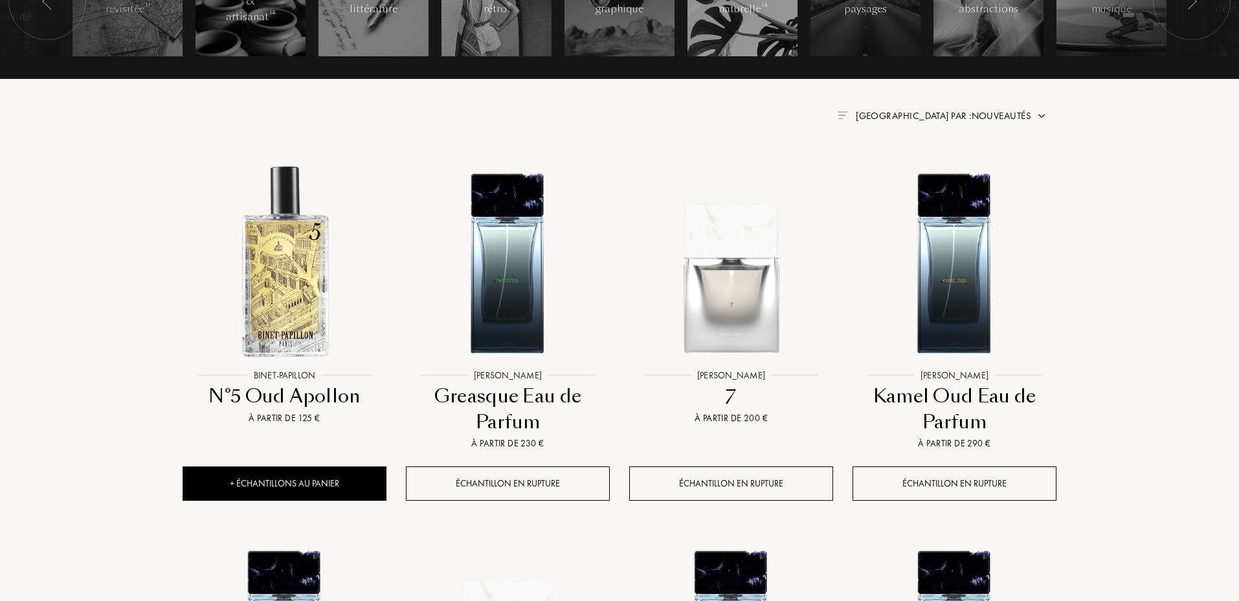
scroll to position [453, 0]
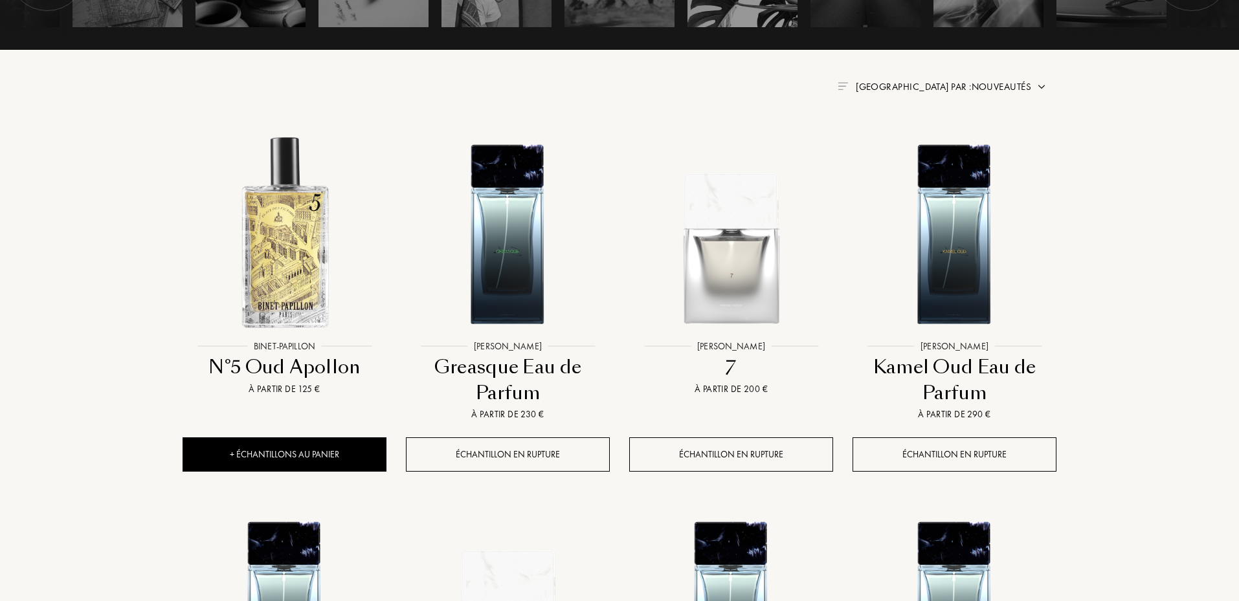
click at [1029, 84] on span "Trier par : Nouveautés" at bounding box center [943, 86] width 175 height 13
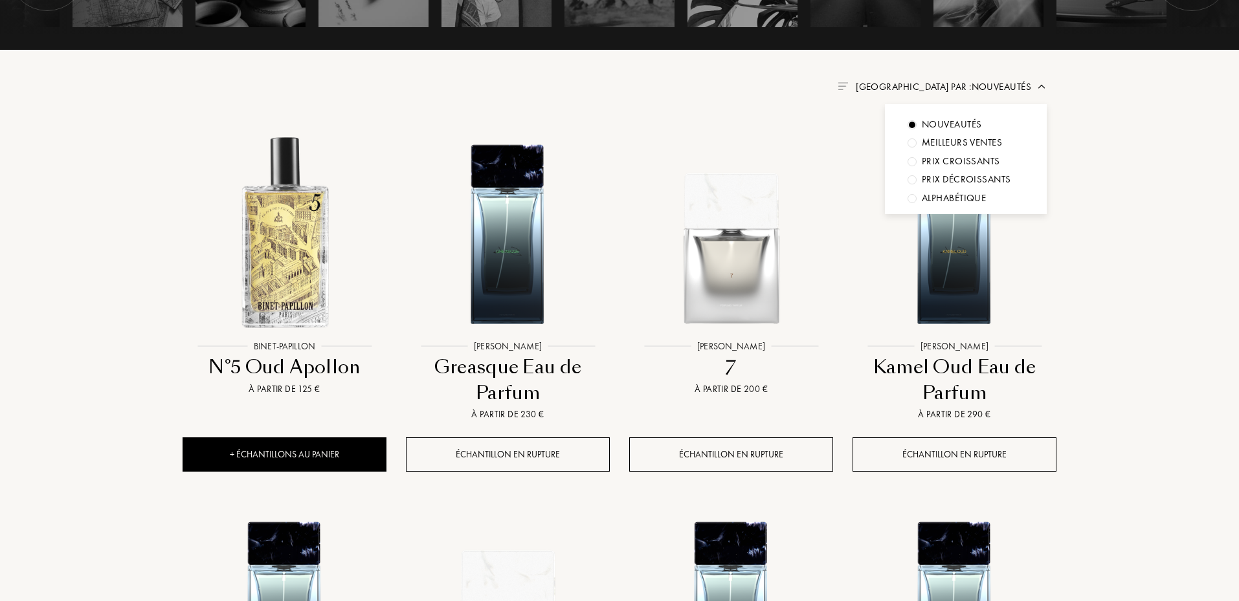
click at [974, 143] on div "Meilleurs ventes" at bounding box center [962, 142] width 80 height 15
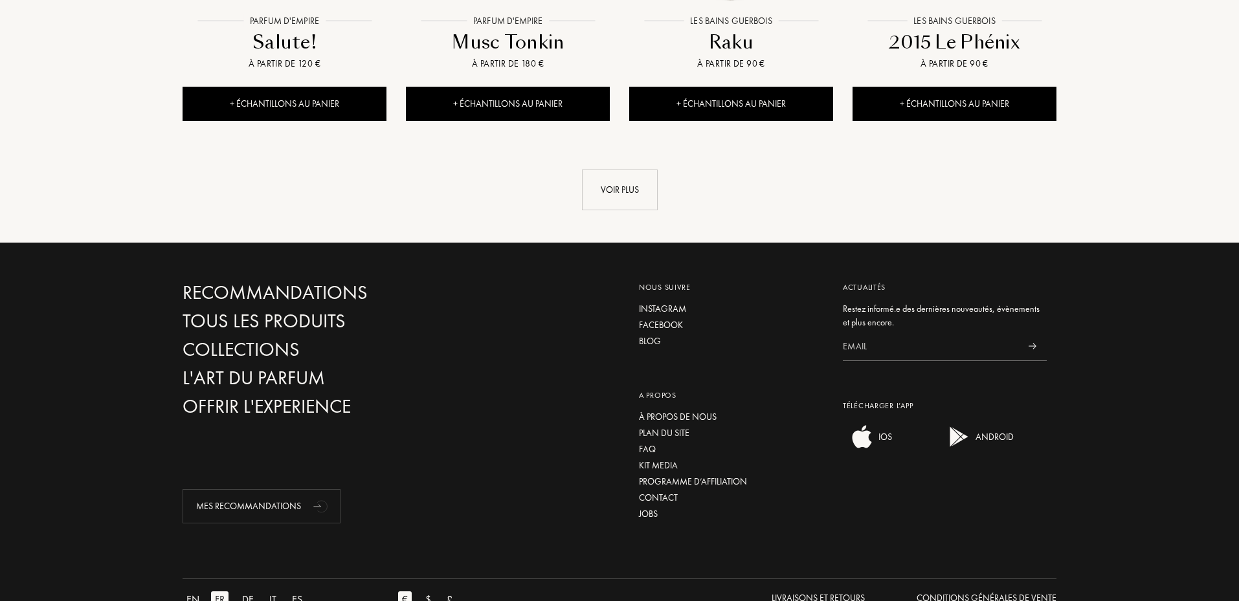
scroll to position [1510, 0]
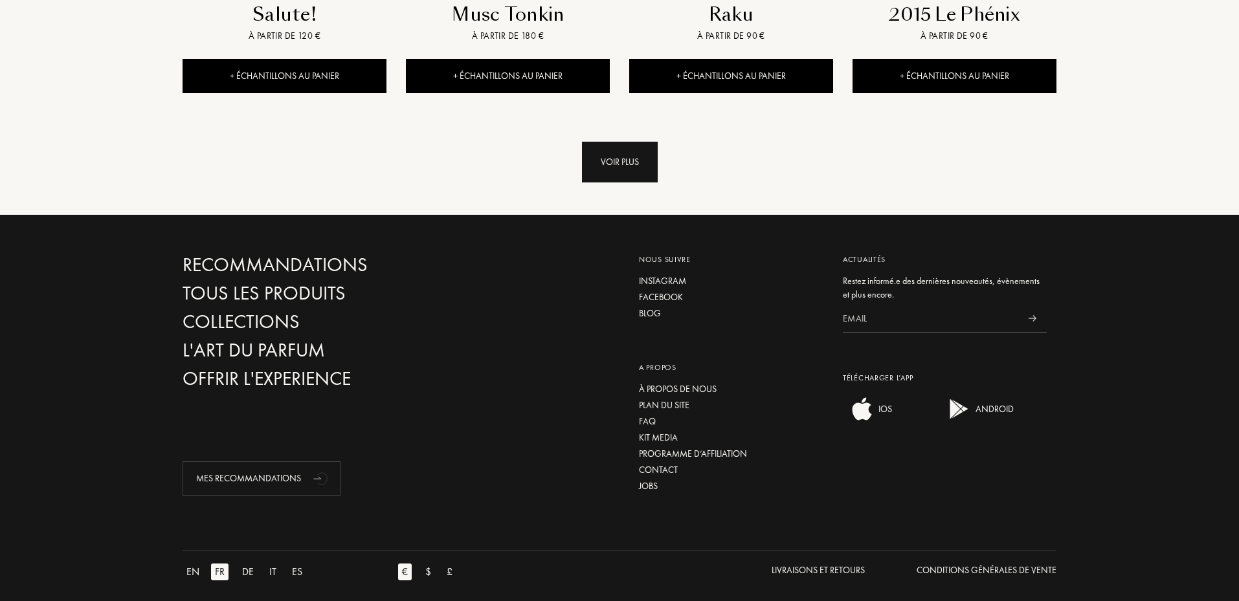
click at [633, 168] on div "Voir plus" at bounding box center [620, 162] width 76 height 41
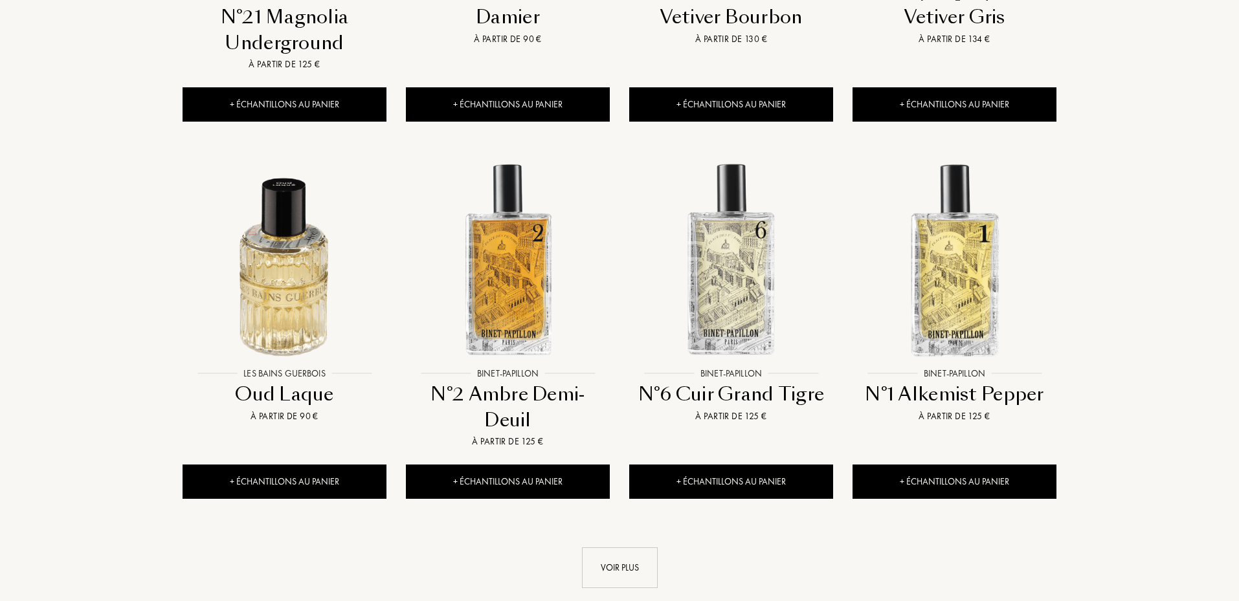
scroll to position [2417, 0]
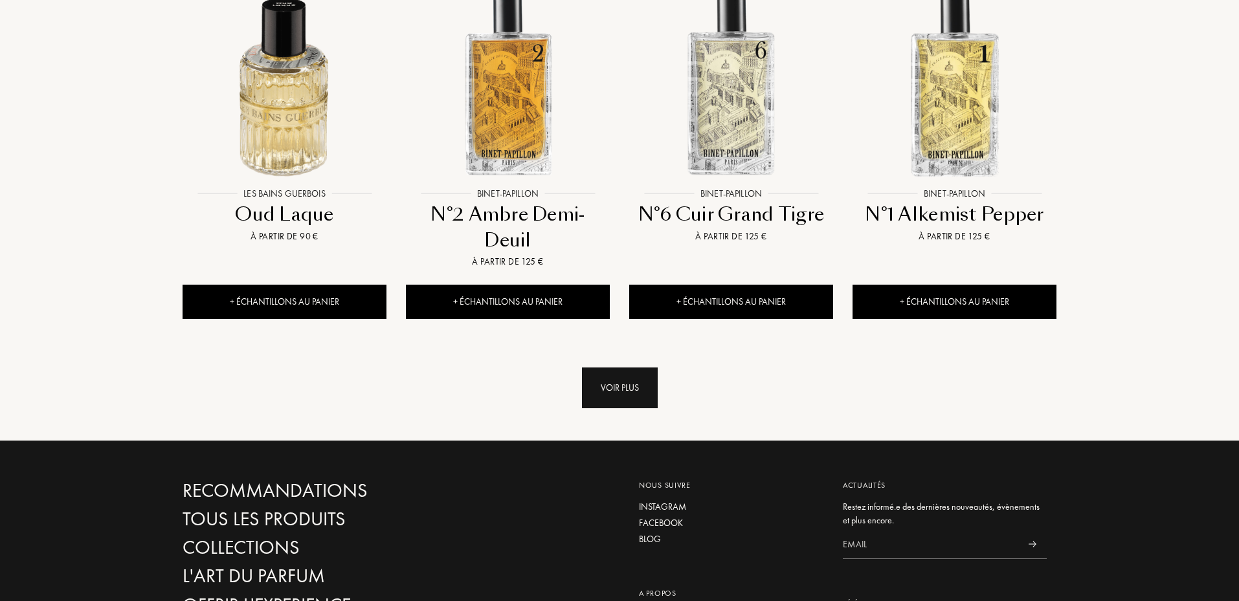
click at [608, 382] on div "Voir plus" at bounding box center [620, 388] width 76 height 41
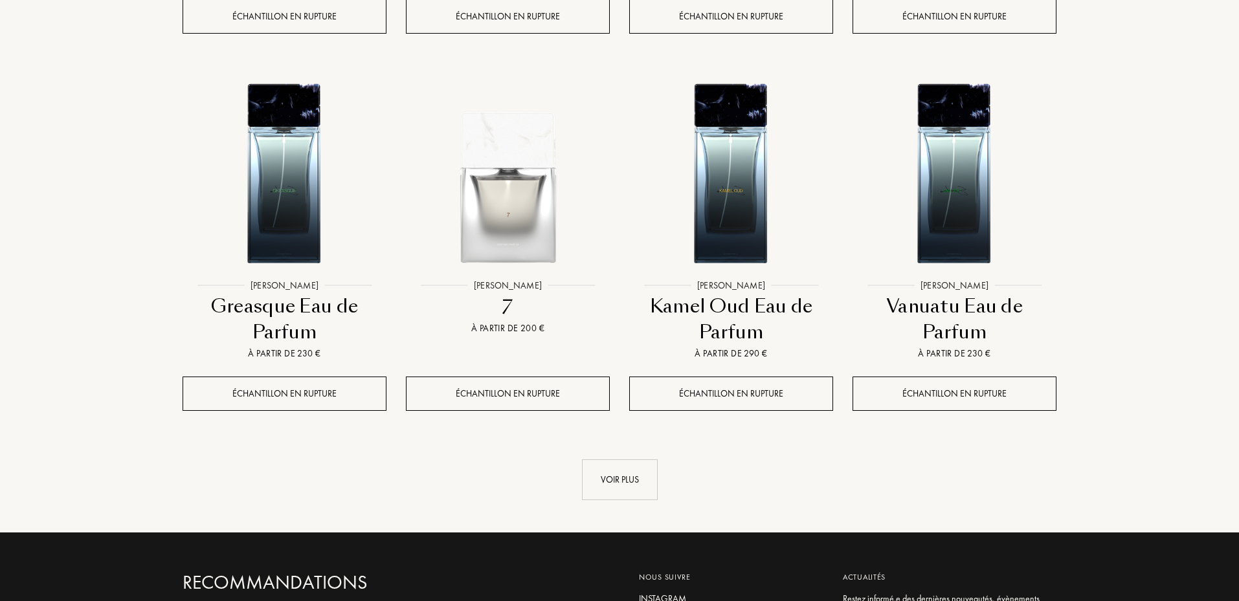
scroll to position [3626, 0]
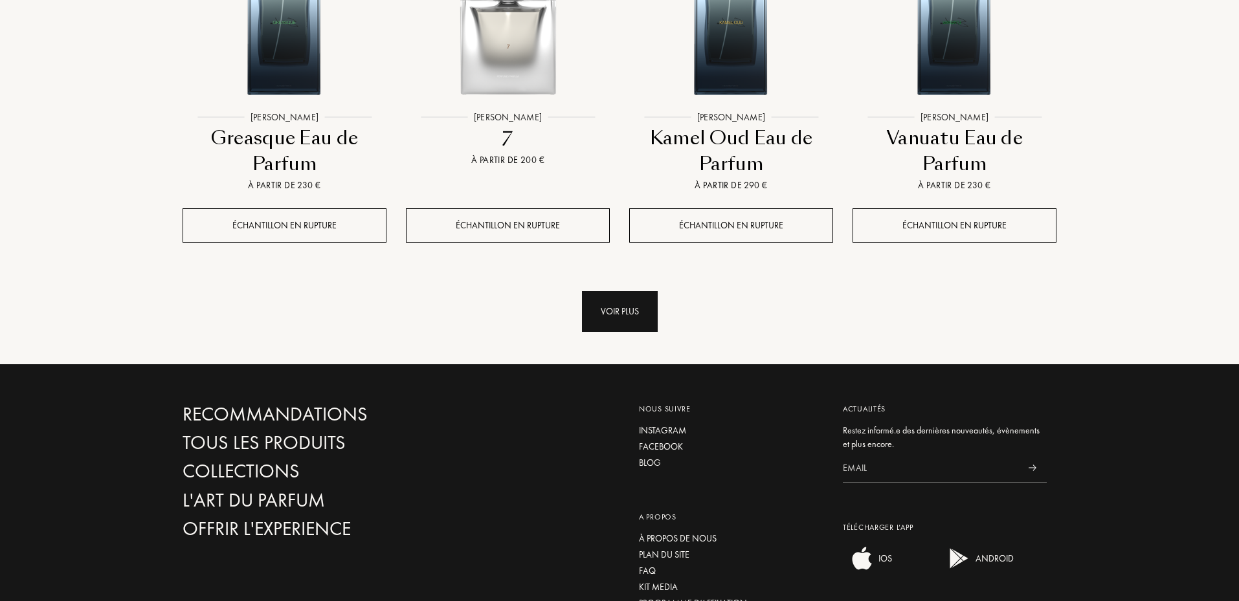
click at [636, 294] on div "Voir plus" at bounding box center [620, 311] width 76 height 41
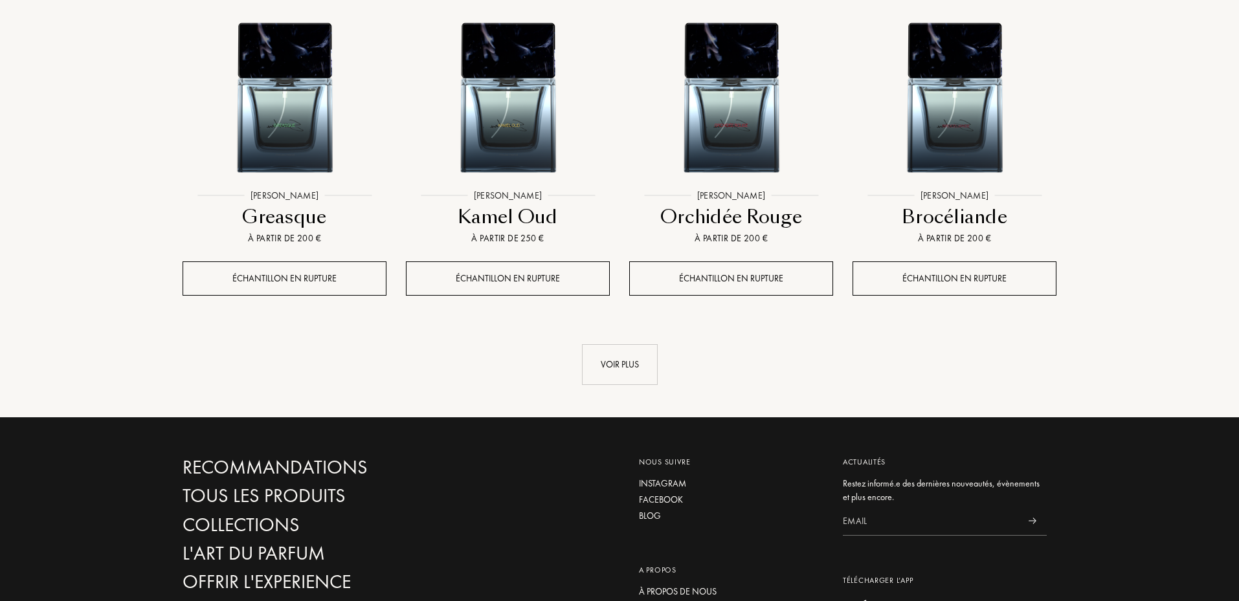
scroll to position [4683, 0]
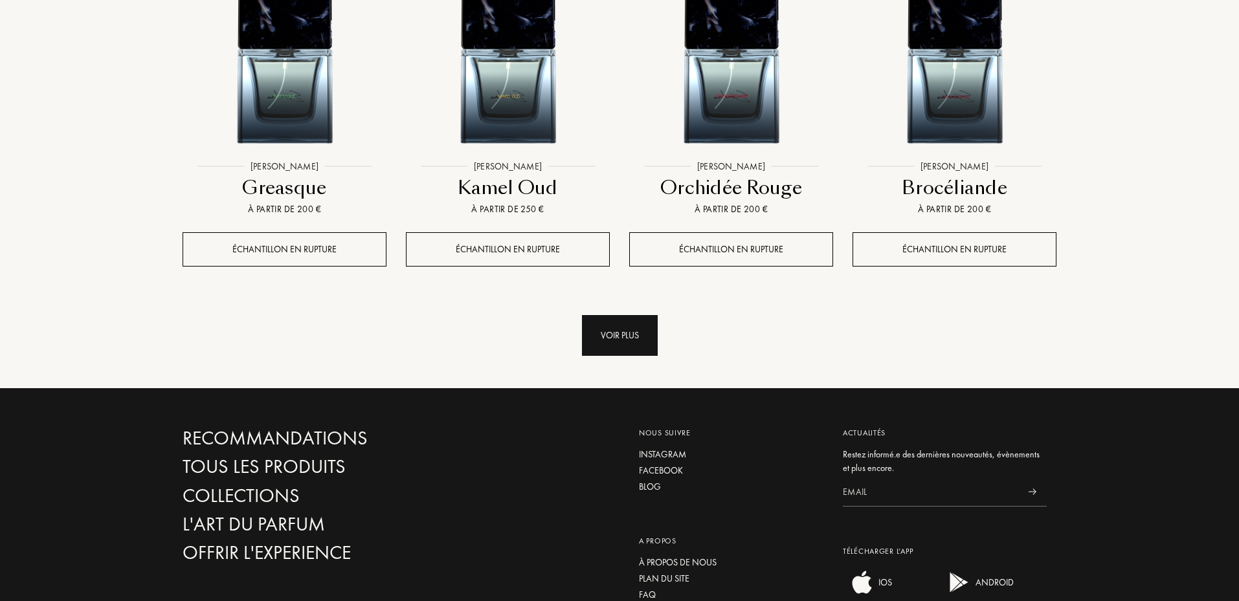
click at [601, 315] on div "Voir plus" at bounding box center [620, 335] width 76 height 41
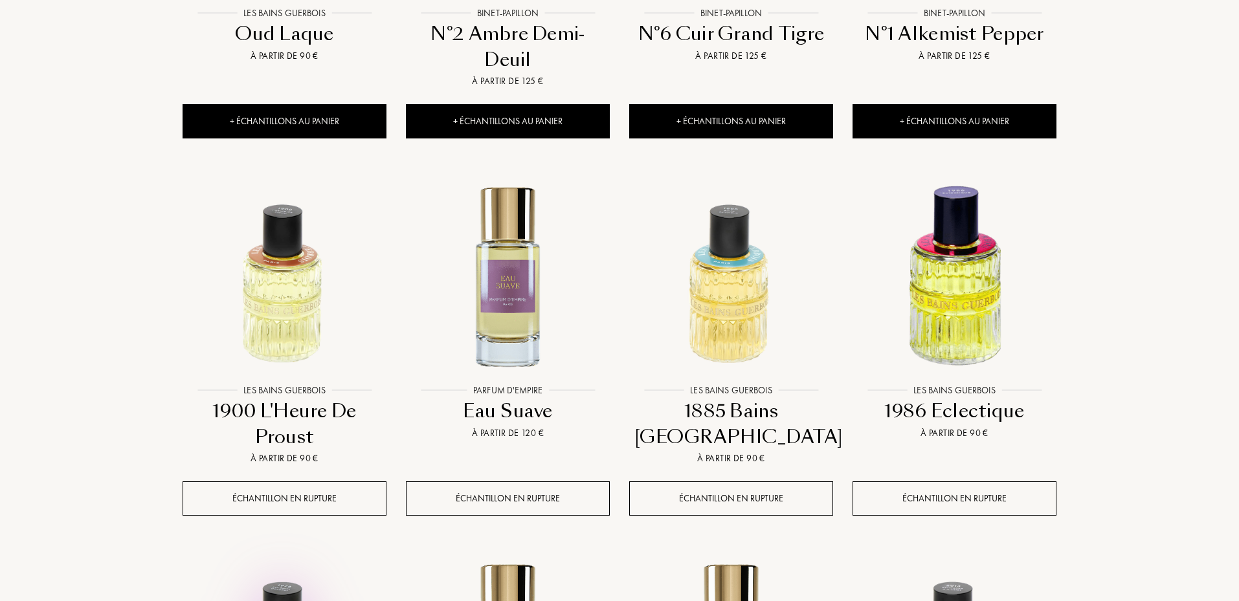
scroll to position [2417, 0]
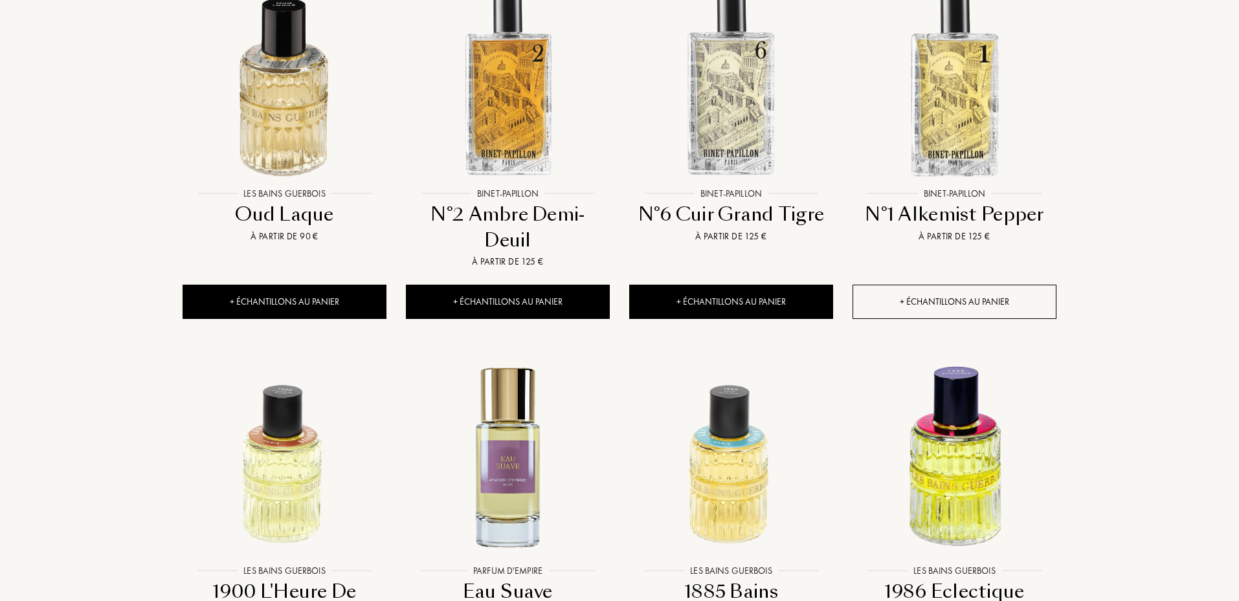
click at [936, 285] on div "+ Échantillons au panier" at bounding box center [955, 302] width 204 height 34
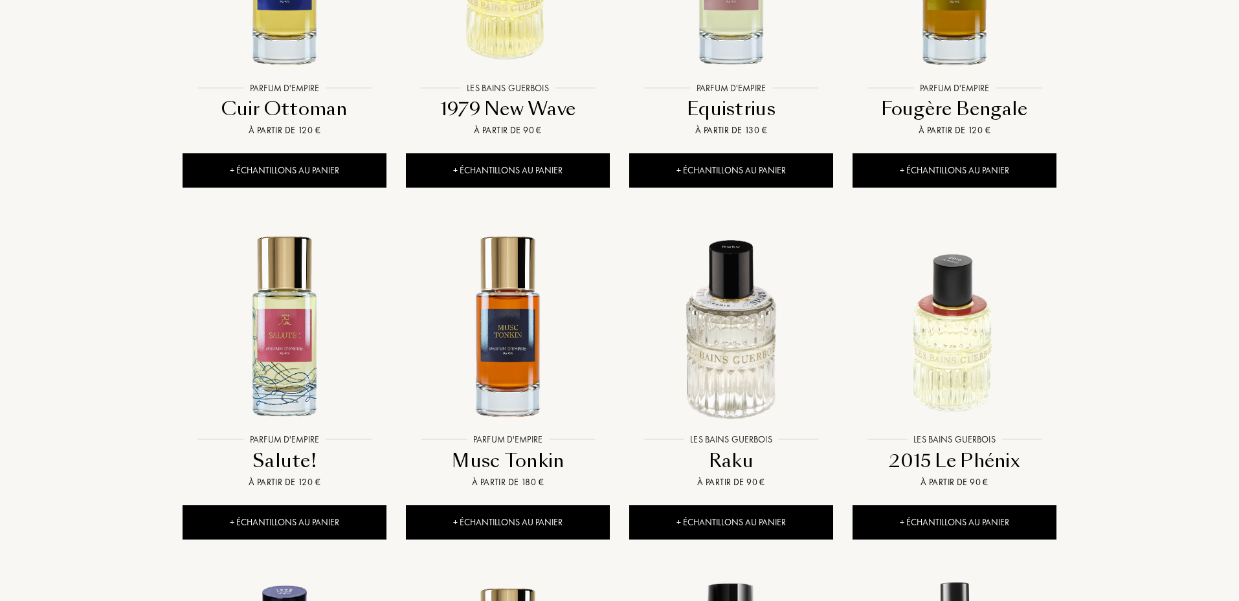
scroll to position [1057, 0]
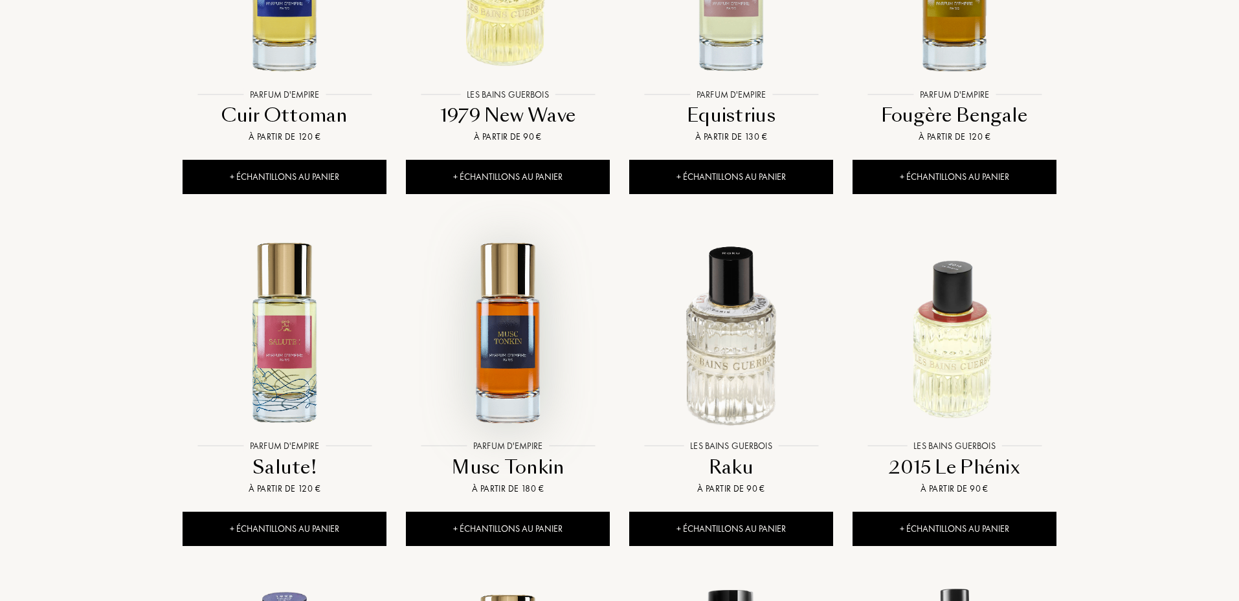
click at [506, 395] on img at bounding box center [507, 331] width 201 height 201
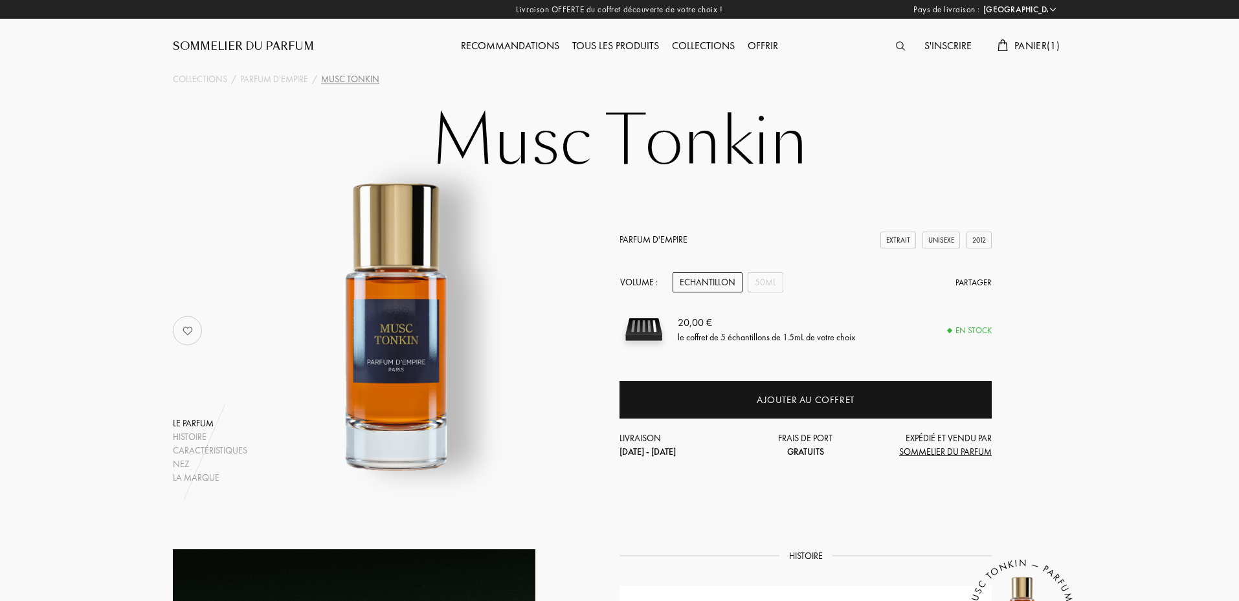
select select "FR"
click at [658, 236] on link "Parfum d'Empire" at bounding box center [654, 240] width 68 height 12
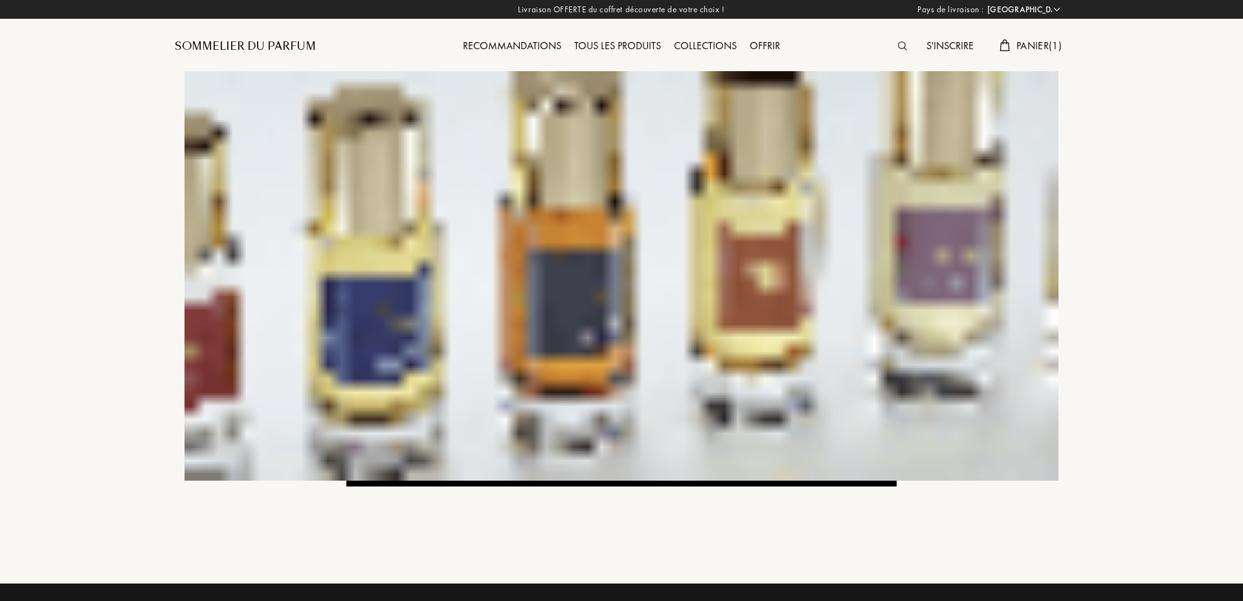
select select "FR"
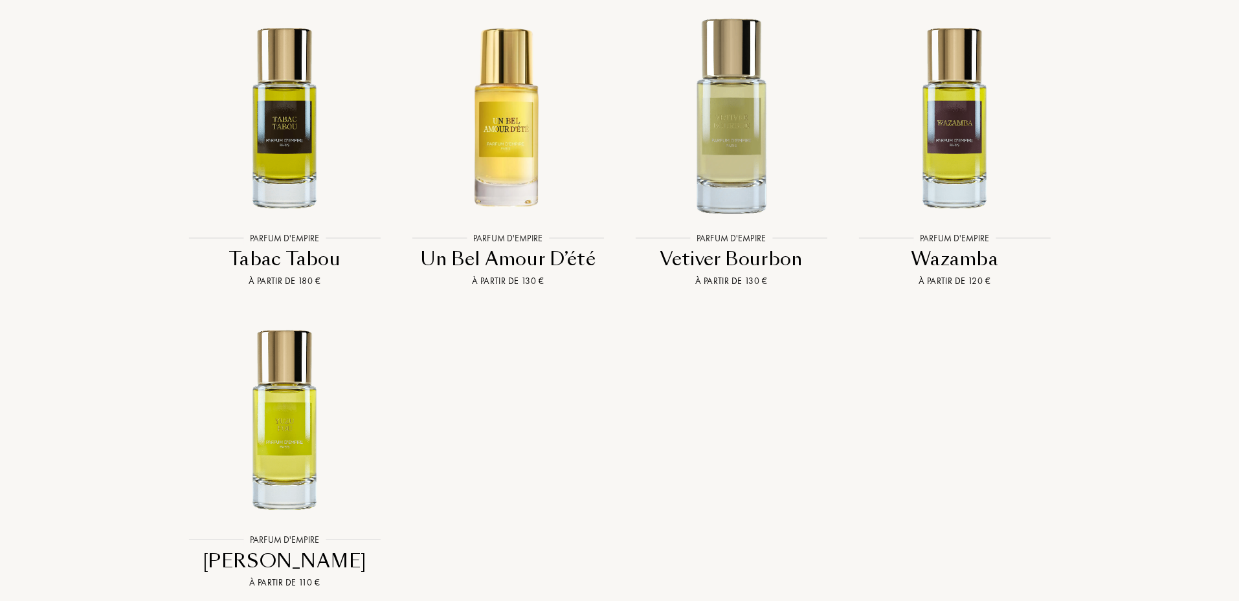
scroll to position [3928, 0]
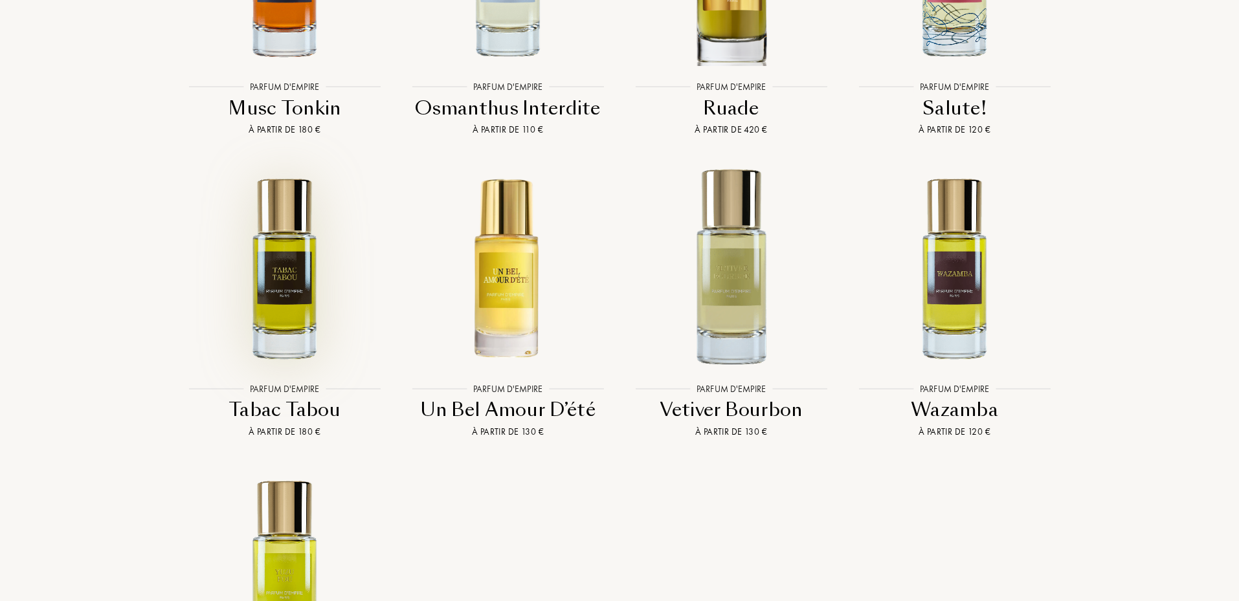
click at [298, 258] on img at bounding box center [284, 267] width 201 height 201
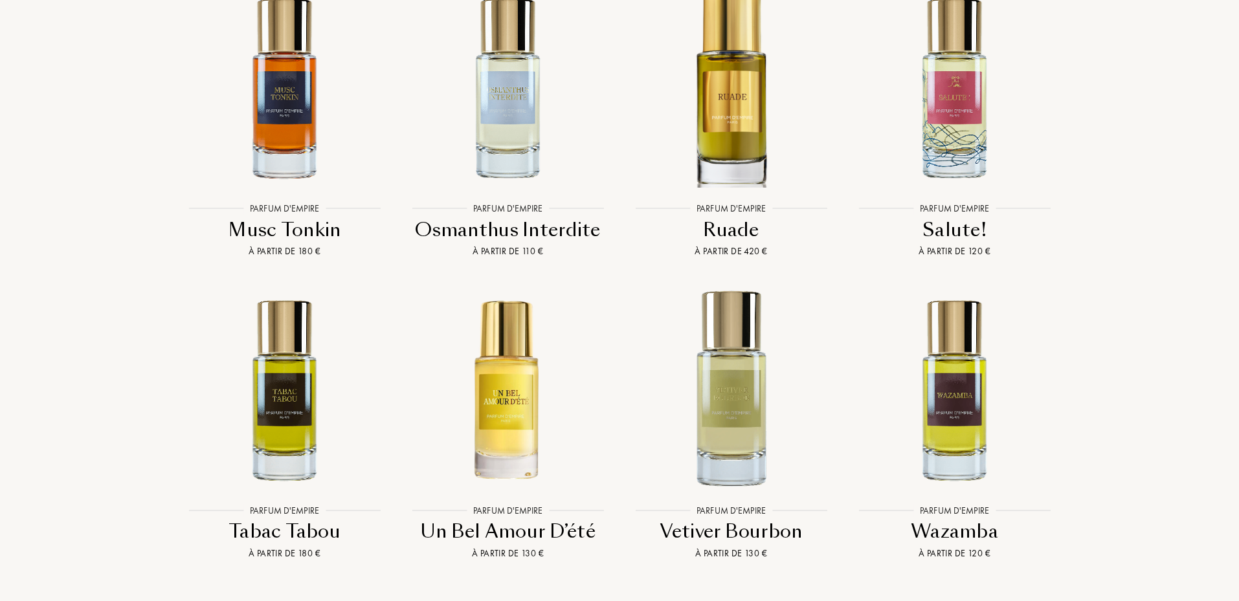
scroll to position [3777, 0]
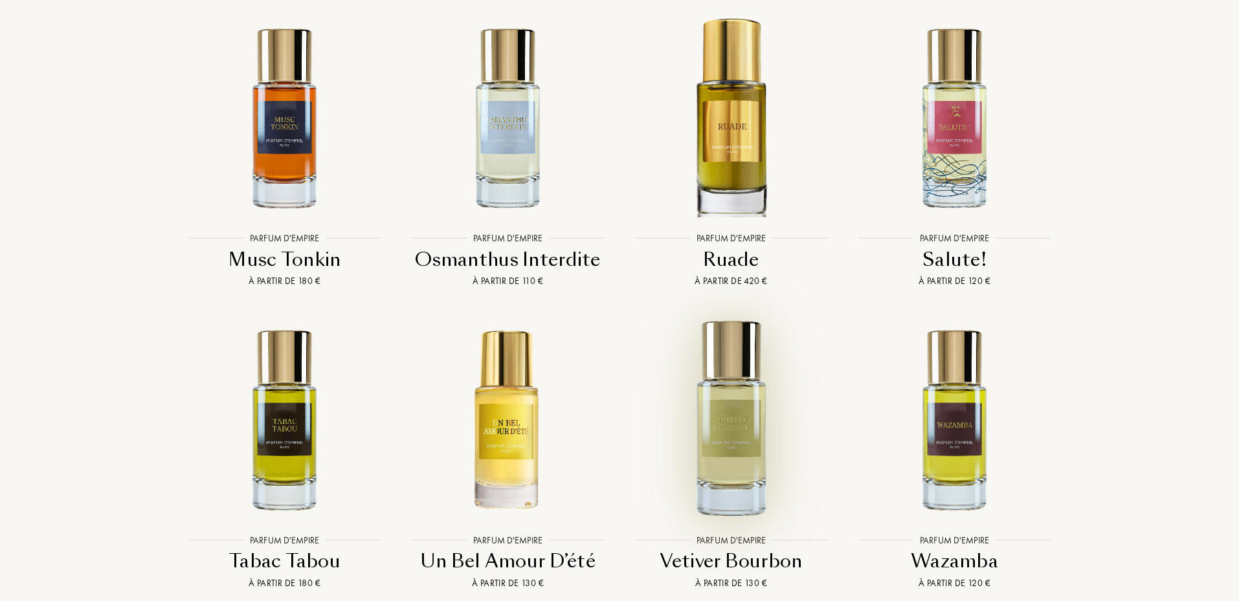
click at [731, 388] on img at bounding box center [731, 419] width 201 height 201
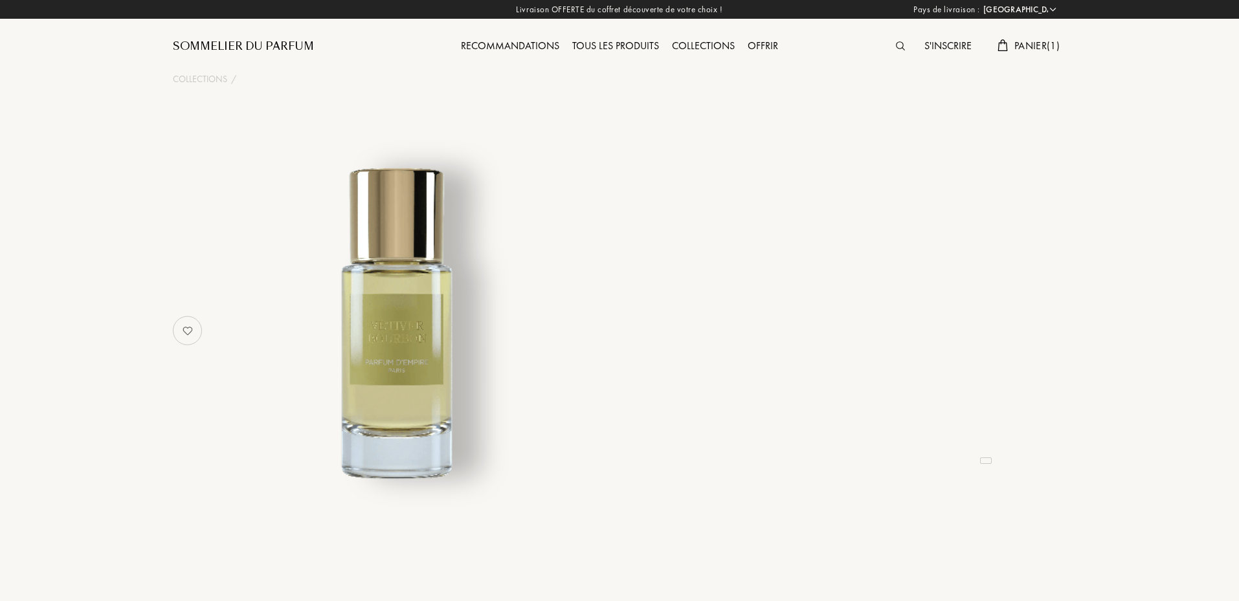
select select "FR"
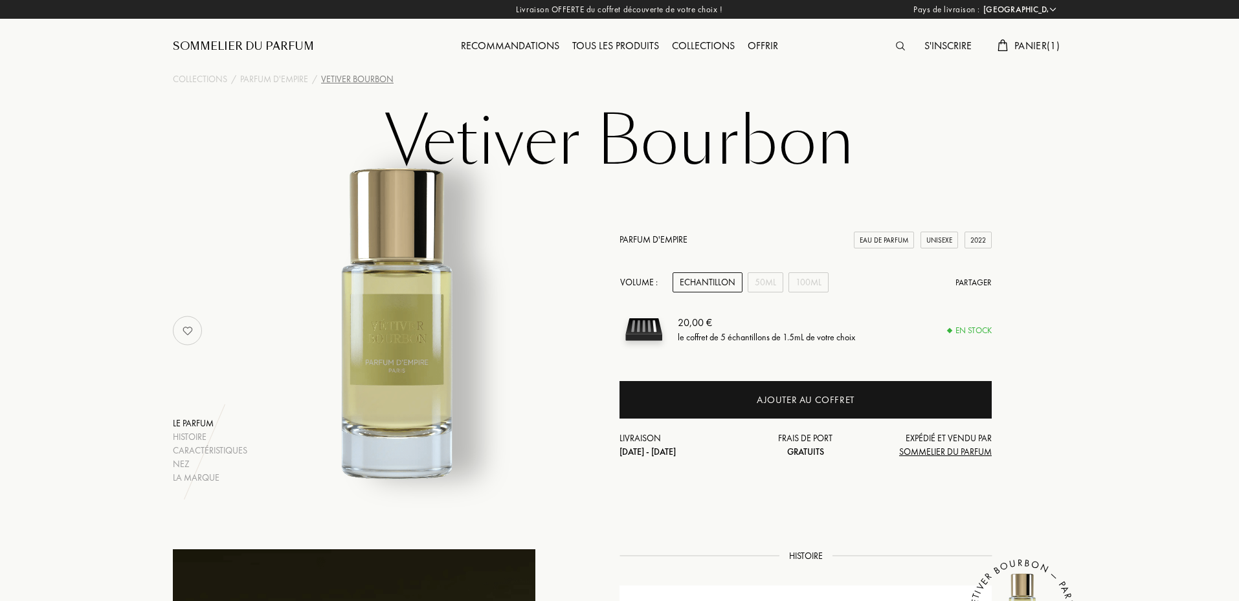
click at [506, 44] on div "Recommandations" at bounding box center [510, 46] width 111 height 17
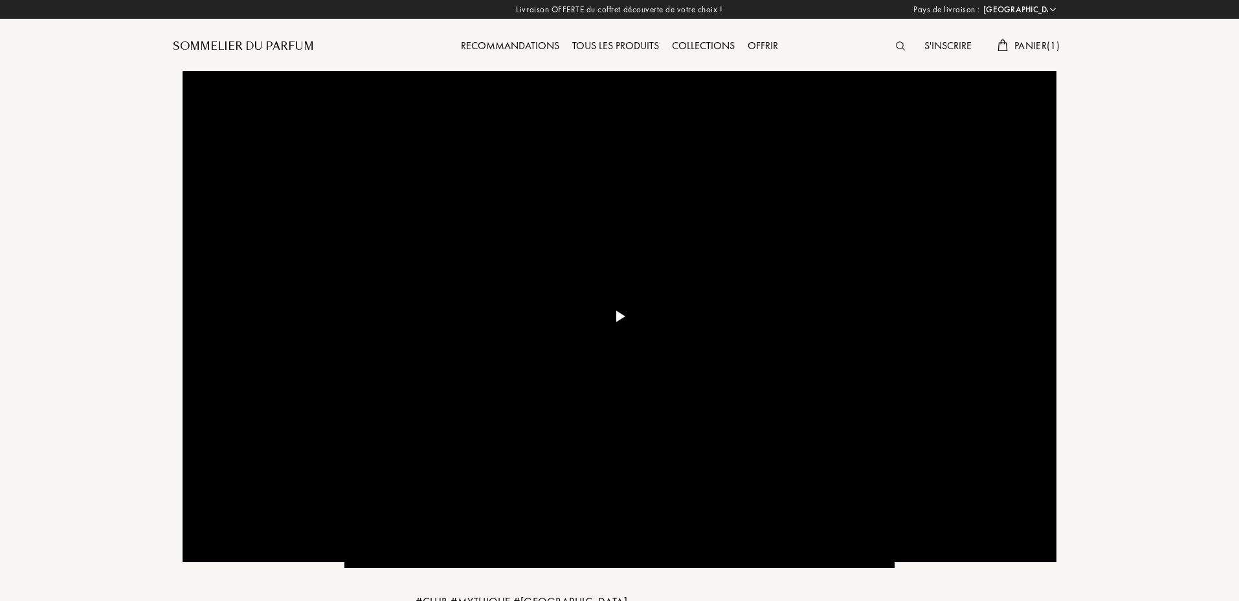
select select "FR"
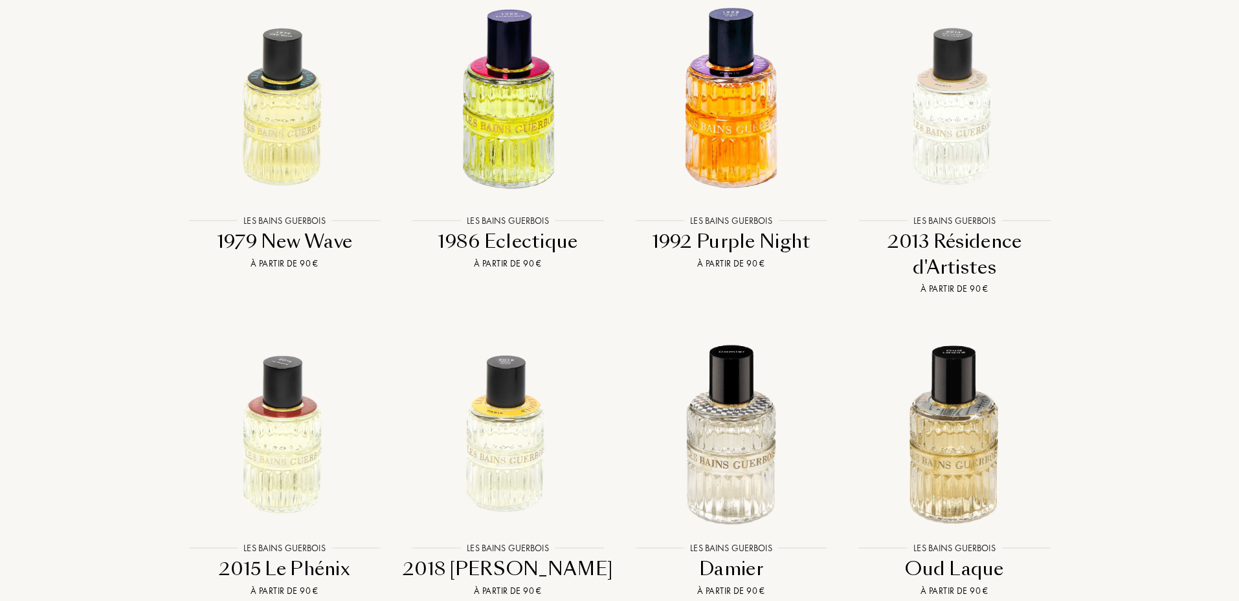
scroll to position [1510, 0]
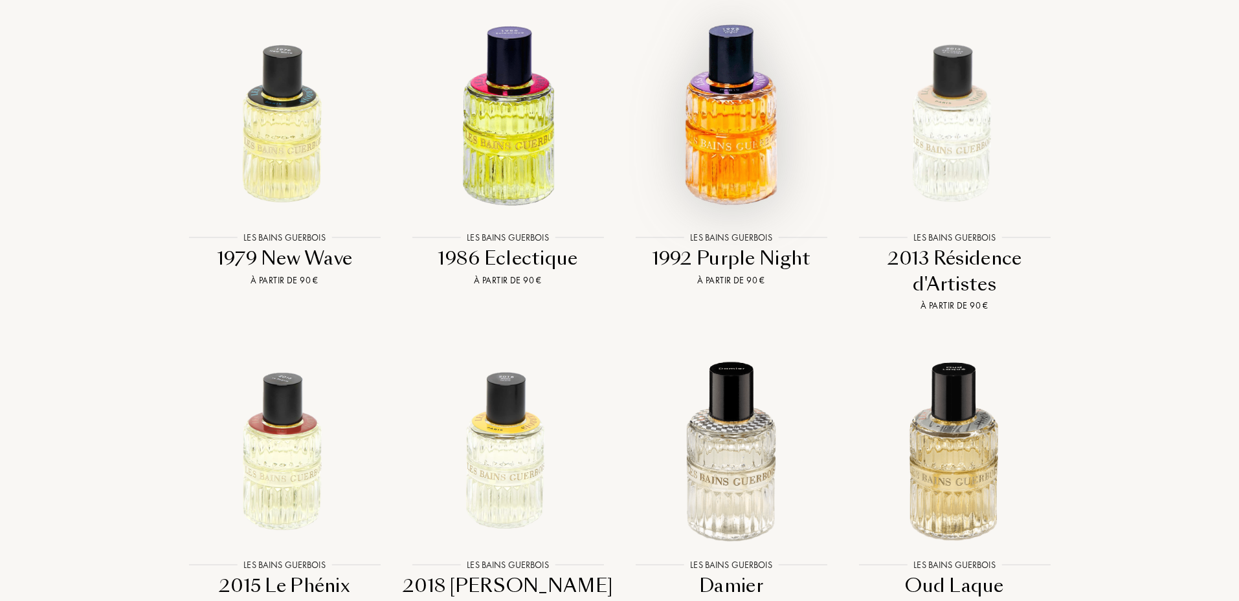
click at [719, 78] on img at bounding box center [731, 116] width 201 height 201
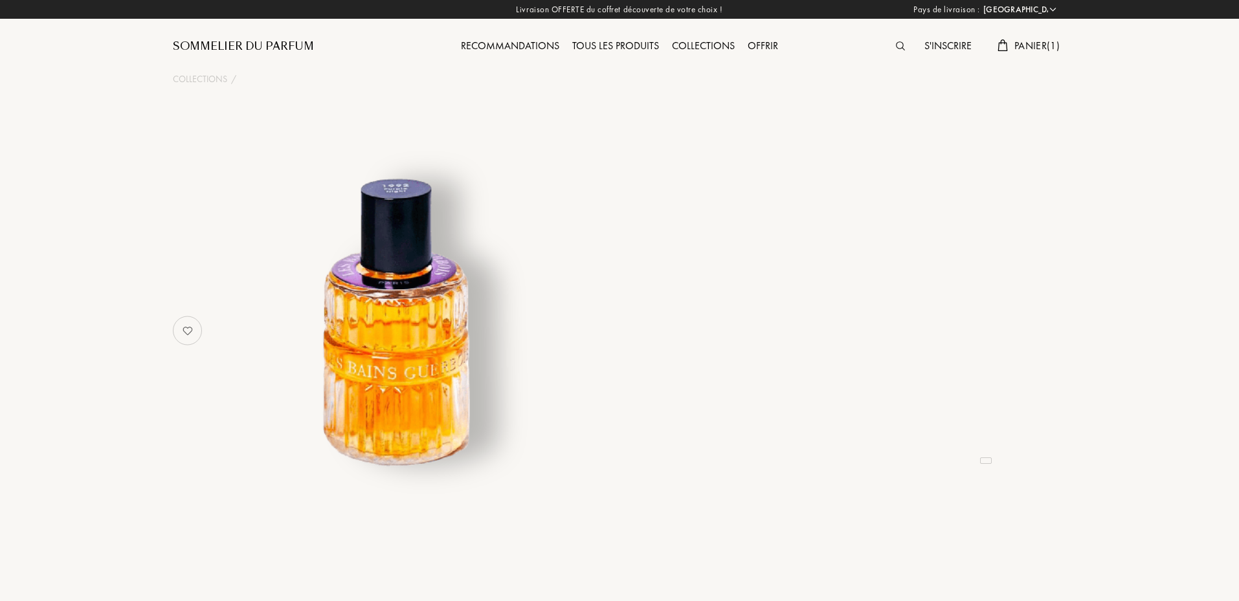
select select "FR"
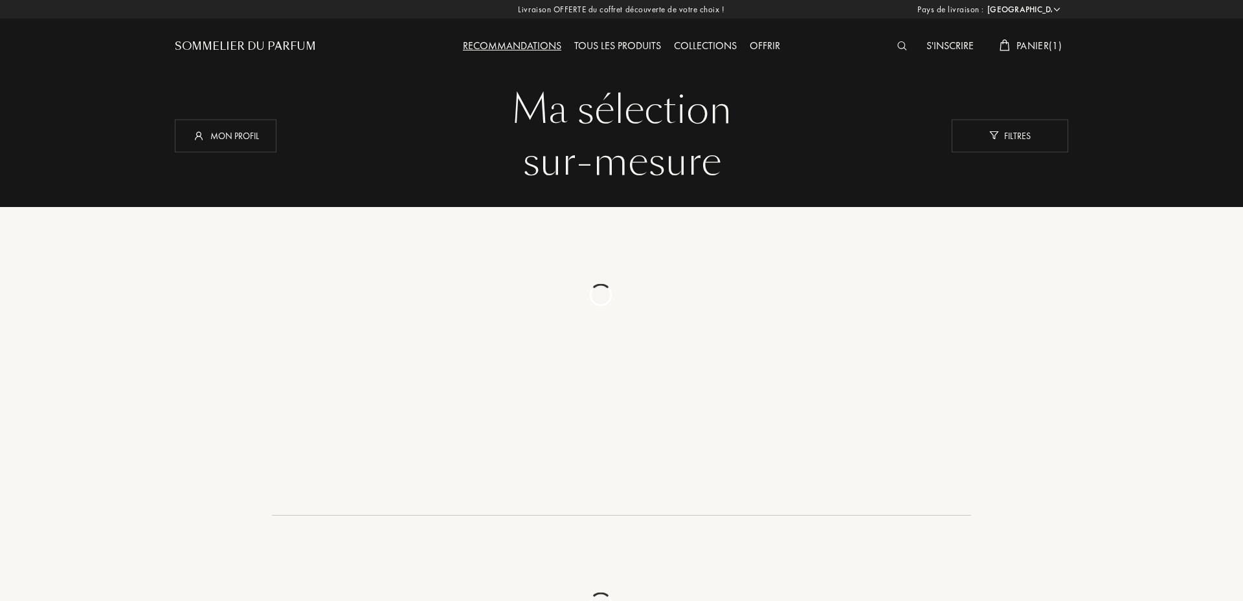
select select "FR"
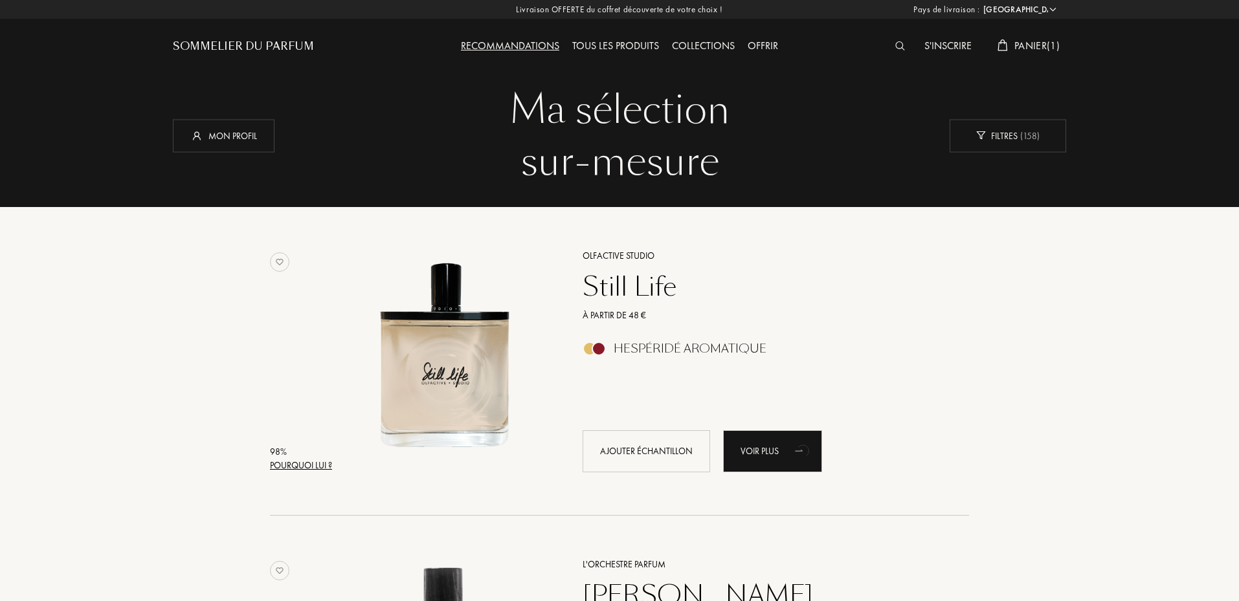
click at [708, 46] on div "Collections" at bounding box center [704, 46] width 76 height 17
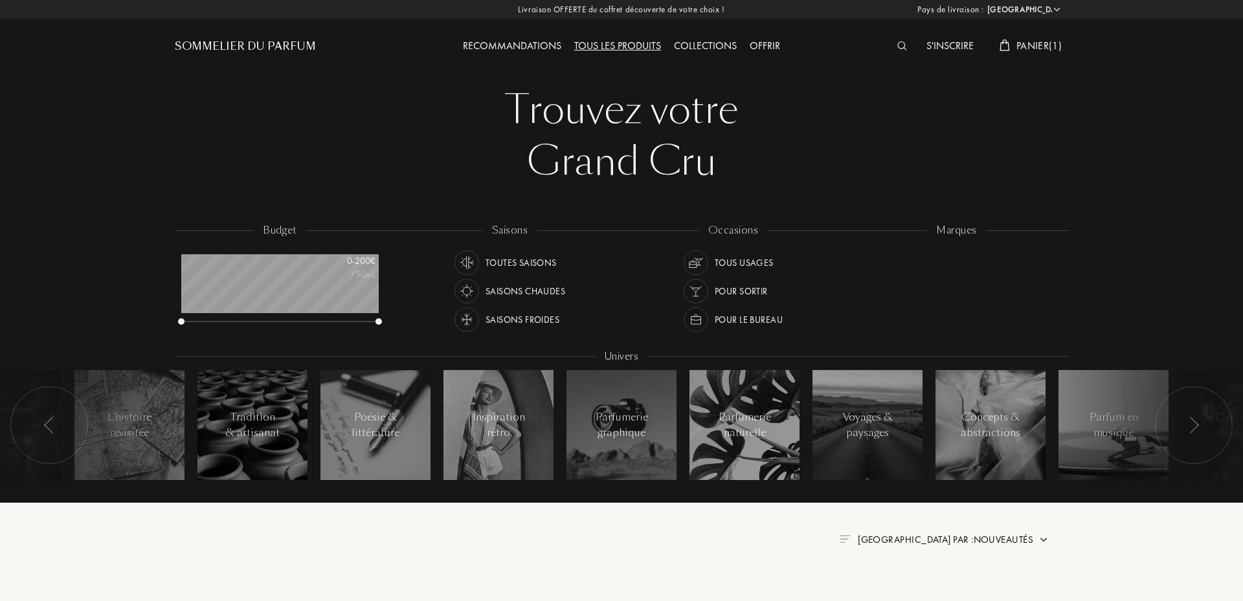
select select "FR"
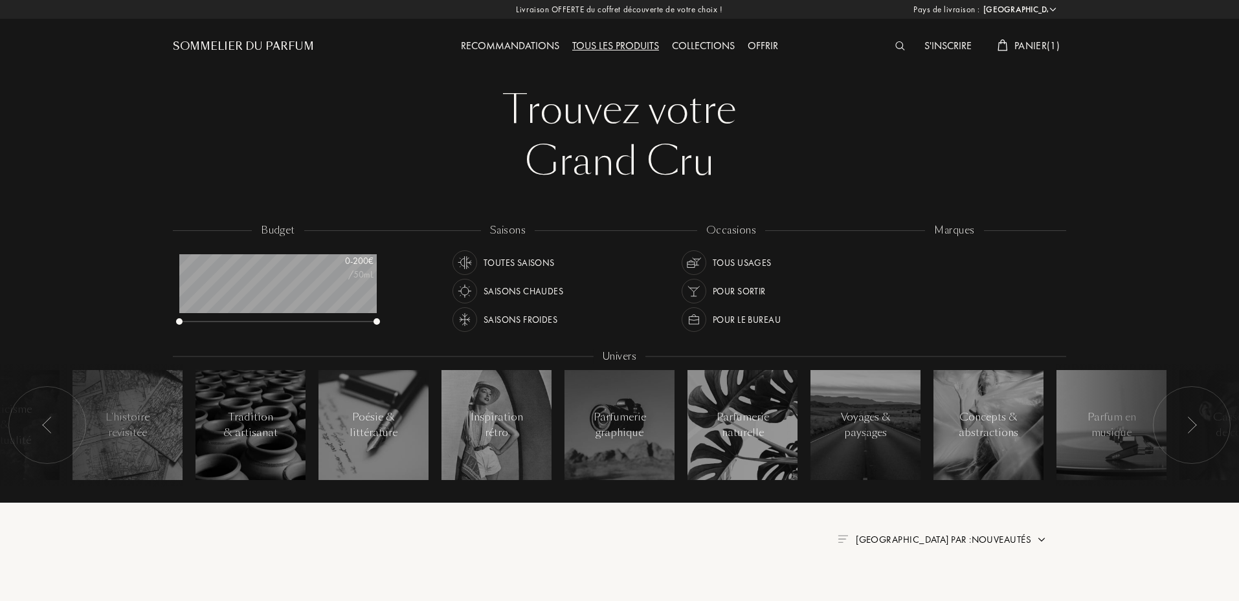
scroll to position [65, 197]
click at [521, 320] on div "Saisons froides" at bounding box center [521, 320] width 74 height 25
click at [736, 262] on div "Tous usages" at bounding box center [742, 263] width 59 height 25
drag, startPoint x: 957, startPoint y: 440, endPoint x: 1018, endPoint y: 494, distance: 81.6
click at [1015, 495] on div "budget 0 - 200 € /50mL saisons Toutes saisons Saisons chaudes Saisons froides o…" at bounding box center [619, 361] width 893 height 277
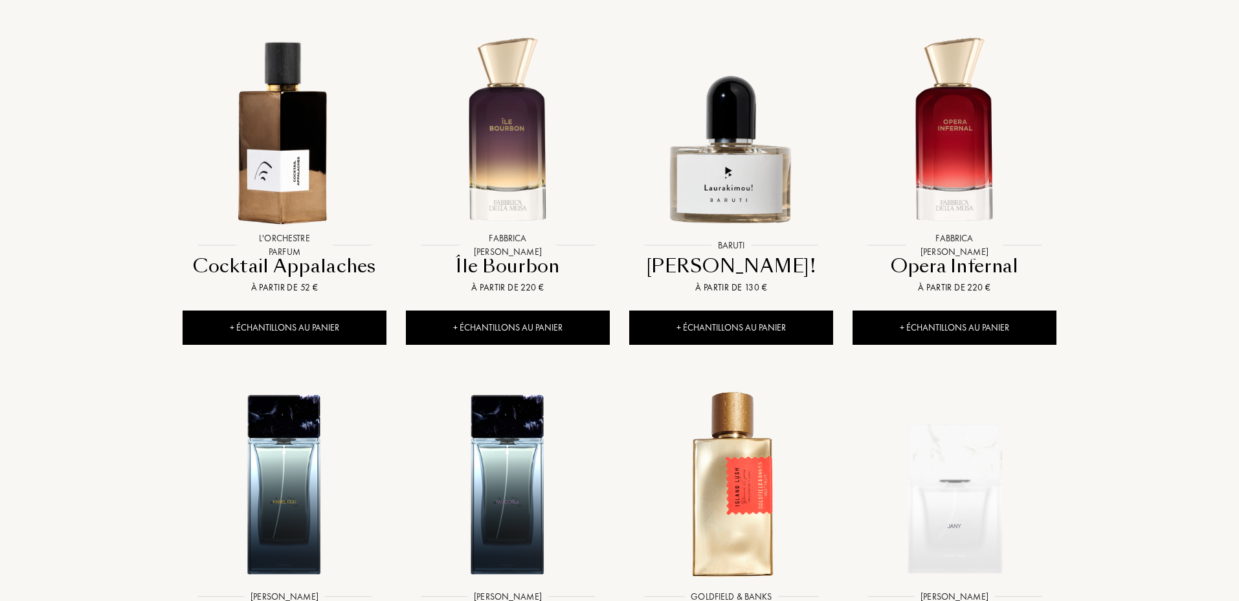
scroll to position [1209, 0]
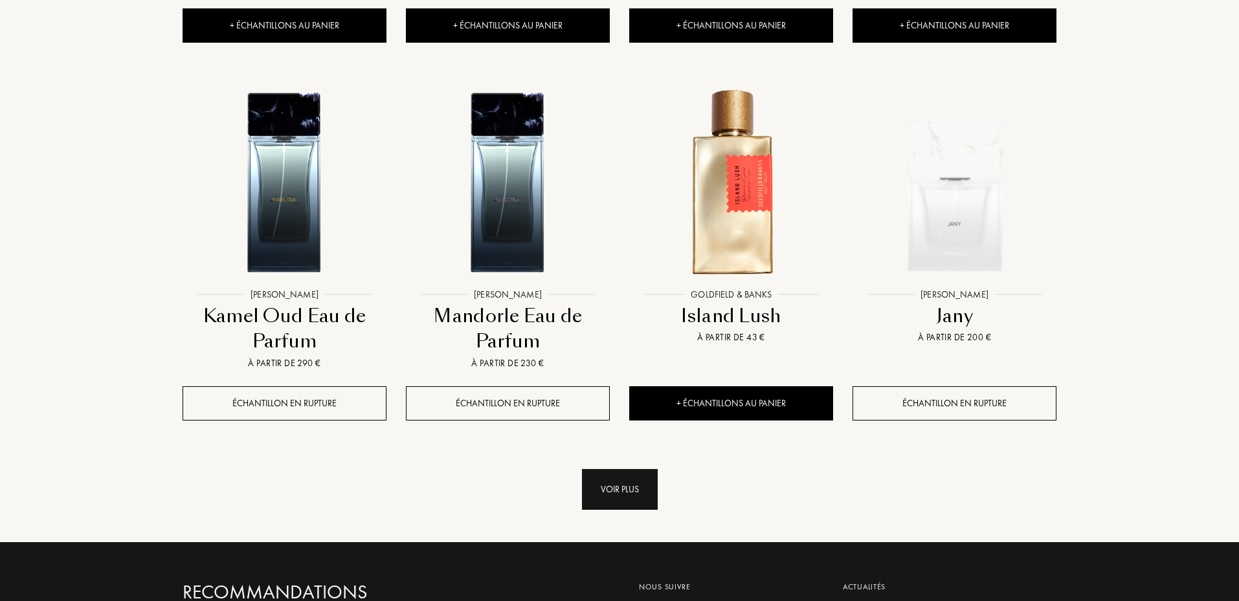
click at [605, 489] on div "Voir plus" at bounding box center [620, 489] width 76 height 41
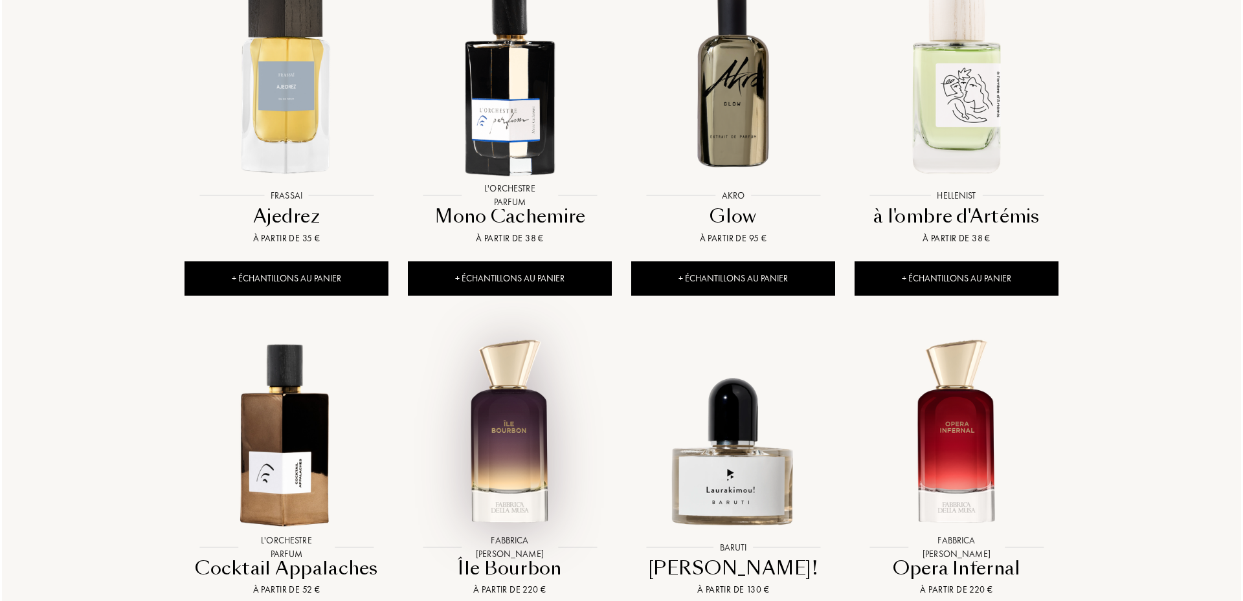
scroll to position [0, 0]
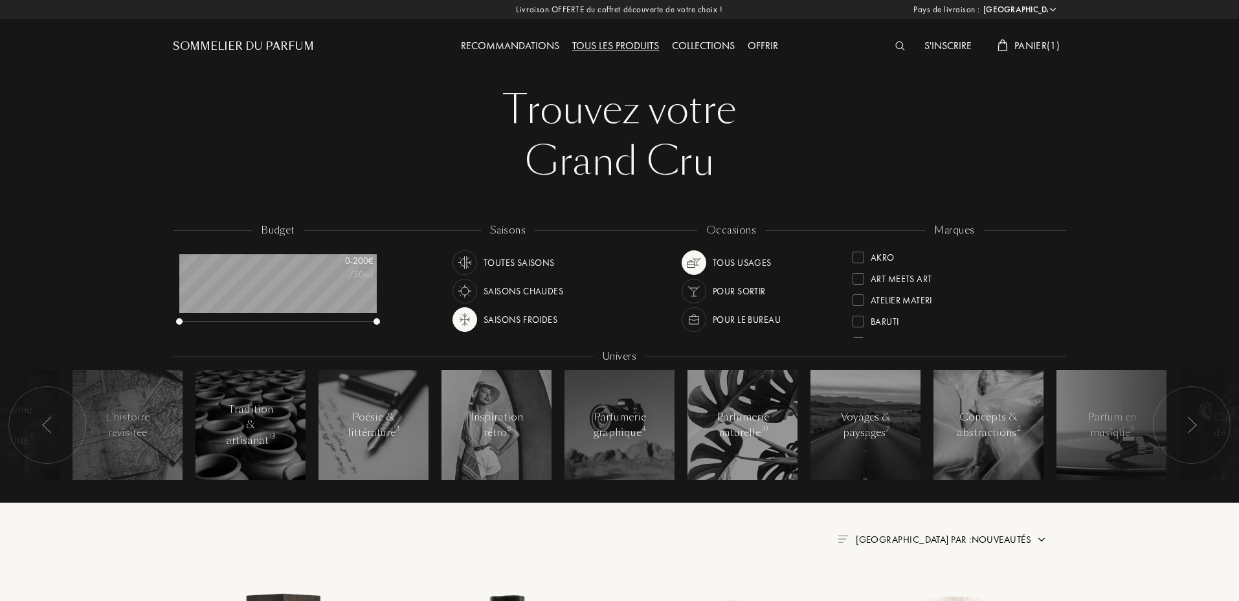
click at [903, 46] on div at bounding box center [903, 46] width 29 height 17
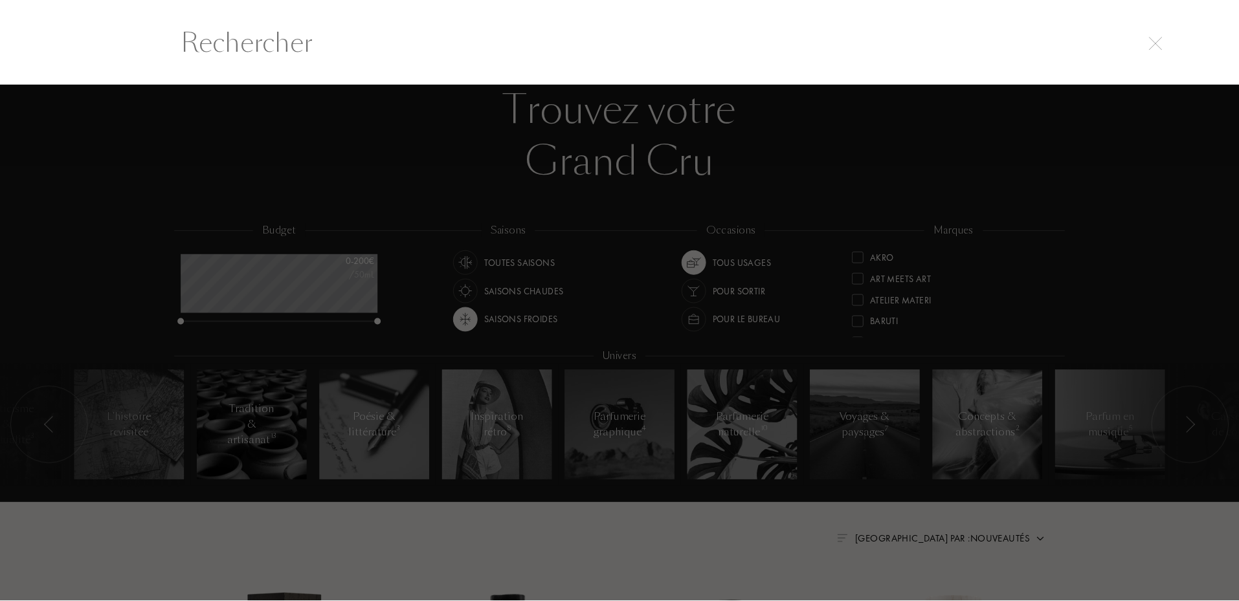
scroll to position [1, 0]
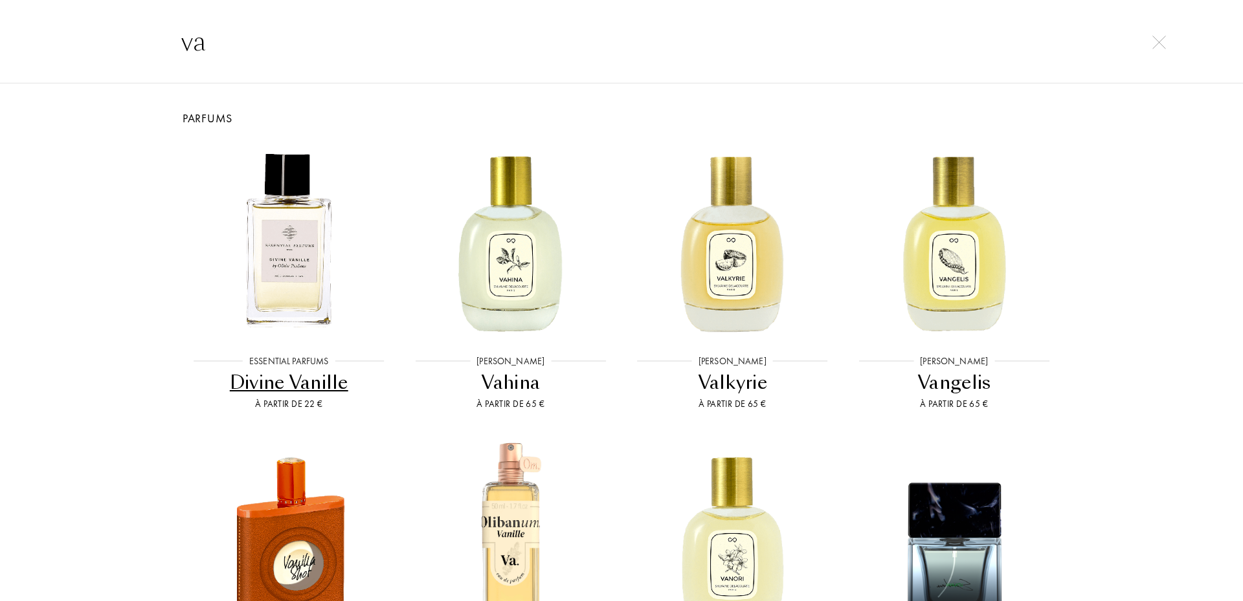
type input "v"
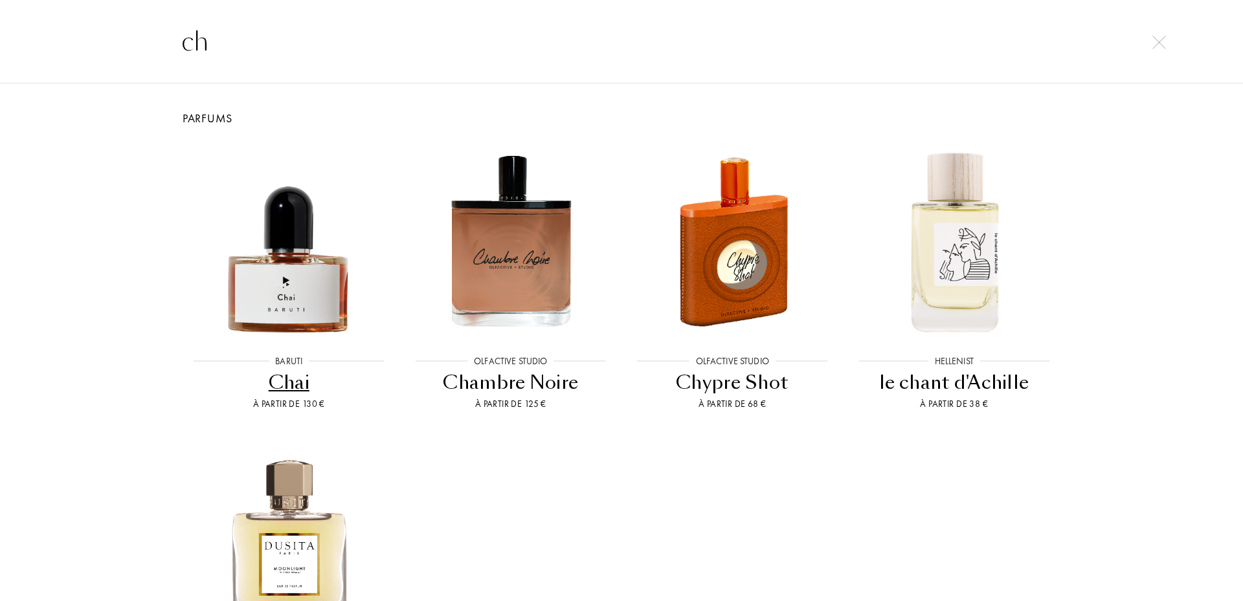
type input "c"
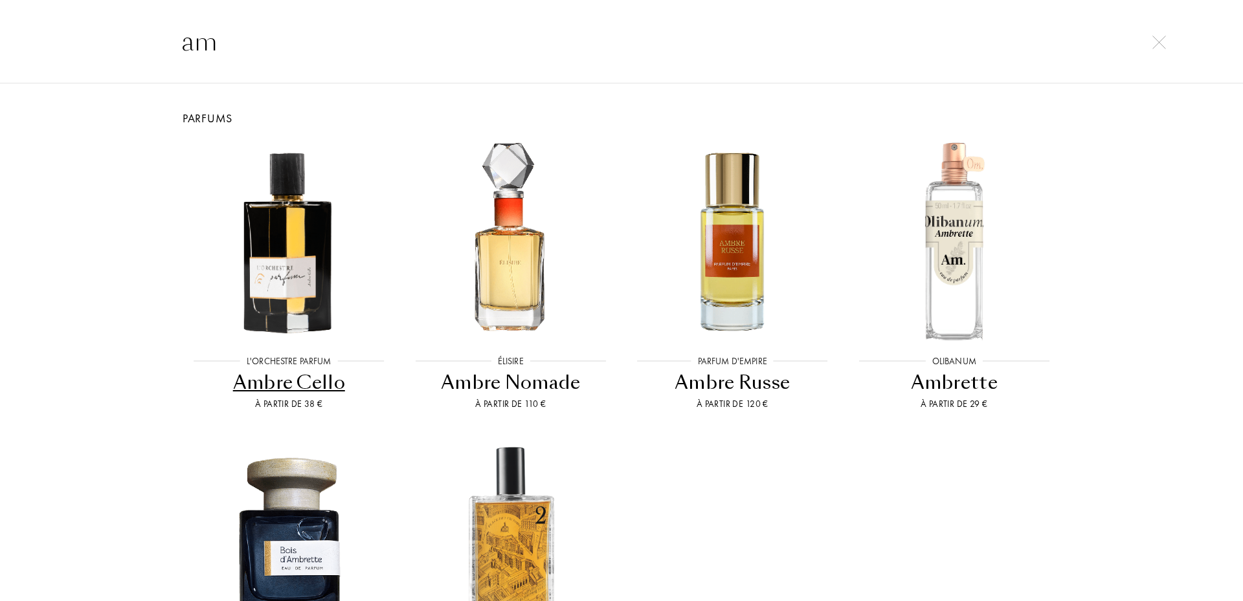
type input "a"
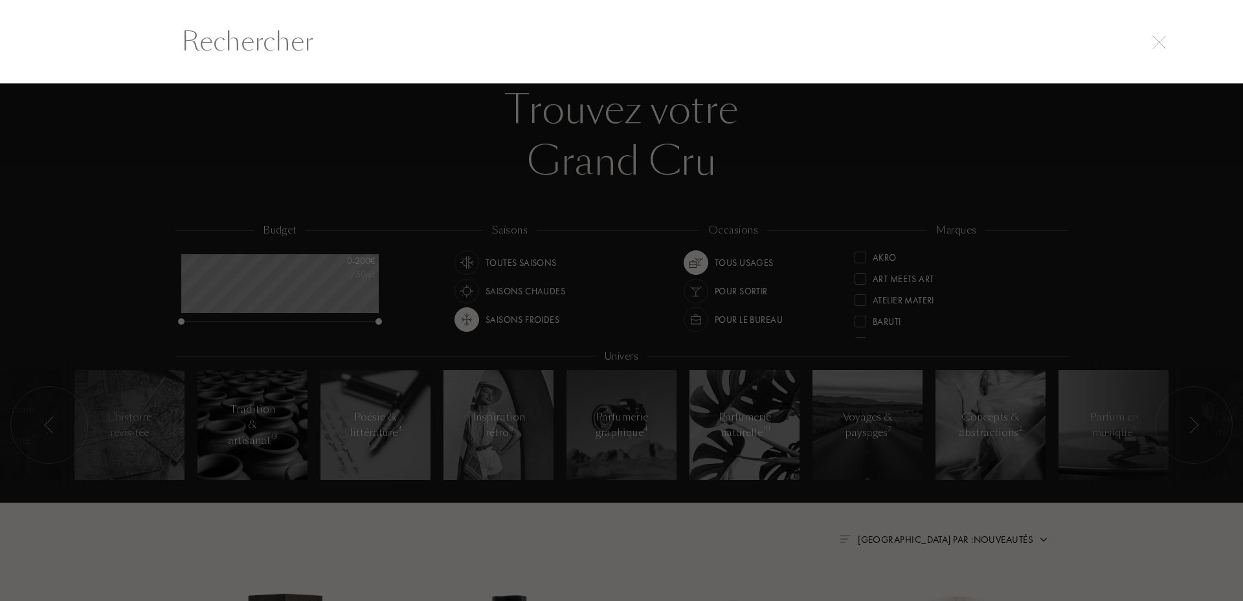
drag, startPoint x: 546, startPoint y: 249, endPoint x: 526, endPoint y: 264, distance: 25.9
click at [543, 251] on div at bounding box center [621, 343] width 1243 height 518
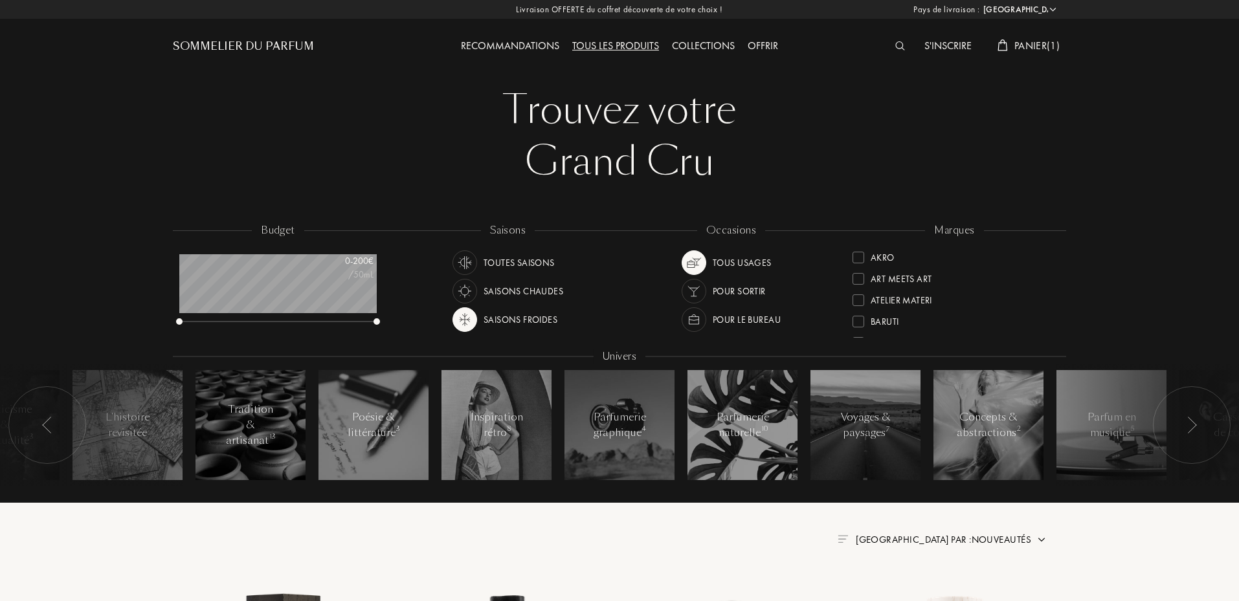
click at [526, 264] on div "Toutes saisons" at bounding box center [519, 263] width 71 height 25
click at [862, 441] on div "Voyages & paysages 14" at bounding box center [865, 425] width 55 height 31
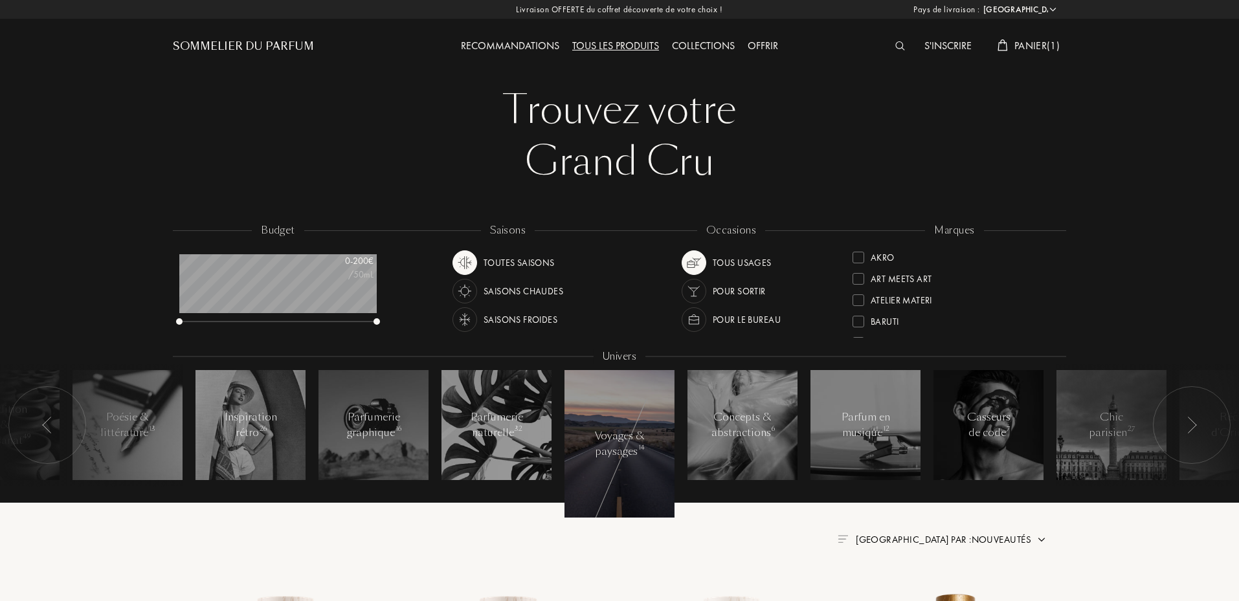
click at [620, 423] on div at bounding box center [620, 444] width 110 height 148
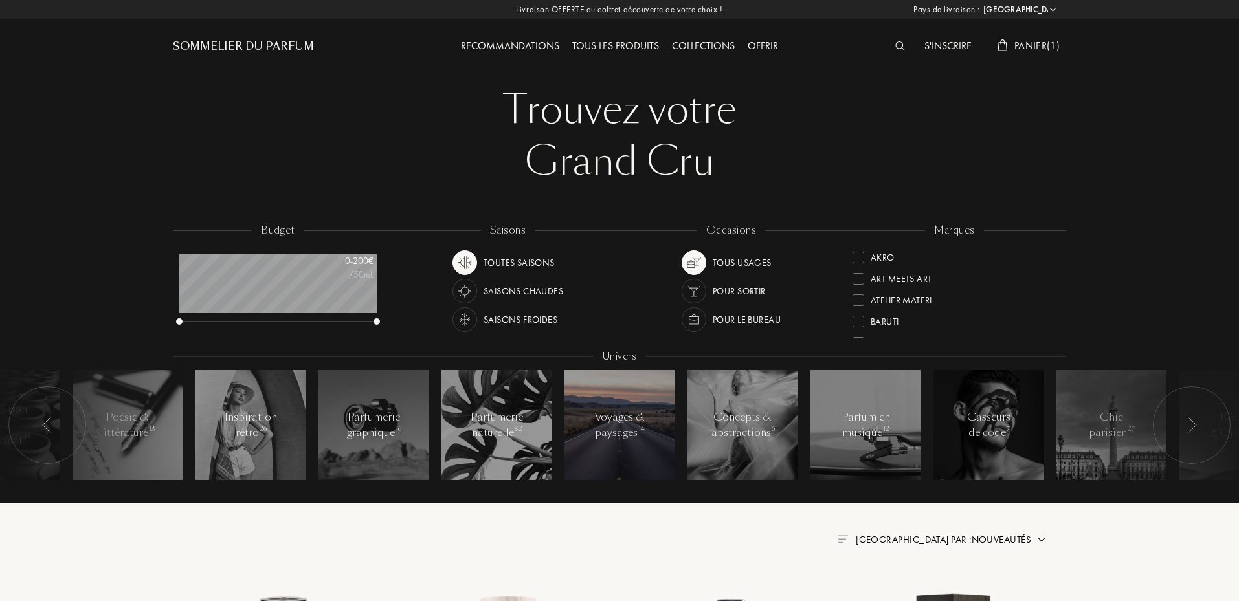
click at [620, 423] on div "Voyages & paysages 14" at bounding box center [619, 425] width 55 height 31
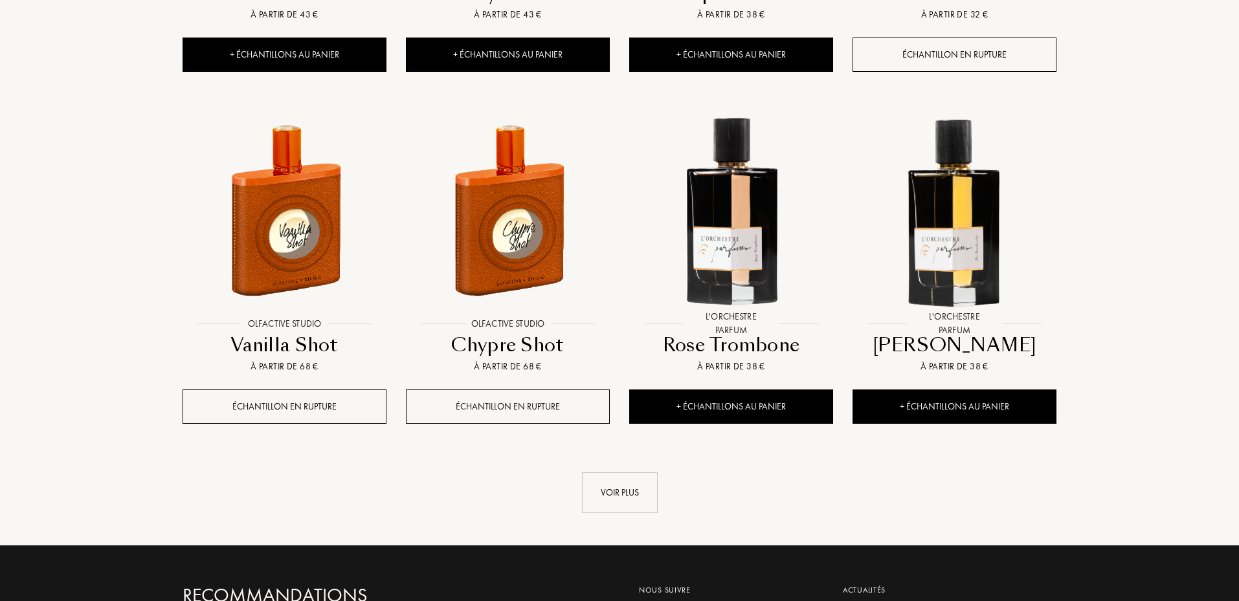
scroll to position [1209, 0]
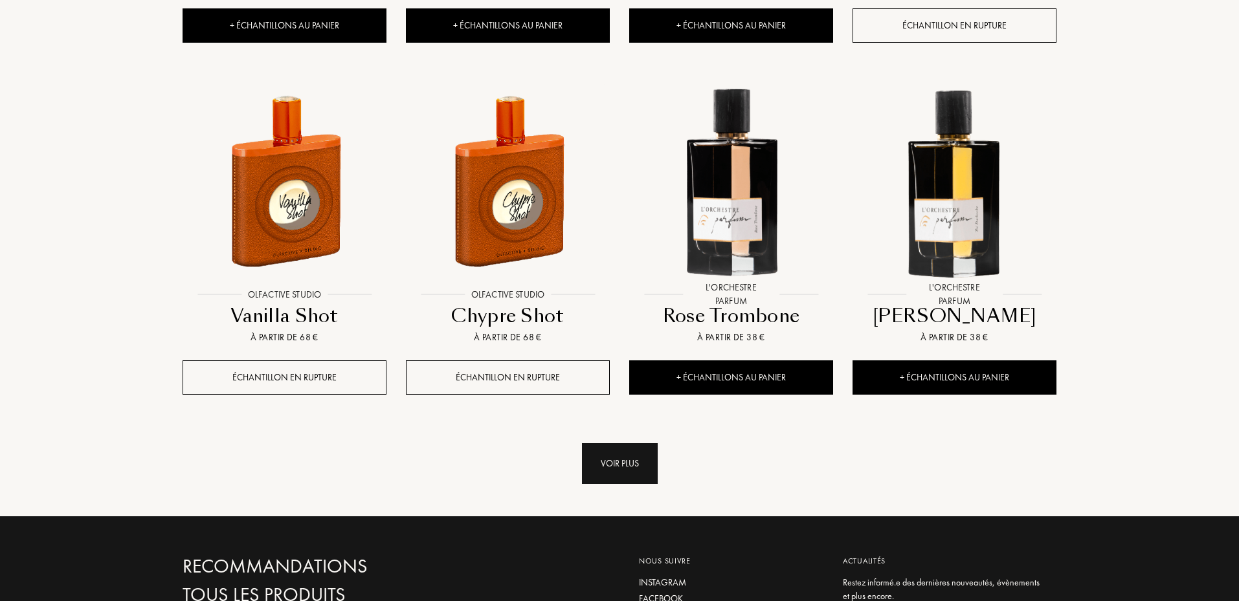
click at [600, 473] on div "Voir plus" at bounding box center [620, 464] width 76 height 41
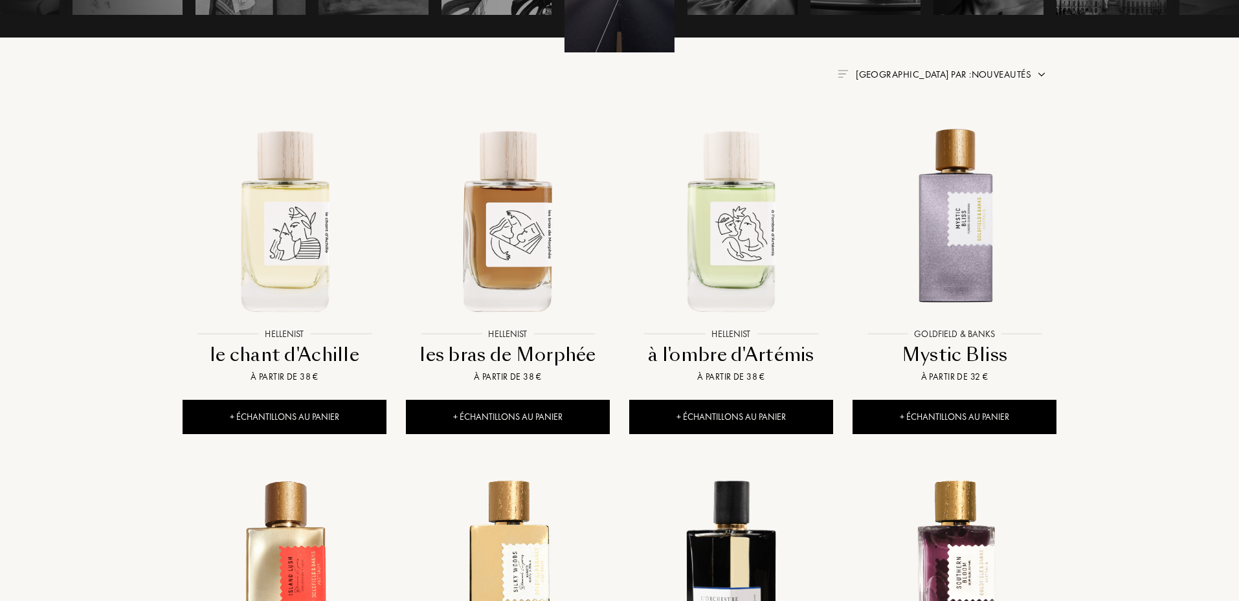
scroll to position [302, 0]
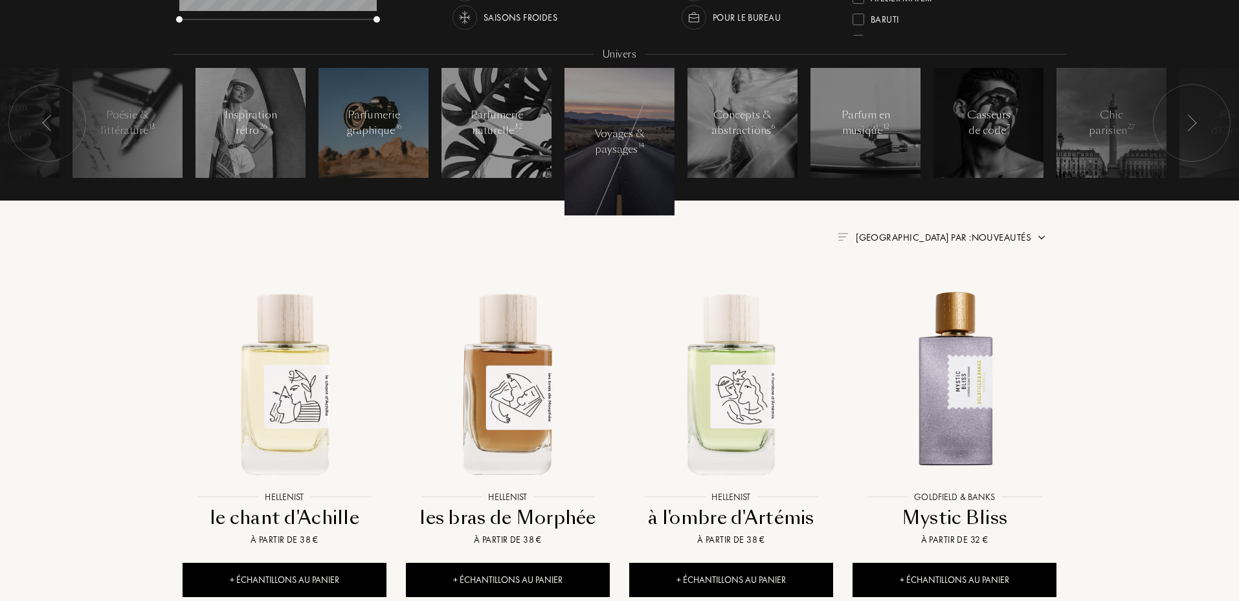
click at [399, 151] on div at bounding box center [374, 123] width 110 height 110
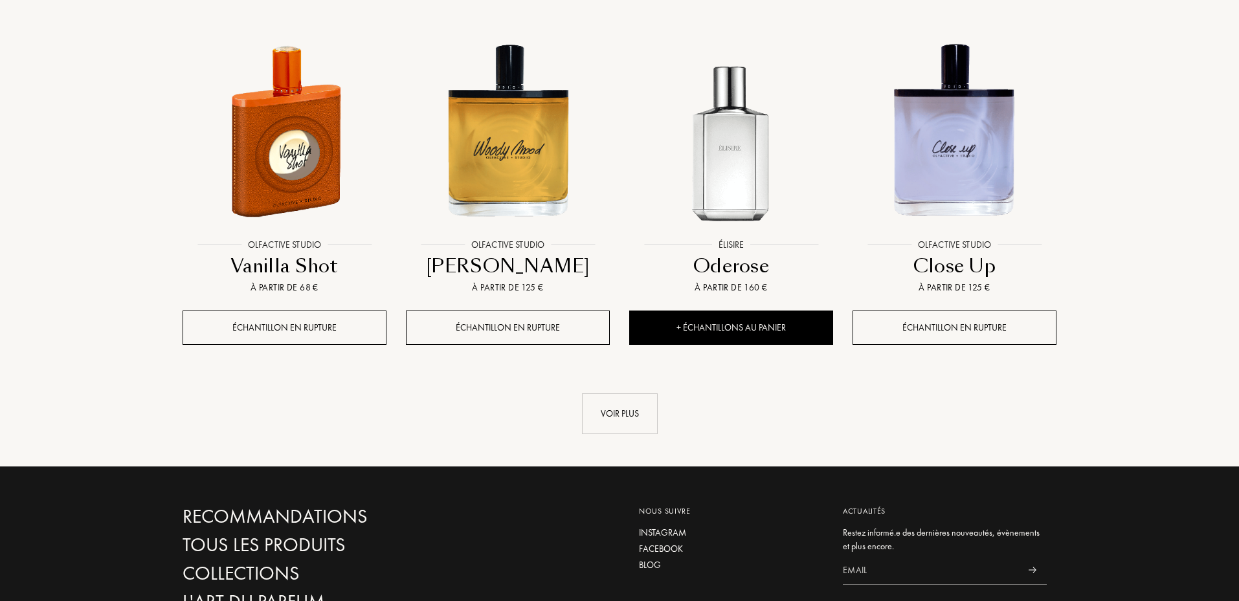
scroll to position [1209, 0]
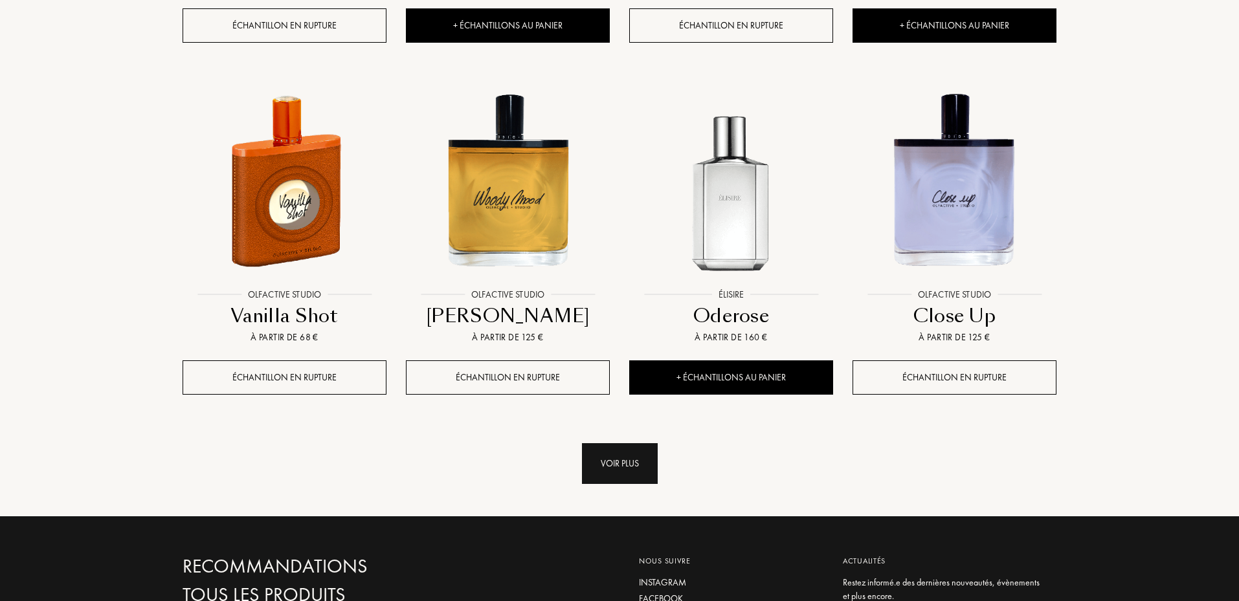
click at [640, 467] on div "Voir plus" at bounding box center [620, 464] width 76 height 41
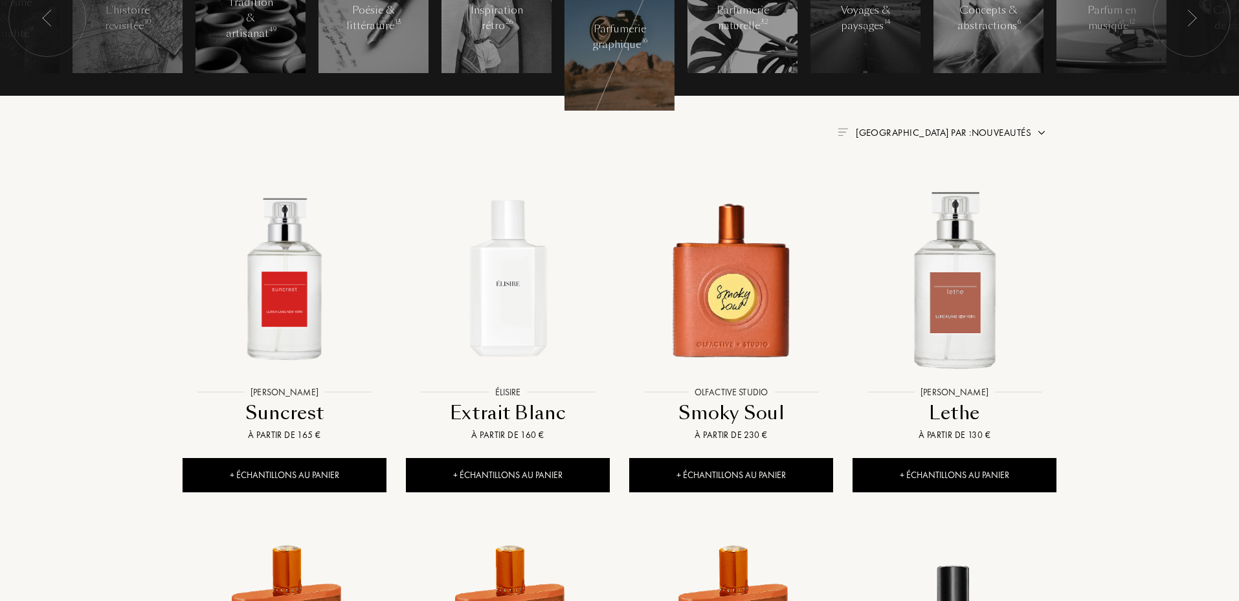
scroll to position [453, 0]
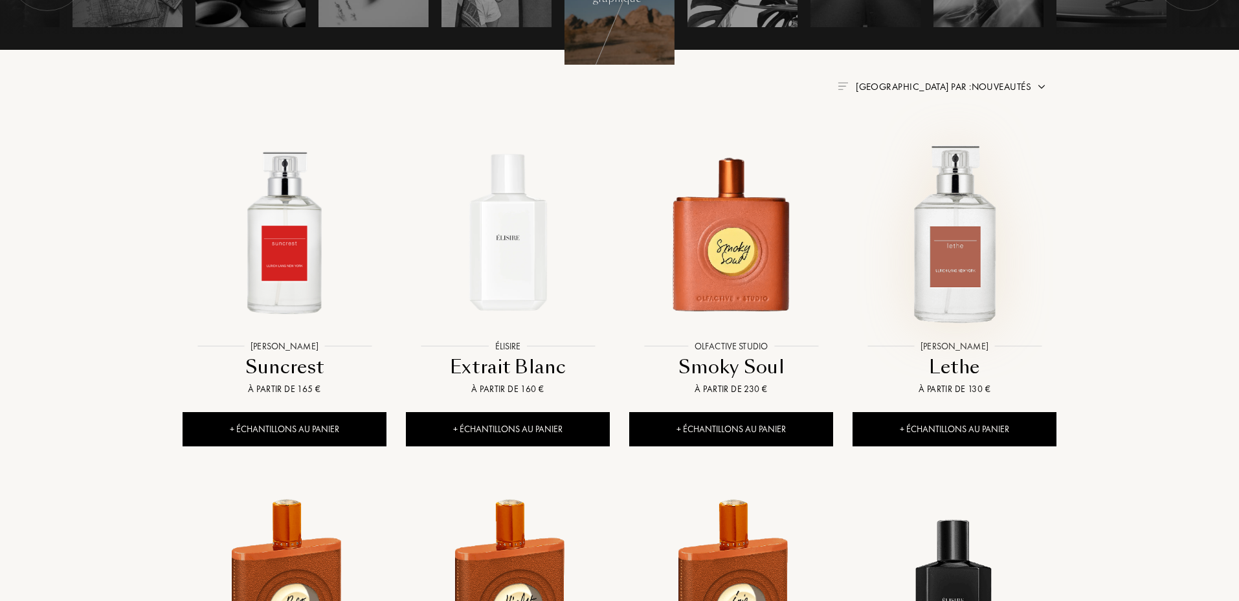
click at [974, 243] on img at bounding box center [954, 231] width 201 height 201
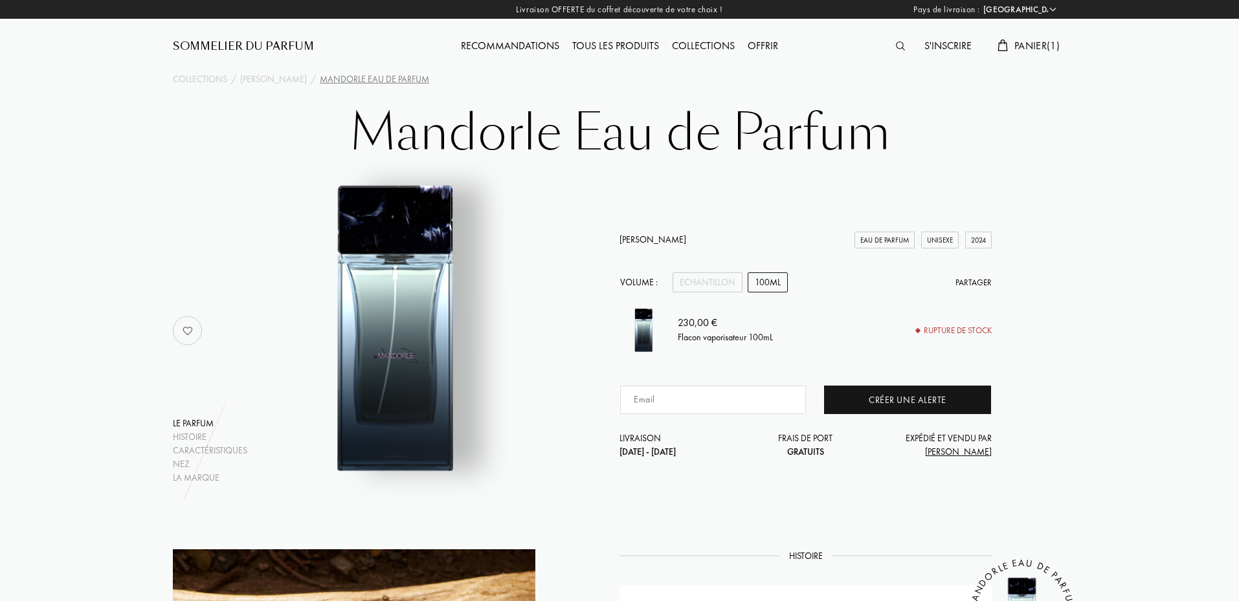
select select "FR"
click at [243, 78] on div "Sora Dora" at bounding box center [273, 80] width 67 height 14
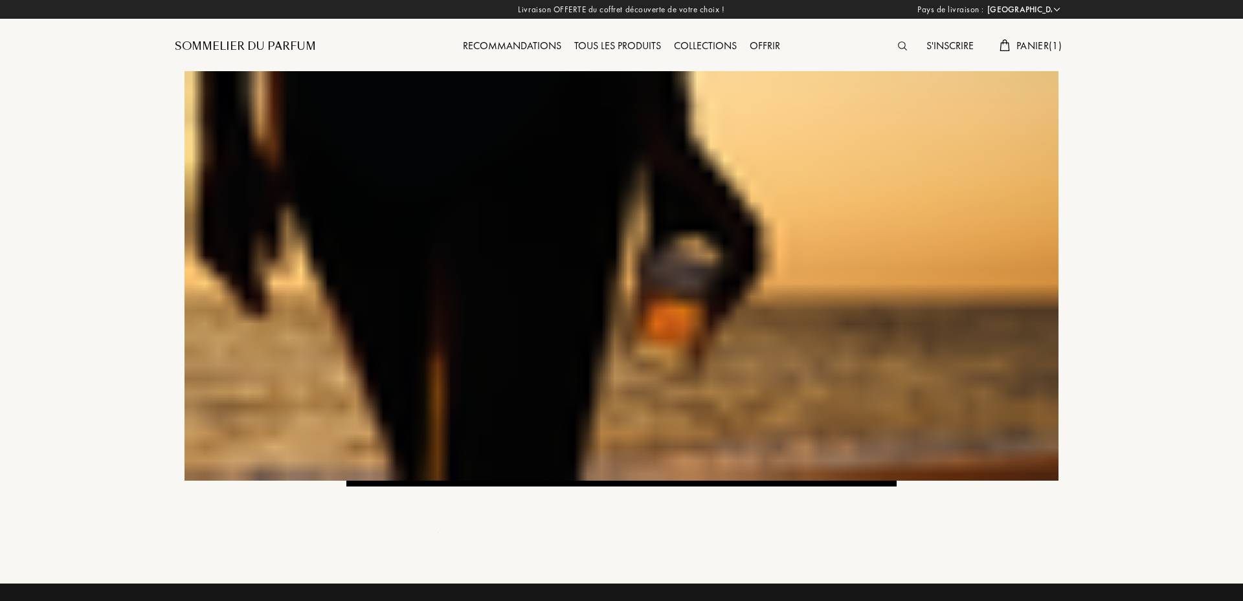
select select "FR"
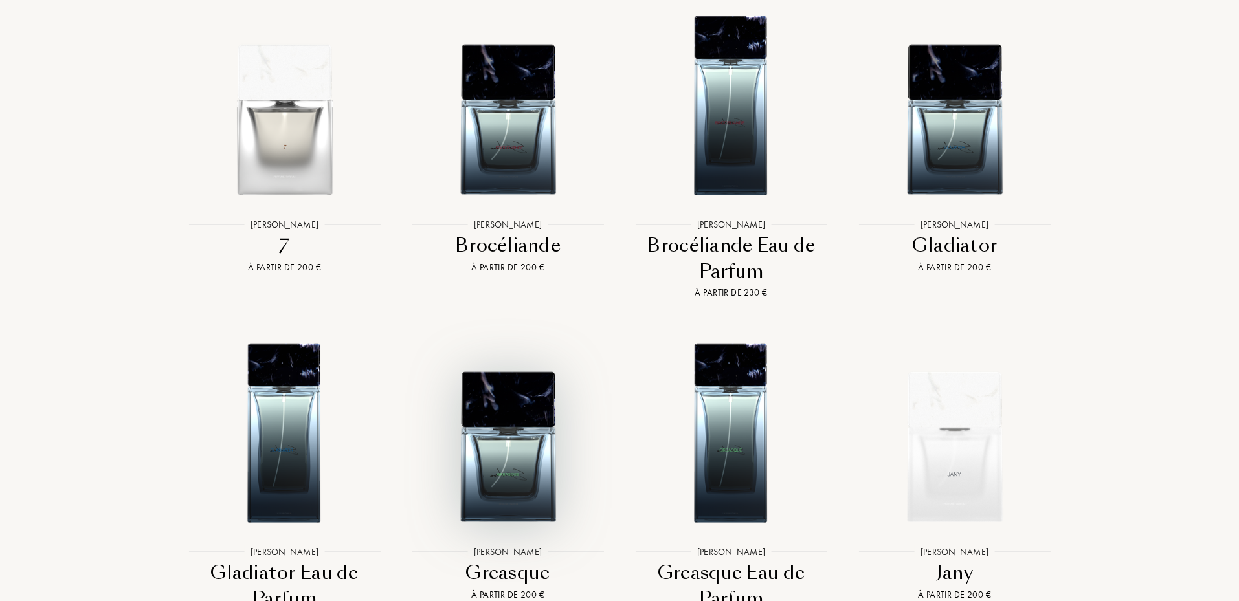
scroll to position [2115, 0]
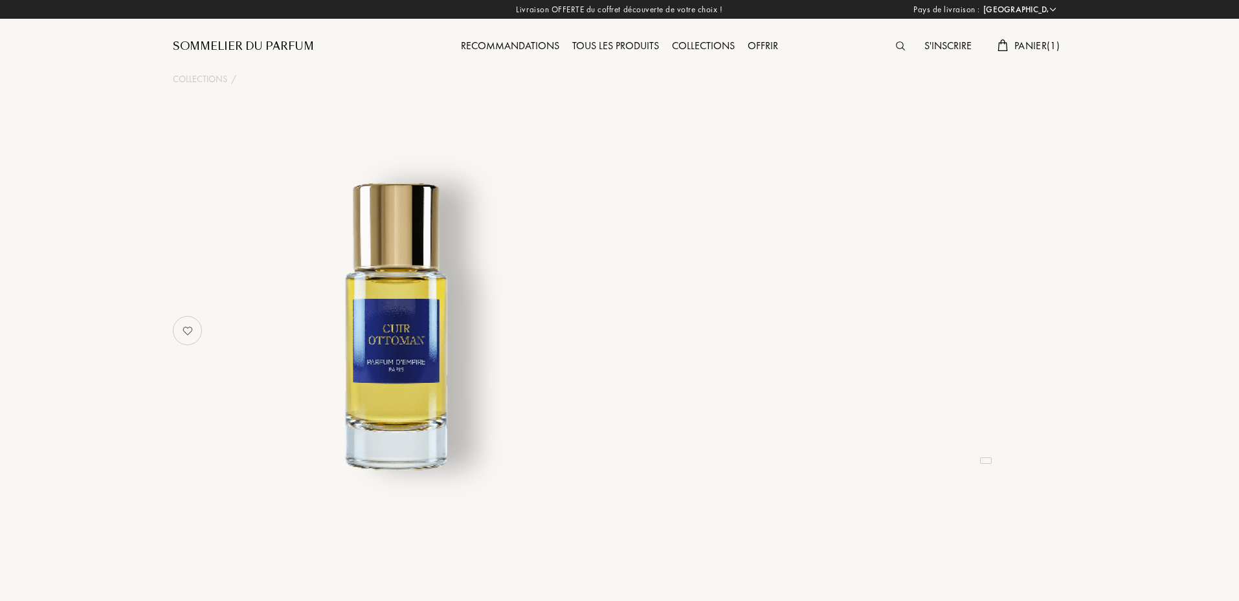
select select "FR"
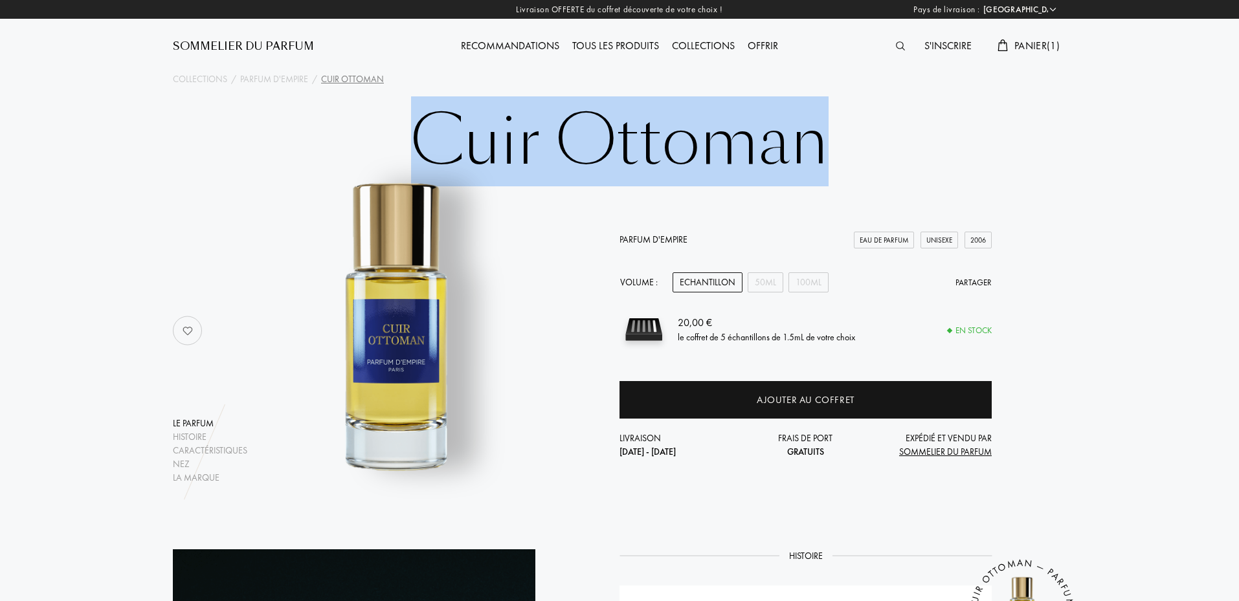
drag, startPoint x: 419, startPoint y: 134, endPoint x: 829, endPoint y: 118, distance: 410.8
click at [829, 118] on h1 "Cuir Ottoman" at bounding box center [619, 141] width 647 height 71
copy h1 "Cuir Ottoman"
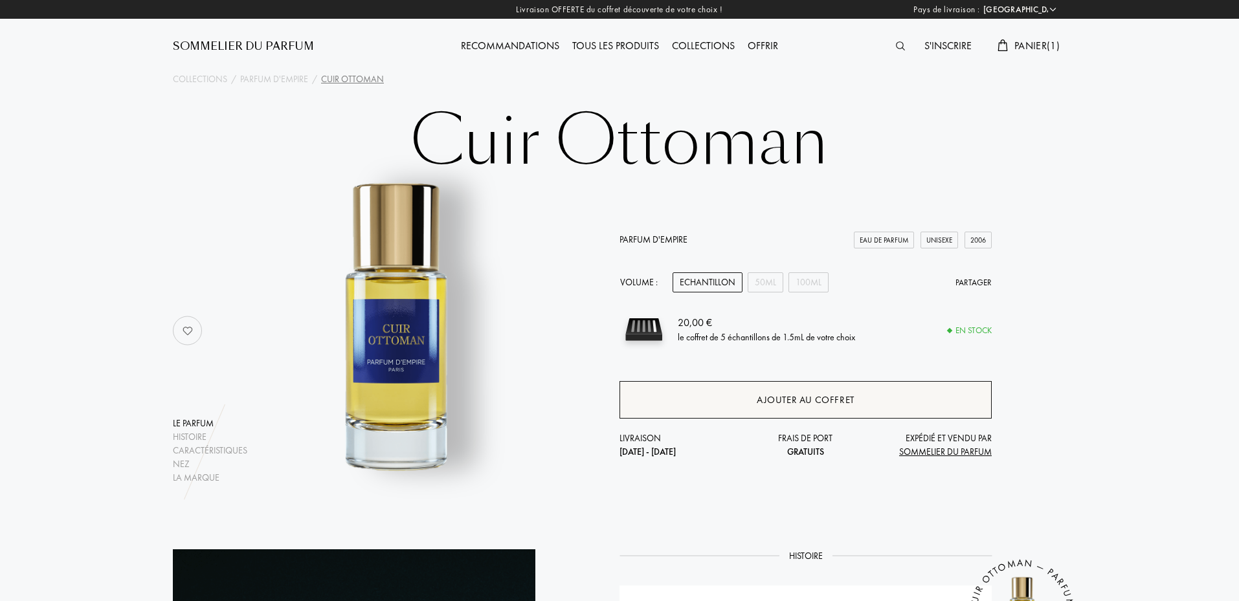
click at [729, 396] on div "Ajouter au coffret" at bounding box center [806, 400] width 372 height 38
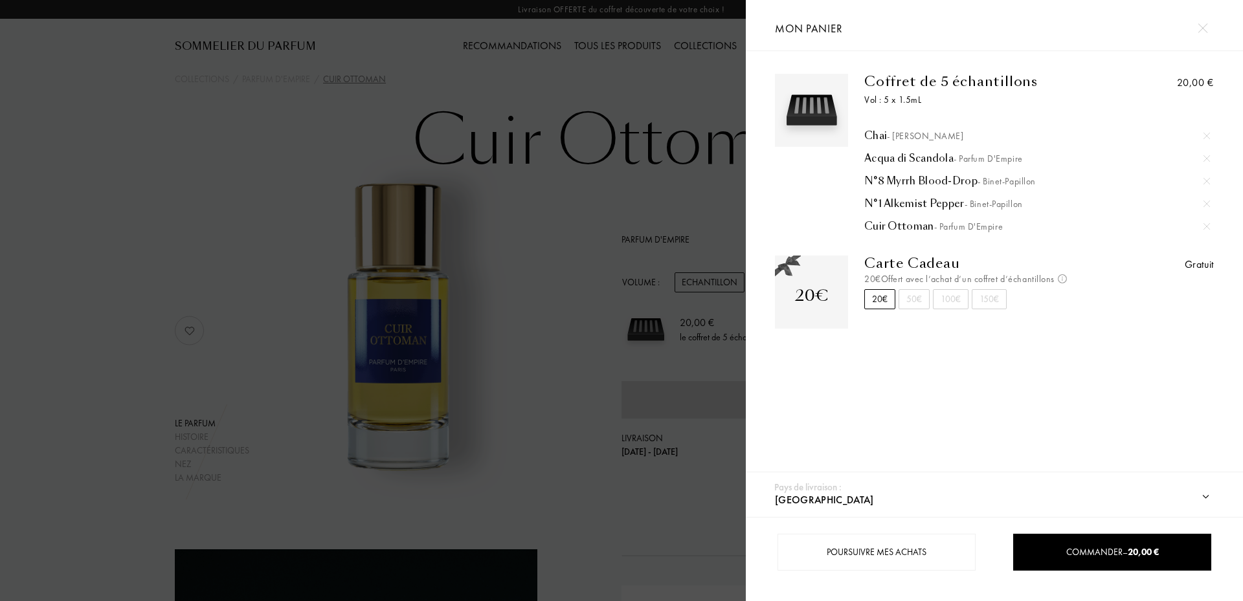
click at [901, 139] on span "- [PERSON_NAME]" at bounding box center [925, 136] width 76 height 12
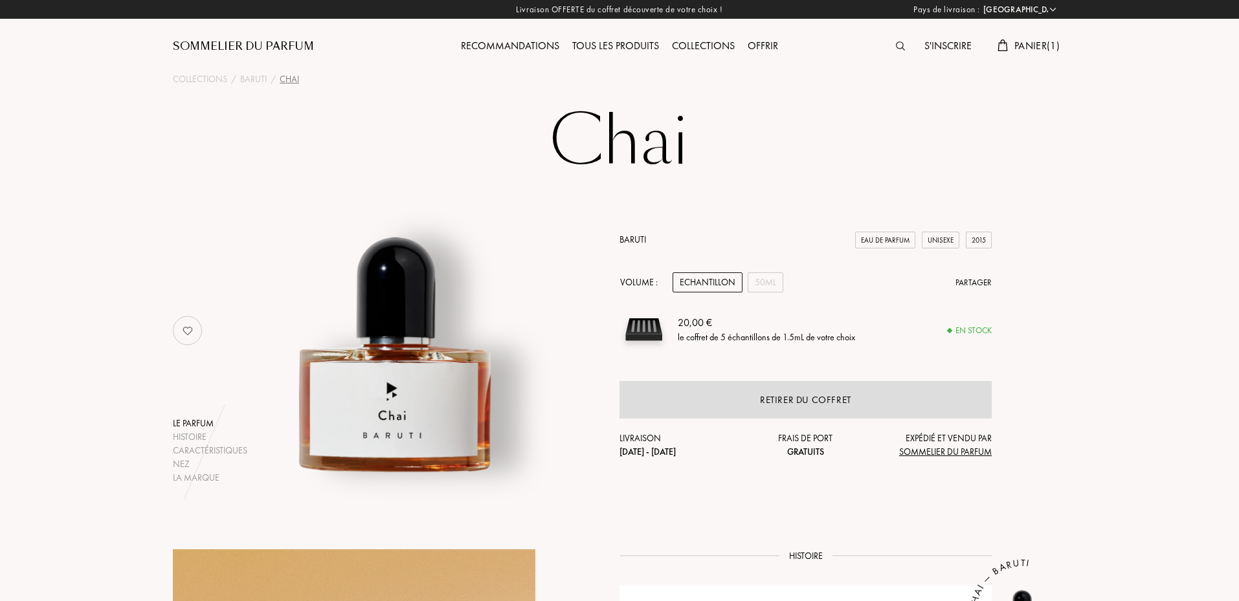
select select "FR"
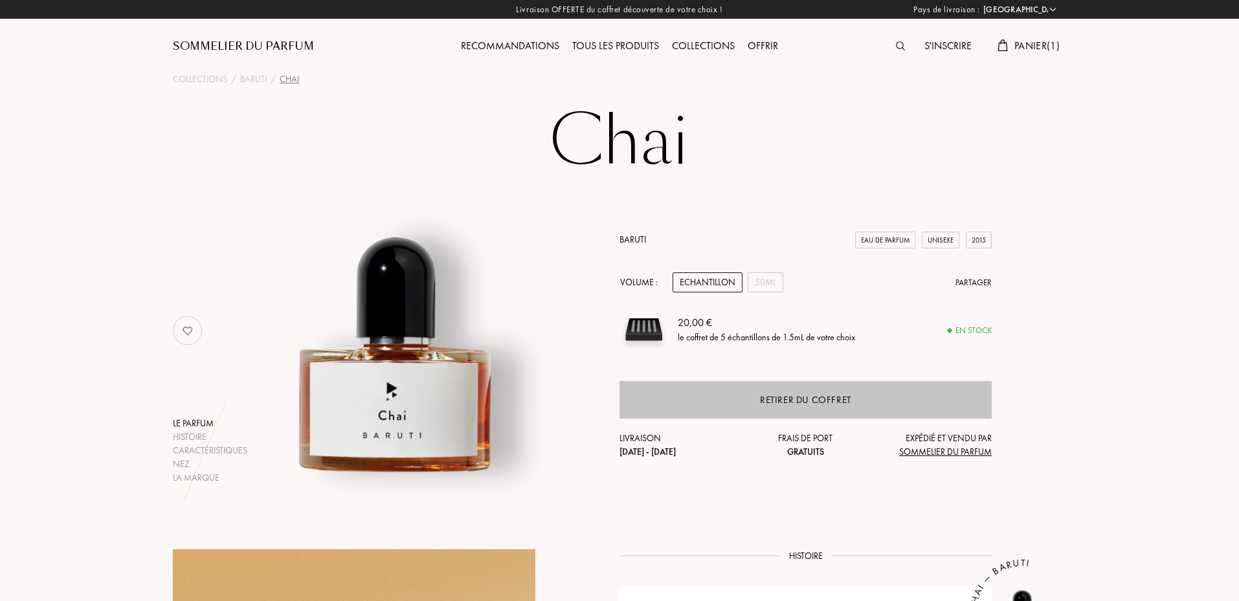
click at [774, 405] on div "Retirer du coffret" at bounding box center [805, 400] width 91 height 15
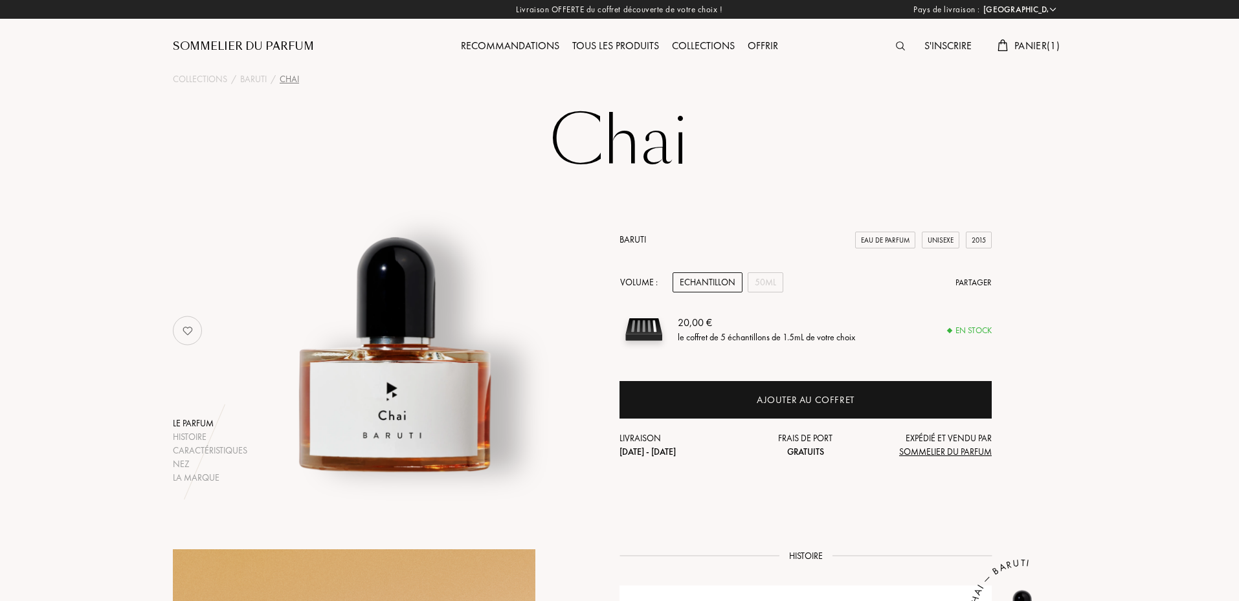
click at [526, 47] on div "Recommandations" at bounding box center [510, 46] width 111 height 17
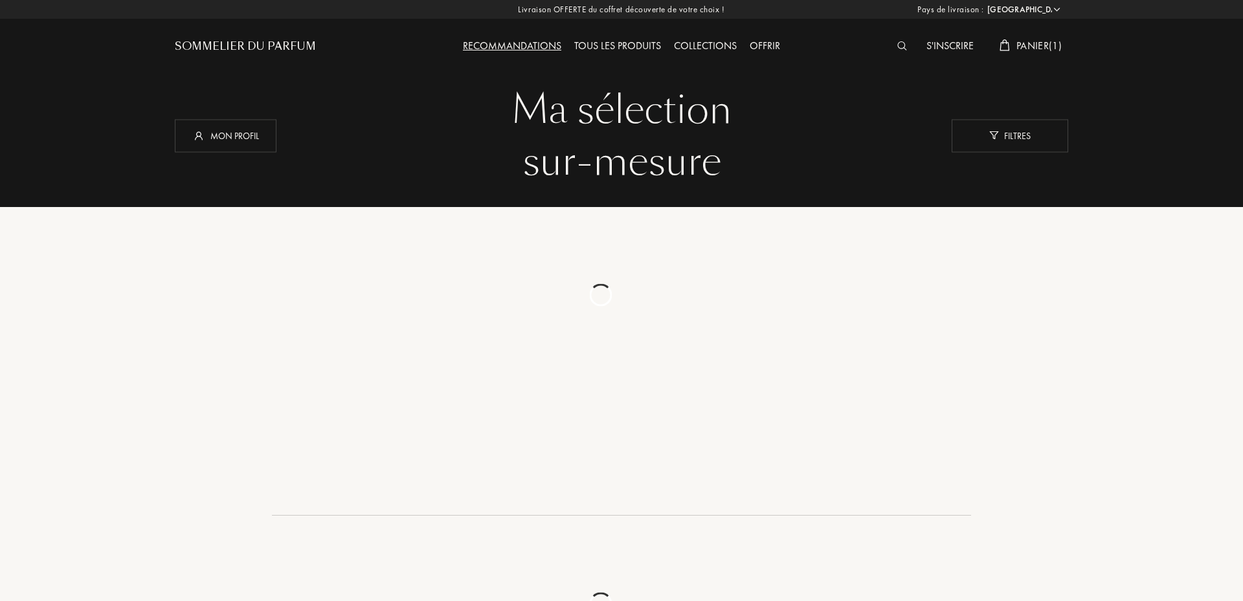
select select "FR"
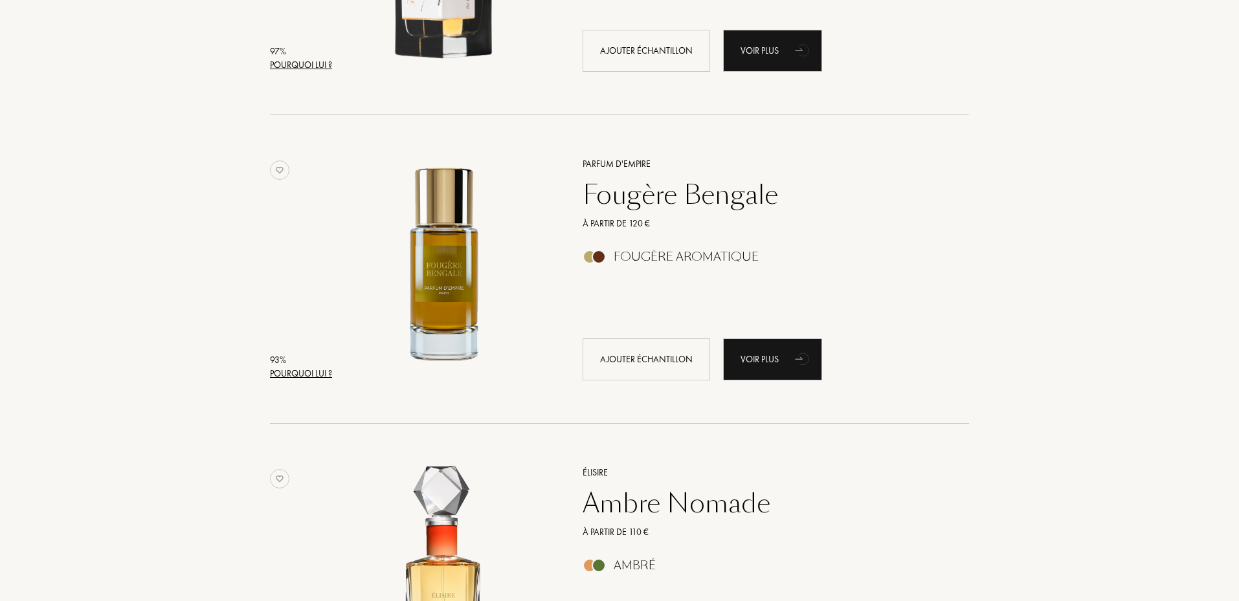
scroll to position [906, 0]
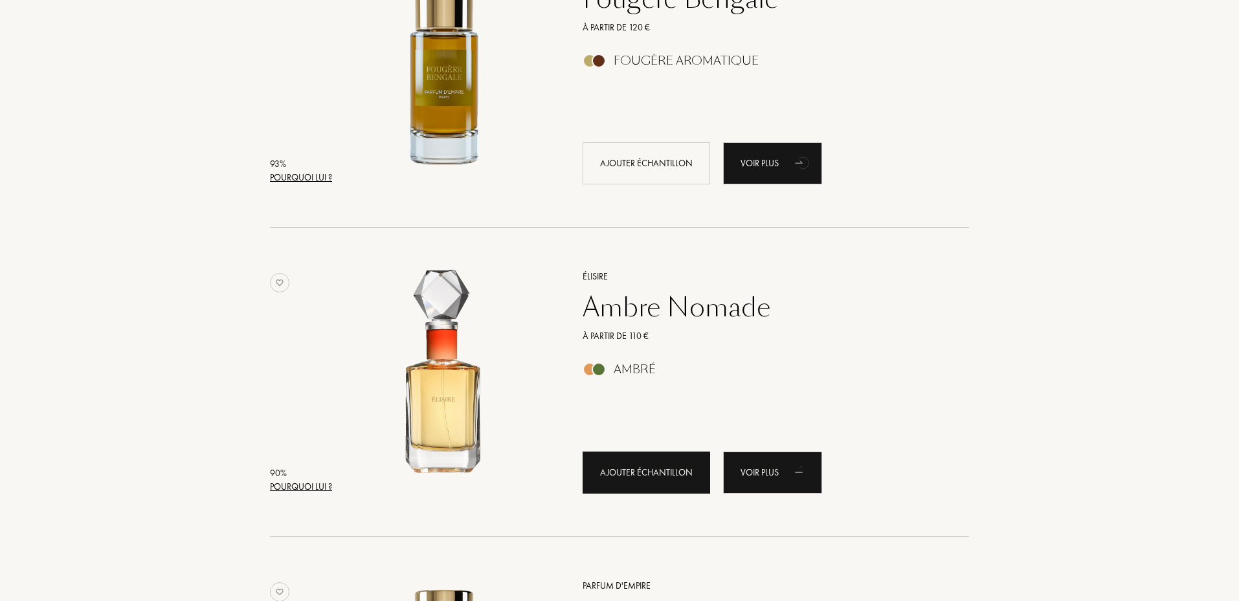
click at [671, 473] on div "Ajouter échantillon" at bounding box center [647, 473] width 128 height 42
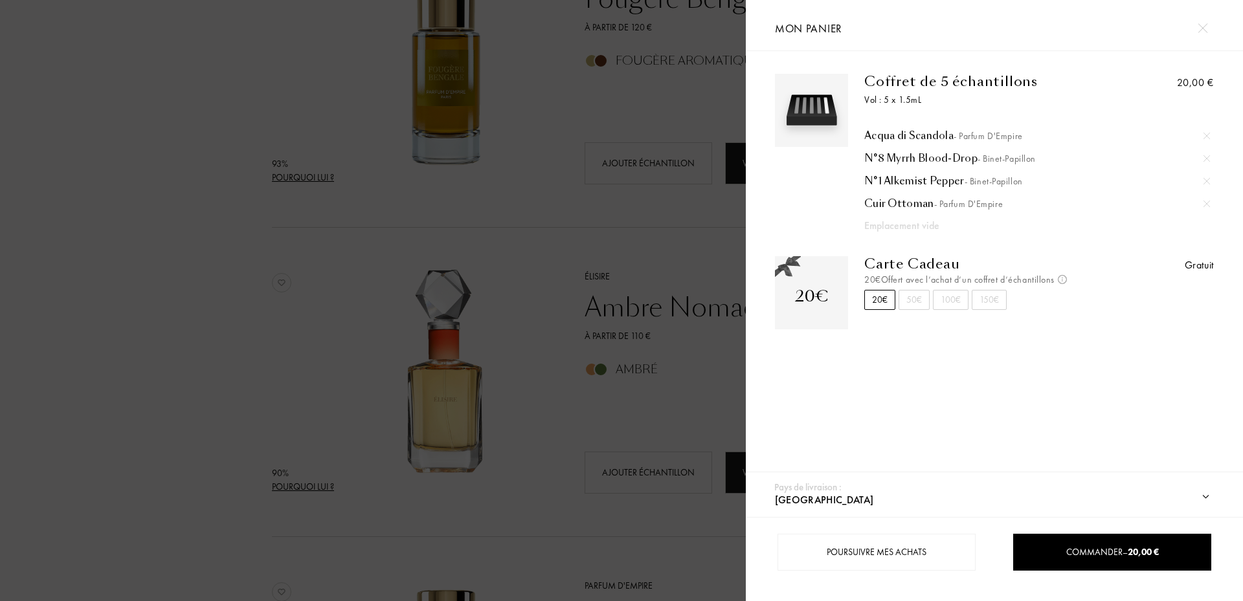
click at [258, 482] on div at bounding box center [373, 300] width 746 height 601
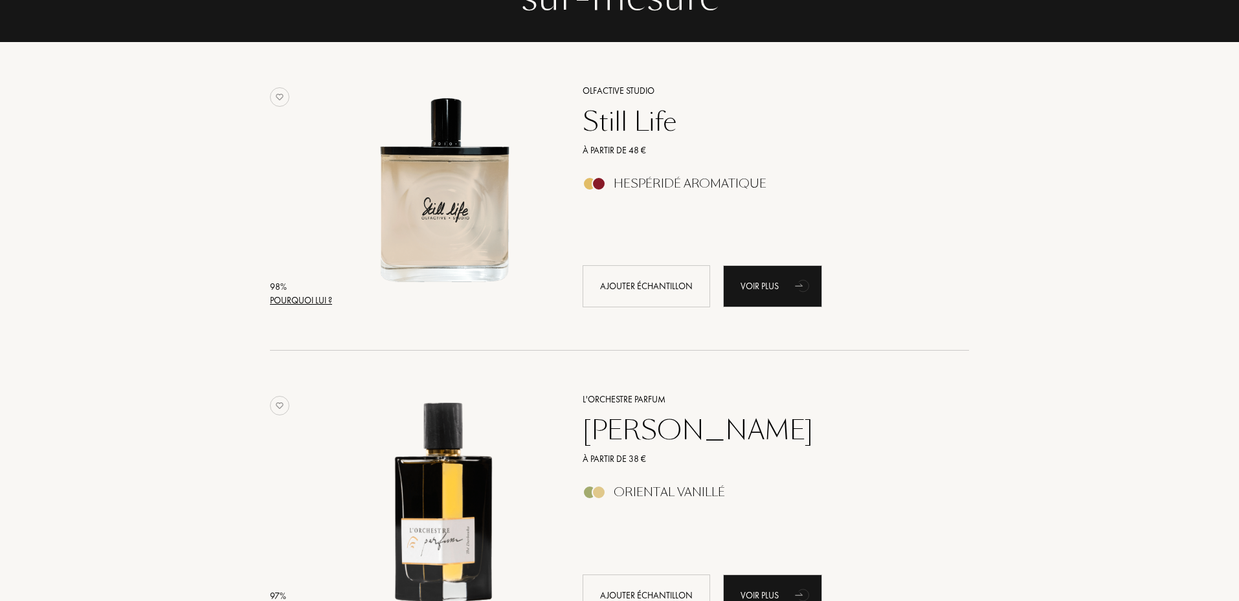
scroll to position [0, 0]
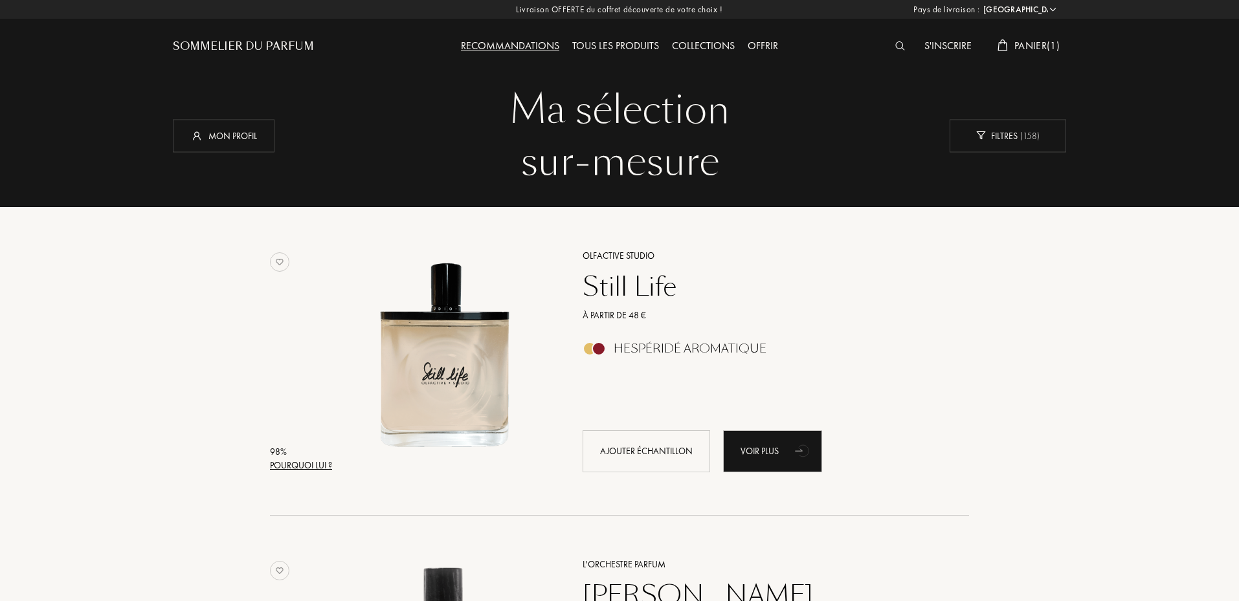
click at [1030, 44] on span "Panier ( 1 )" at bounding box center [1037, 46] width 45 height 14
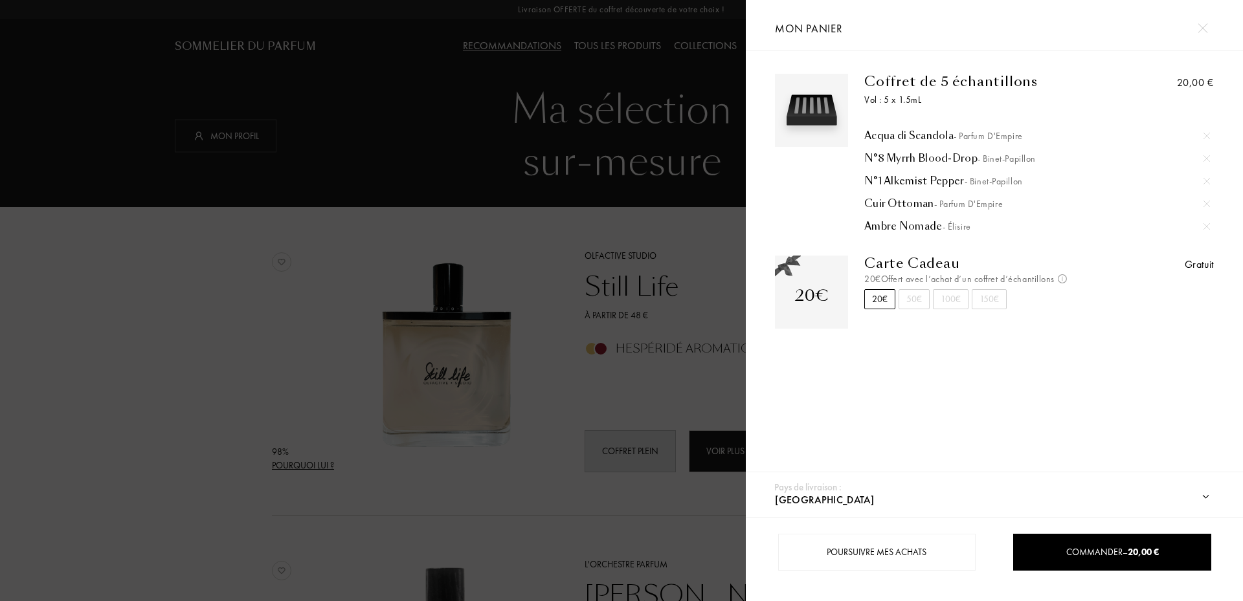
click at [257, 297] on div at bounding box center [373, 300] width 746 height 601
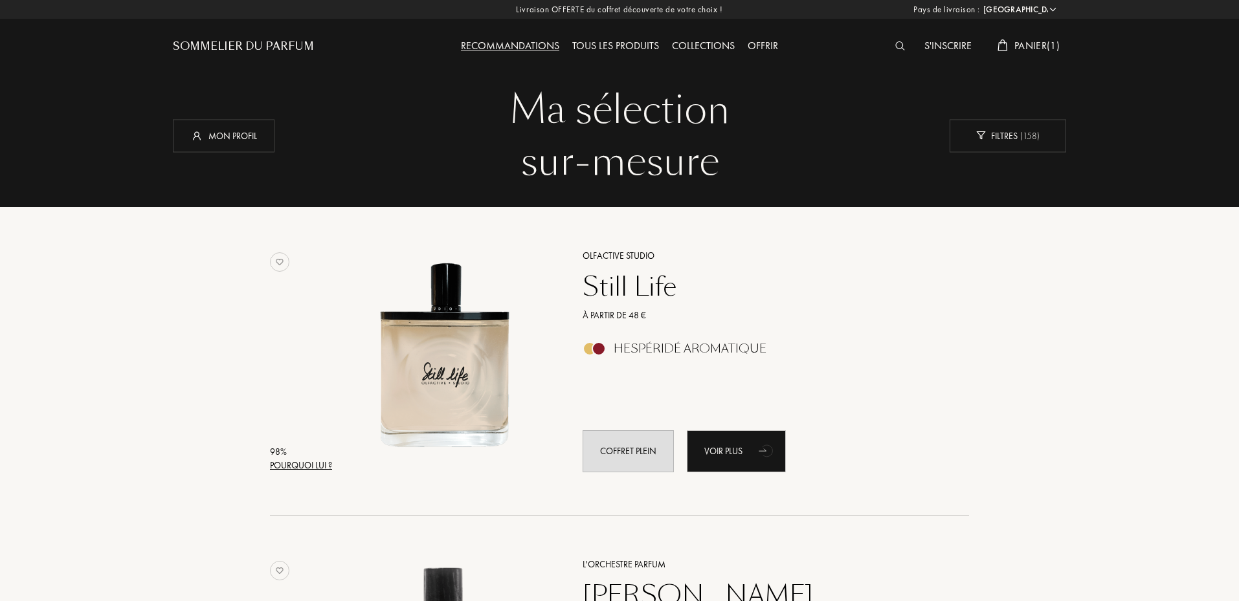
click at [926, 42] on div "S'inscrire" at bounding box center [948, 46] width 60 height 17
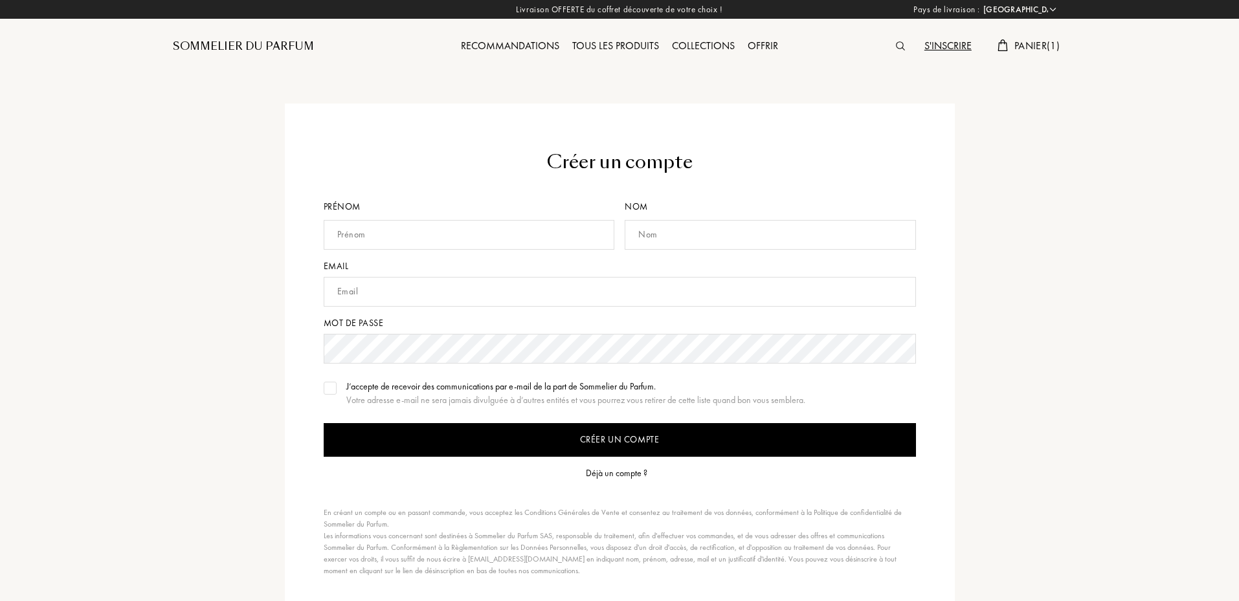
select select "FR"
click at [899, 39] on div at bounding box center [904, 46] width 28 height 17
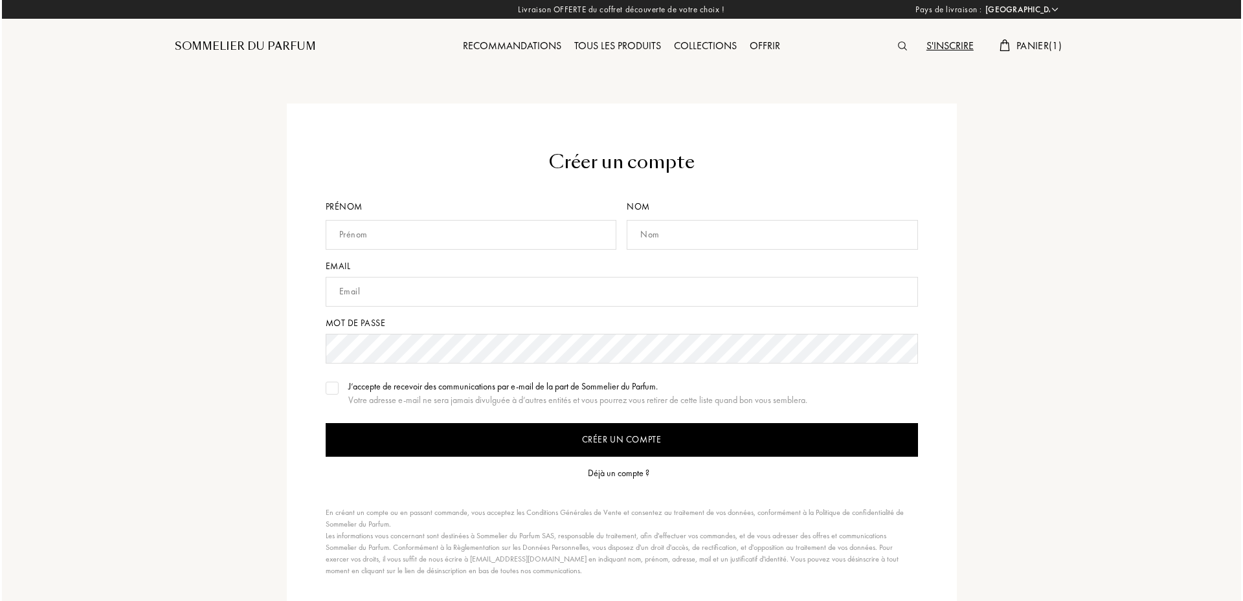
scroll to position [1, 0]
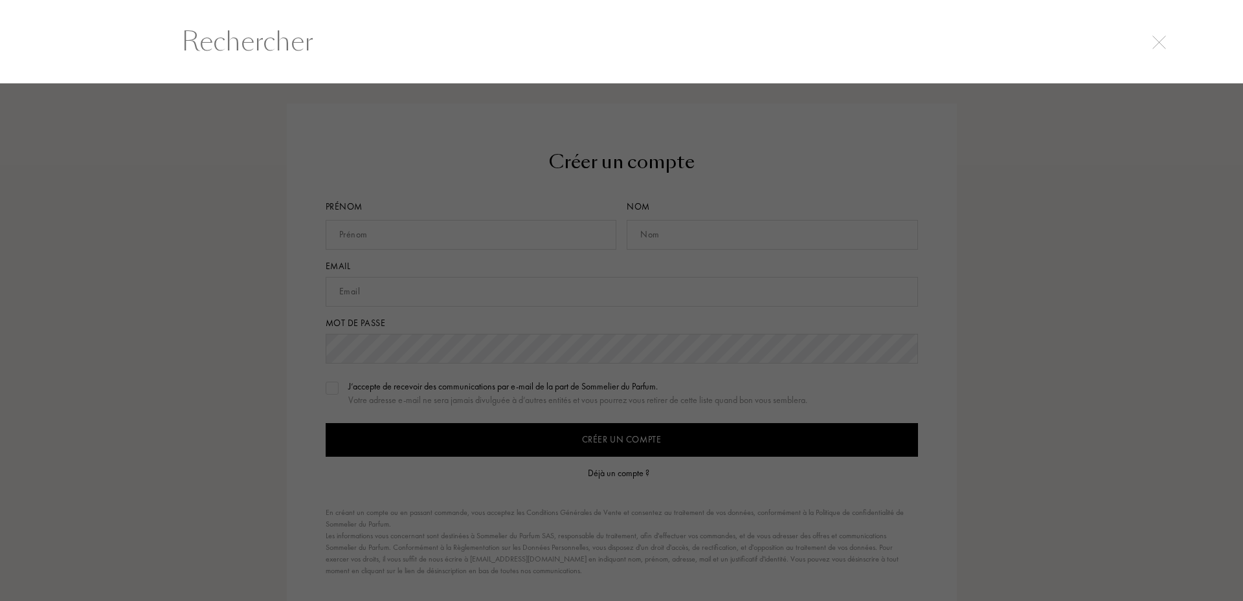
click at [868, 60] on input "text" at bounding box center [621, 41] width 932 height 39
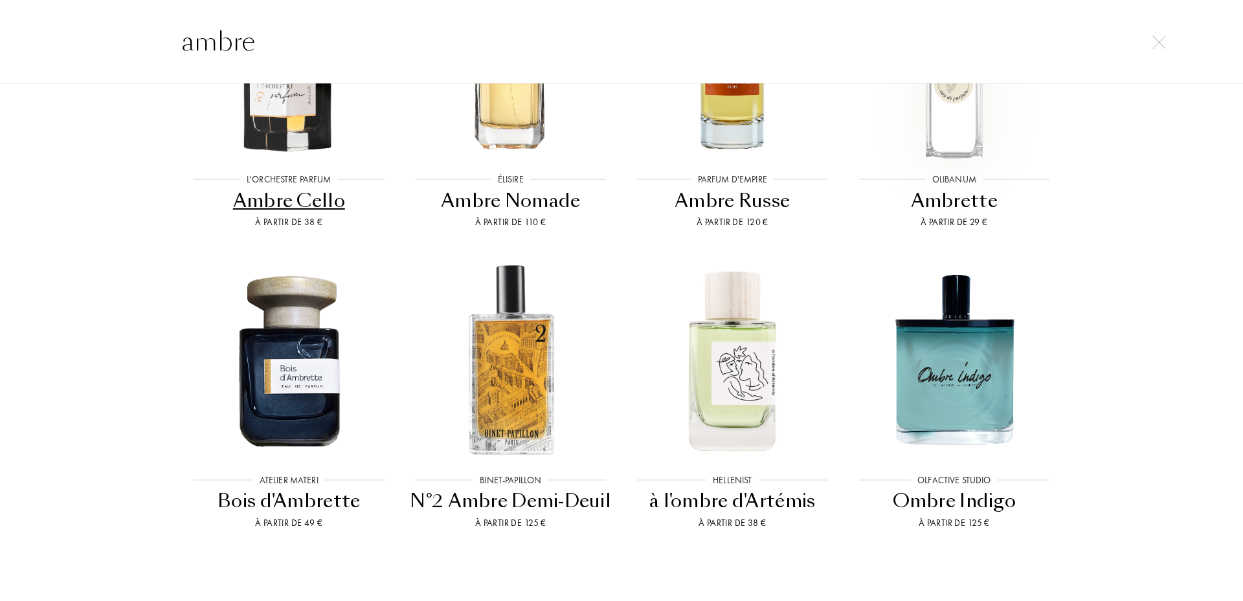
scroll to position [198, 0]
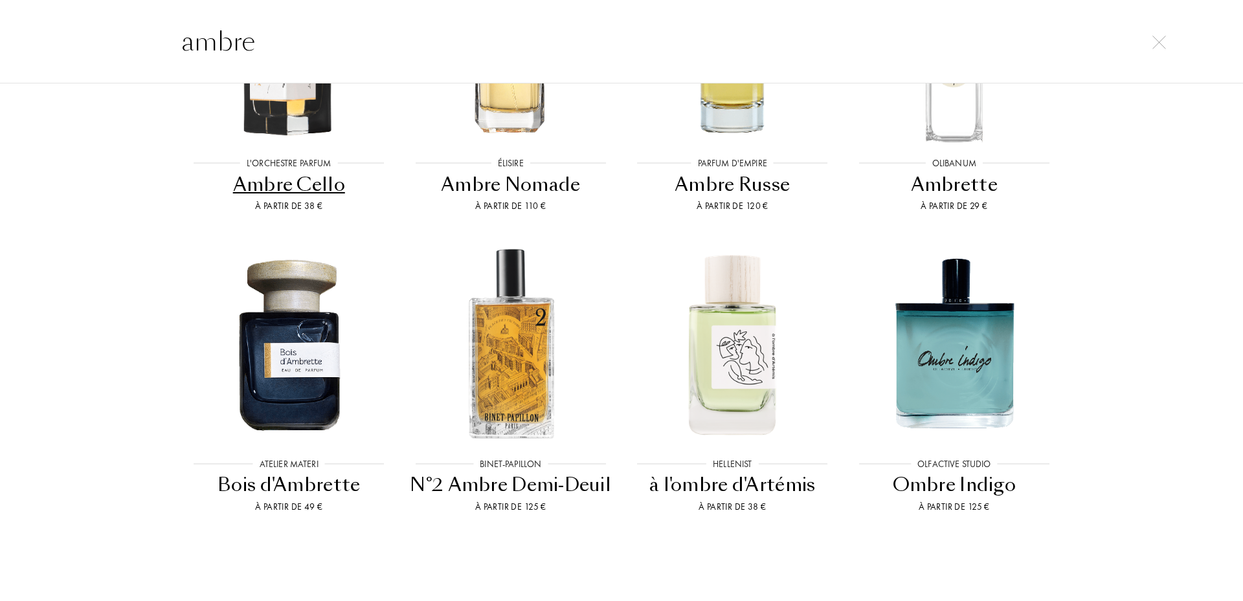
type input "ambre"
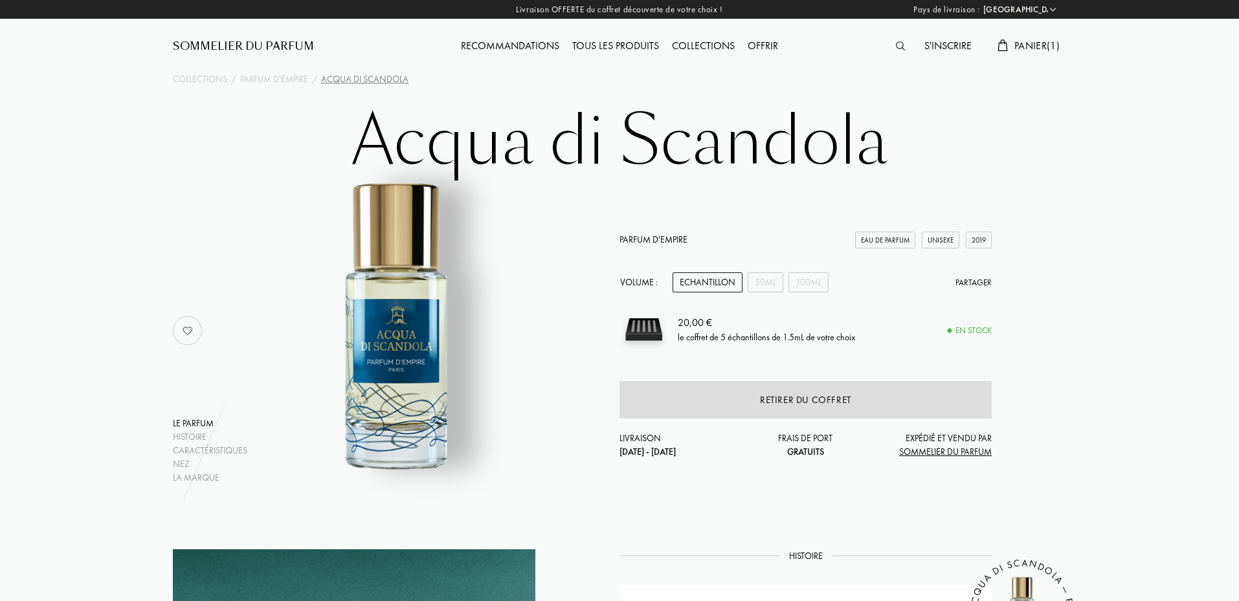
select select "FR"
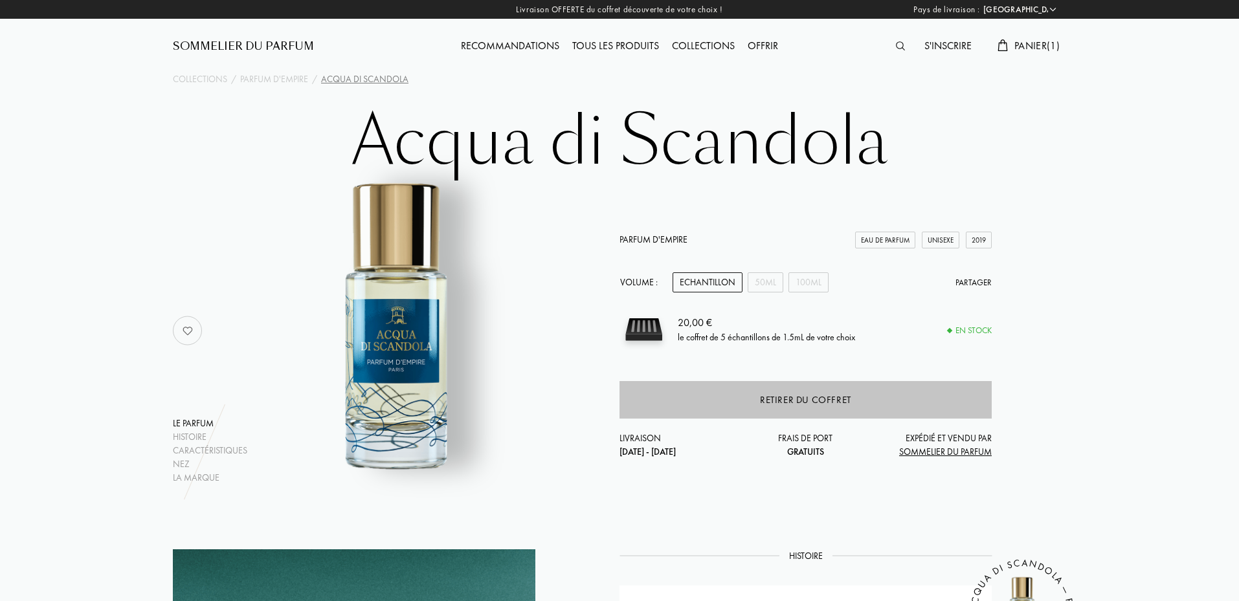
click at [737, 399] on div "Retirer du coffret" at bounding box center [806, 400] width 372 height 38
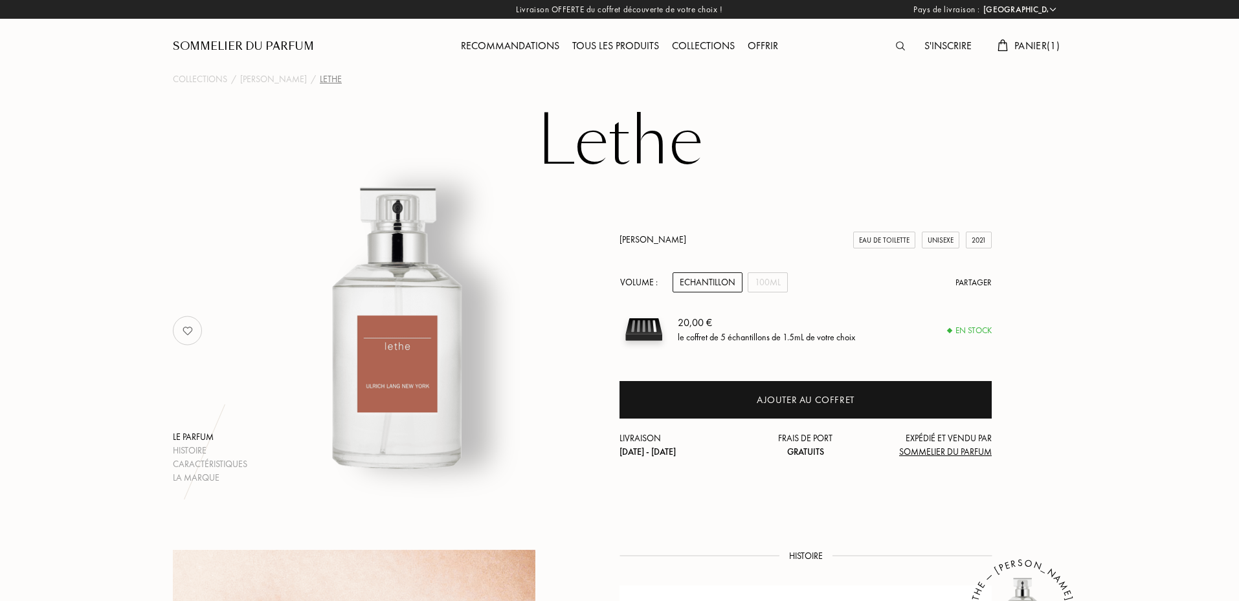
select select "FR"
click at [268, 75] on div "[PERSON_NAME]" at bounding box center [273, 80] width 67 height 14
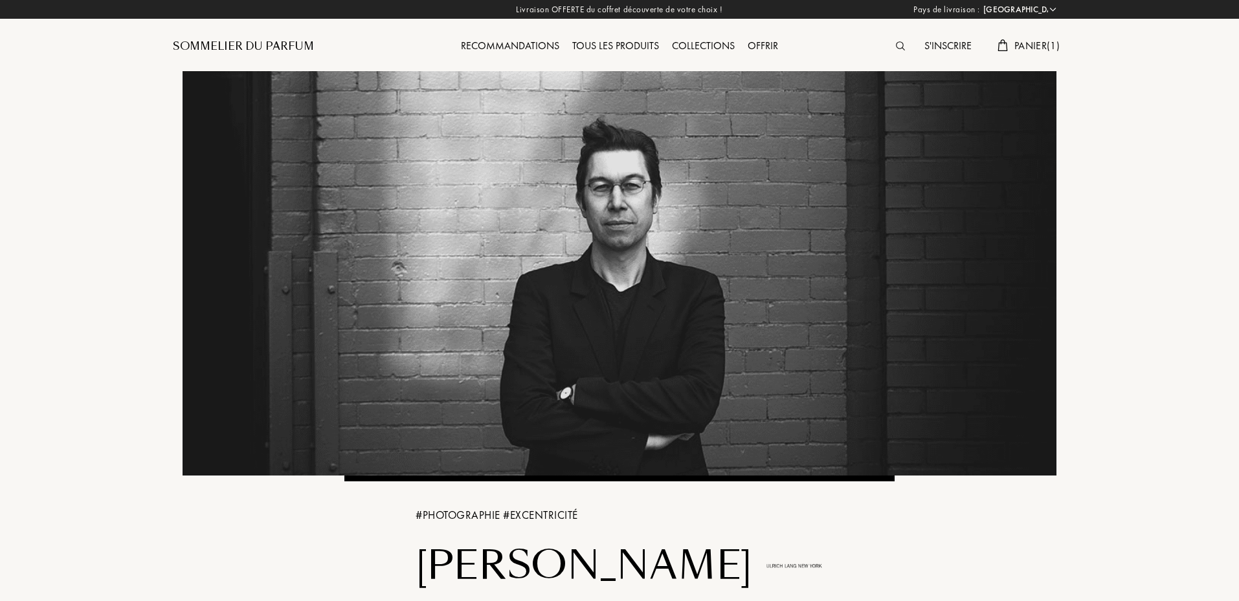
select select "FR"
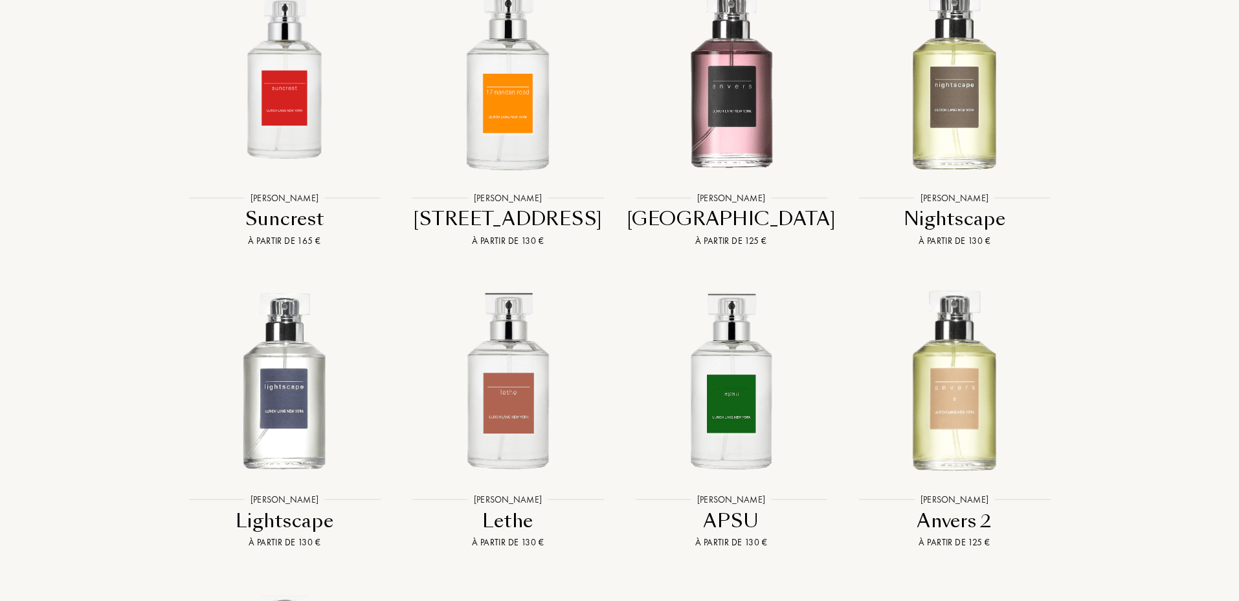
scroll to position [906, 0]
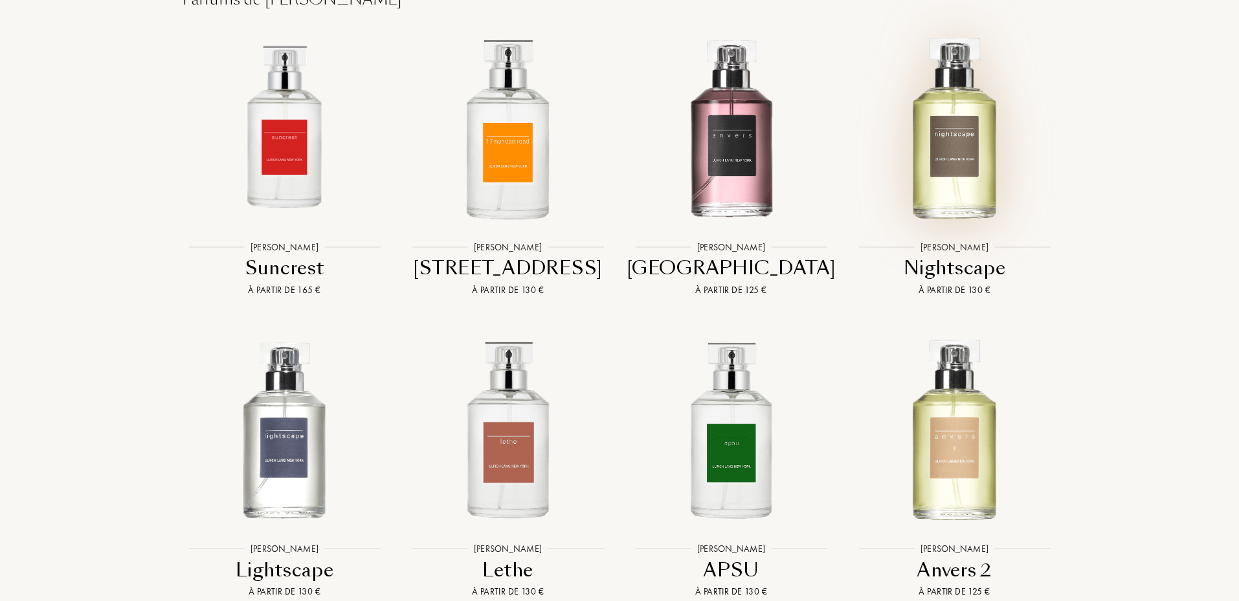
click at [981, 141] on img at bounding box center [954, 125] width 201 height 201
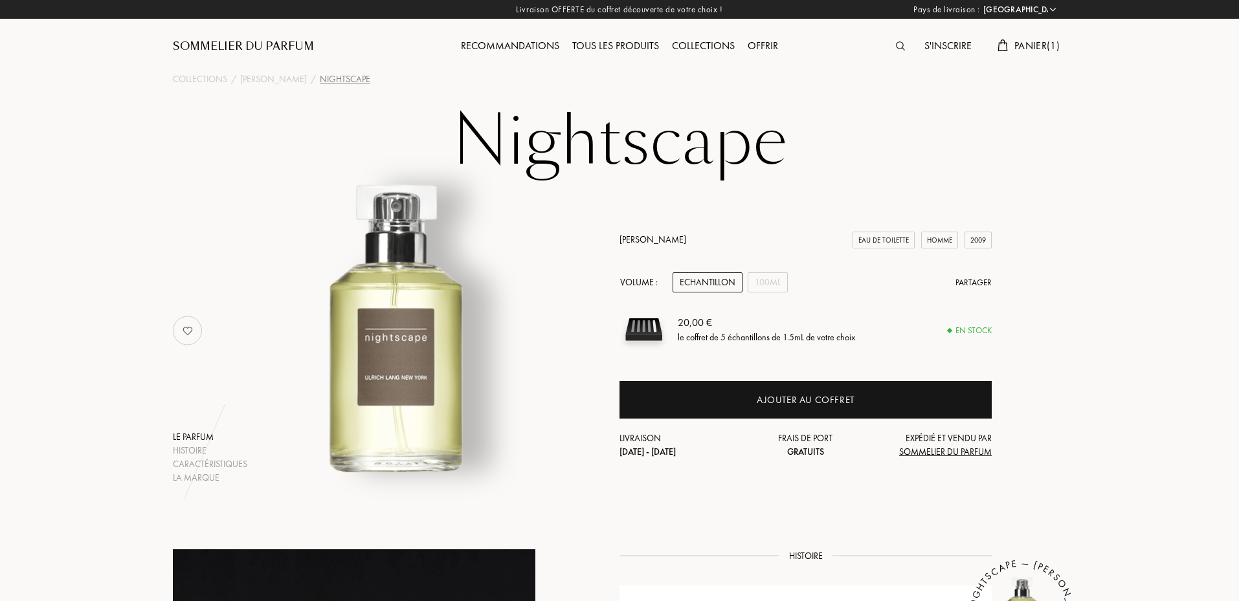
select select "FR"
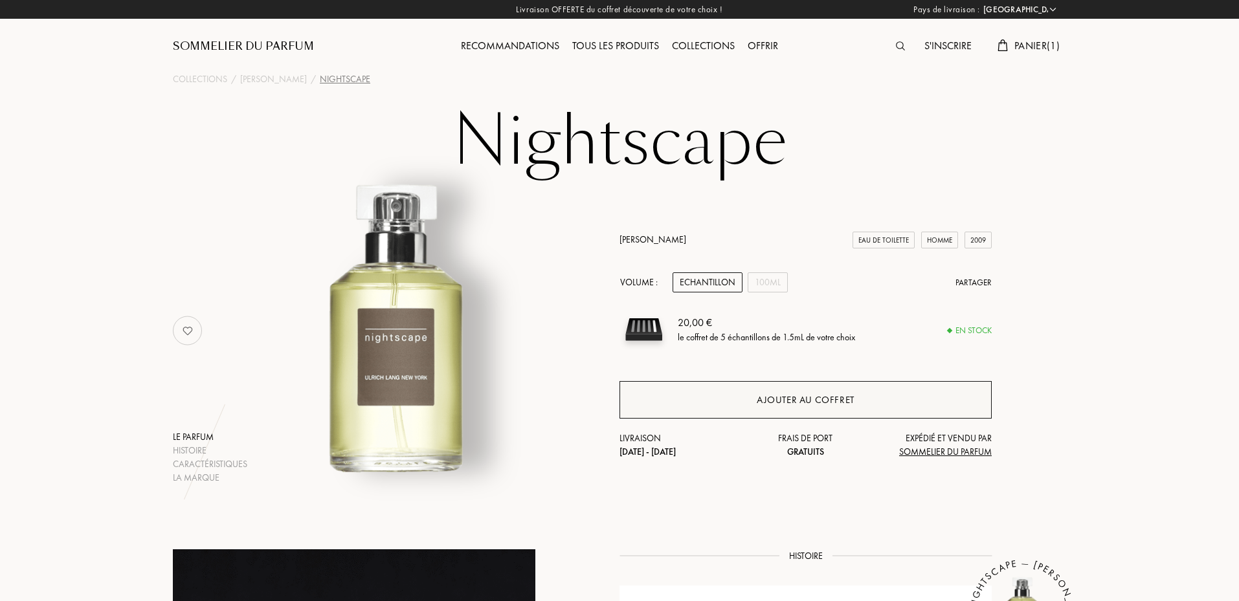
click at [788, 401] on div "Ajouter au coffret" at bounding box center [806, 400] width 98 height 15
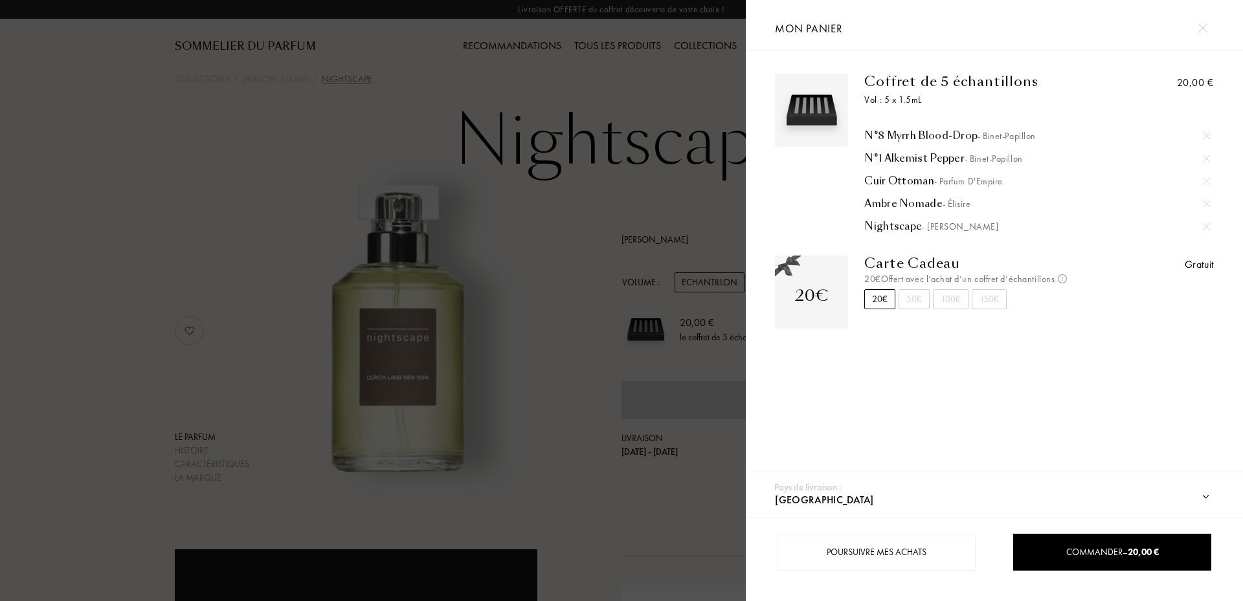
drag, startPoint x: 73, startPoint y: 299, endPoint x: 104, endPoint y: 277, distance: 37.6
click at [74, 298] on div at bounding box center [373, 300] width 746 height 601
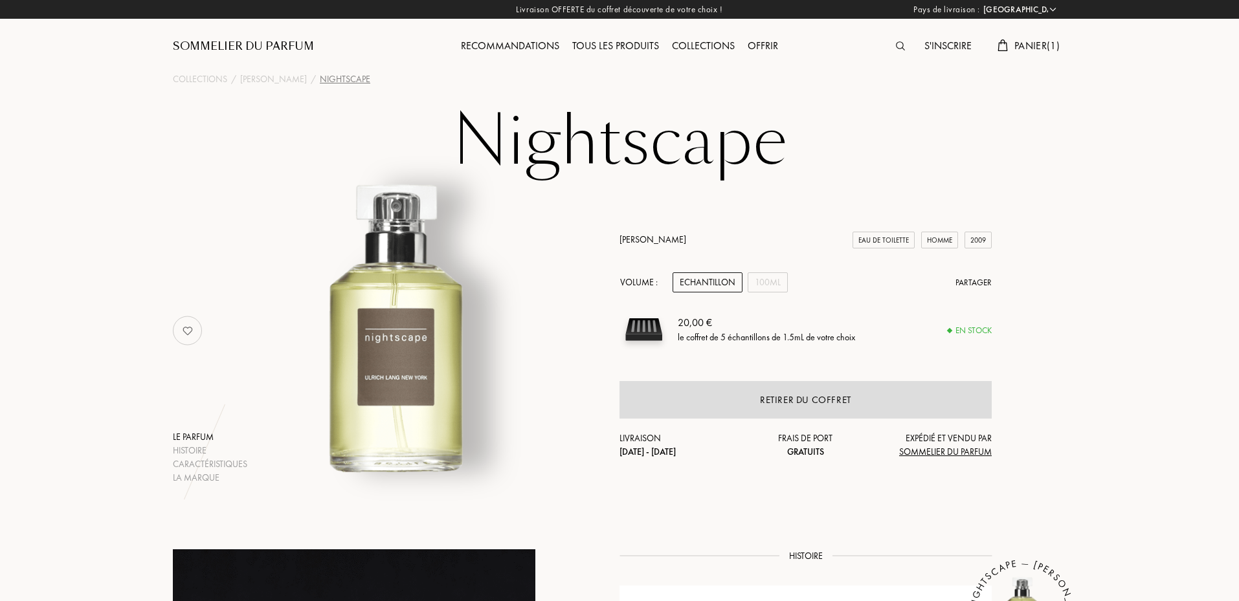
click at [1042, 44] on span "Panier ( 1 )" at bounding box center [1037, 46] width 45 height 14
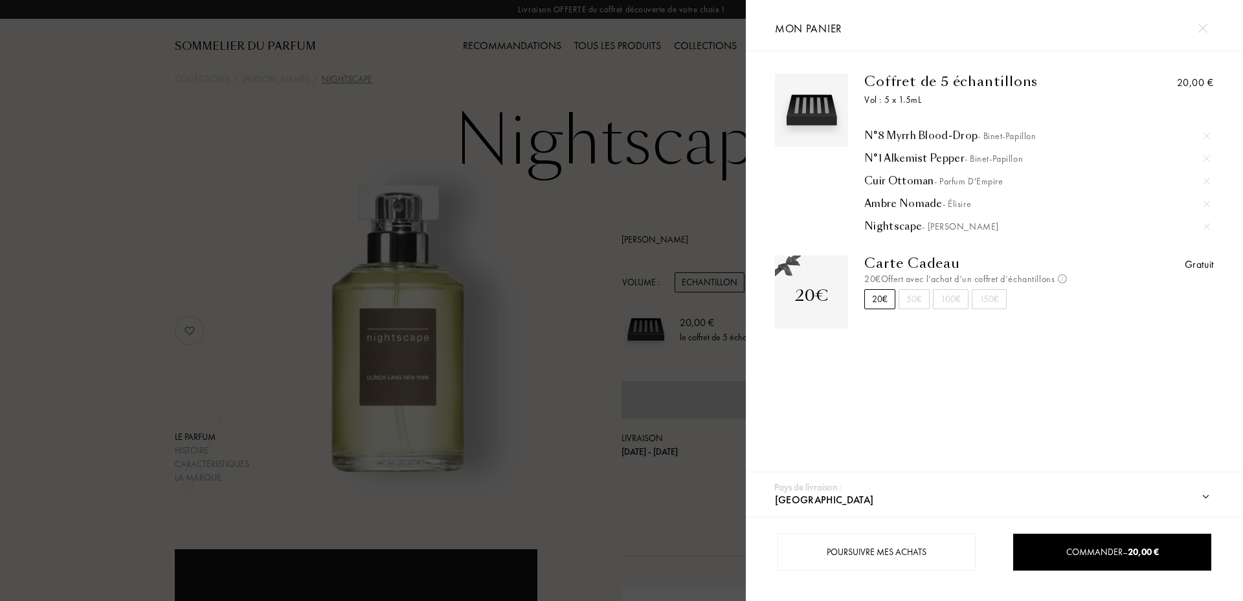
click at [557, 205] on div at bounding box center [373, 300] width 746 height 601
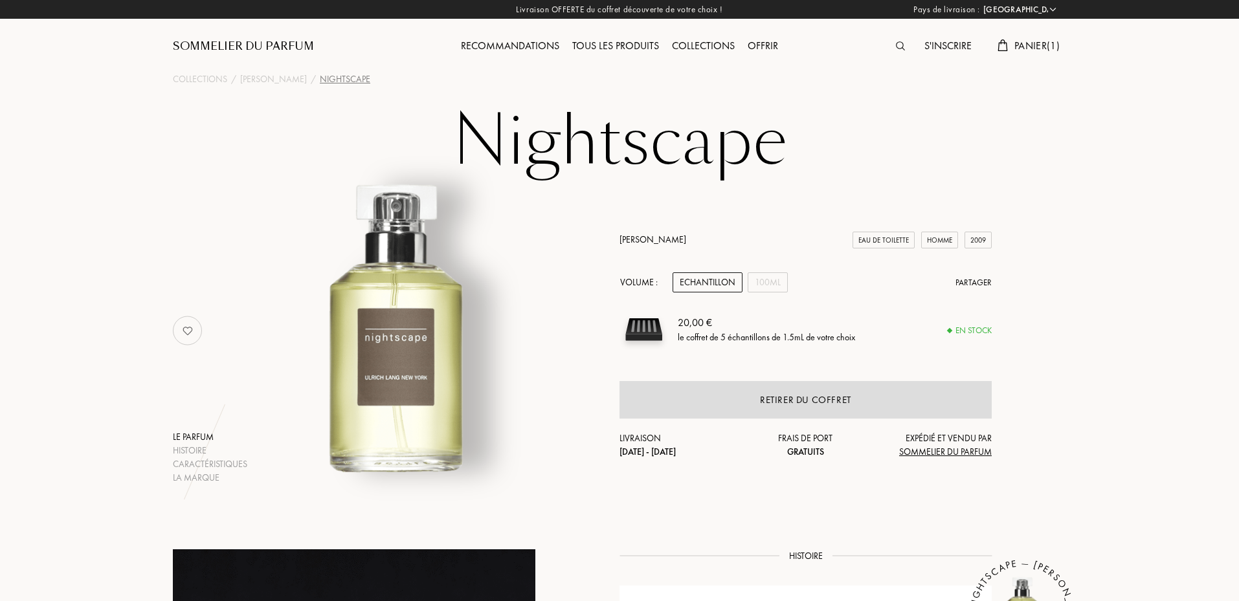
click at [892, 39] on div at bounding box center [904, 46] width 28 height 17
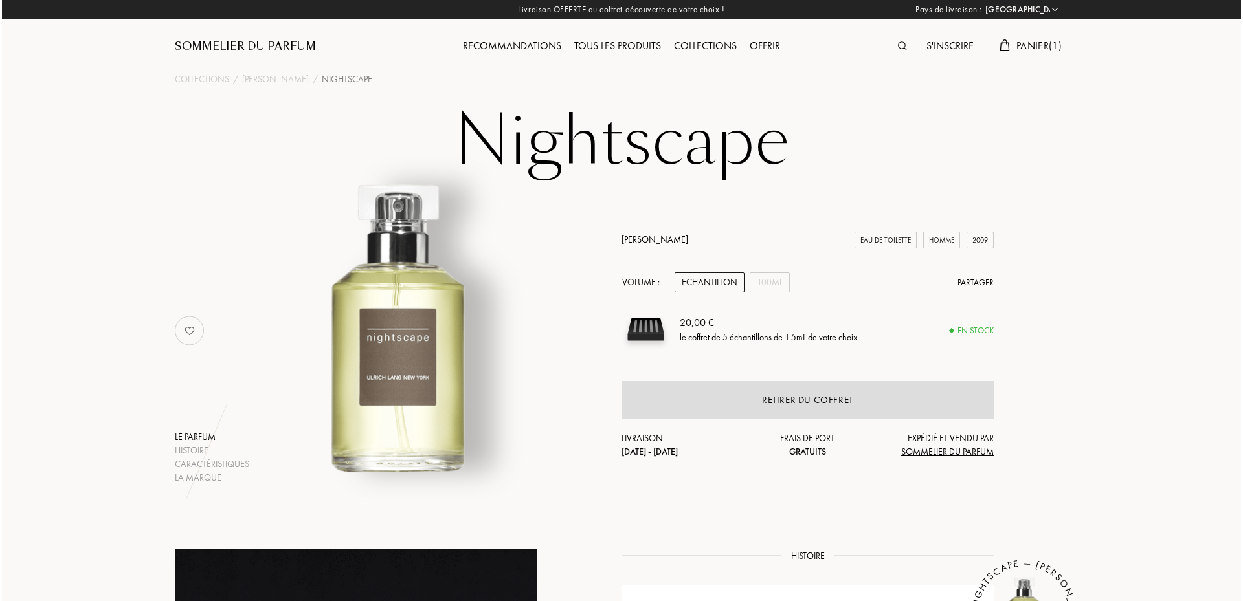
scroll to position [1, 0]
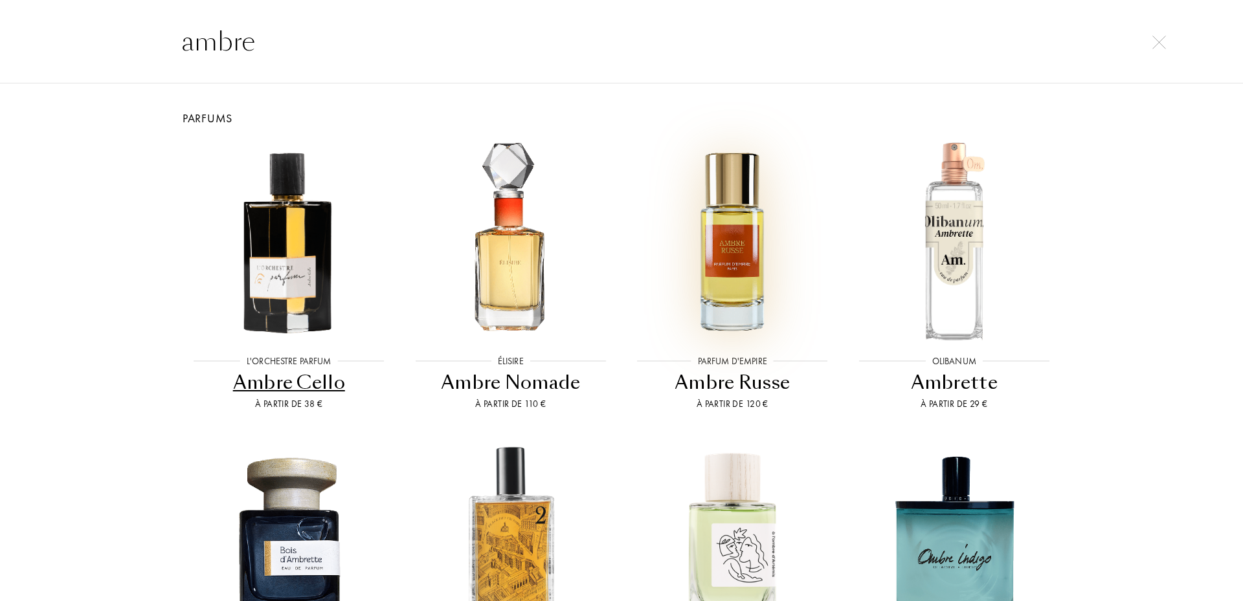
type input "ambre"
click at [764, 262] on img at bounding box center [732, 240] width 199 height 199
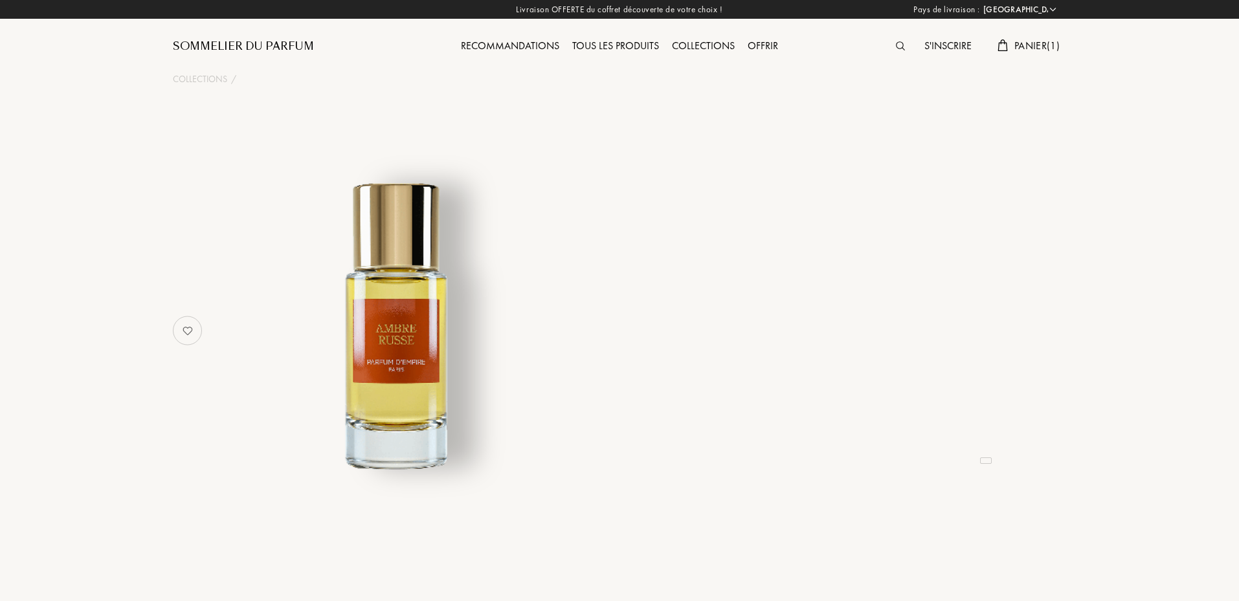
select select "FR"
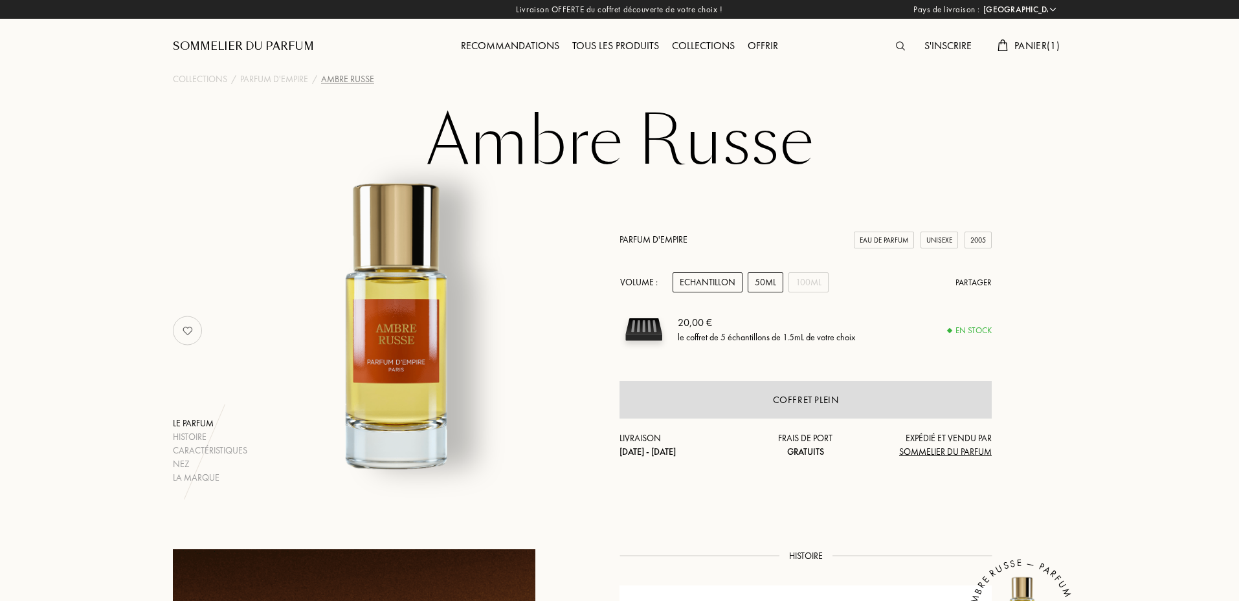
click at [751, 284] on div "50mL" at bounding box center [766, 283] width 36 height 20
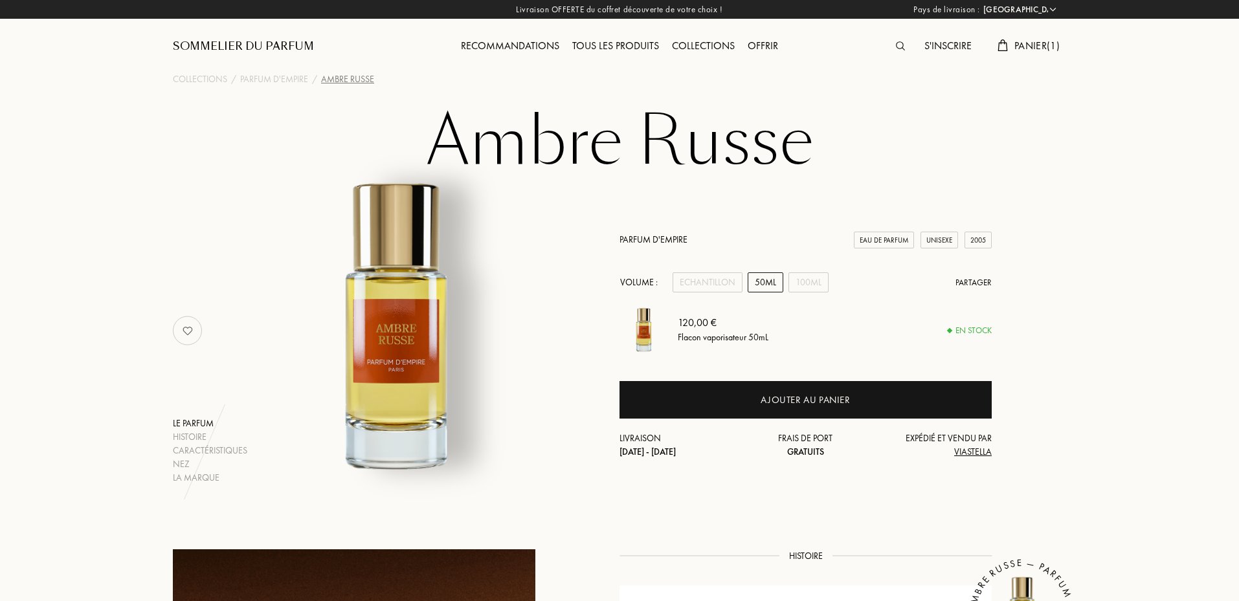
click at [1028, 45] on span "Panier ( 1 )" at bounding box center [1037, 46] width 45 height 14
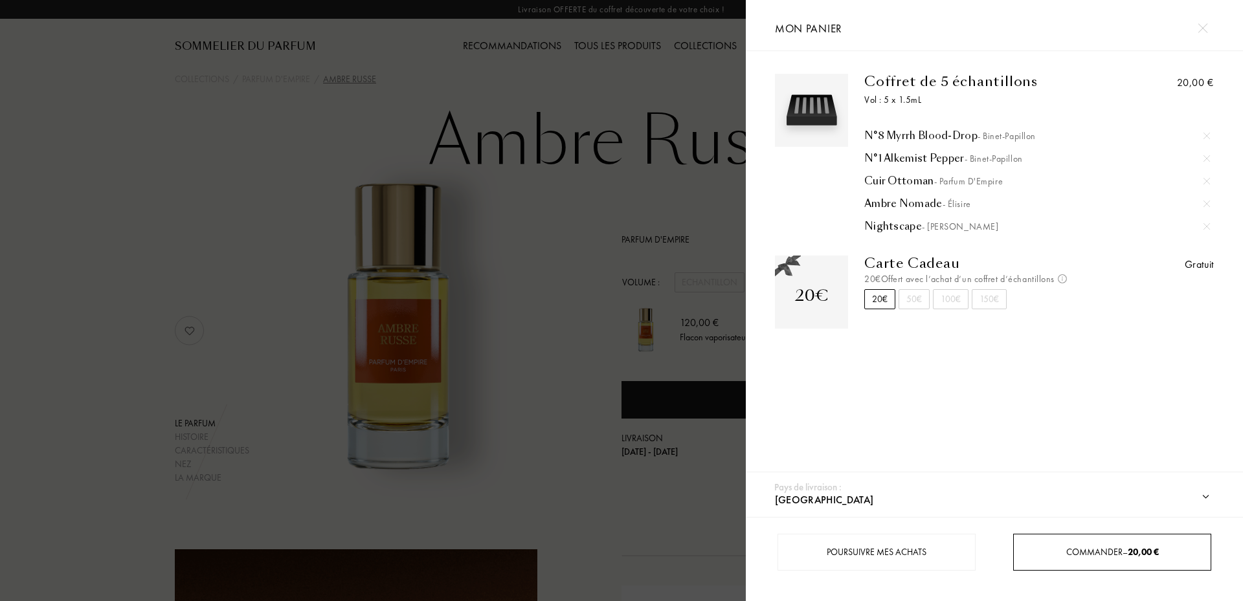
click at [1084, 564] on div "Commander – 20,00 €" at bounding box center [1112, 552] width 198 height 37
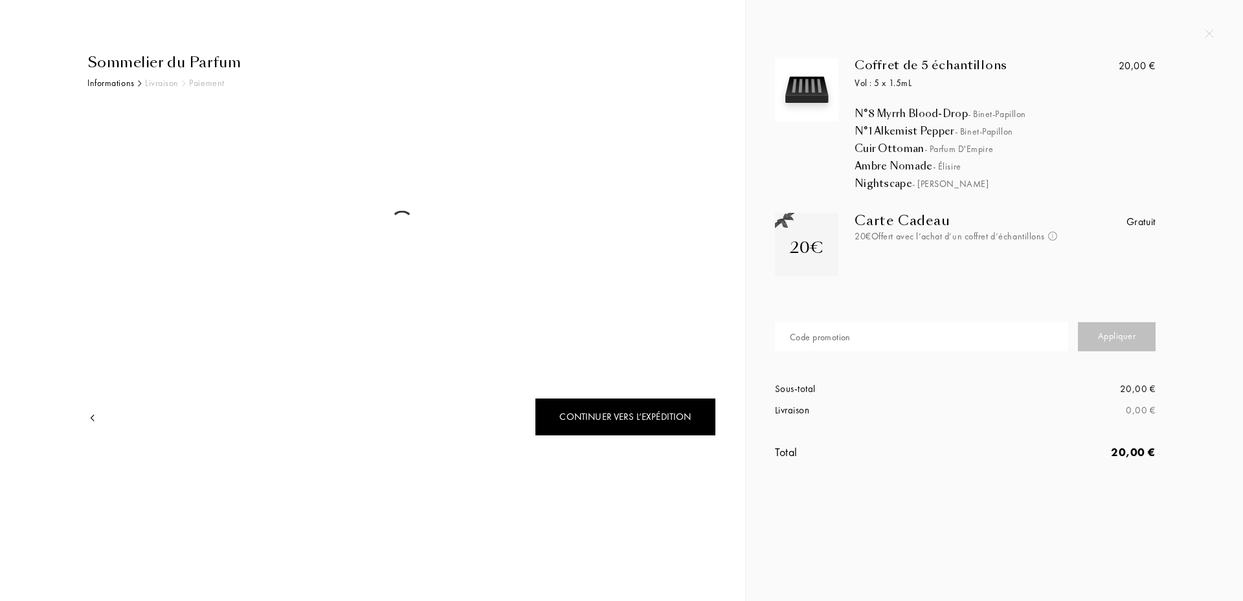
select select "FR"
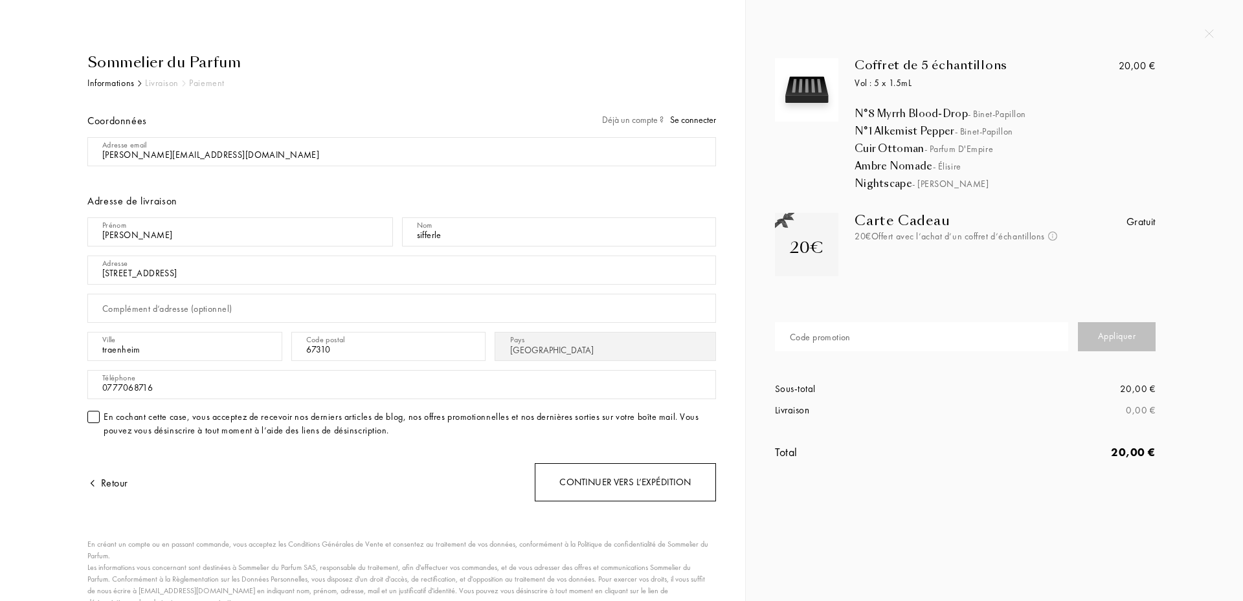
click at [563, 488] on div "Continuer vers l’expédition" at bounding box center [625, 483] width 181 height 38
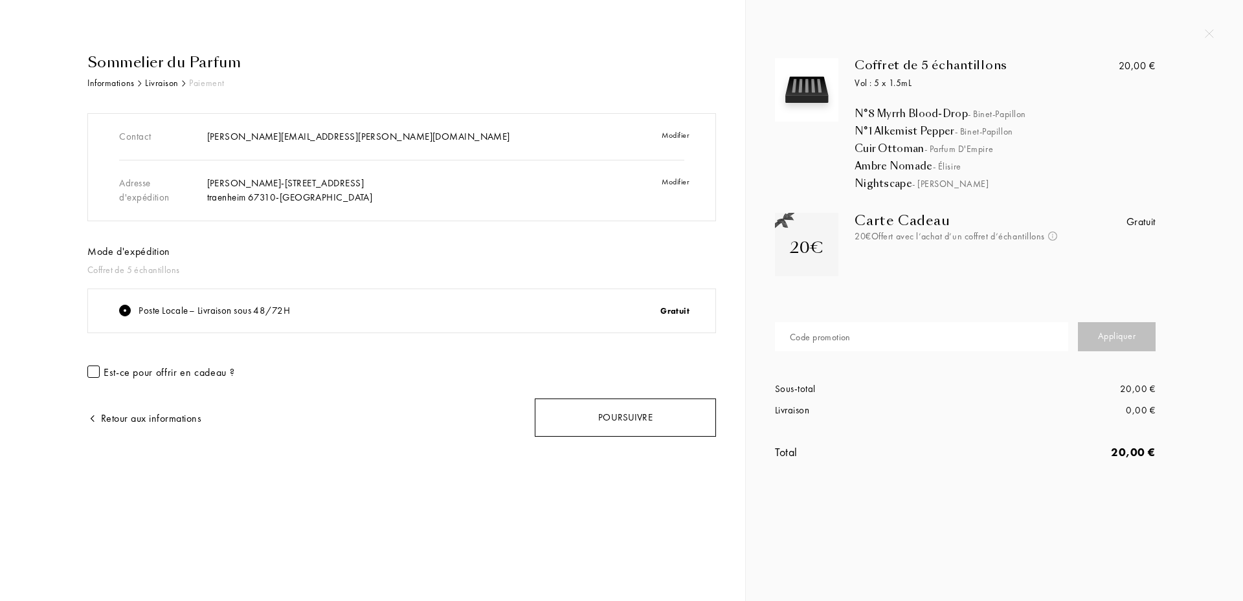
click at [596, 427] on div "Poursuivre" at bounding box center [625, 418] width 181 height 38
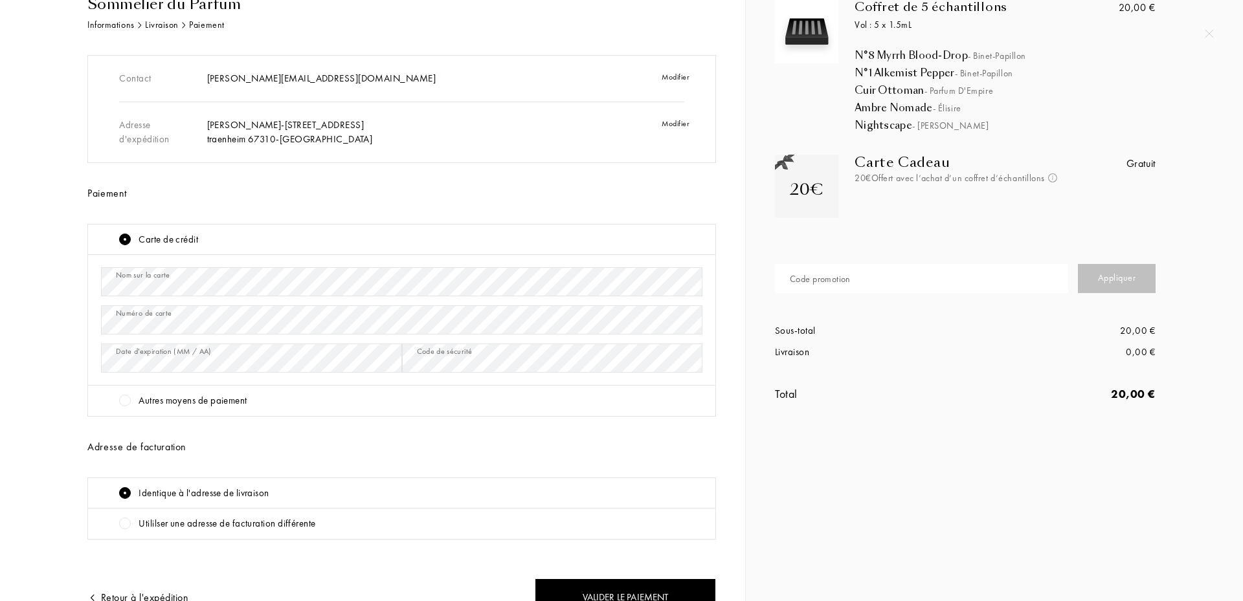
scroll to position [129, 0]
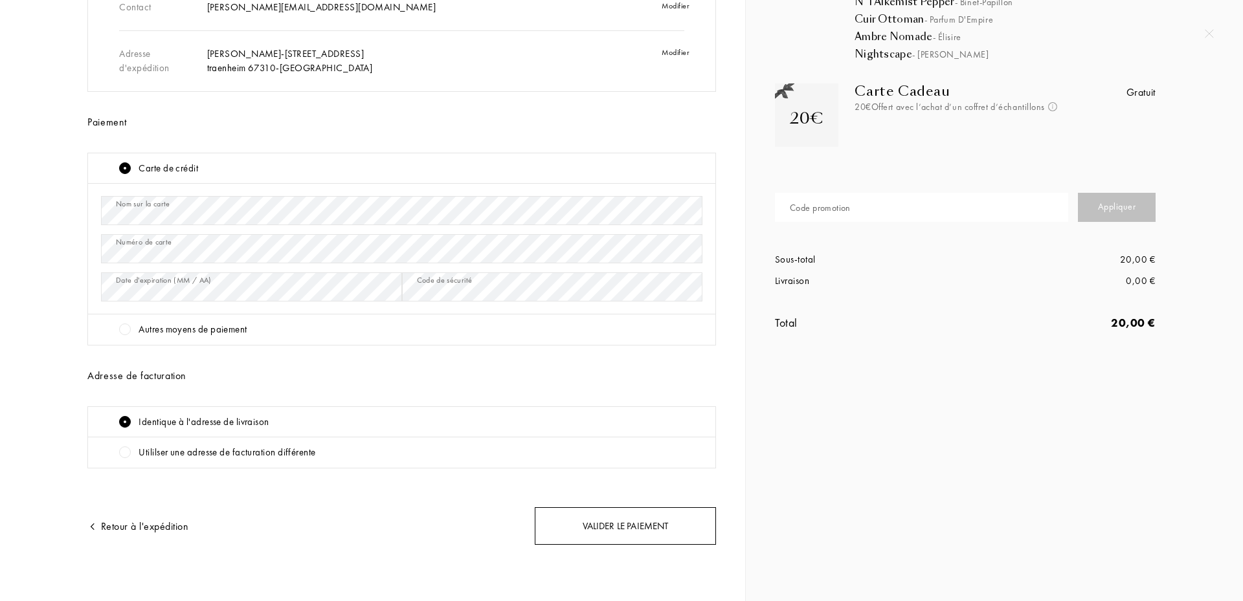
click at [594, 520] on div "Valider le paiement" at bounding box center [625, 527] width 181 height 38
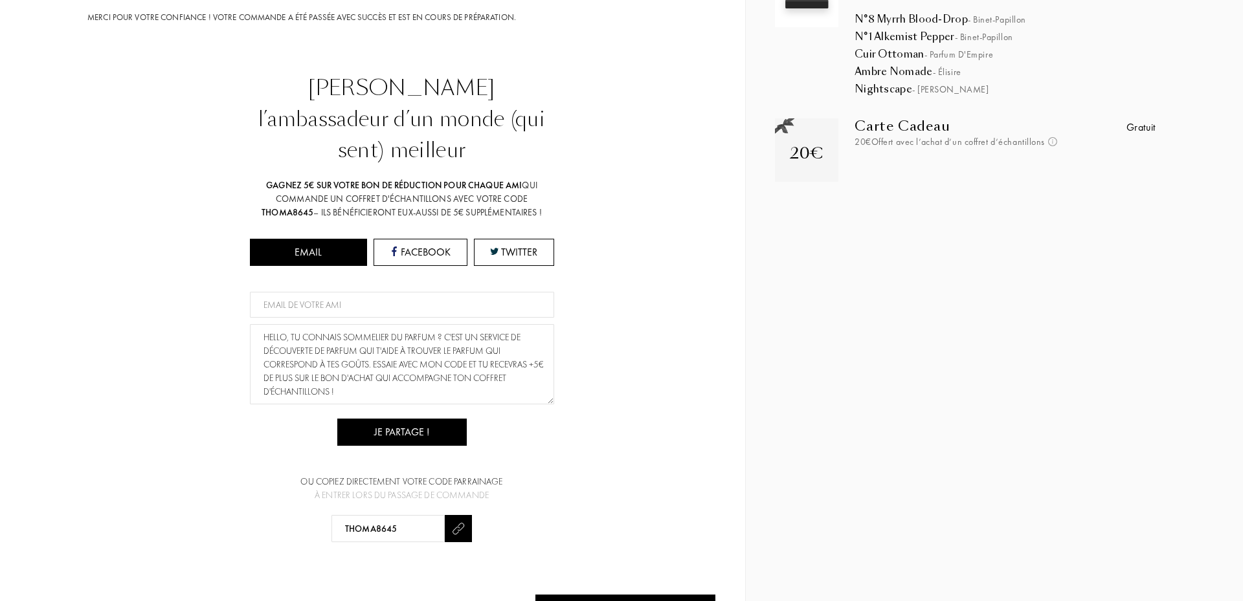
scroll to position [126, 0]
